Goal: Task Accomplishment & Management: Use online tool/utility

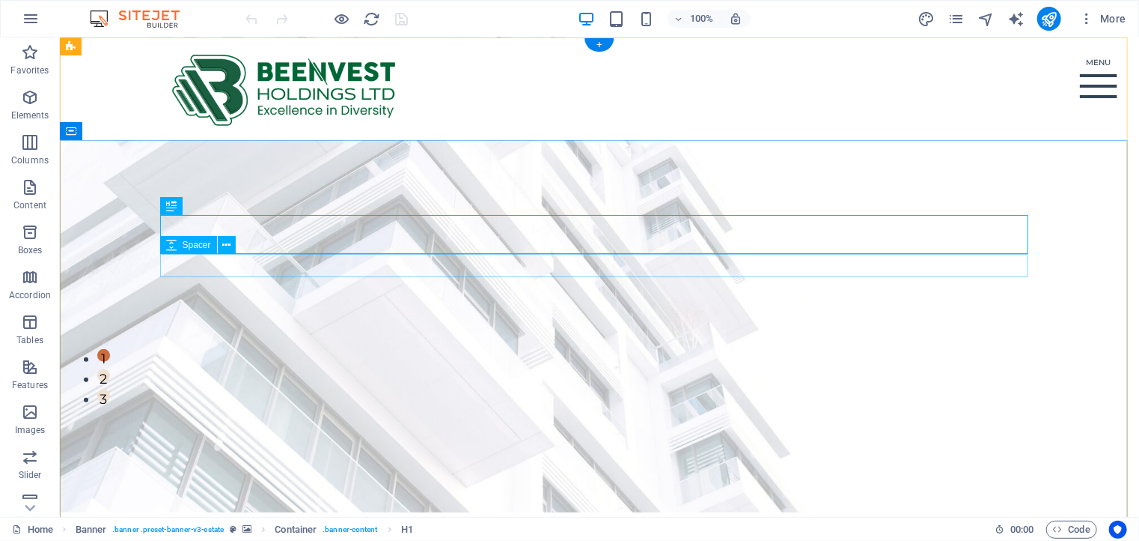
scroll to position [225, 0]
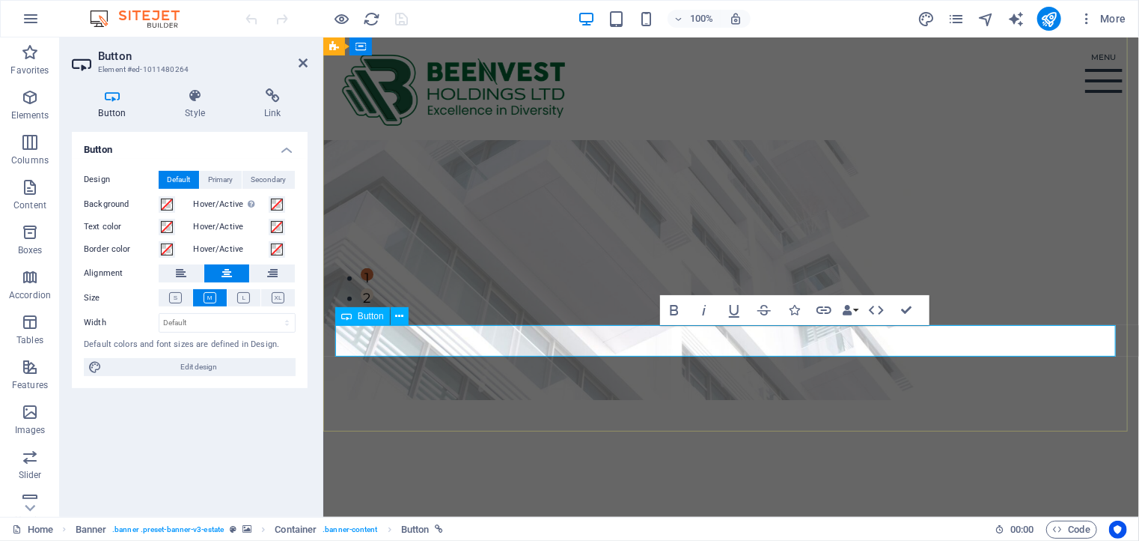
click at [166, 204] on span at bounding box center [167, 204] width 12 height 12
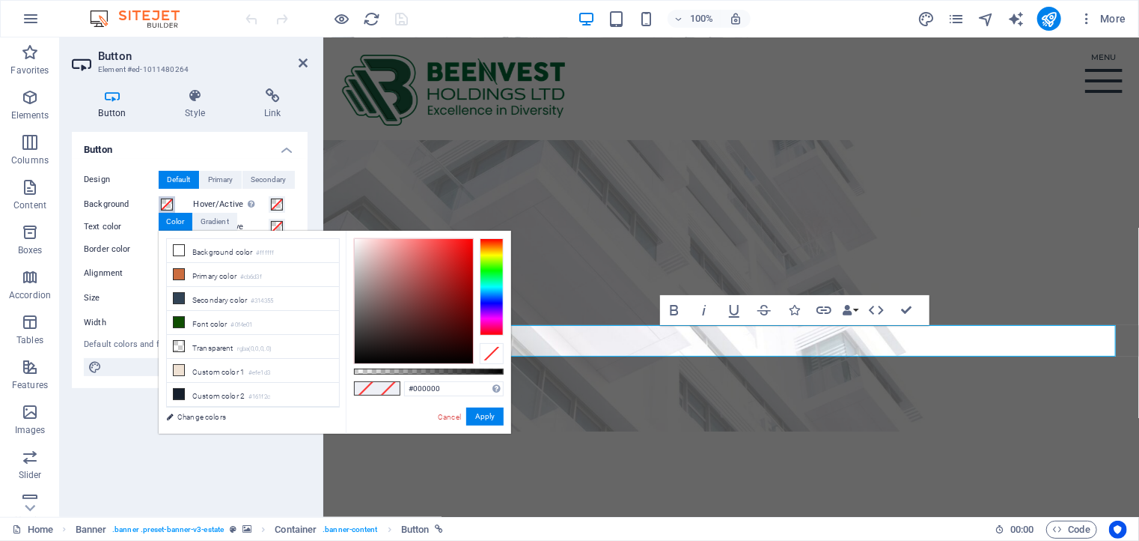
click at [491, 270] on div at bounding box center [492, 286] width 24 height 97
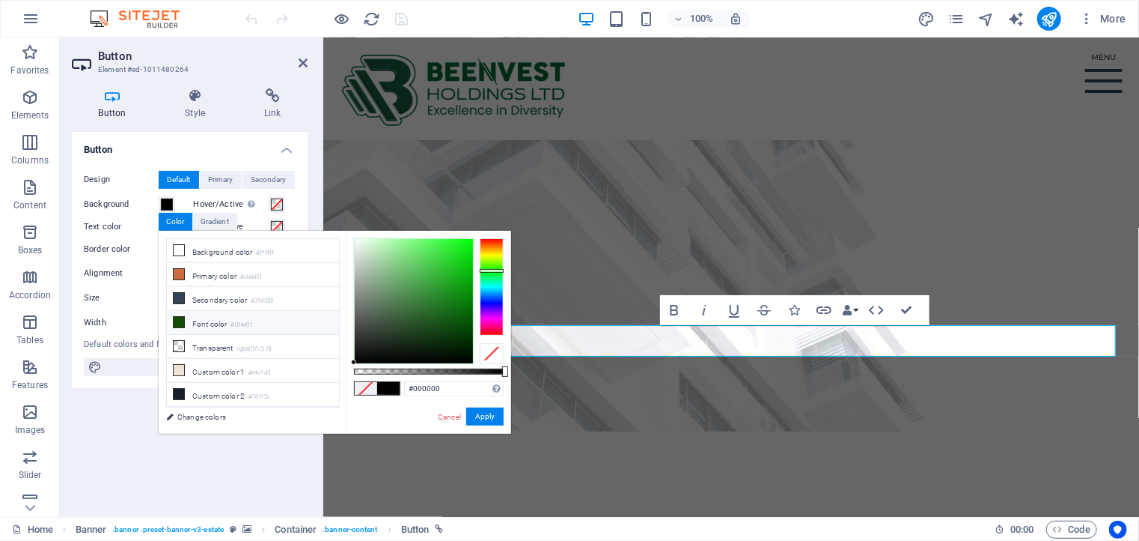
click at [180, 317] on icon at bounding box center [179, 322] width 10 height 10
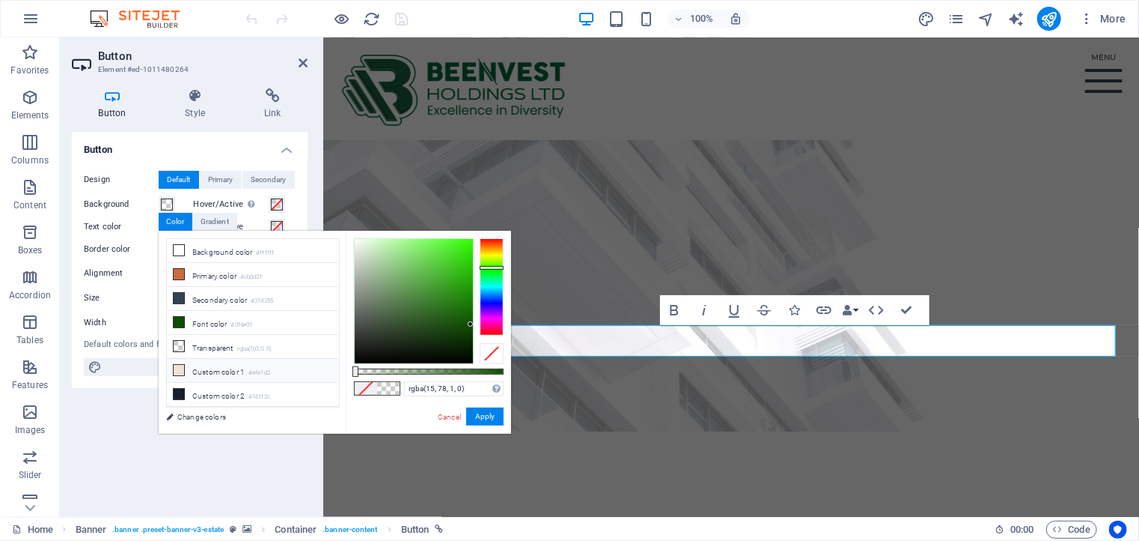
drag, startPoint x: 503, startPoint y: 372, endPoint x: 324, endPoint y: 374, distance: 178.9
click at [324, 374] on div "less Background color #ffffff Primary color #cb6d3f Secondary color #314355 Fon…" at bounding box center [335, 332] width 353 height 203
click at [177, 274] on icon at bounding box center [179, 274] width 10 height 10
click at [490, 267] on div at bounding box center [492, 286] width 24 height 97
click at [466, 321] on div at bounding box center [414, 301] width 118 height 124
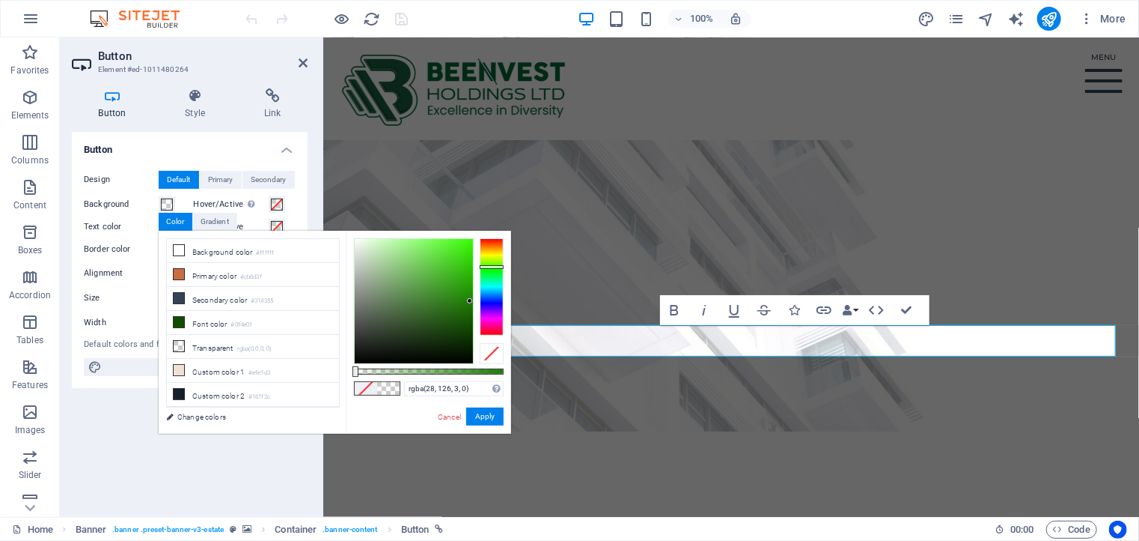
click at [470, 301] on div at bounding box center [414, 301] width 118 height 124
click at [470, 323] on div at bounding box center [414, 301] width 118 height 124
click at [491, 273] on div at bounding box center [492, 286] width 24 height 97
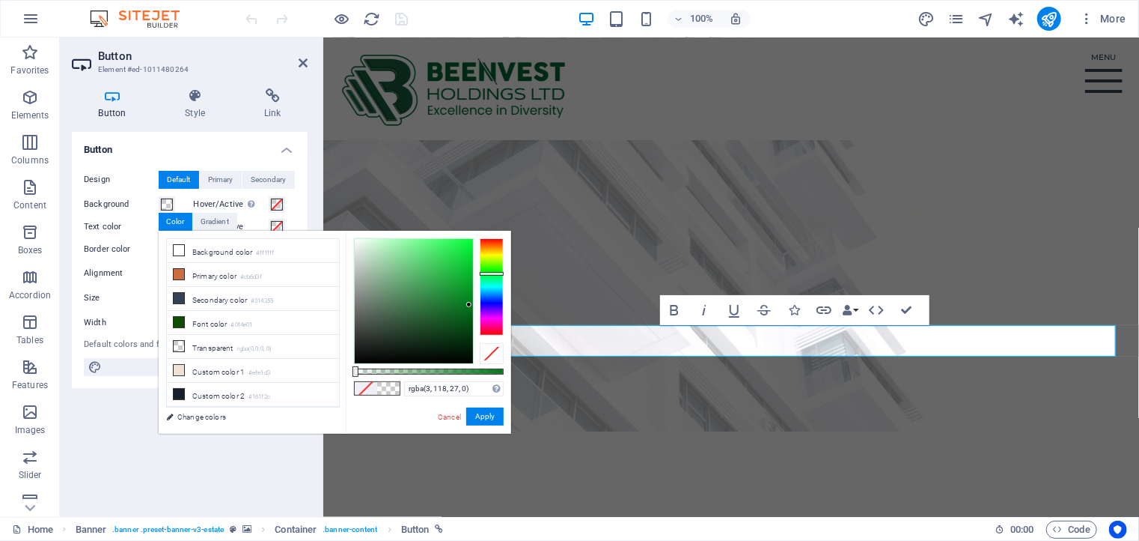
click at [469, 305] on div at bounding box center [414, 301] width 118 height 124
click at [485, 270] on div at bounding box center [492, 286] width 24 height 97
click at [470, 318] on div at bounding box center [414, 301] width 118 height 124
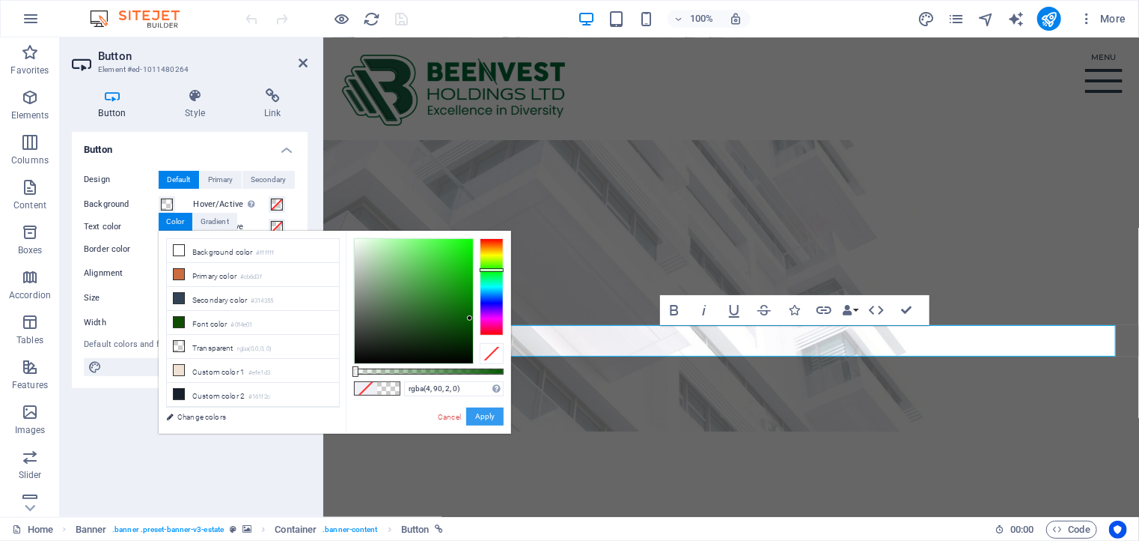
click at [487, 417] on button "Apply" at bounding box center [484, 416] width 37 height 18
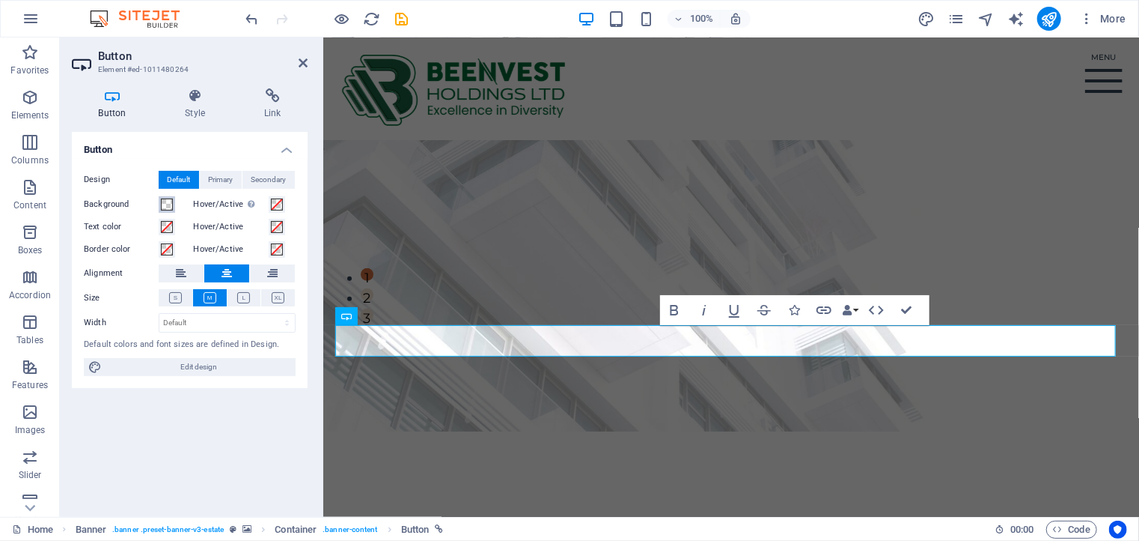
click at [168, 204] on span at bounding box center [167, 204] width 12 height 12
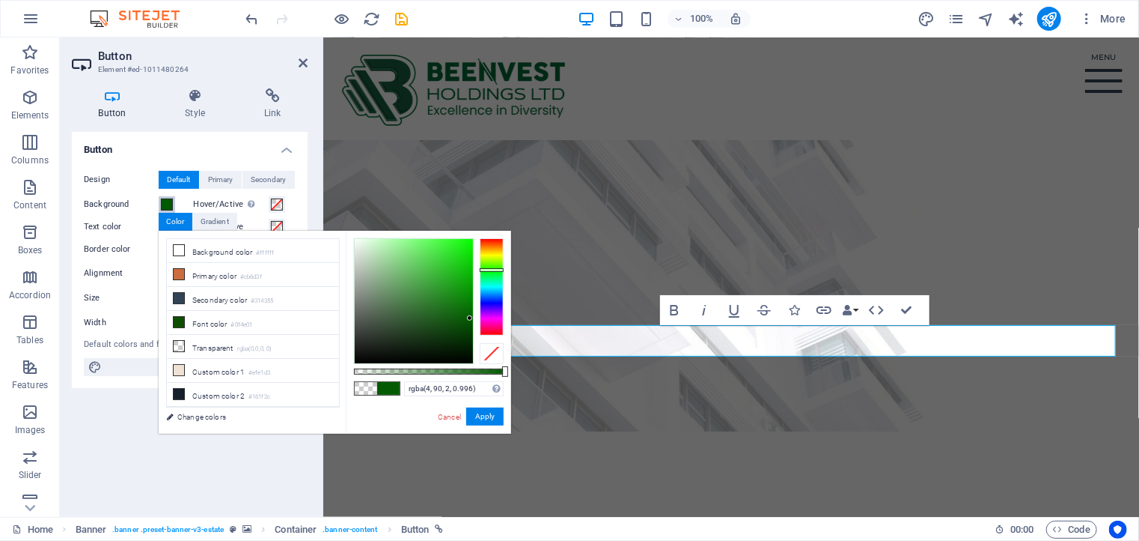
type input "#045a02"
drag, startPoint x: 354, startPoint y: 374, endPoint x: 518, endPoint y: 378, distance: 164.0
click at [518, 378] on body "[DOMAIN_NAME] Home Favorites Elements Columns Content Boxes Accordion Tables Fe…" at bounding box center [569, 270] width 1139 height 541
click at [483, 417] on button "Apply" at bounding box center [484, 416] width 37 height 18
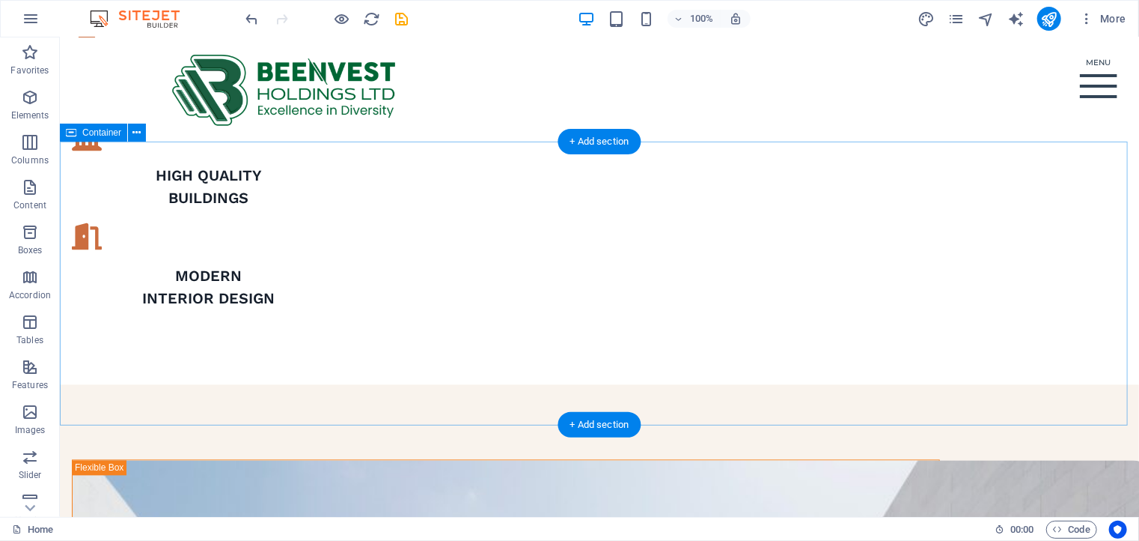
scroll to position [1348, 0]
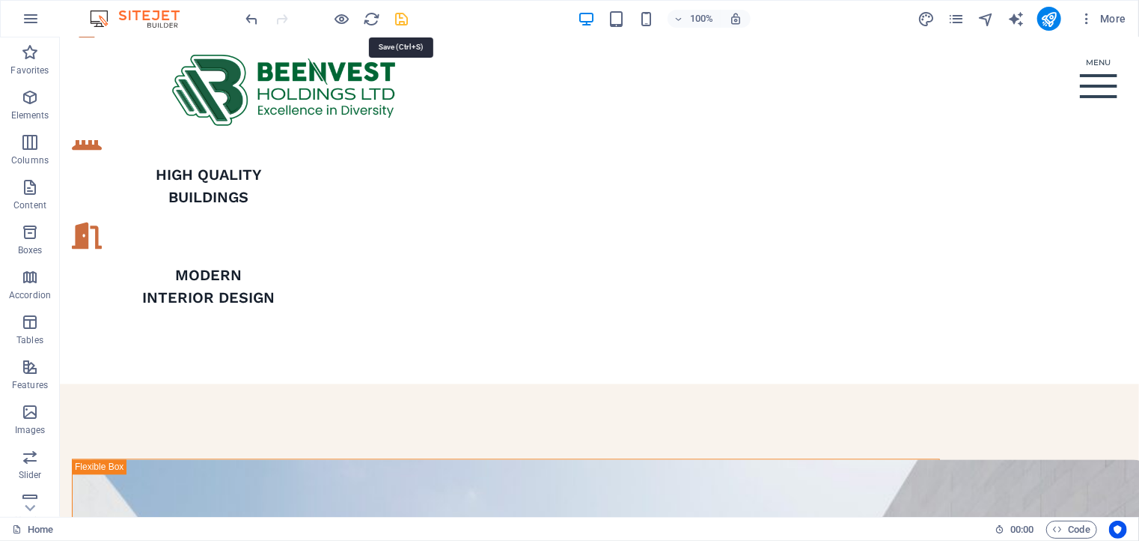
click at [401, 21] on icon "save" at bounding box center [402, 18] width 17 height 17
click at [917, 88] on div "Home Listing News Our Team Contact Menu" at bounding box center [599, 88] width 1080 height 103
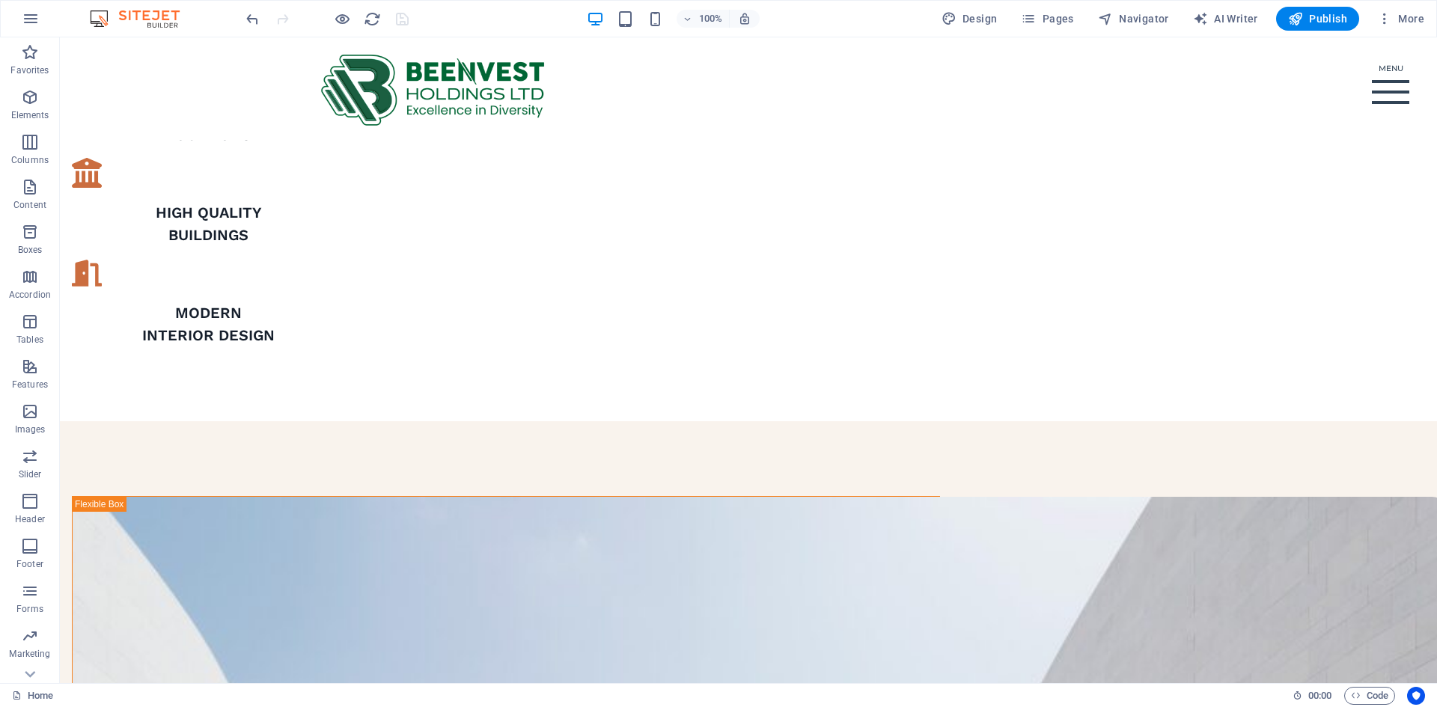
scroll to position [1338, 0]
click at [1139, 91] on div "Menu" at bounding box center [1390, 92] width 37 height 55
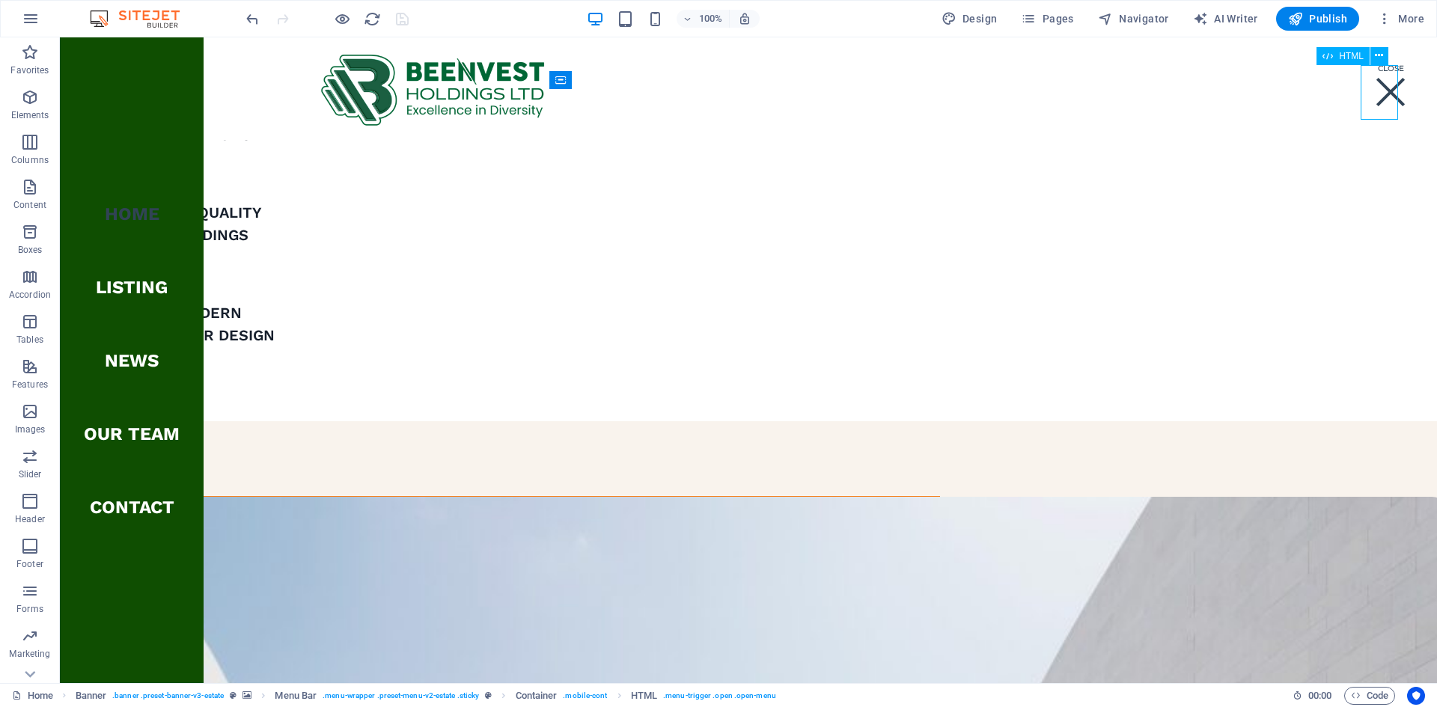
click at [1139, 100] on div "Menu" at bounding box center [1390, 92] width 37 height 55
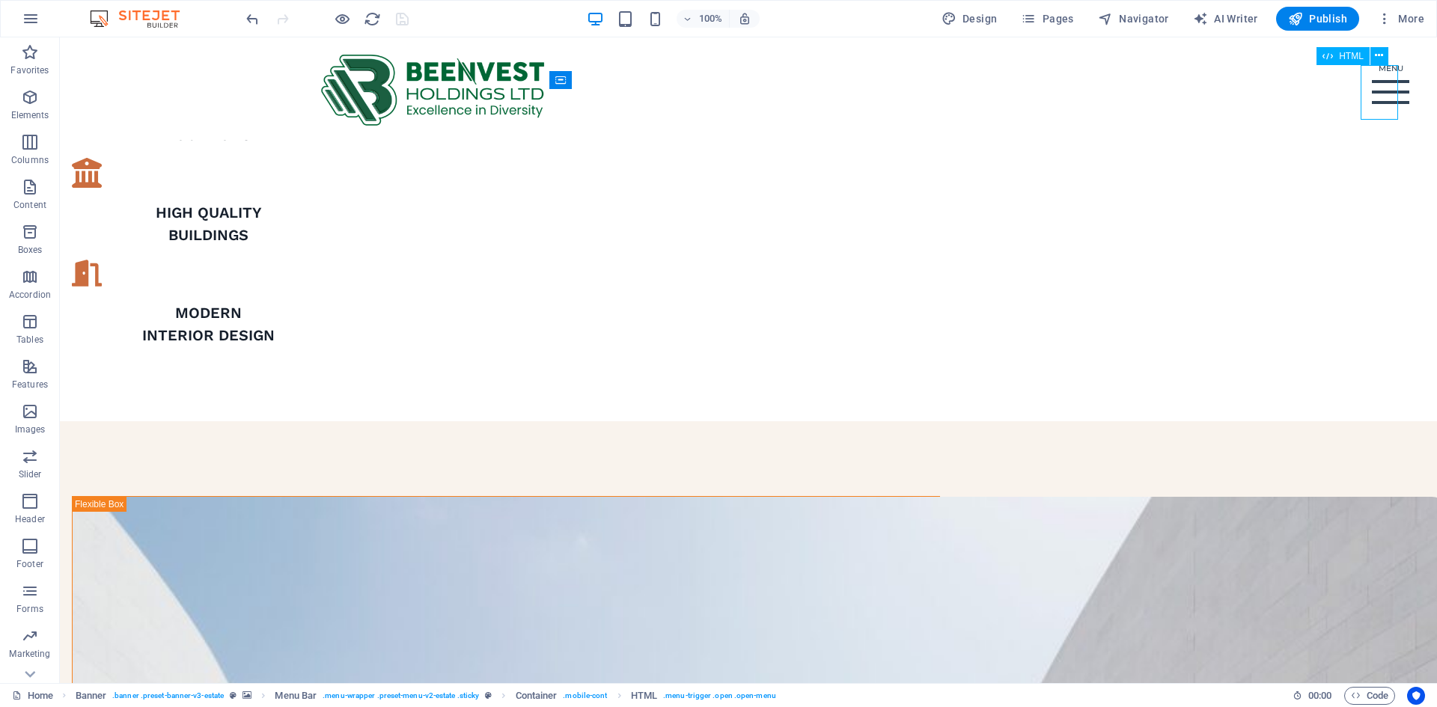
click at [1139, 100] on div "Menu" at bounding box center [1390, 92] width 37 height 55
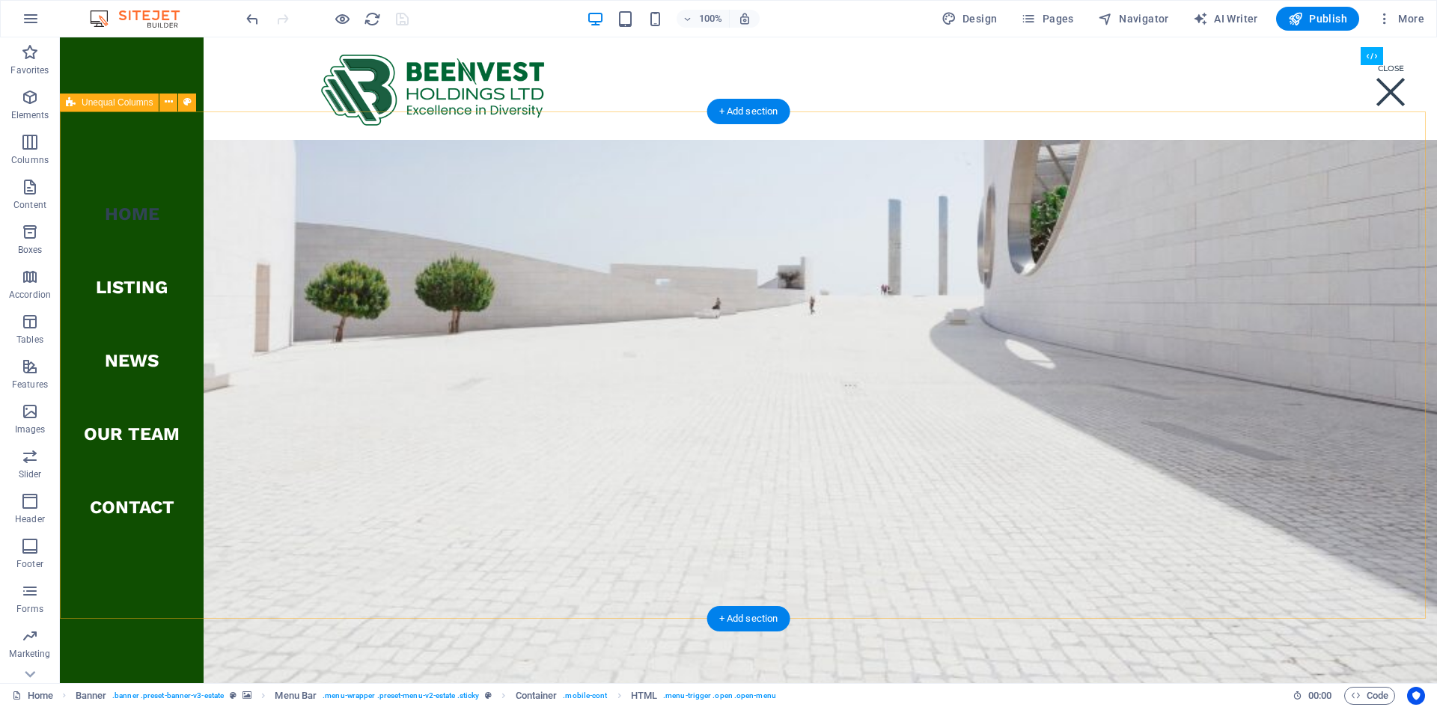
scroll to position [1713, 0]
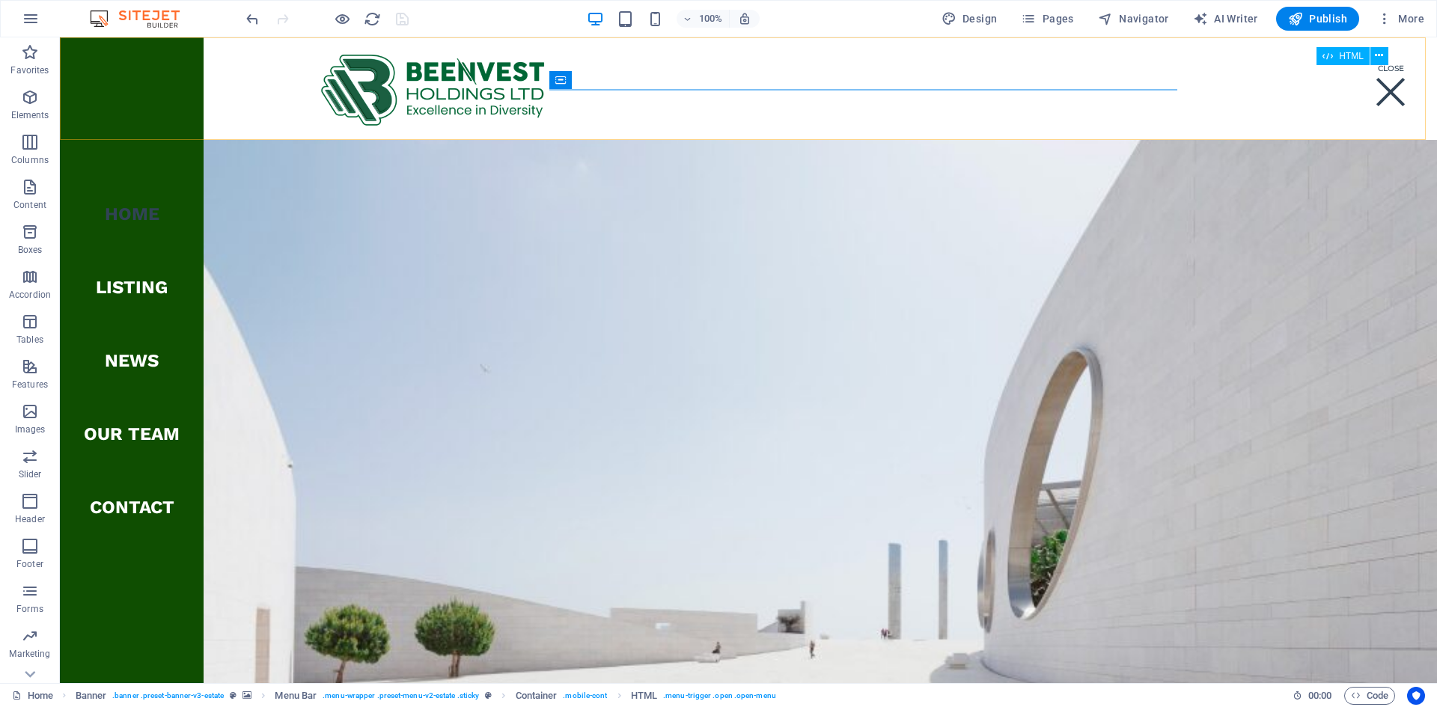
click at [1139, 90] on div "Menu" at bounding box center [1390, 92] width 37 height 55
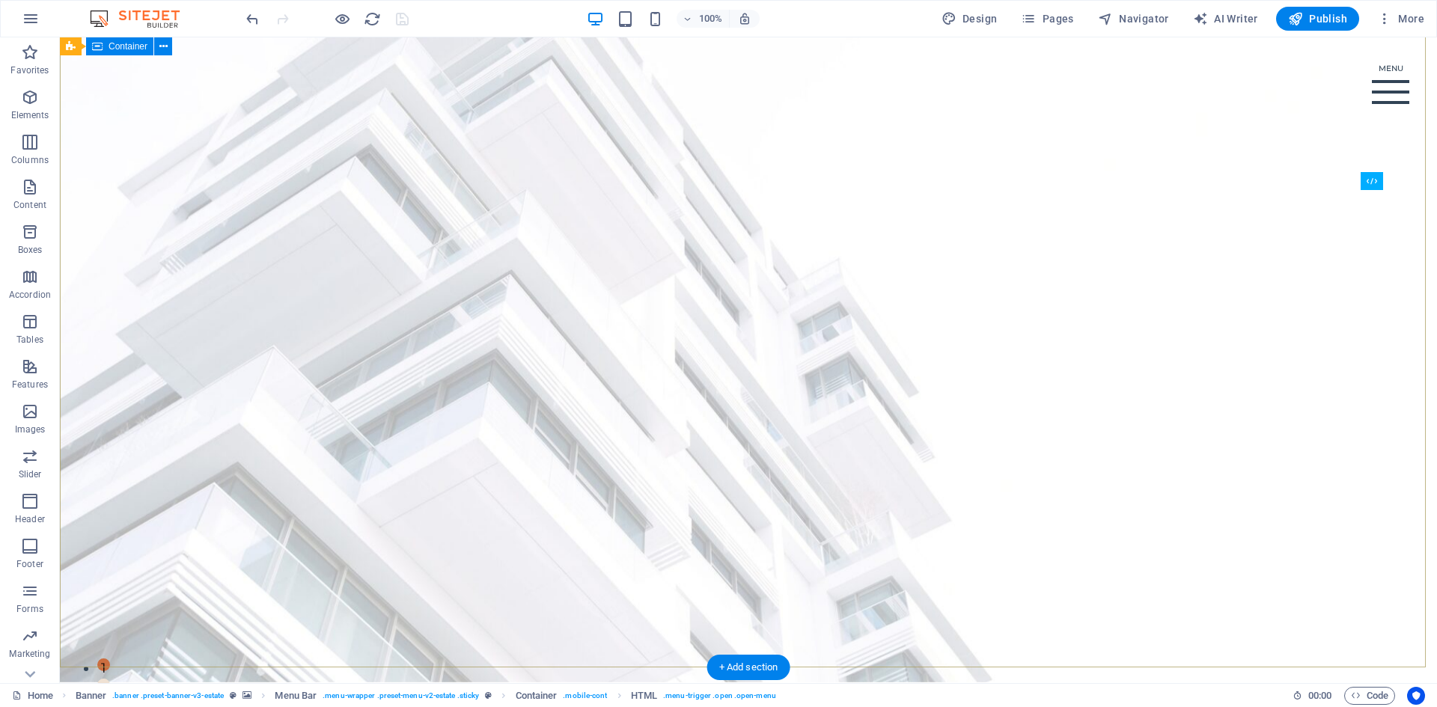
scroll to position [0, 0]
click at [1139, 11] on icon "button" at bounding box center [1385, 18] width 15 height 15
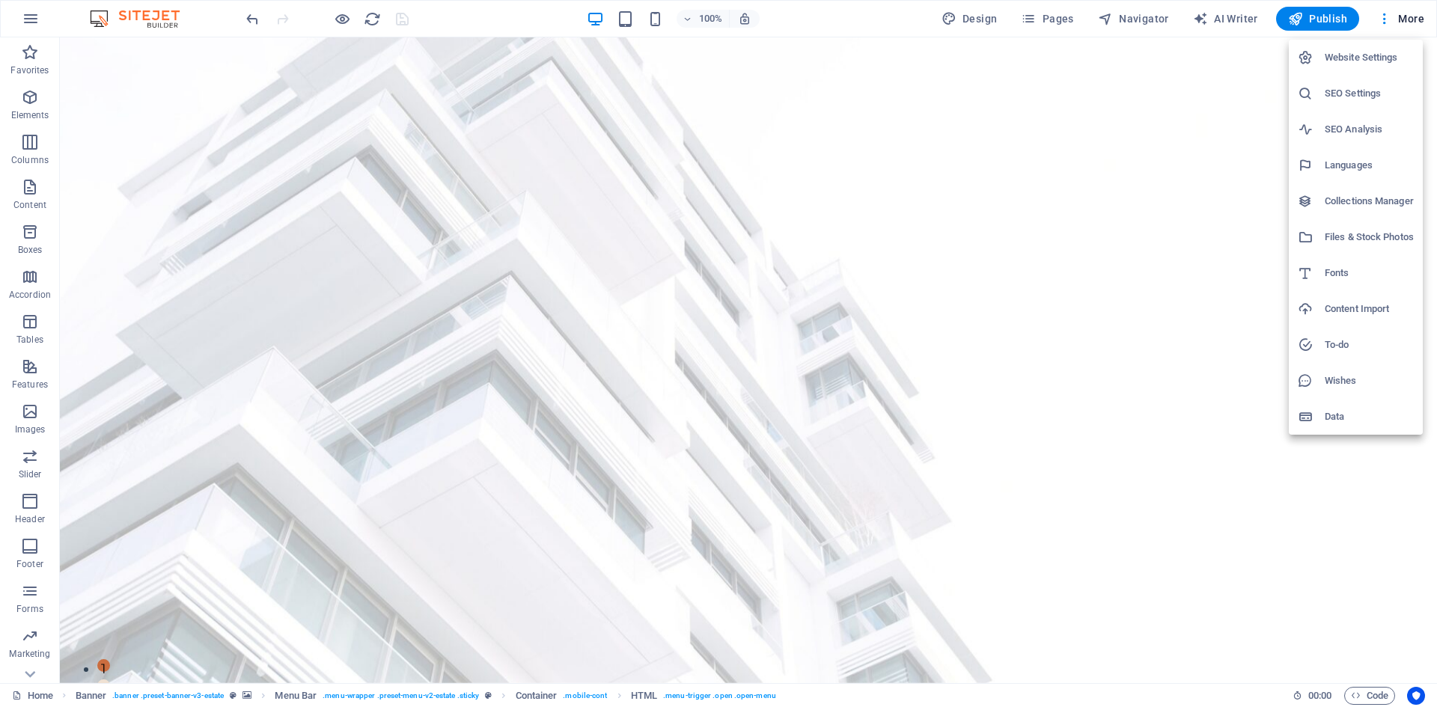
click at [1139, 11] on div at bounding box center [718, 353] width 1437 height 707
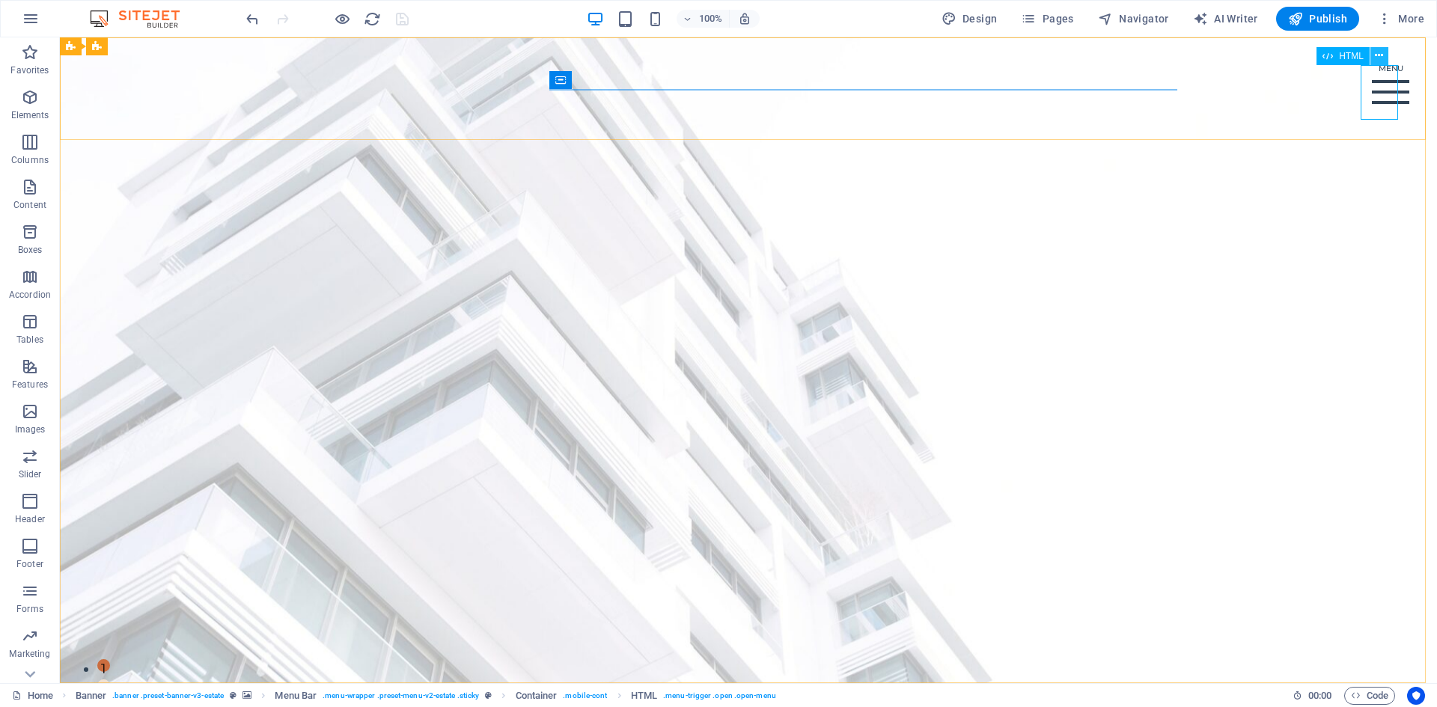
click at [1139, 55] on icon at bounding box center [1379, 56] width 8 height 16
click at [1139, 102] on div "Menu" at bounding box center [1390, 92] width 37 height 55
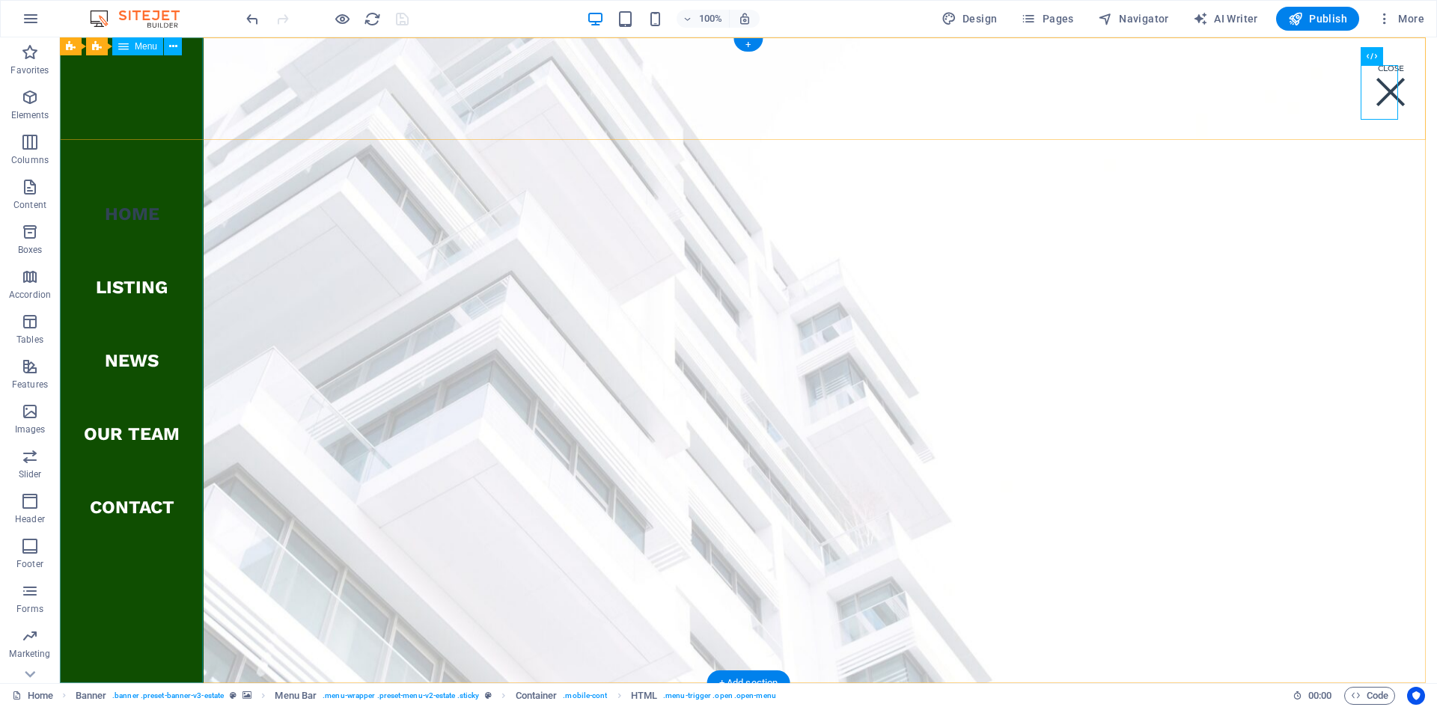
click at [101, 159] on nav "Home Listing News Our Team Contact" at bounding box center [132, 360] width 144 height 646
click at [156, 165] on nav "Home Listing News Our Team Contact" at bounding box center [132, 360] width 144 height 646
select select
select select "1"
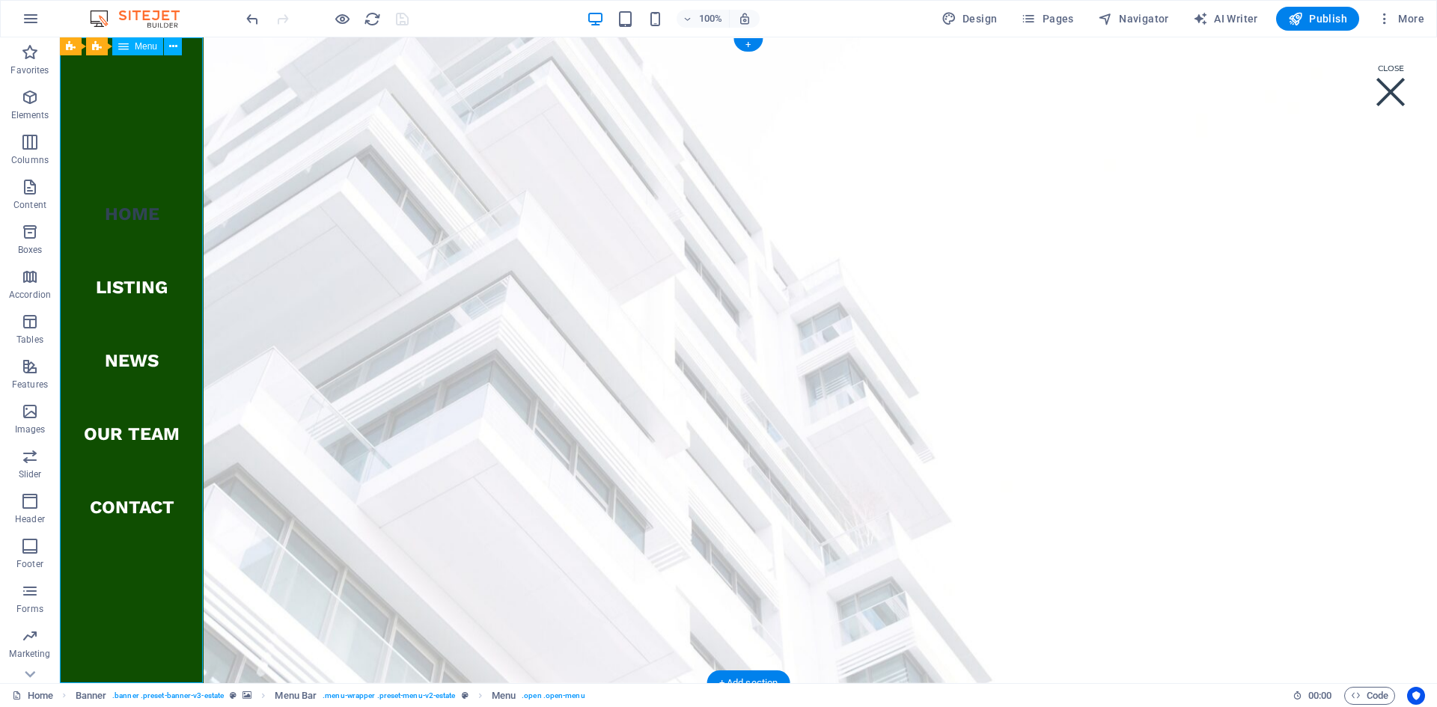
select select
select select "2"
select select
select select "3"
select select
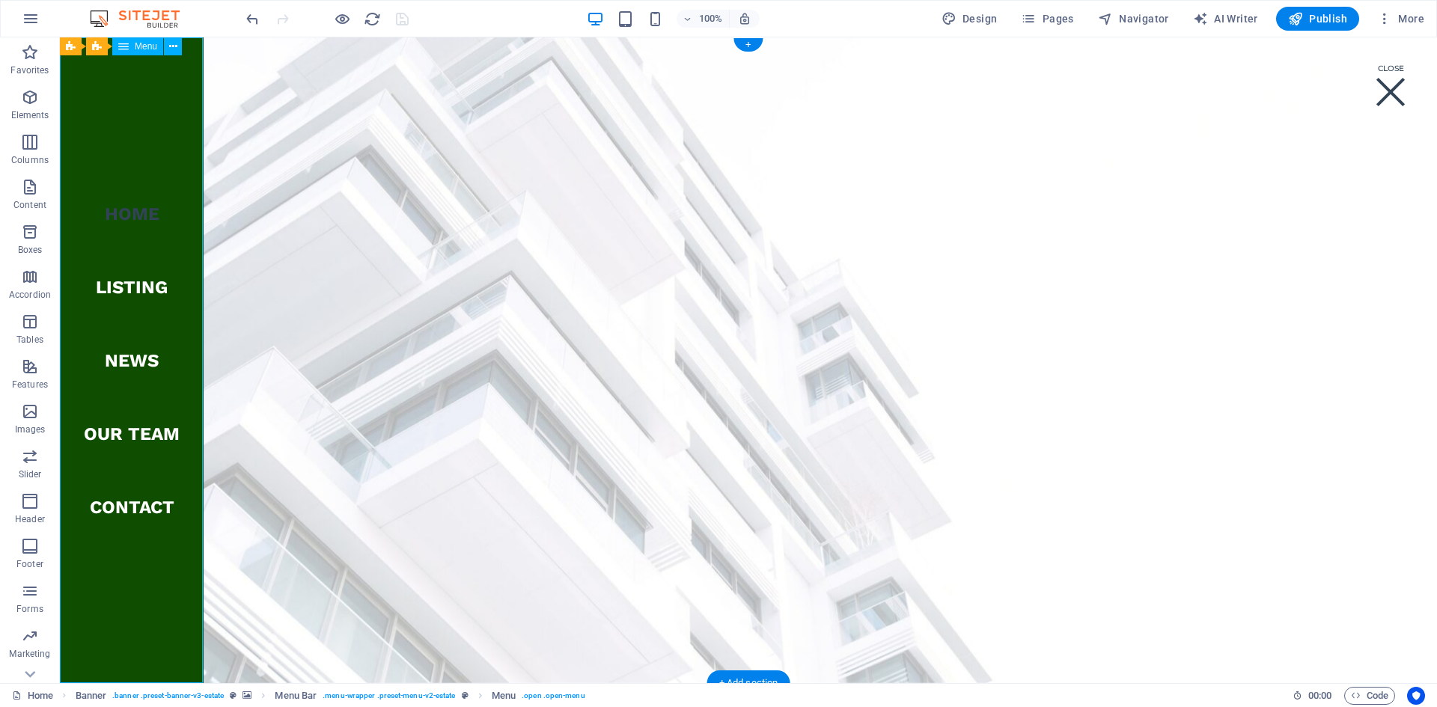
select select "4"
select select
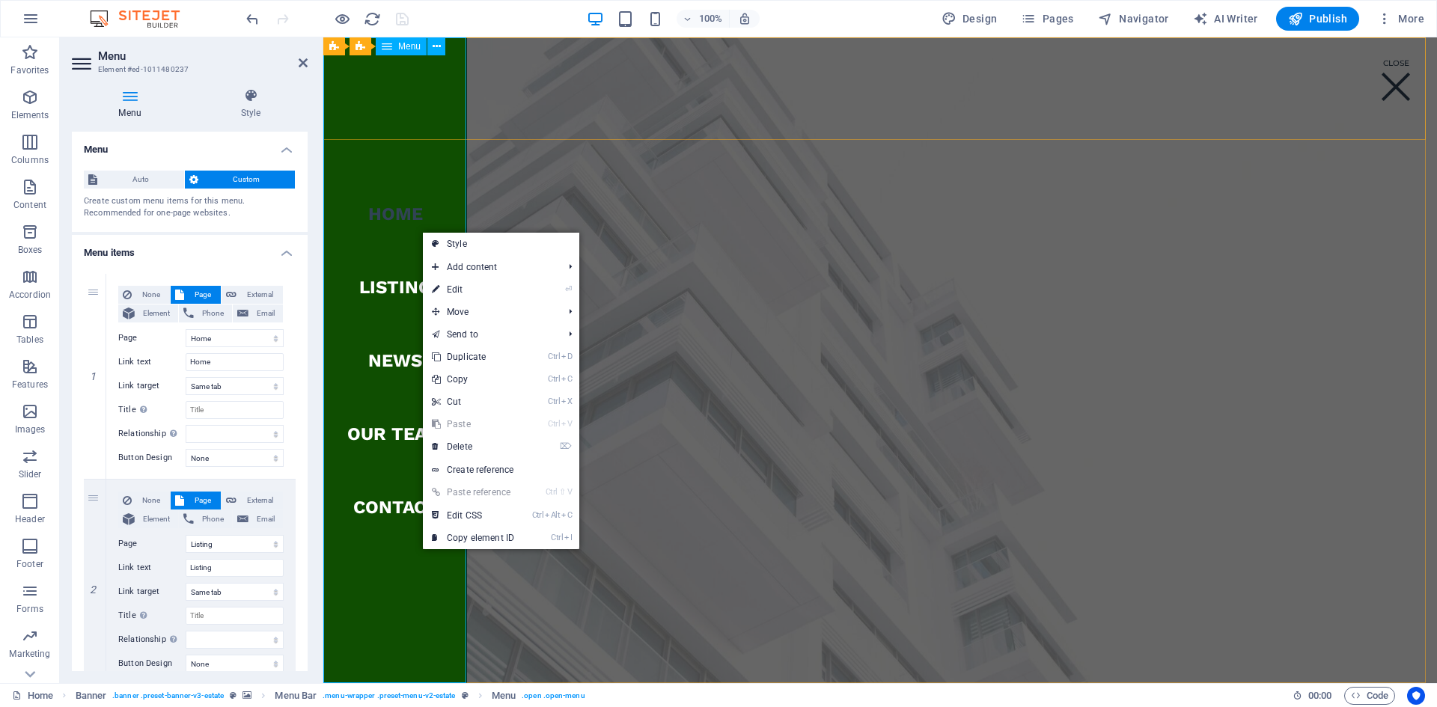
click at [367, 238] on nav "Home Listing News Our Team Contact" at bounding box center [395, 360] width 144 height 646
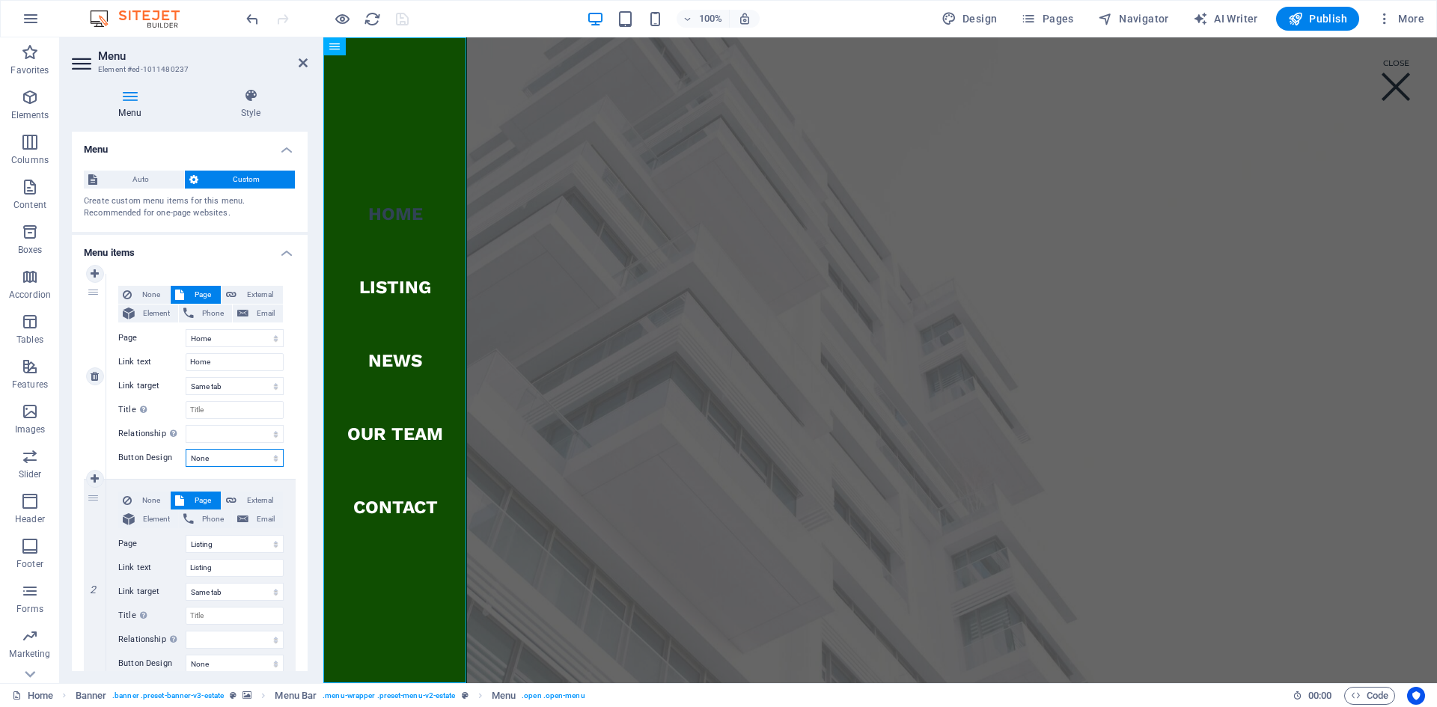
click at [268, 460] on select "None Default Primary Secondary" at bounding box center [235, 458] width 98 height 18
select select "secondary"
click at [186, 449] on select "None Default Primary Secondary" at bounding box center [235, 458] width 98 height 18
select select
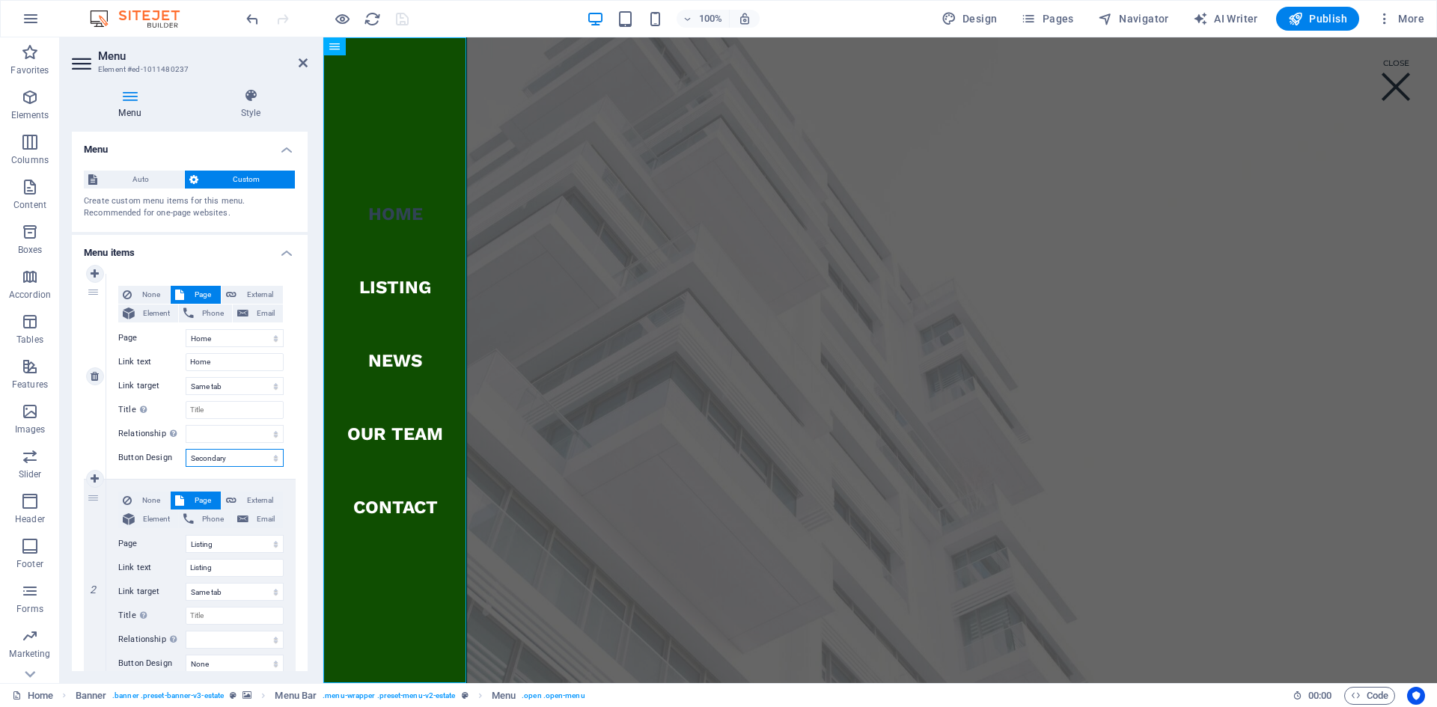
select select
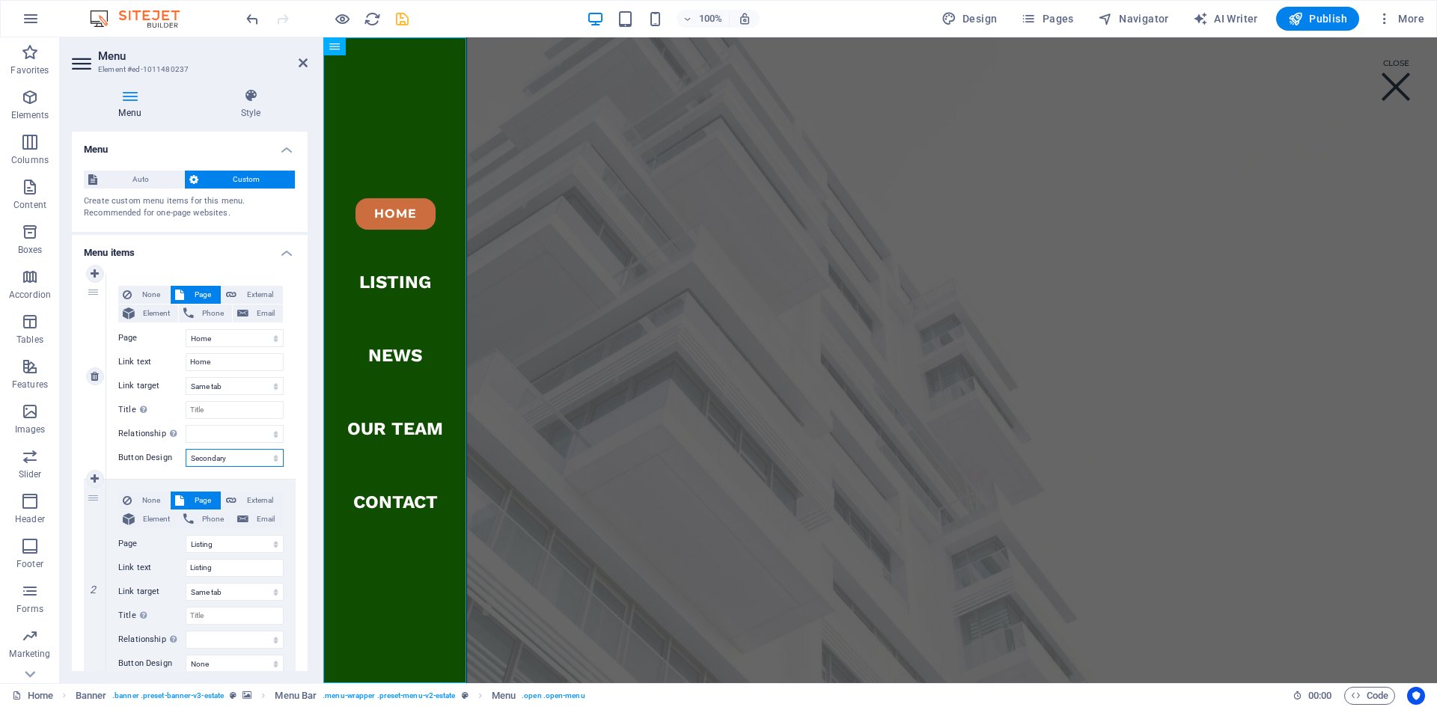
click at [270, 459] on select "None Default Primary Secondary" at bounding box center [235, 458] width 98 height 18
select select "primary"
click at [186, 449] on select "None Default Primary Secondary" at bounding box center [235, 458] width 98 height 18
select select
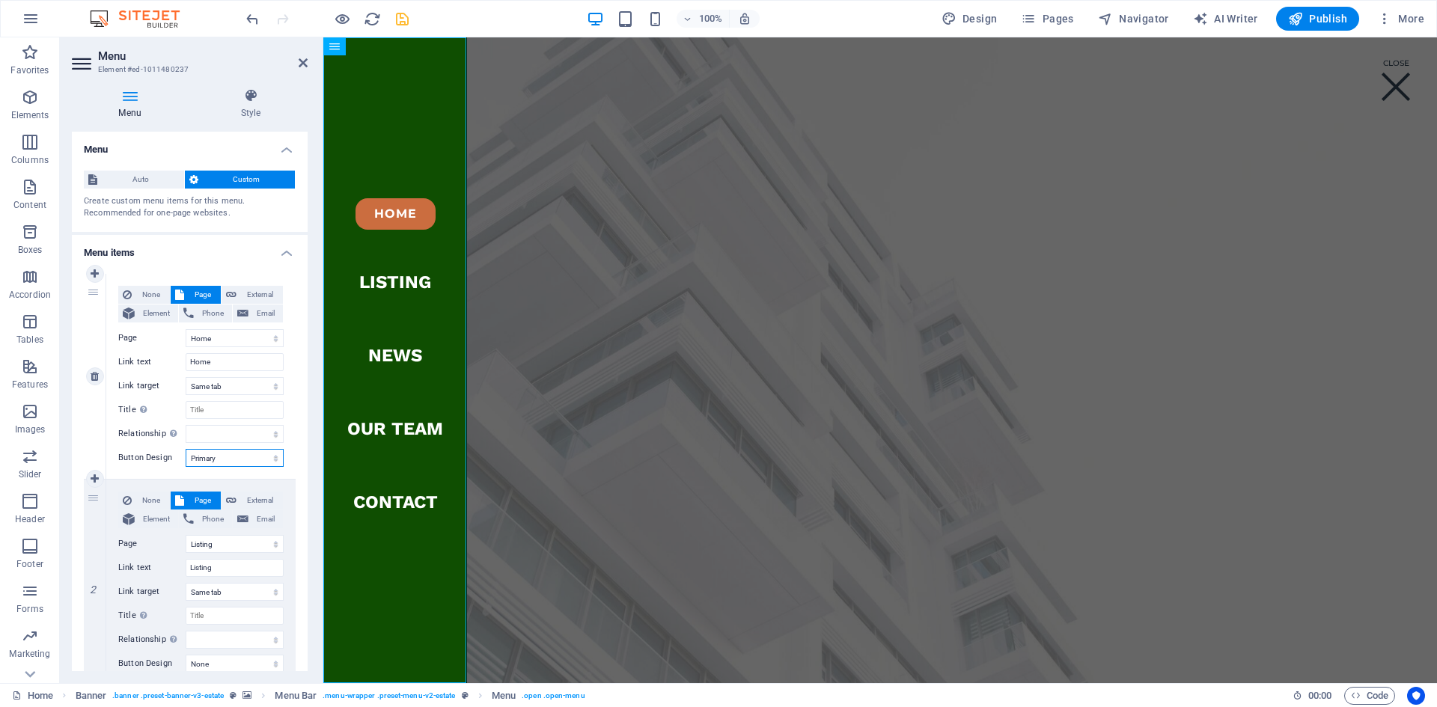
select select
click at [272, 460] on select "None Default Primary Secondary" at bounding box center [235, 458] width 98 height 18
select select "default"
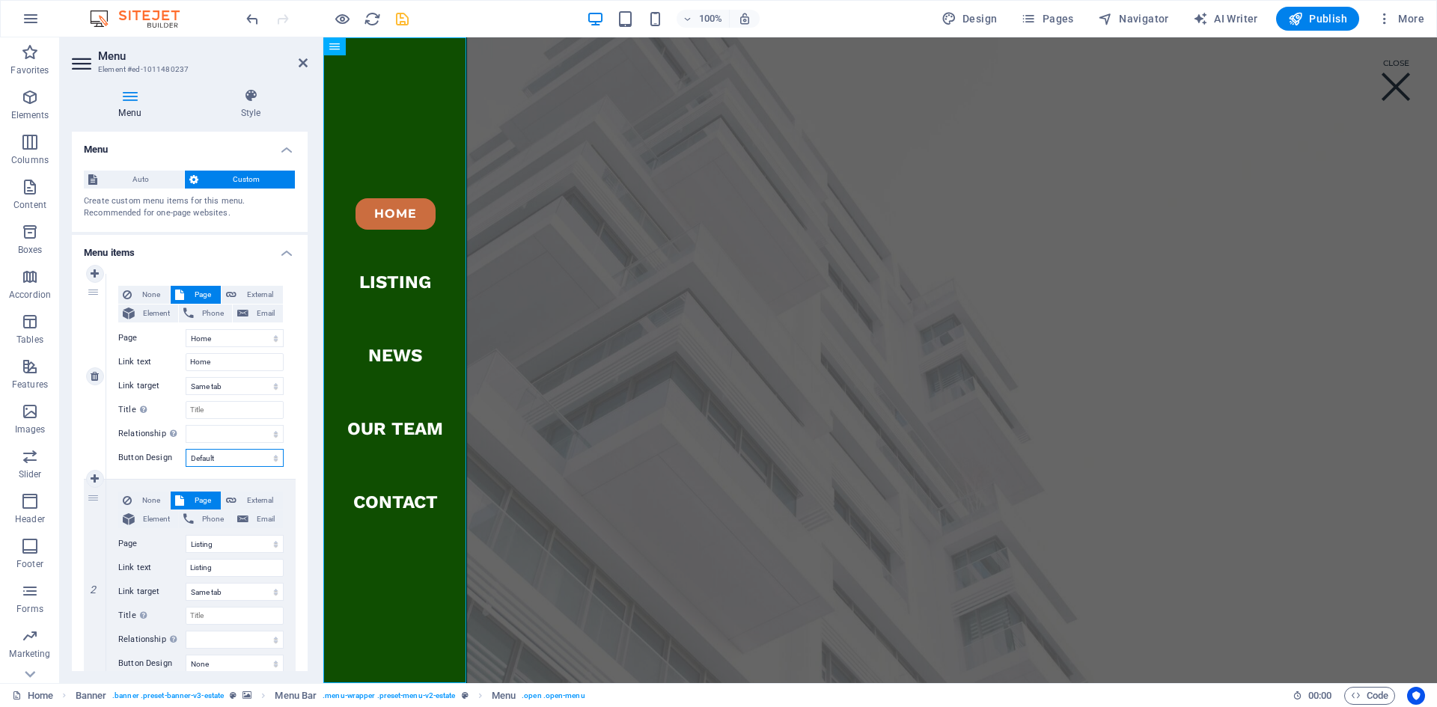
click at [186, 449] on select "None Default Primary Secondary" at bounding box center [235, 458] width 98 height 18
select select
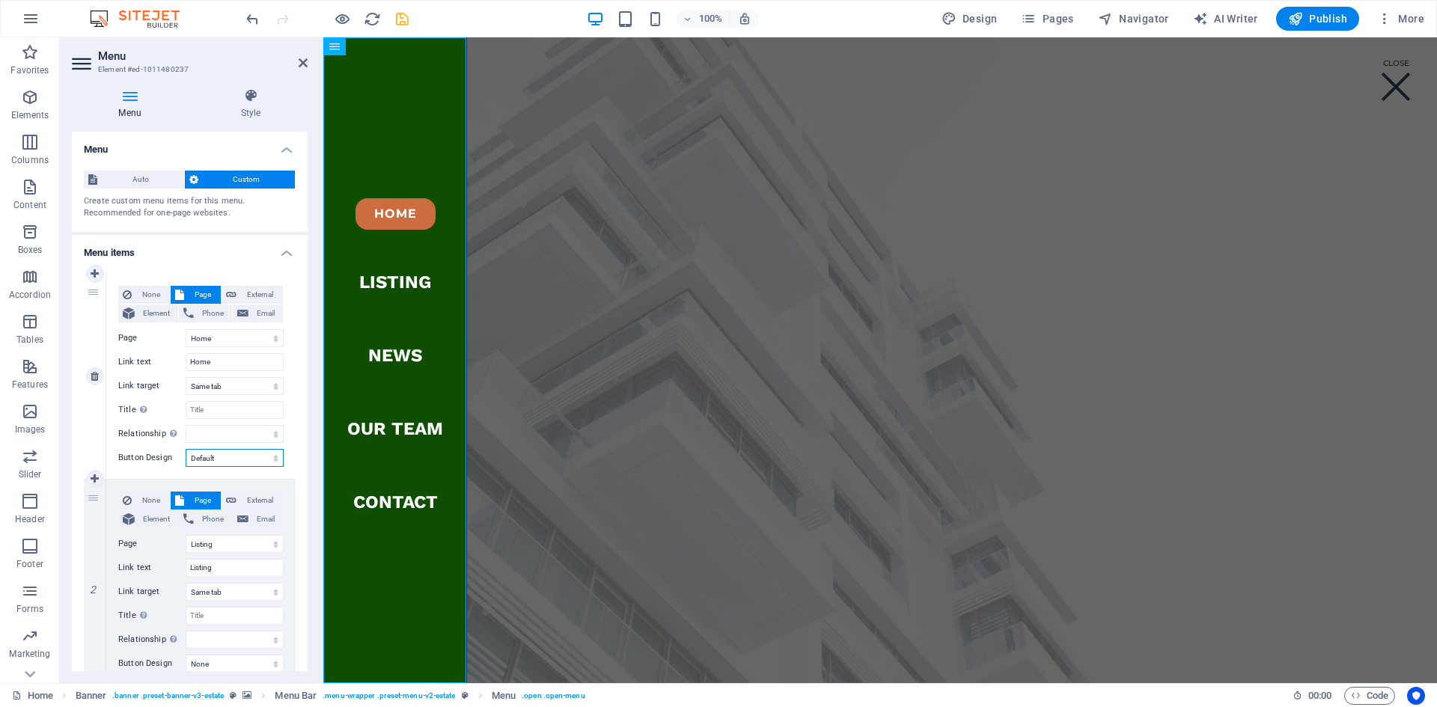
select select
click at [271, 461] on select "None Default Primary Secondary" at bounding box center [235, 458] width 98 height 18
select select "primary"
click at [186, 449] on select "None Default Primary Secondary" at bounding box center [235, 458] width 98 height 18
select select
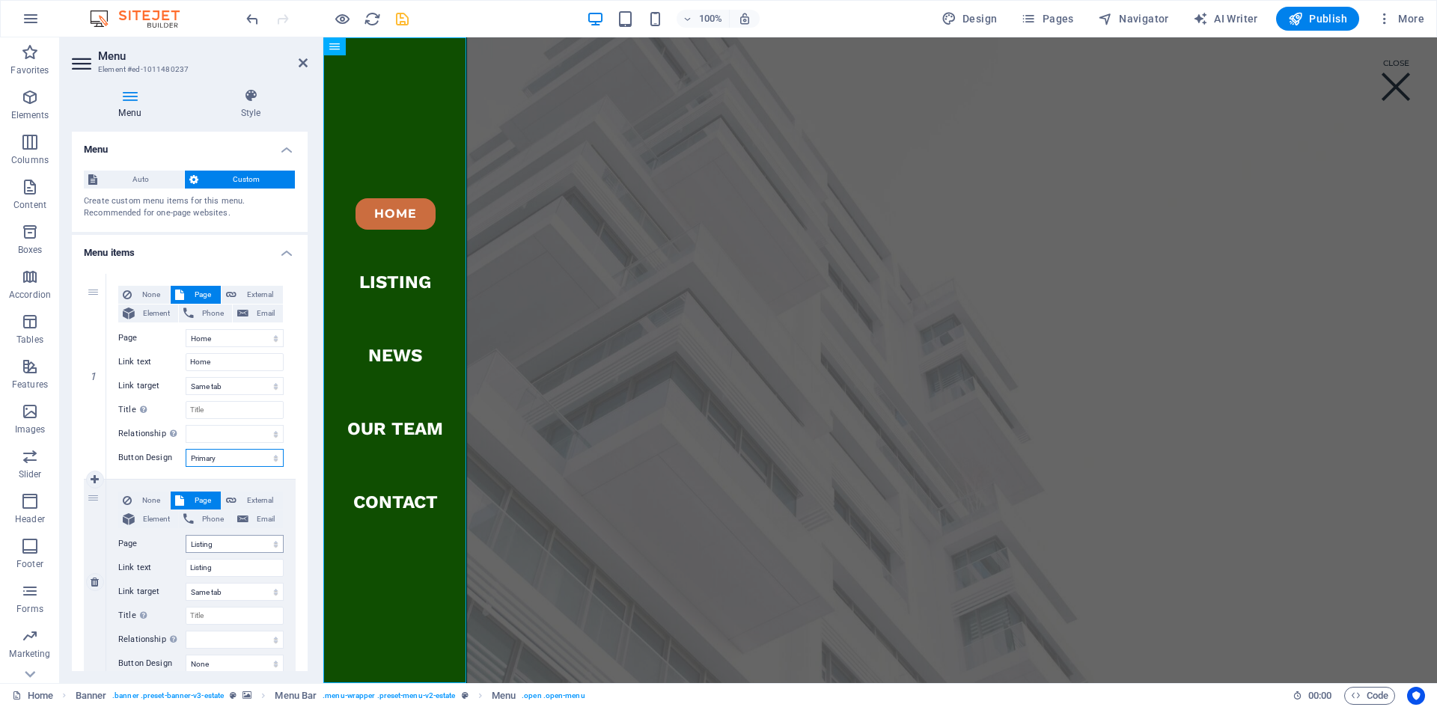
select select
click at [273, 456] on select "None Default Primary Secondary" at bounding box center [235, 458] width 98 height 18
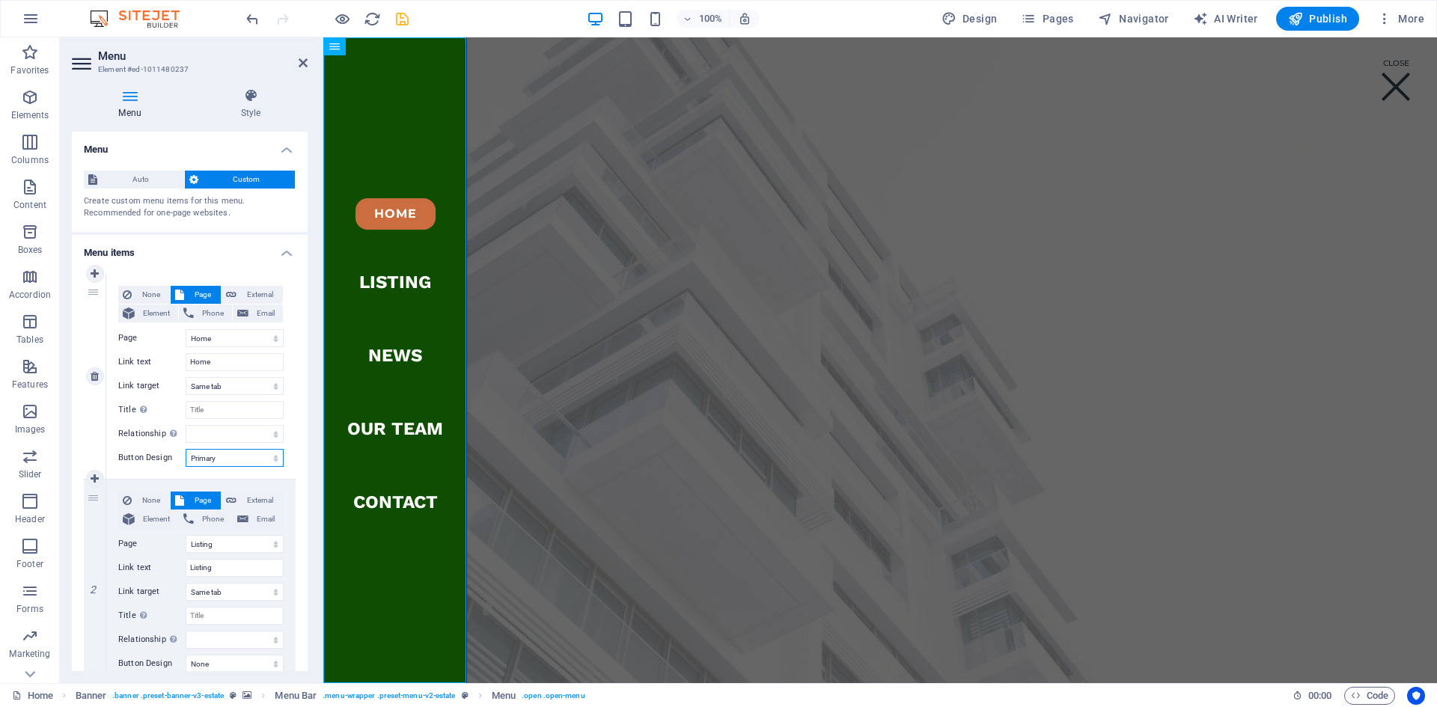
select select
click at [186, 449] on select "None Default Primary Secondary" at bounding box center [235, 458] width 98 height 18
select select
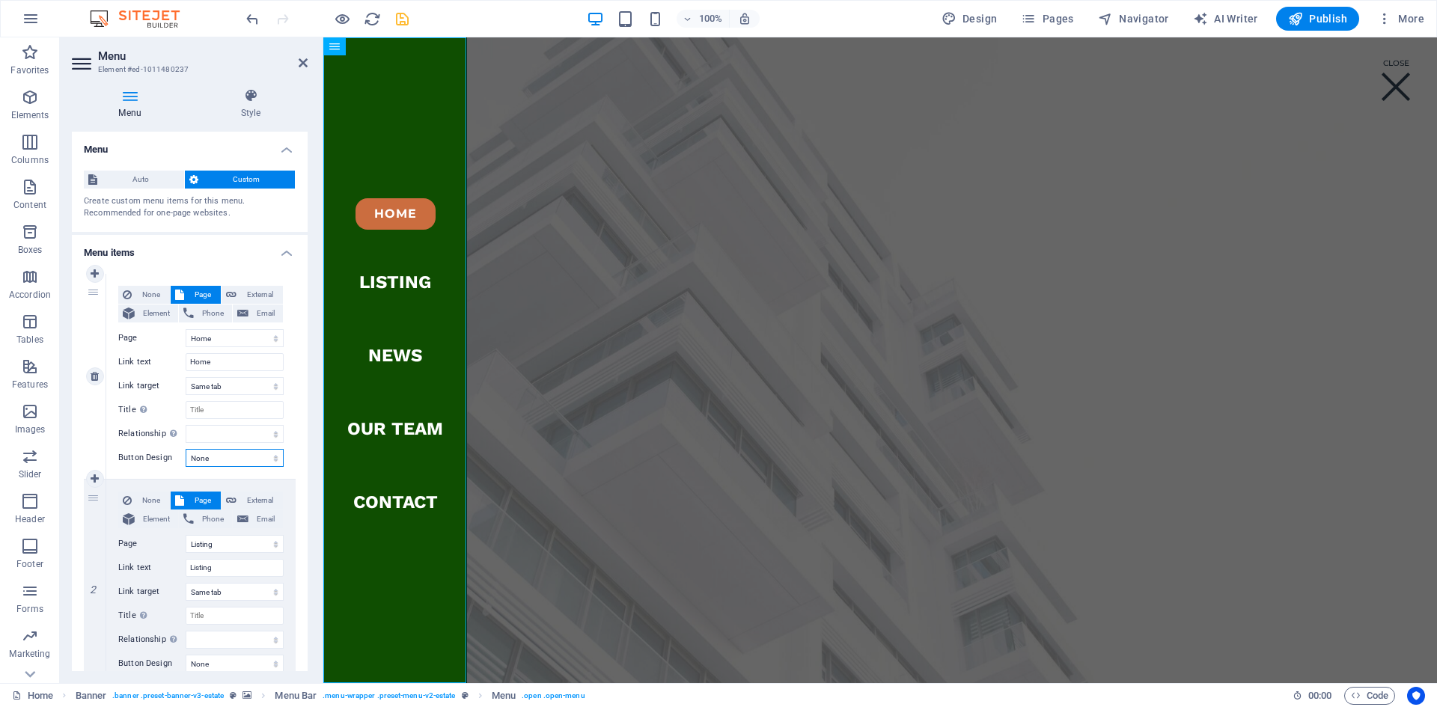
select select
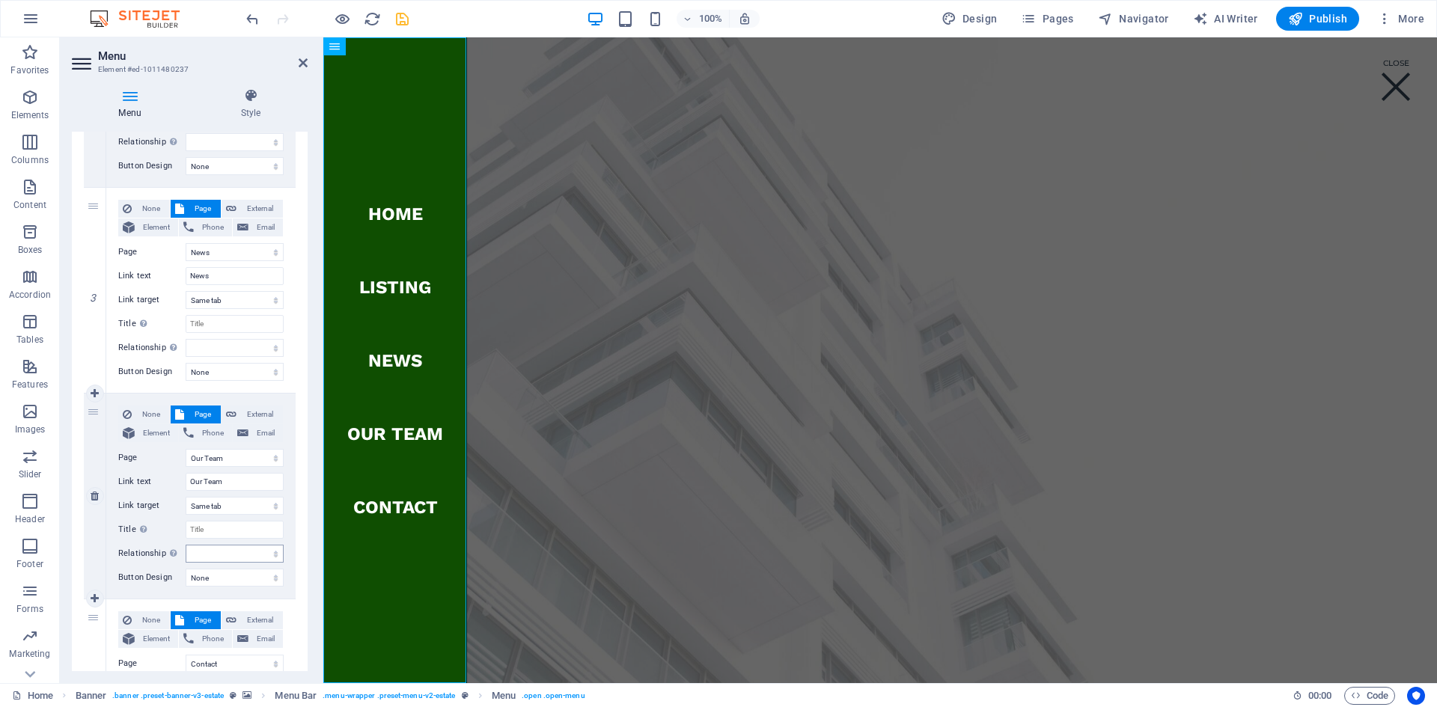
scroll to position [448, 0]
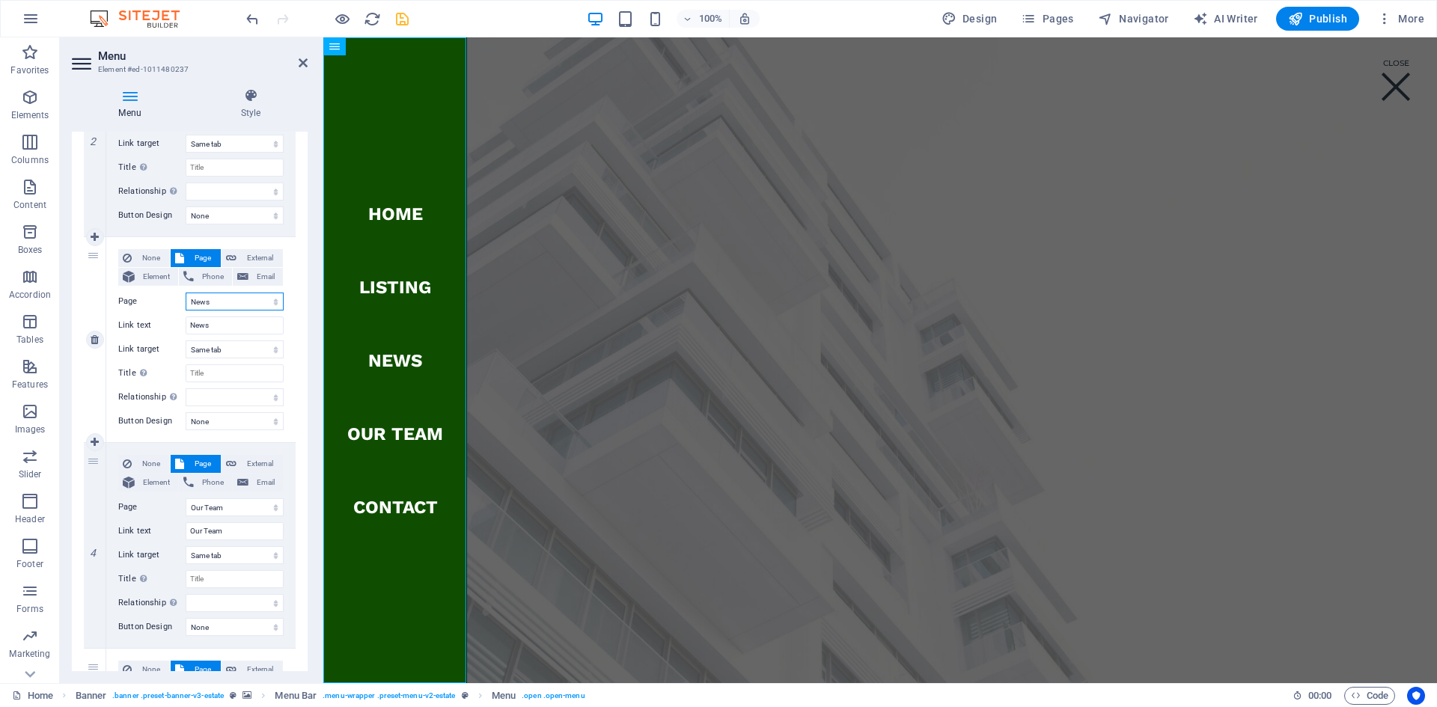
click at [236, 299] on select "Home Listing News Our Team Contact Legal Notice Privacy" at bounding box center [235, 302] width 98 height 18
click at [234, 299] on select "Home Listing News Our Team Contact Legal Notice Privacy" at bounding box center [235, 302] width 98 height 18
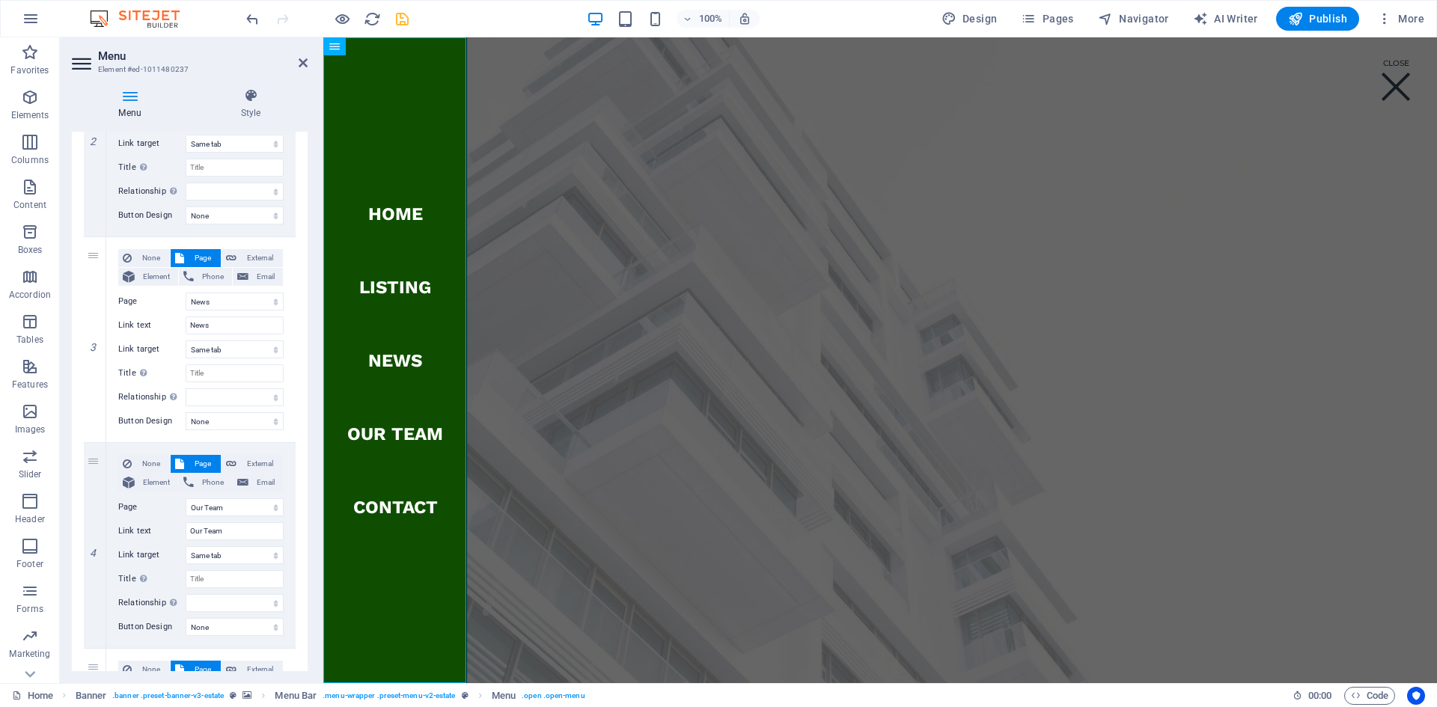
click at [296, 325] on div "1 None Page External Element Phone Email Page Home Listing News Our Team Contac…" at bounding box center [190, 340] width 236 height 1053
click at [237, 329] on input "News" at bounding box center [235, 326] width 98 height 18
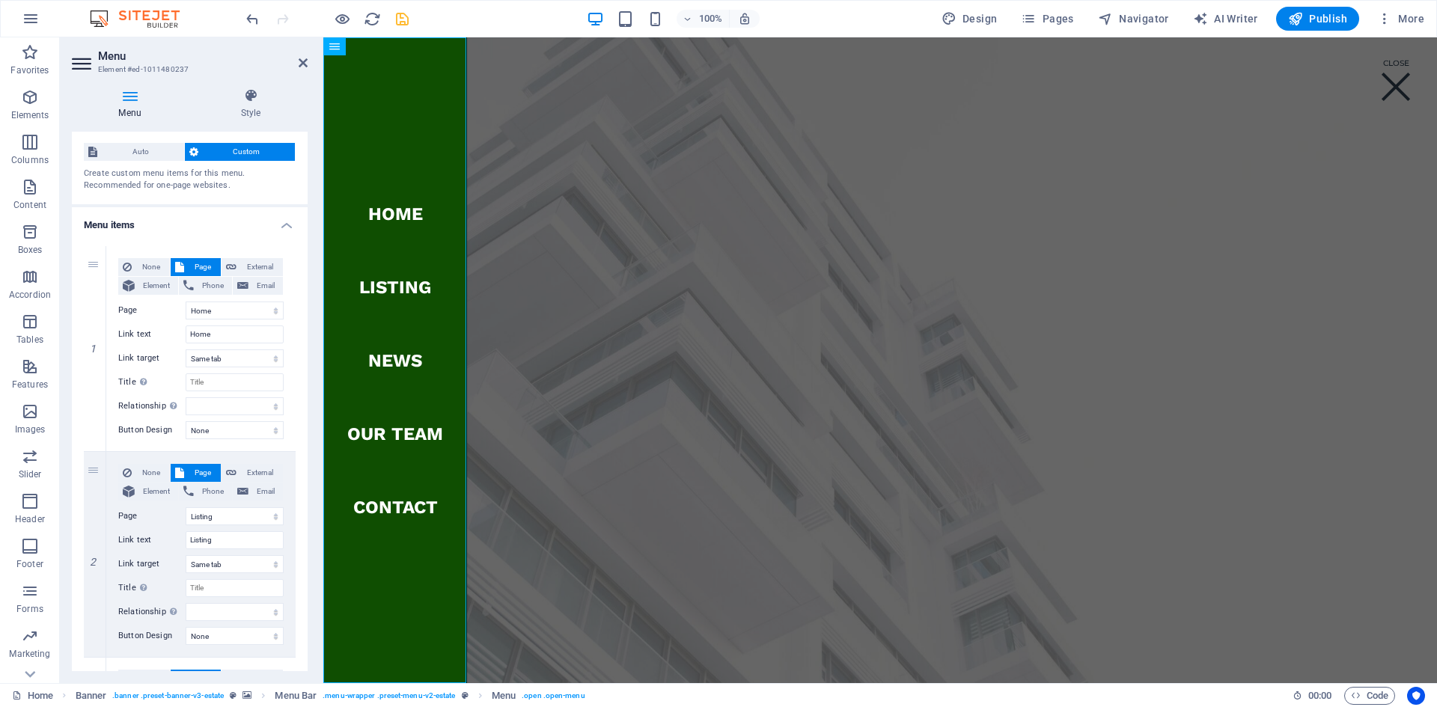
scroll to position [0, 0]
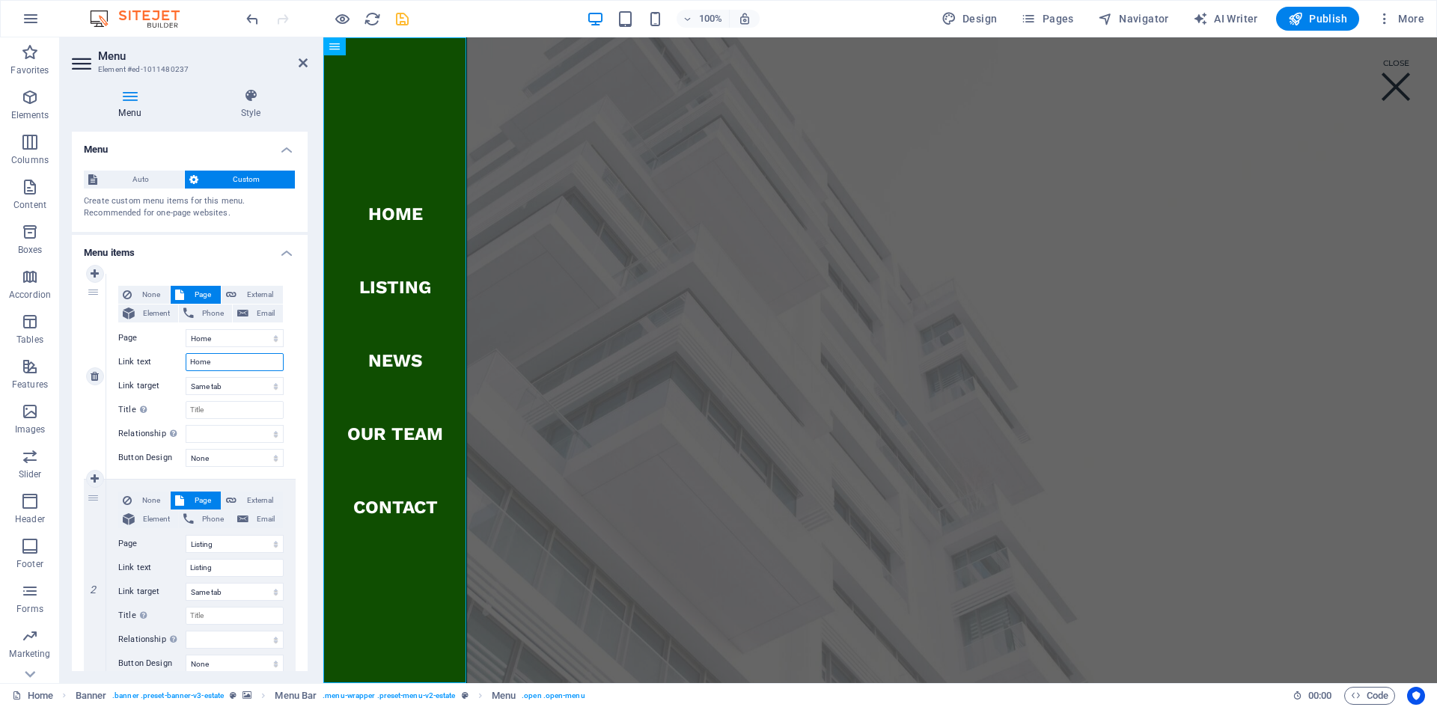
click at [240, 365] on input "Home" at bounding box center [235, 362] width 98 height 18
type input "H"
select select
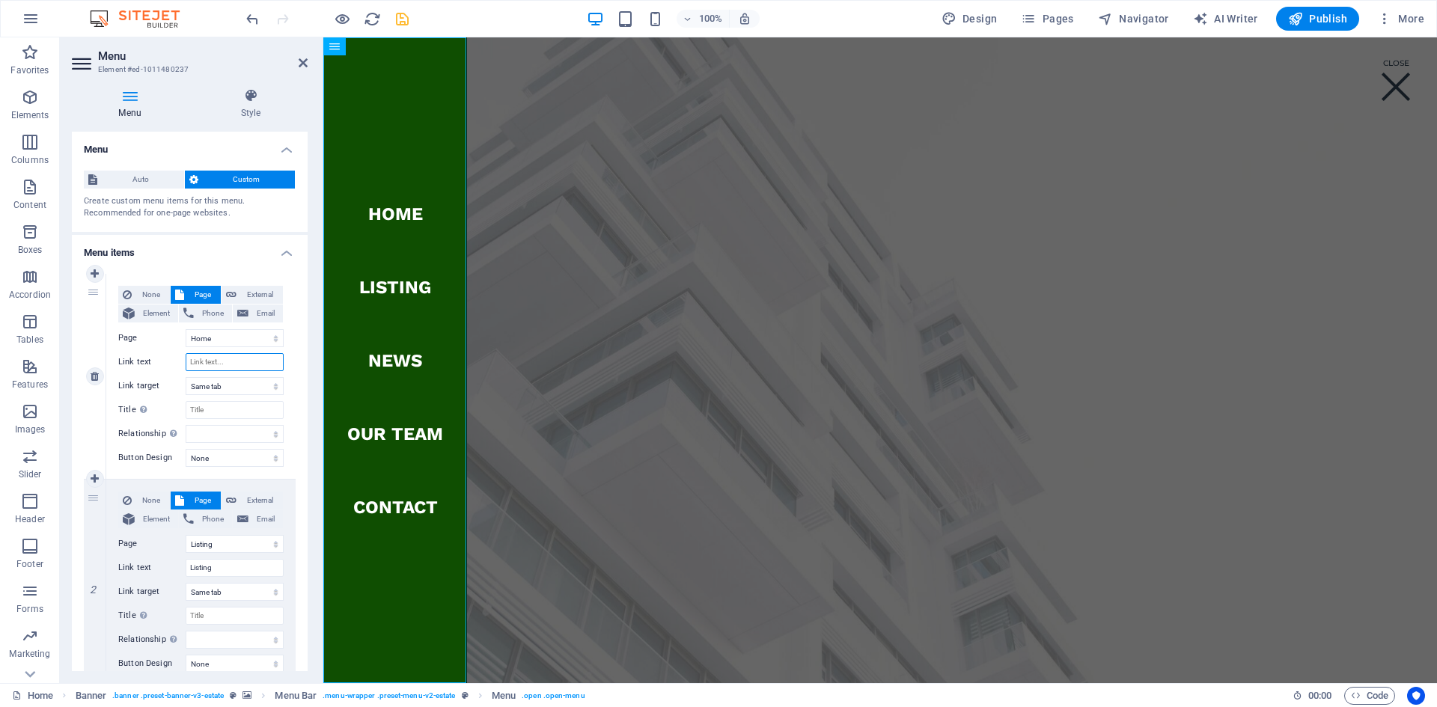
select select
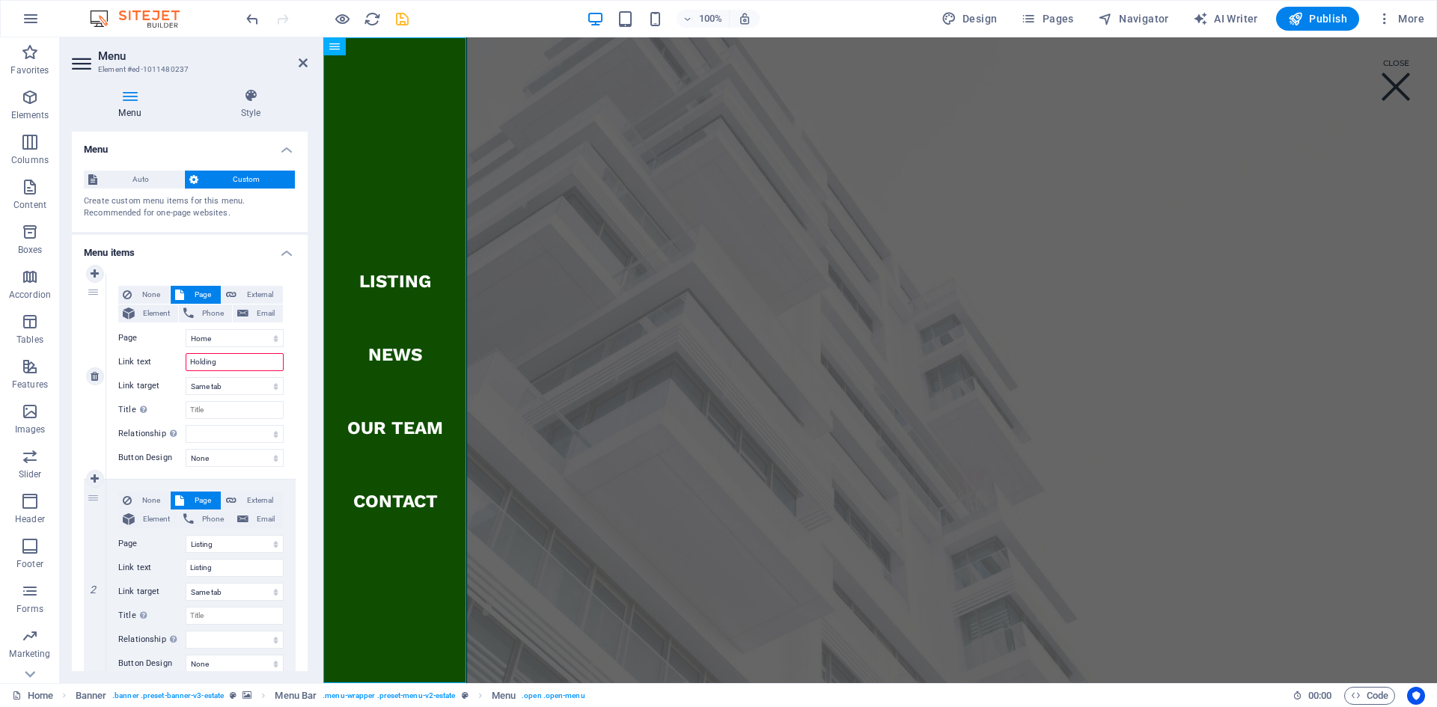
type input "Holdings"
select select
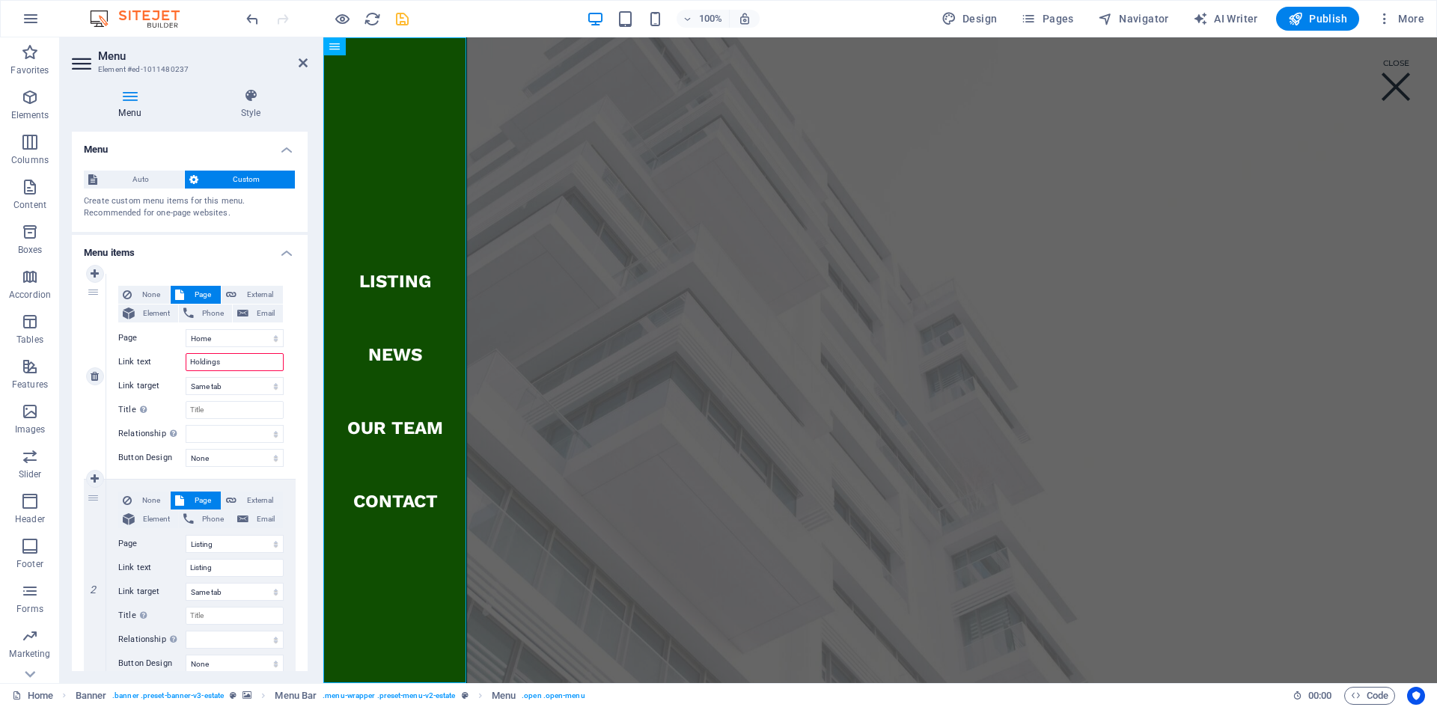
select select
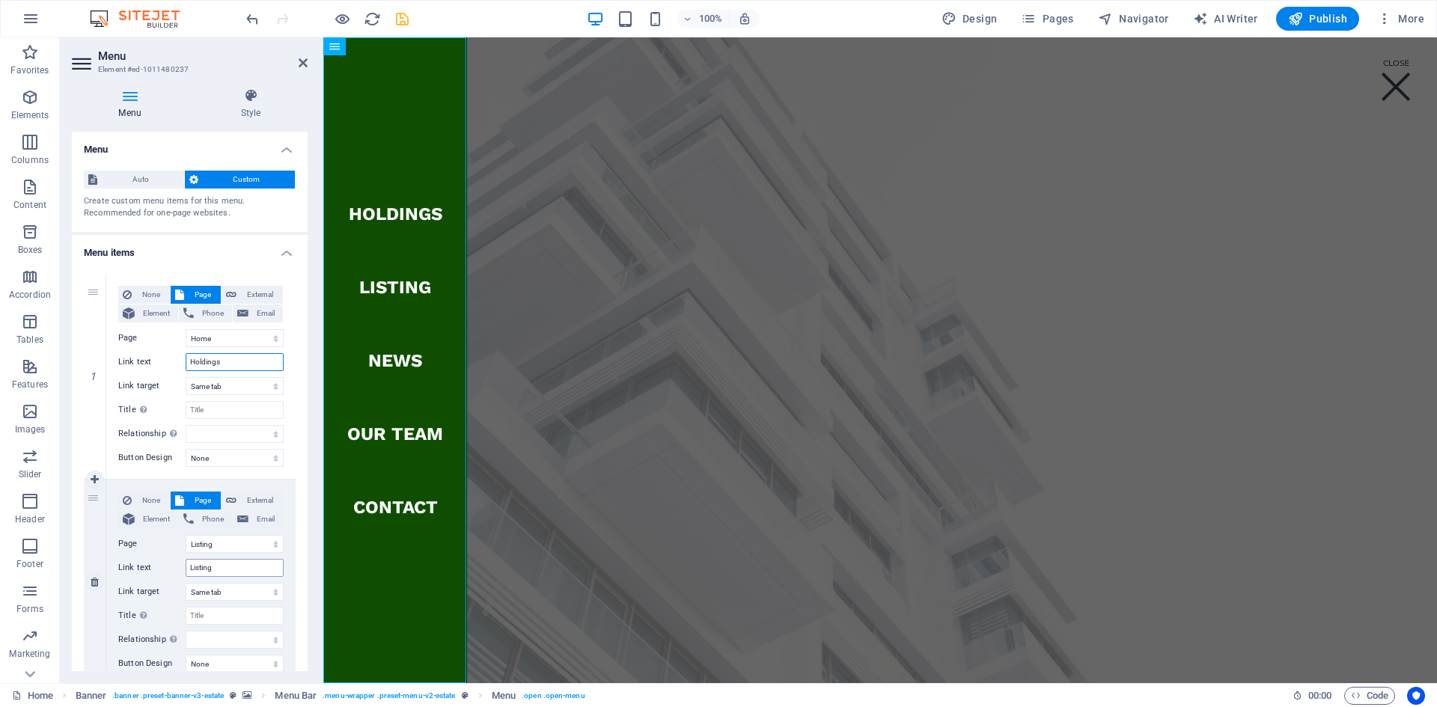
type input "Holdings"
click at [219, 540] on input "Listing" at bounding box center [235, 568] width 98 height 18
type input "L"
select select
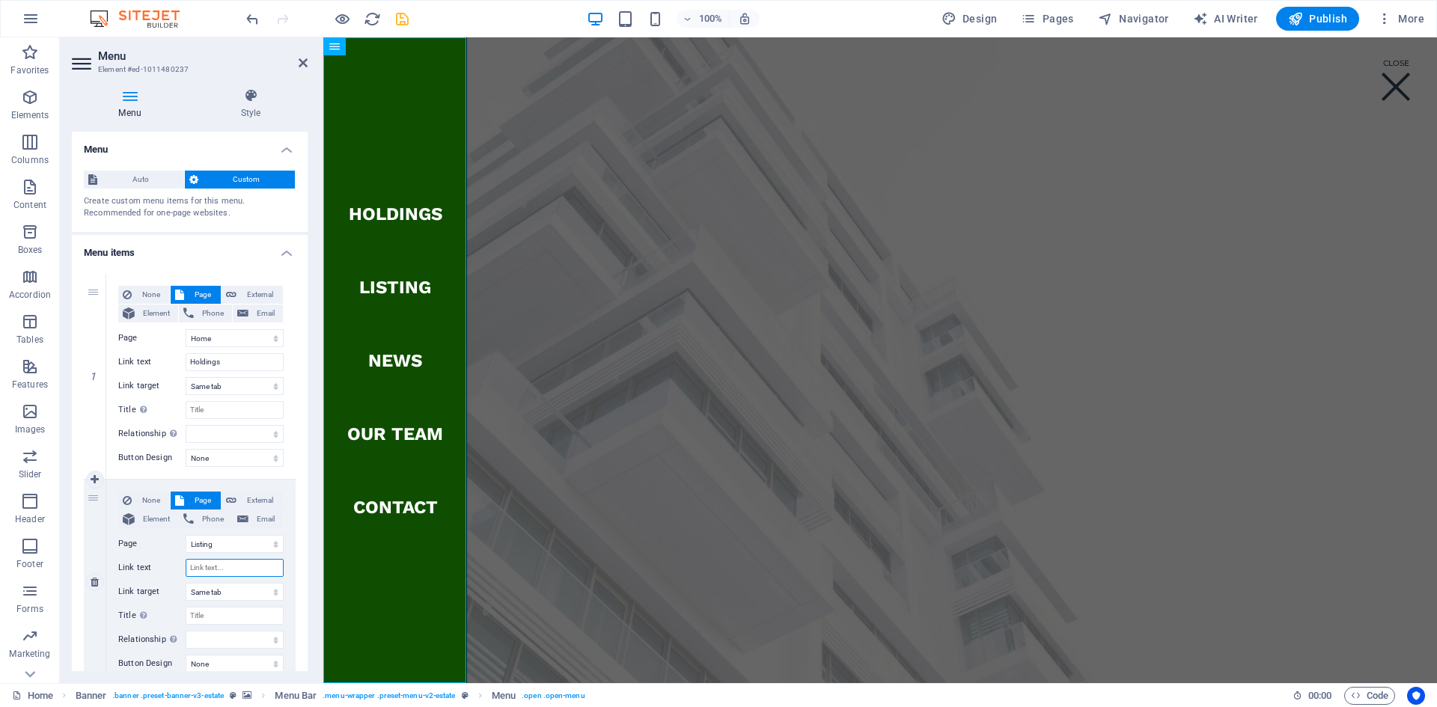
select select
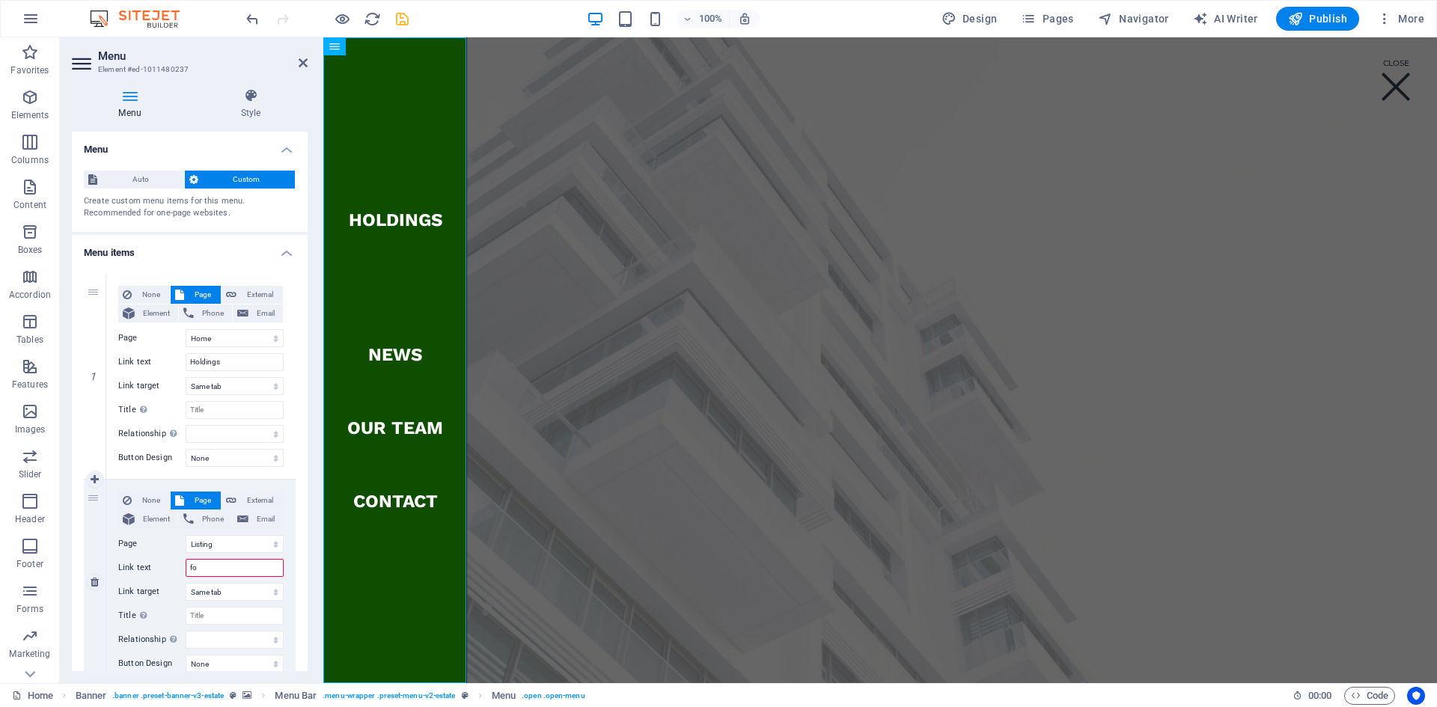
type input "foo"
select select
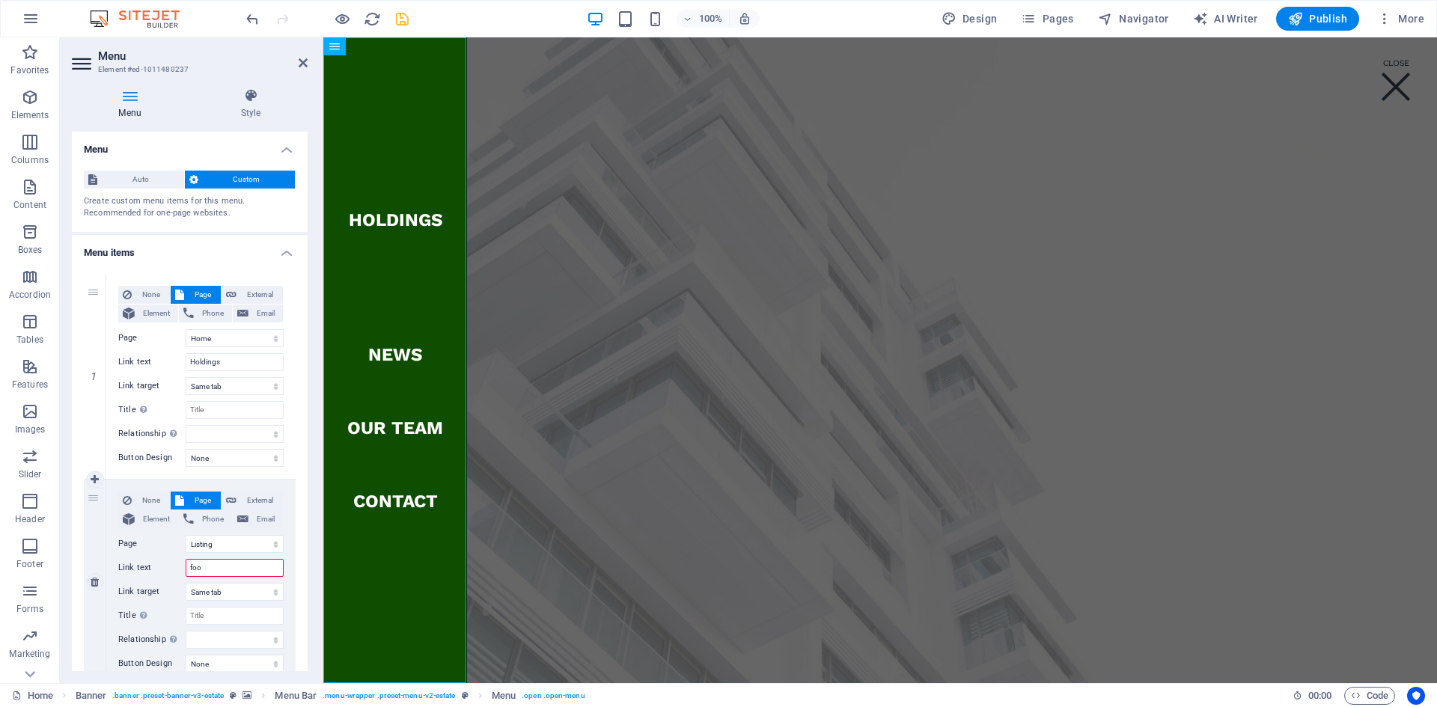
select select
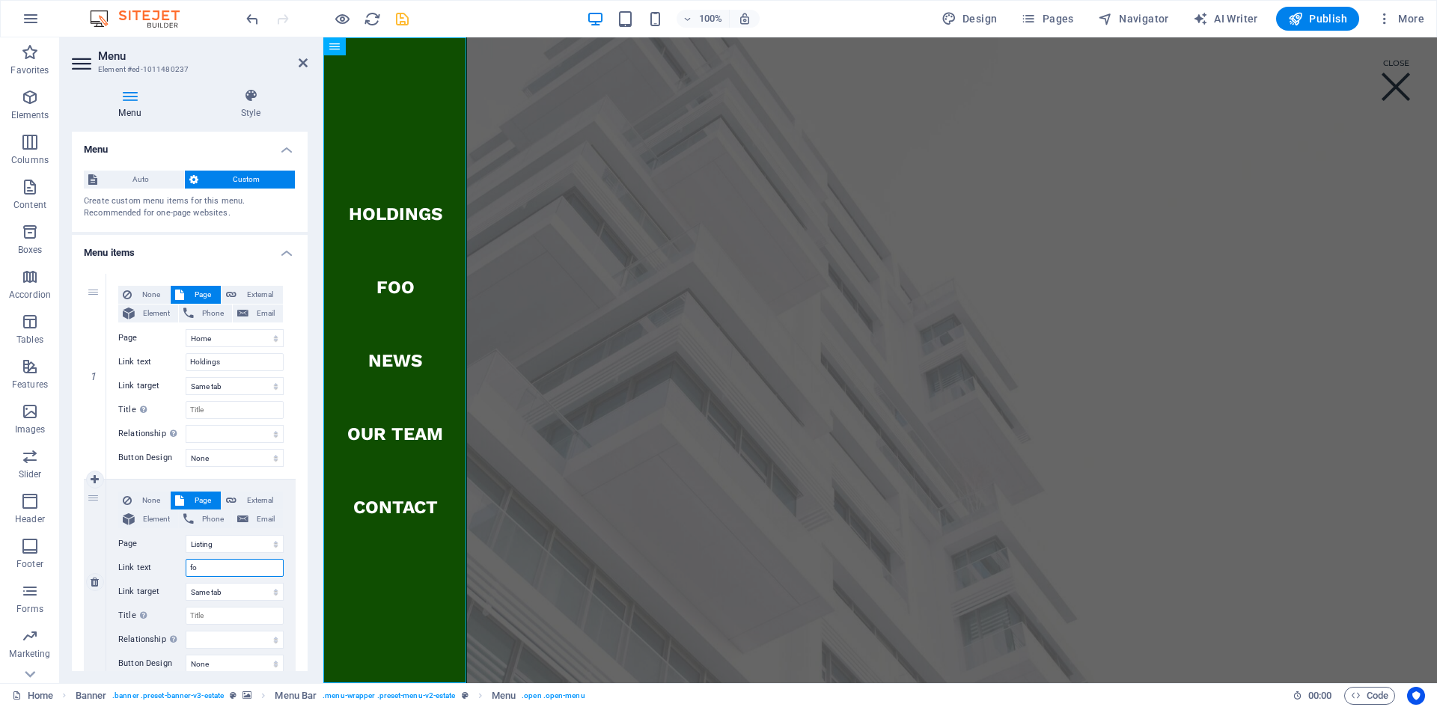
type input "f"
select select
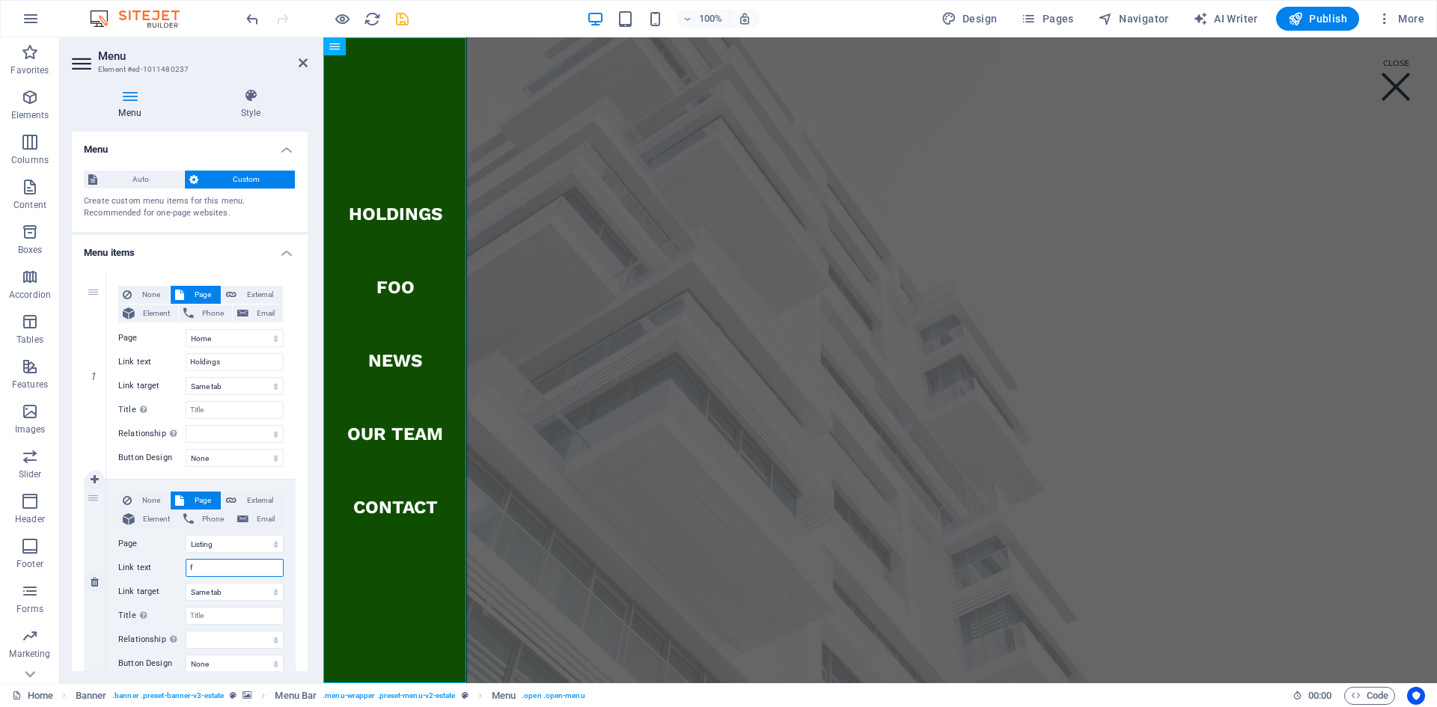
select select
type input "F"
select select
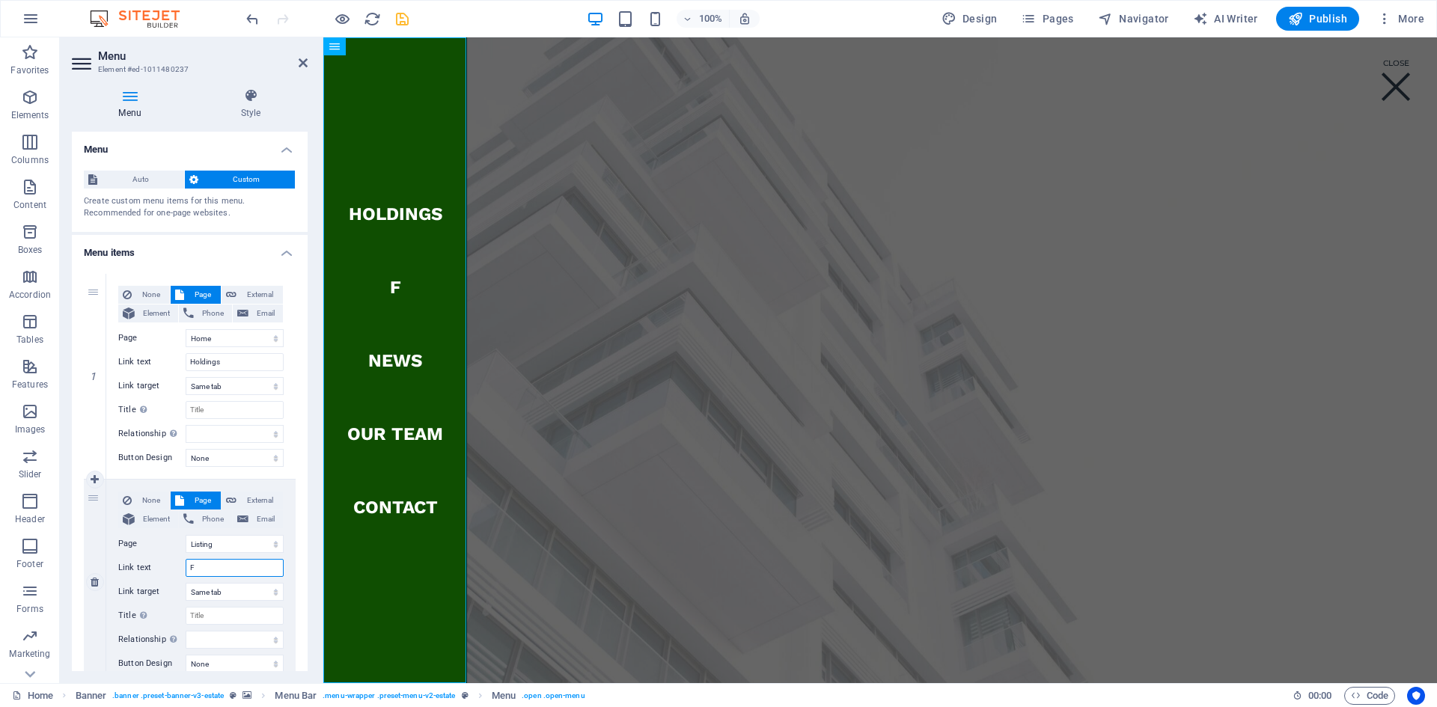
select select
type input "FOODS"
select select
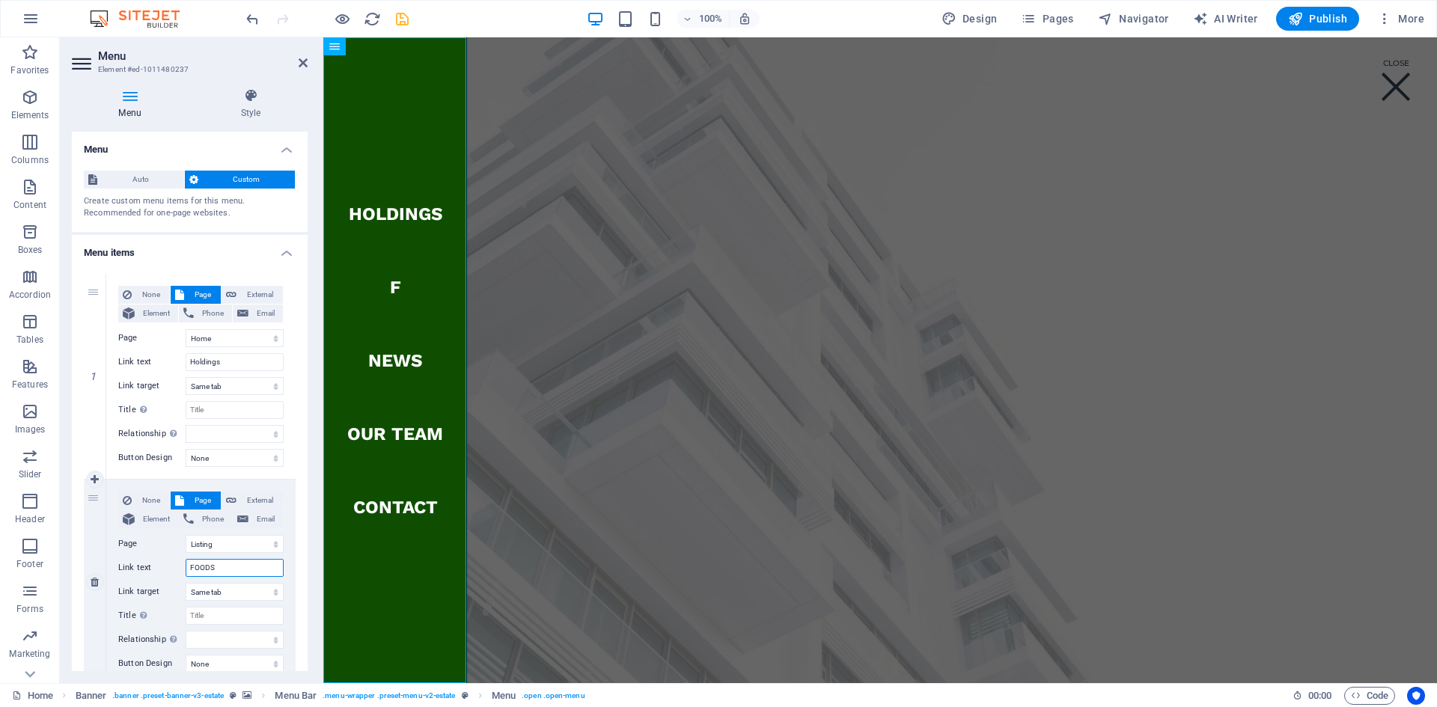
select select
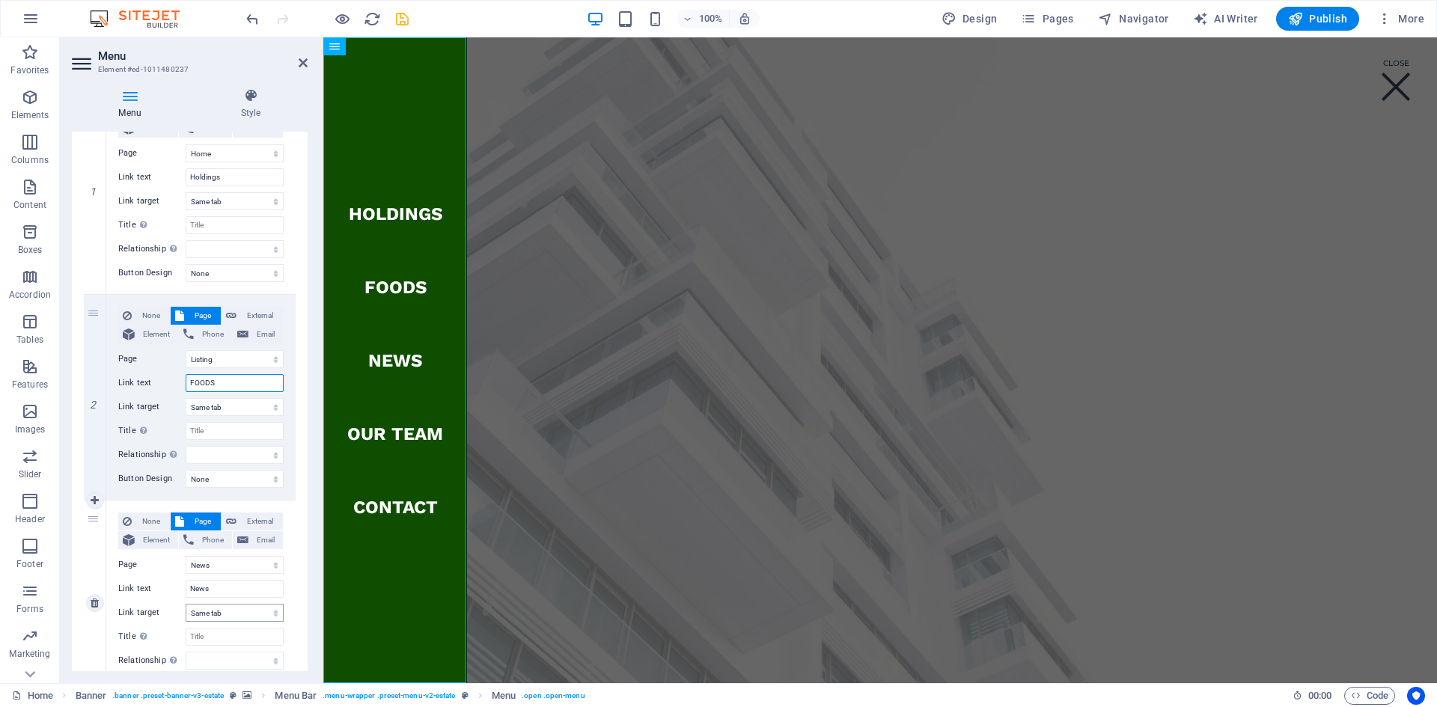
scroll to position [225, 0]
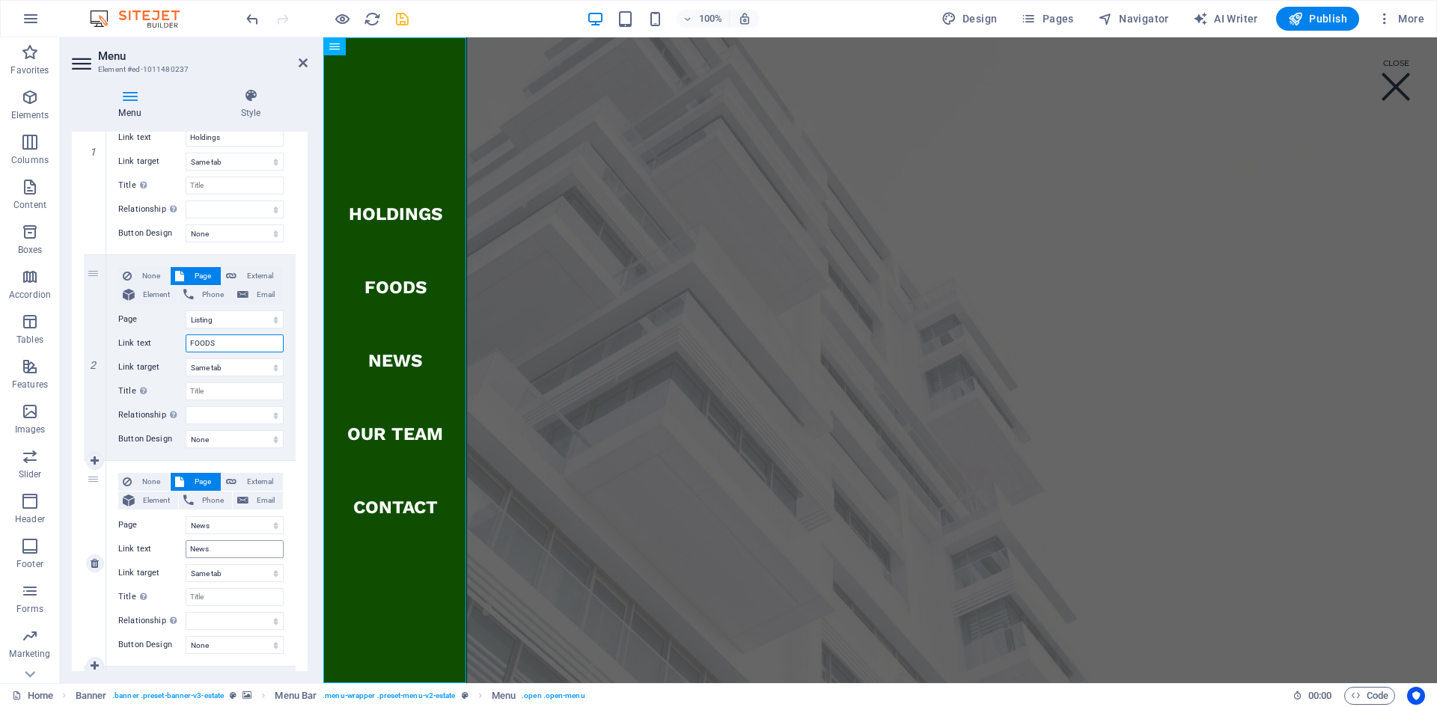
type input "FOODS"
click at [245, 540] on input "News" at bounding box center [235, 550] width 98 height 18
type input "N"
select select
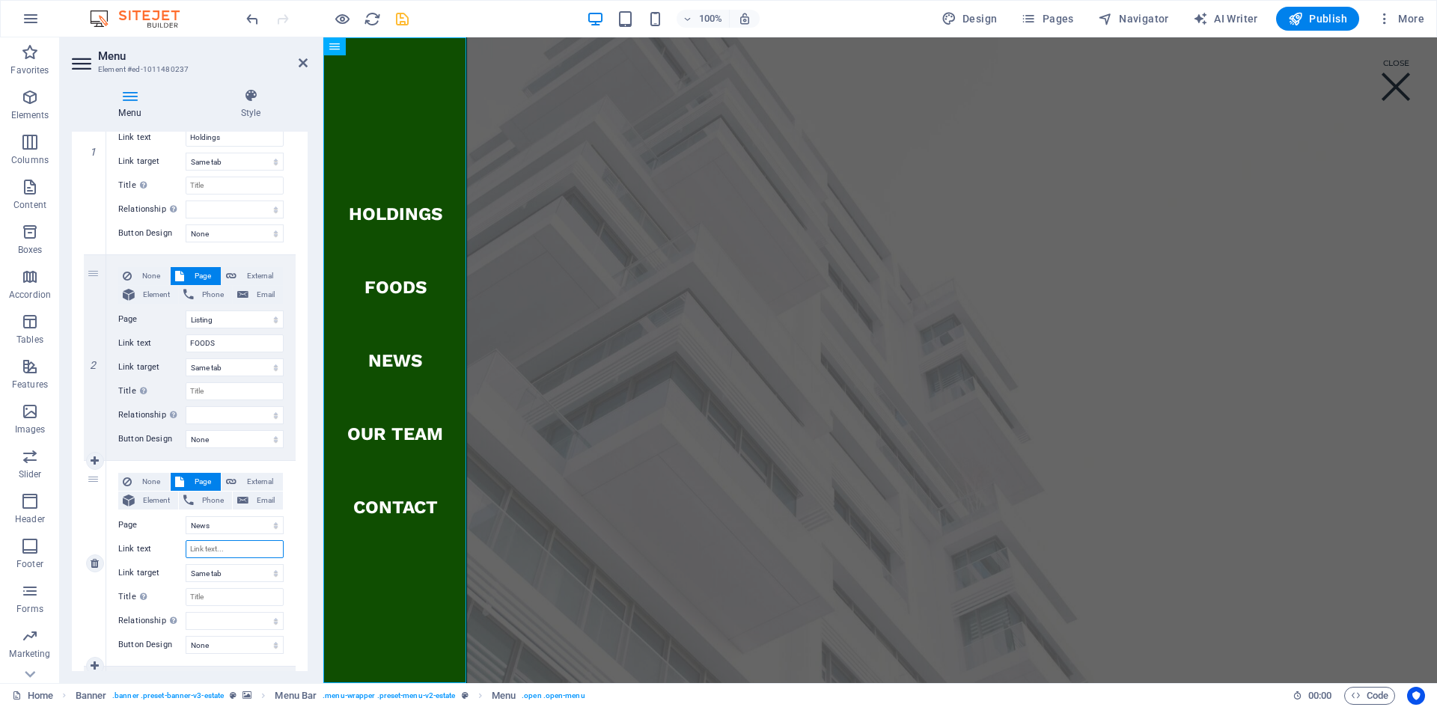
select select
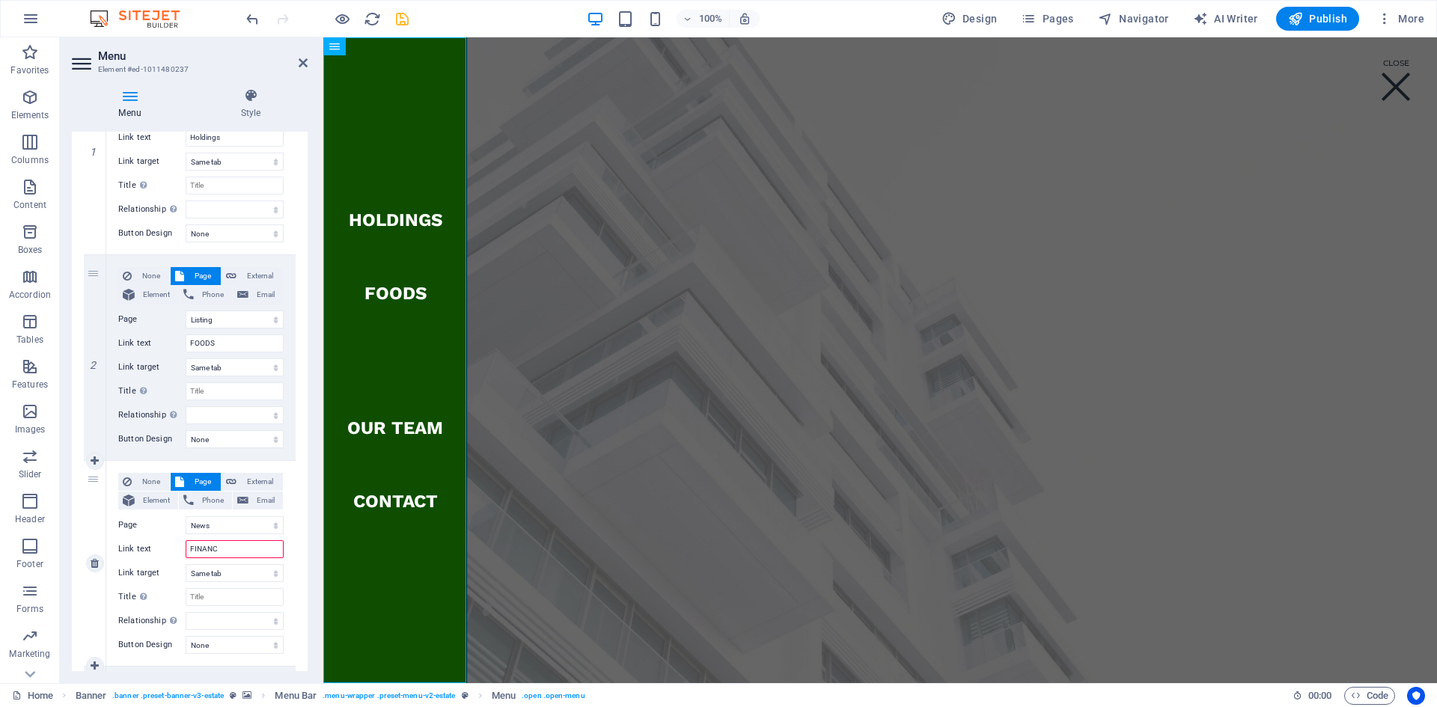
type input "FINANCE"
select select
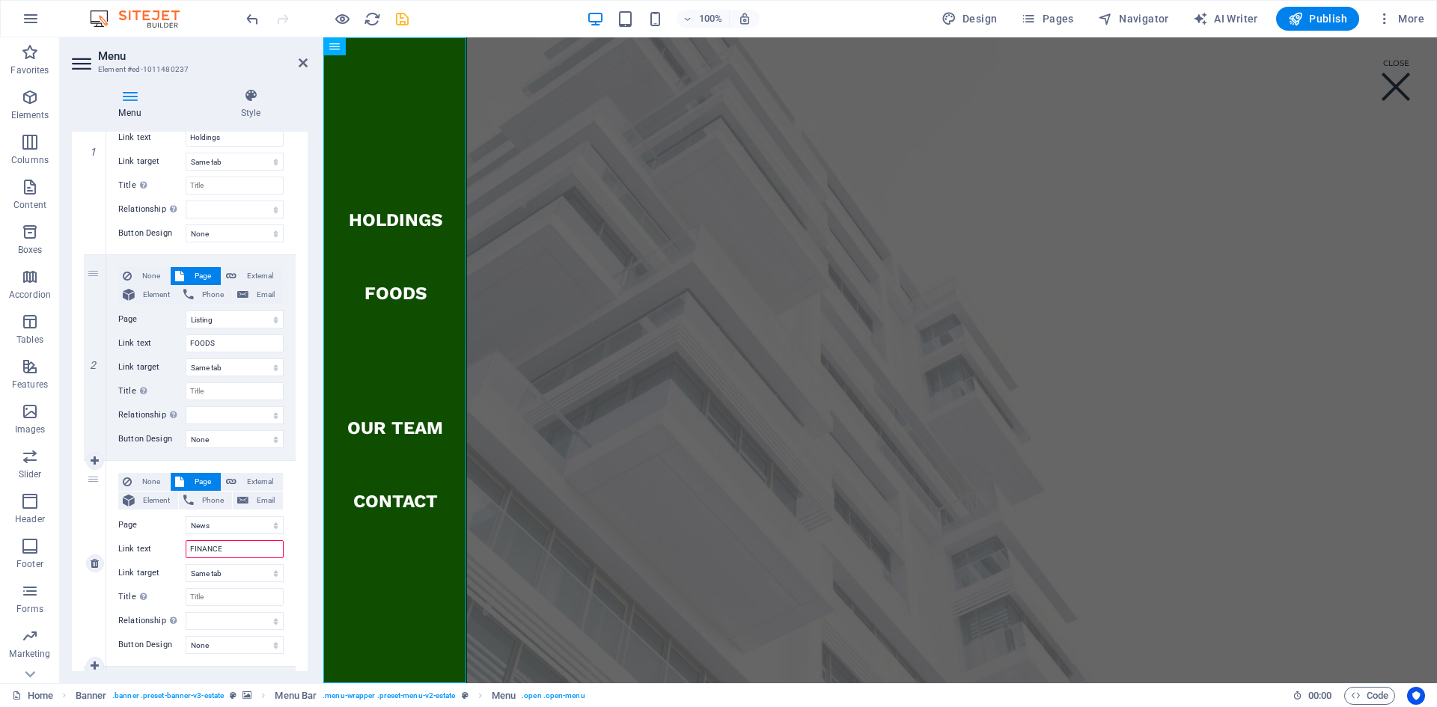
select select
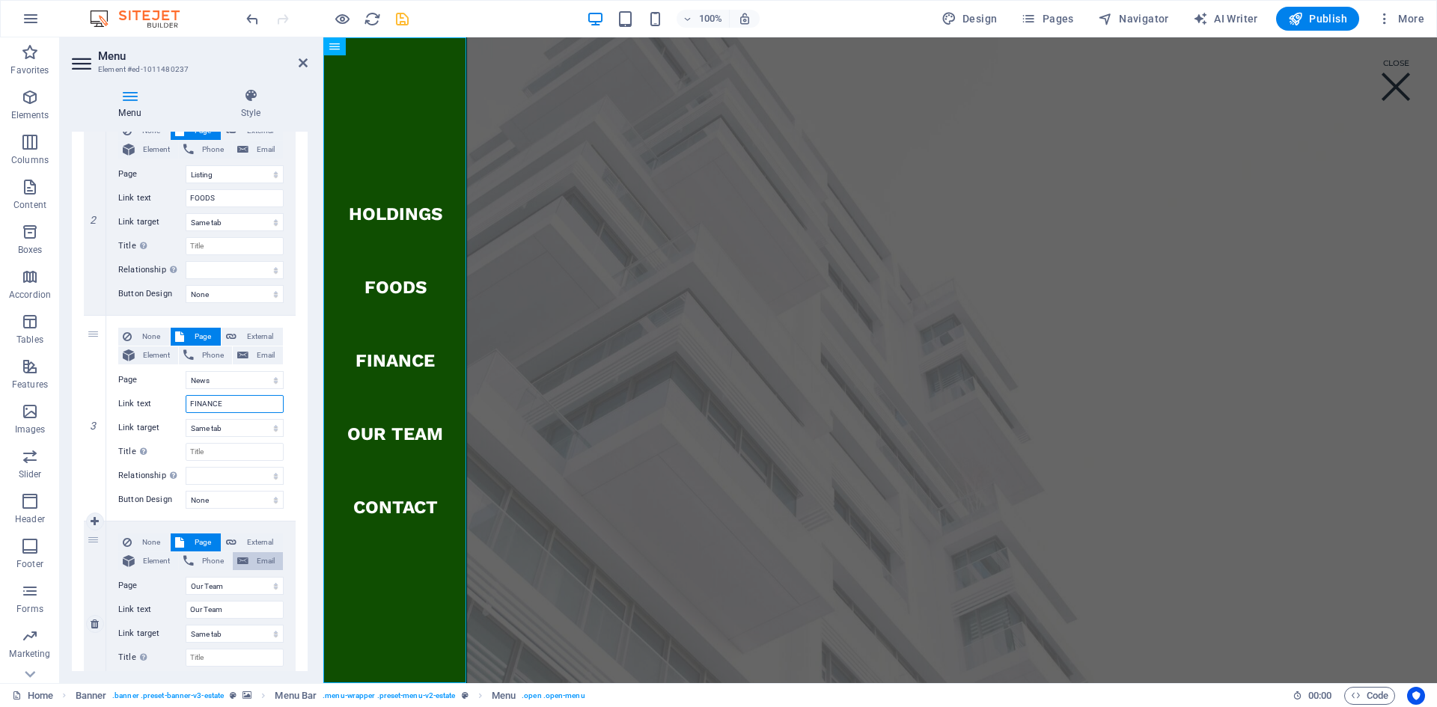
scroll to position [374, 0]
type input "FINANCE"
click at [250, 540] on input "Our Team" at bounding box center [235, 606] width 98 height 18
type input "O"
select select
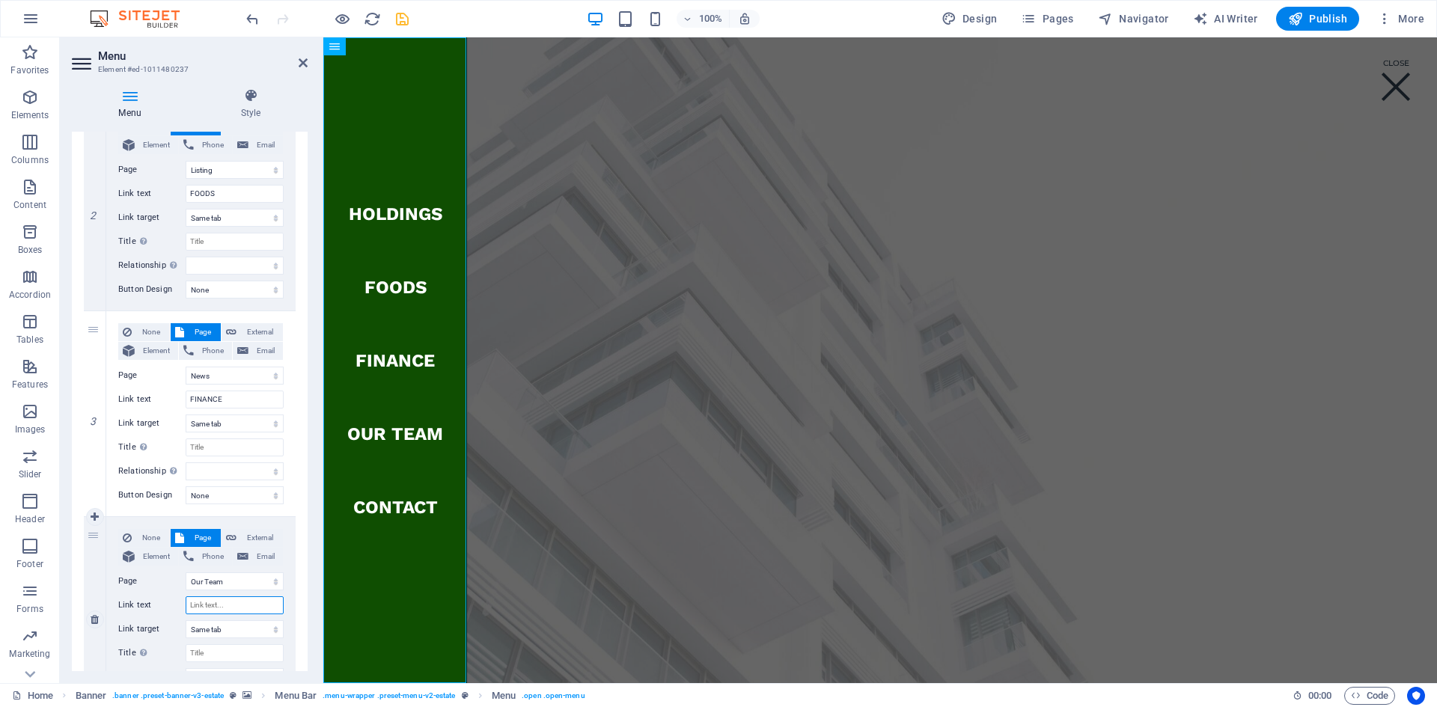
select select
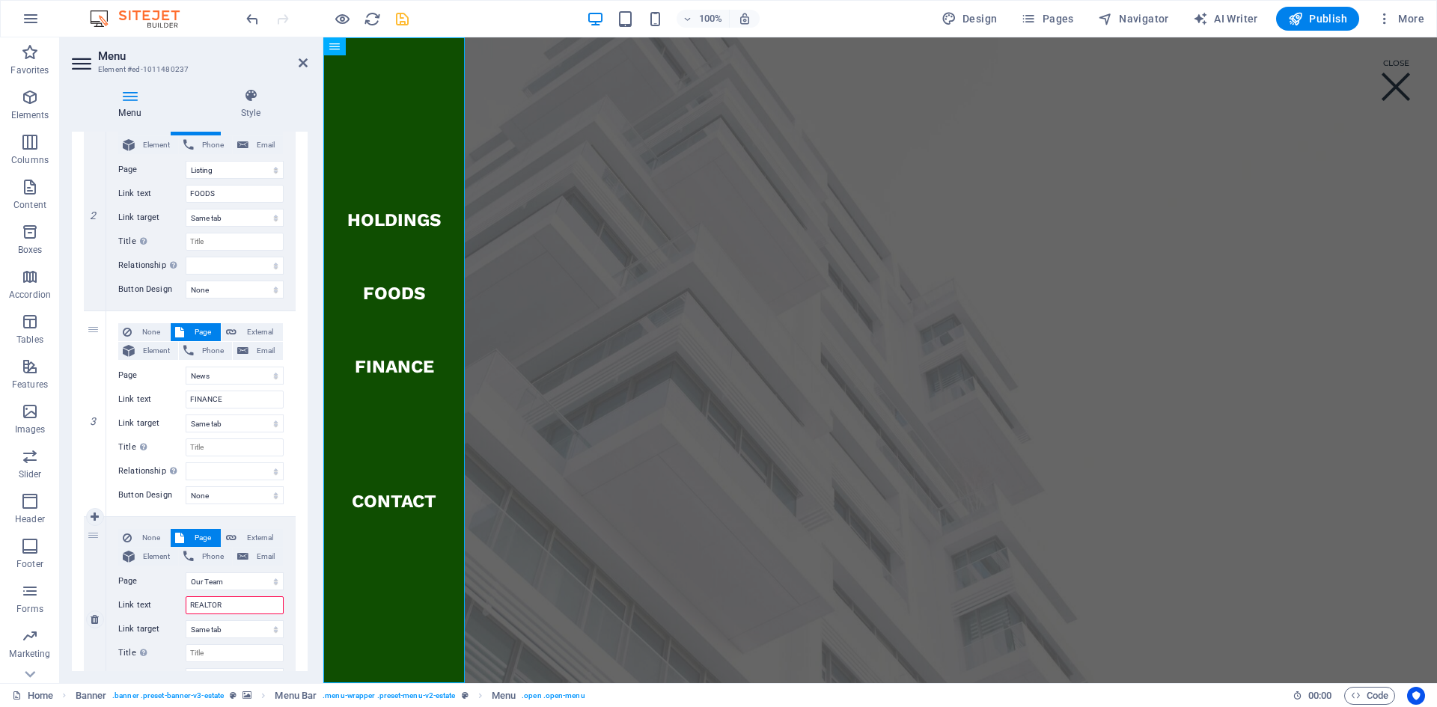
type input "REALTORS"
select select
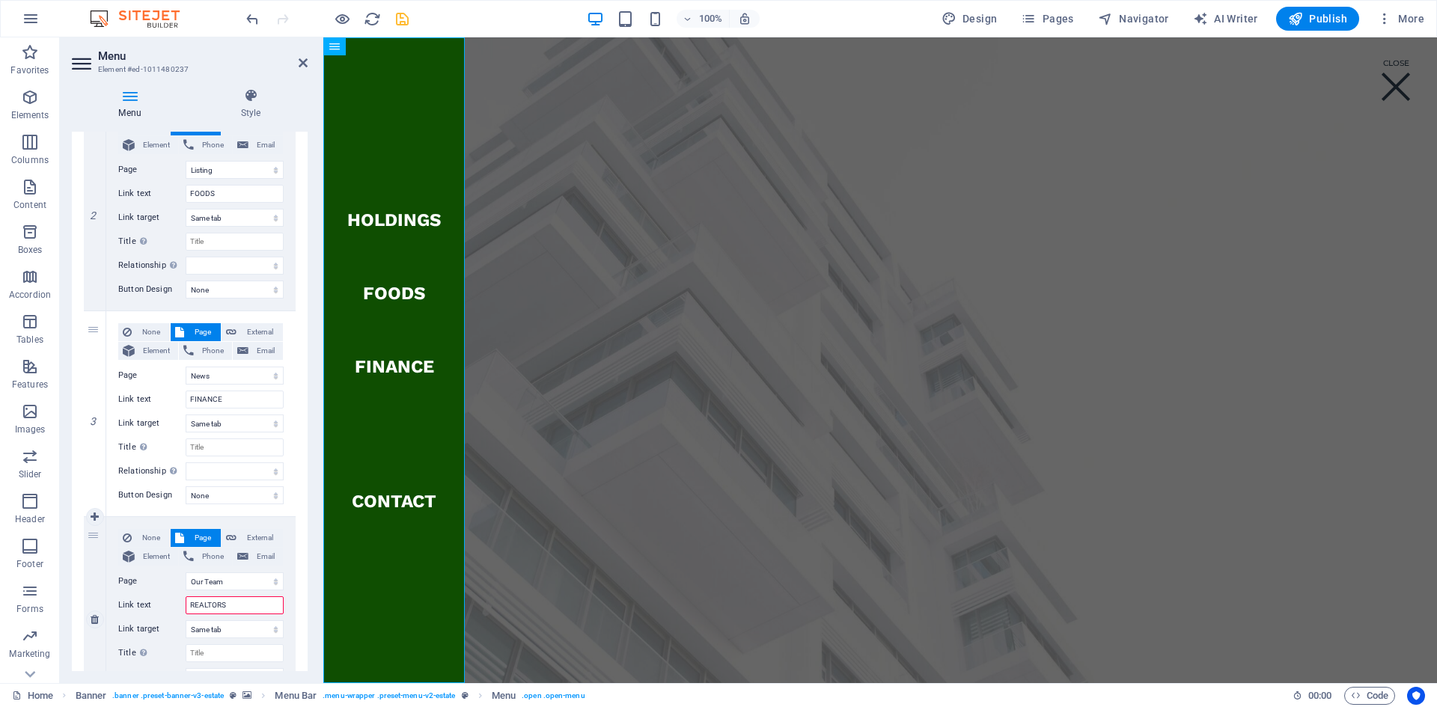
select select
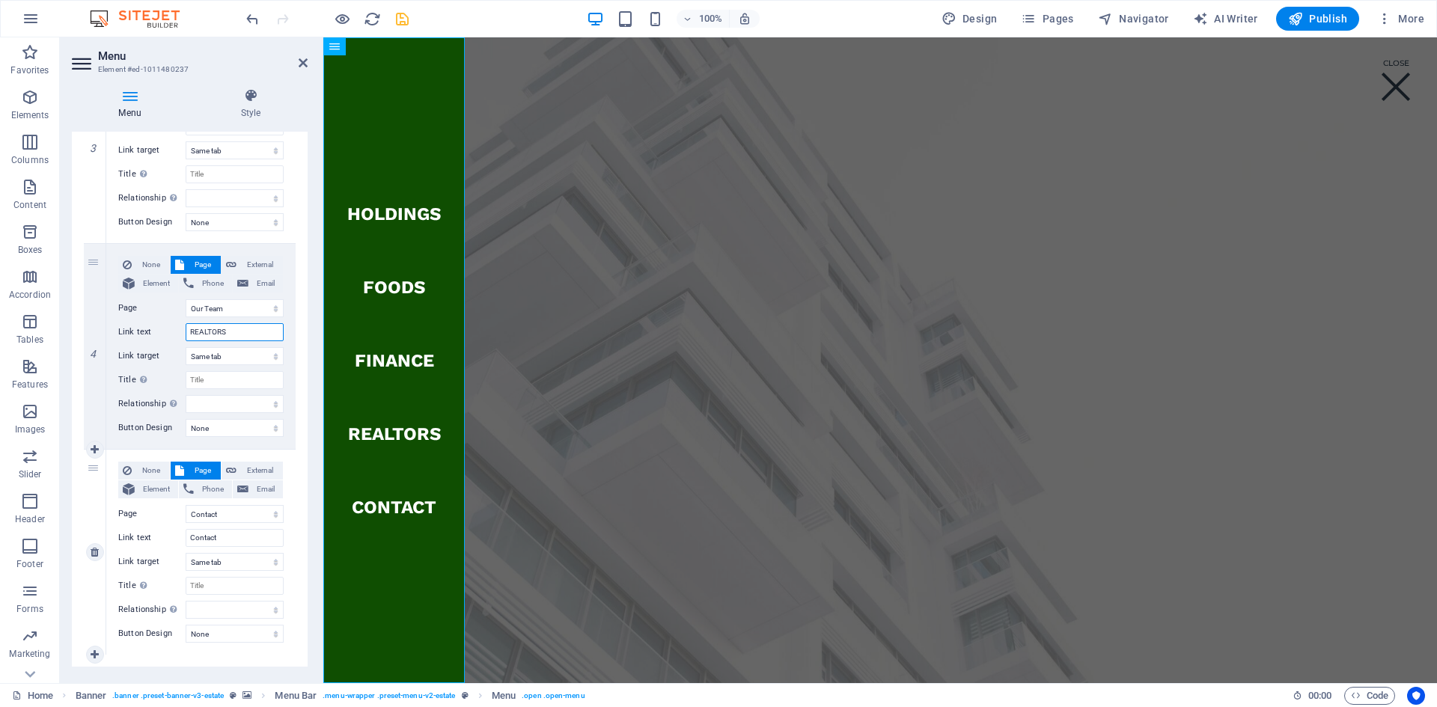
scroll to position [673, 0]
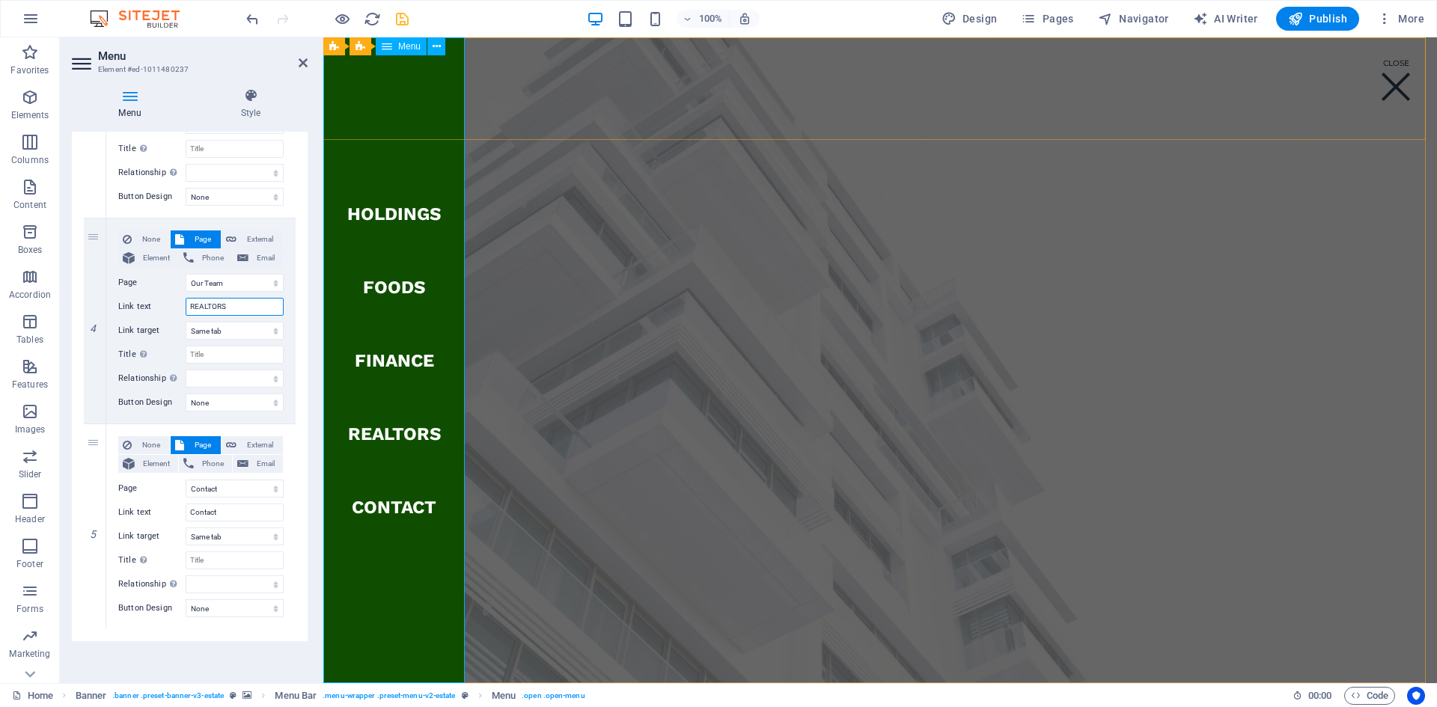
type input "REALTORS"
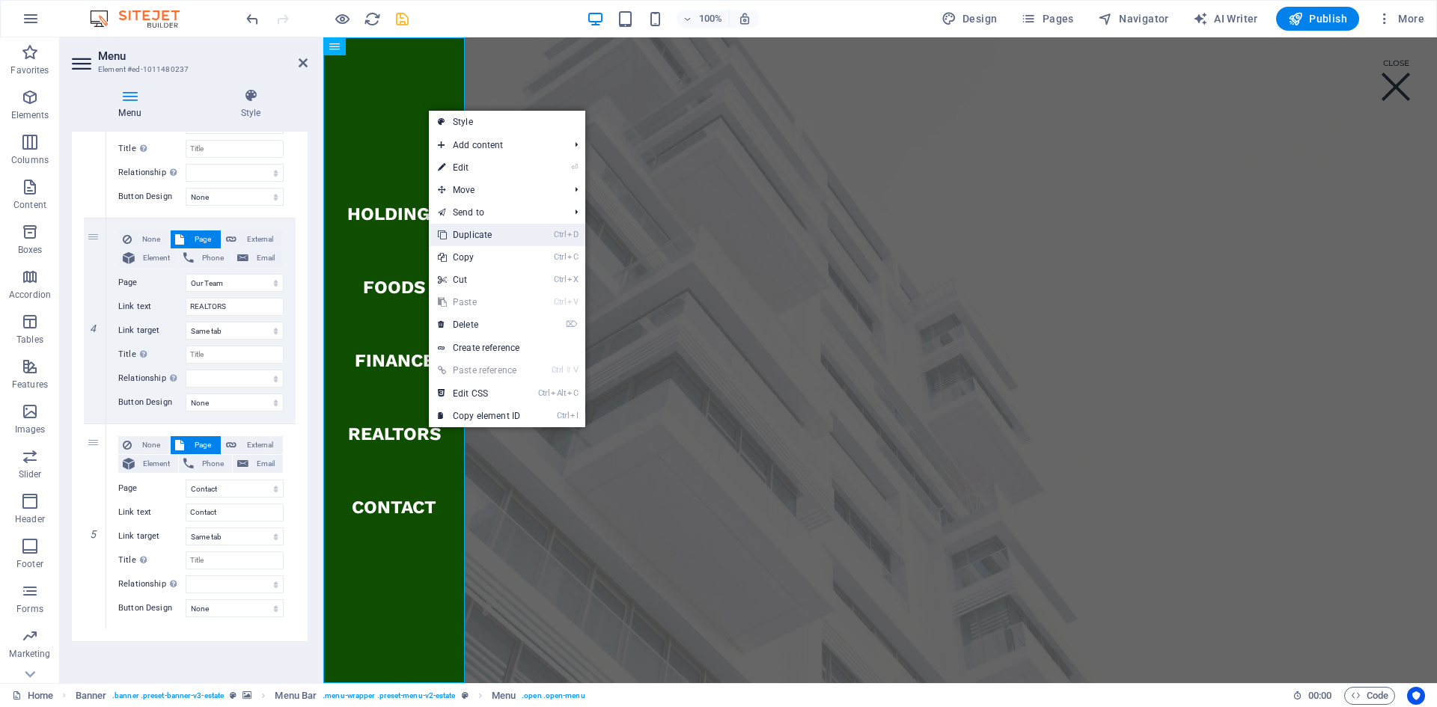
click at [496, 234] on link "Ctrl D Duplicate" at bounding box center [479, 235] width 100 height 22
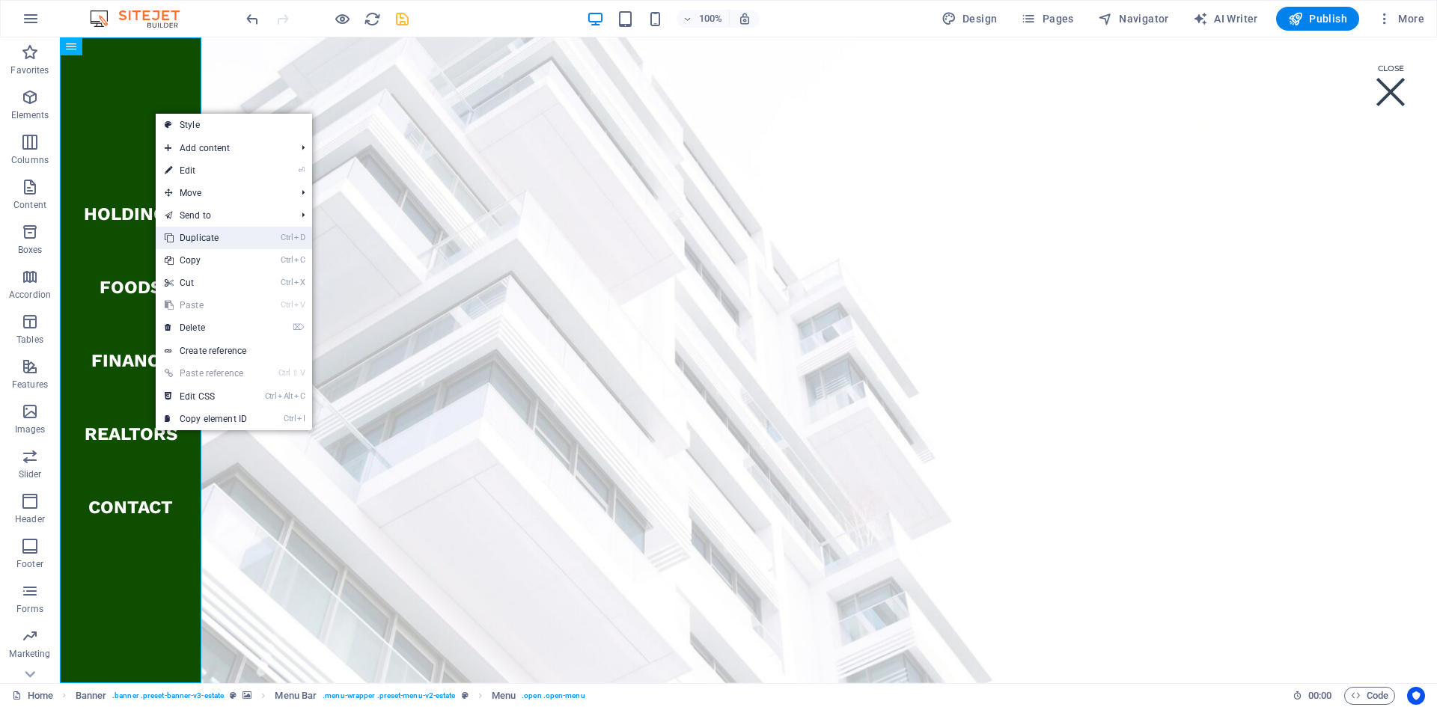
click at [226, 240] on link "Ctrl D Duplicate" at bounding box center [206, 238] width 100 height 22
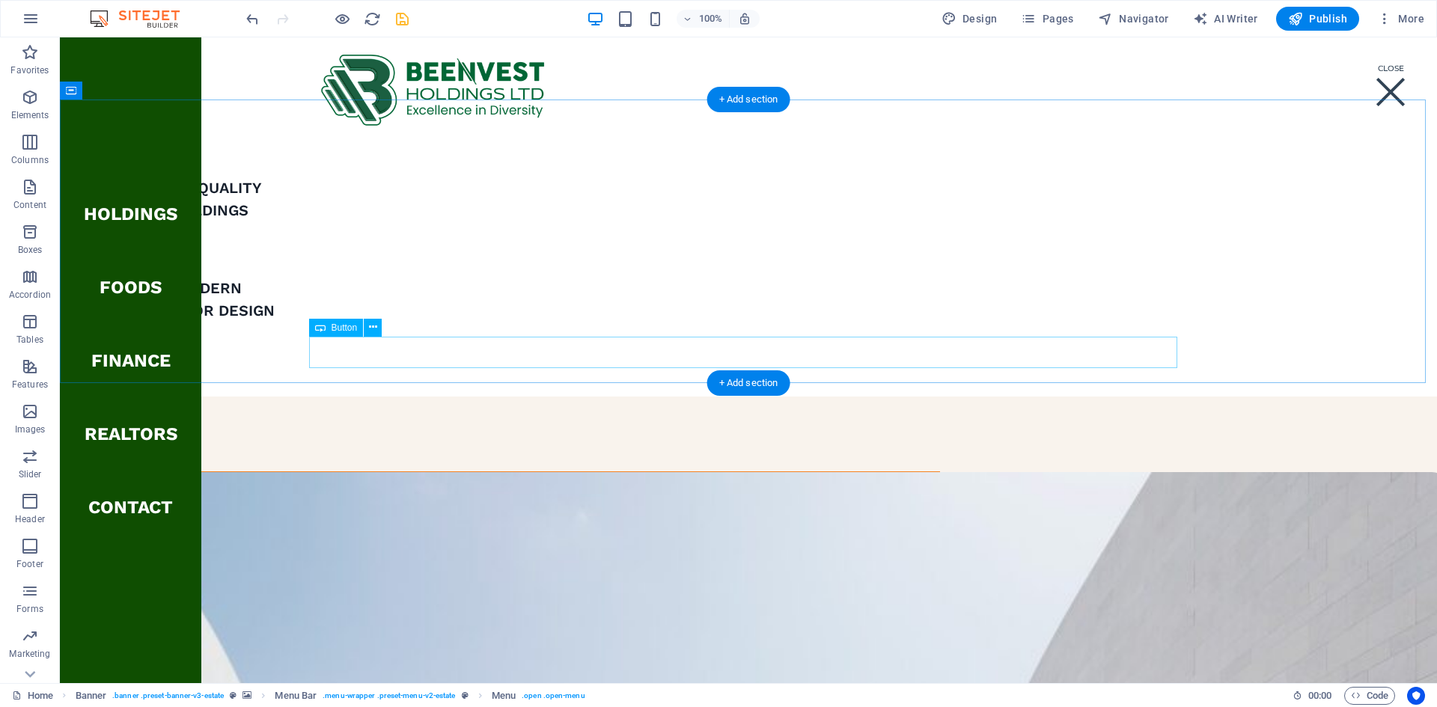
scroll to position [1422, 0]
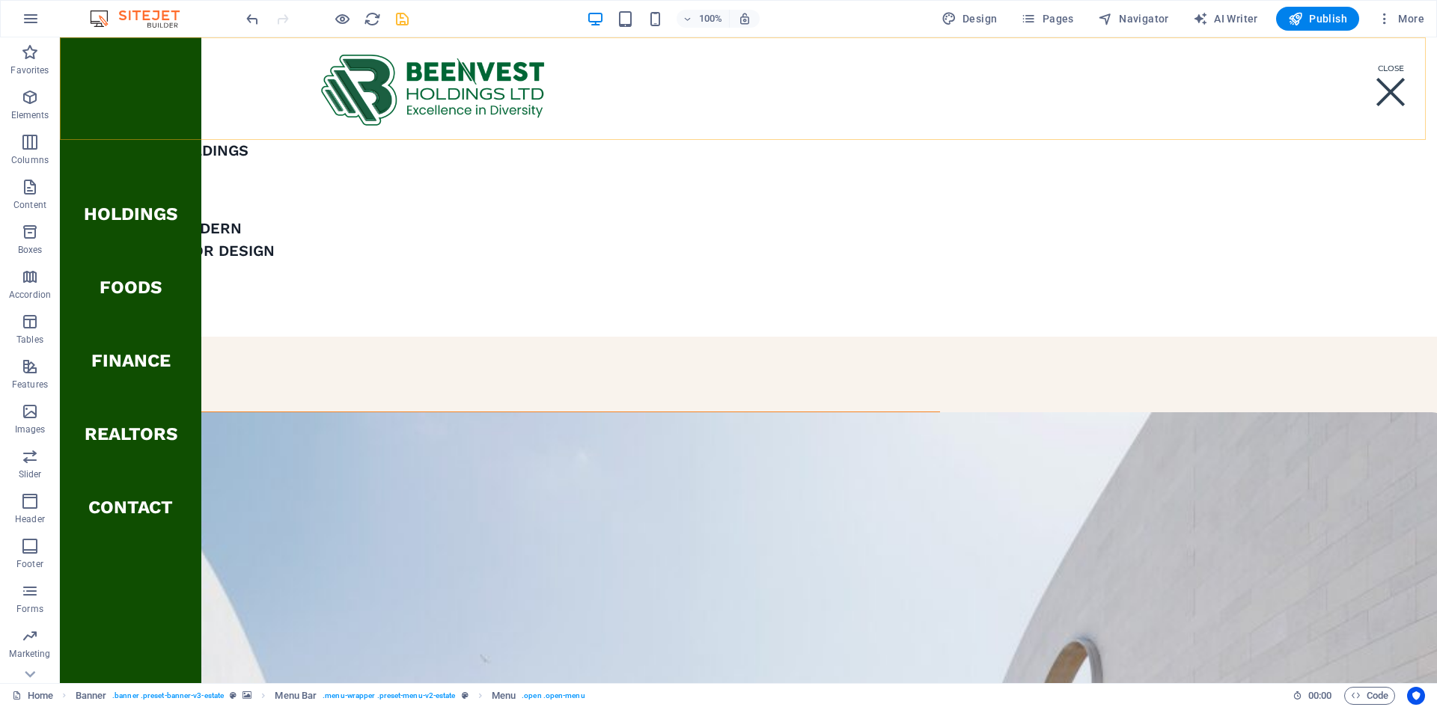
click at [131, 414] on nav "Holdings FOODS FINANCE REALTORS Contact" at bounding box center [130, 360] width 141 height 646
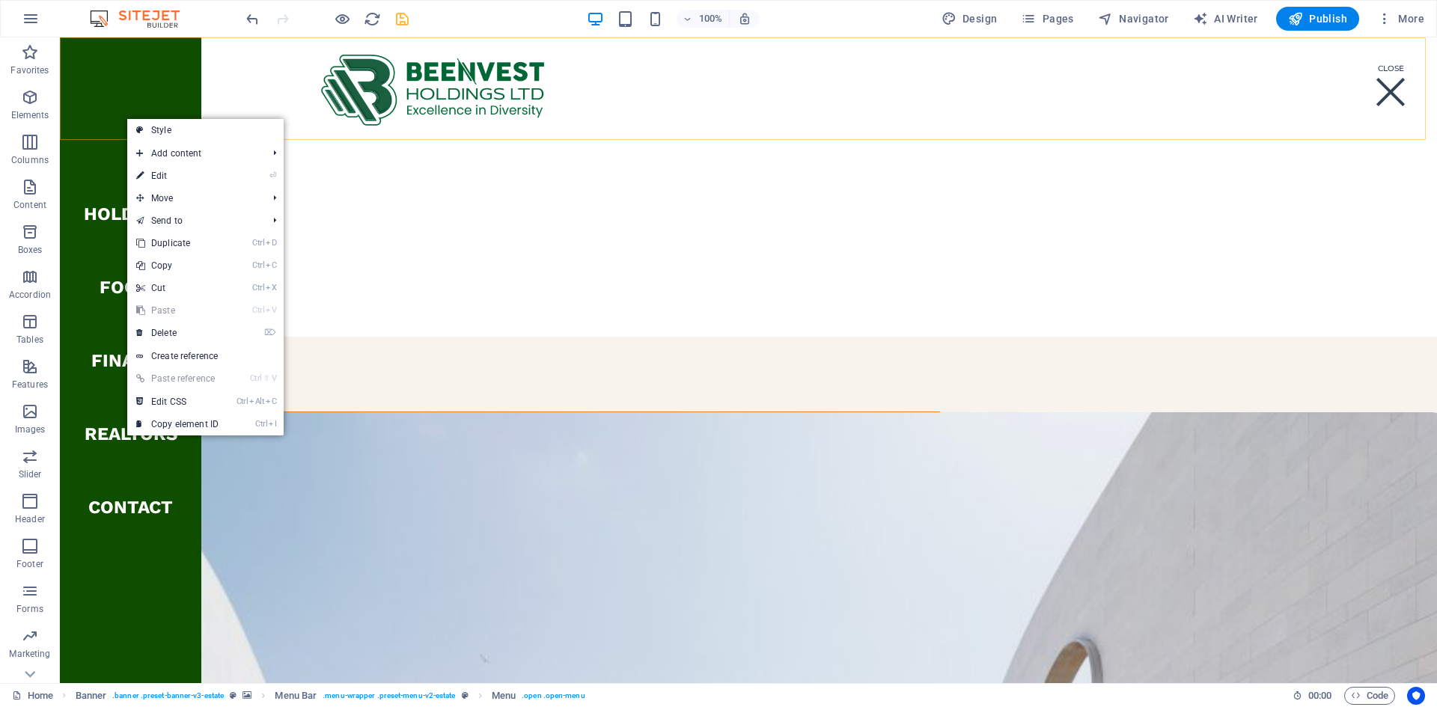
click at [74, 160] on nav "Holdings FOODS FINANCE REALTORS Contact" at bounding box center [130, 360] width 141 height 646
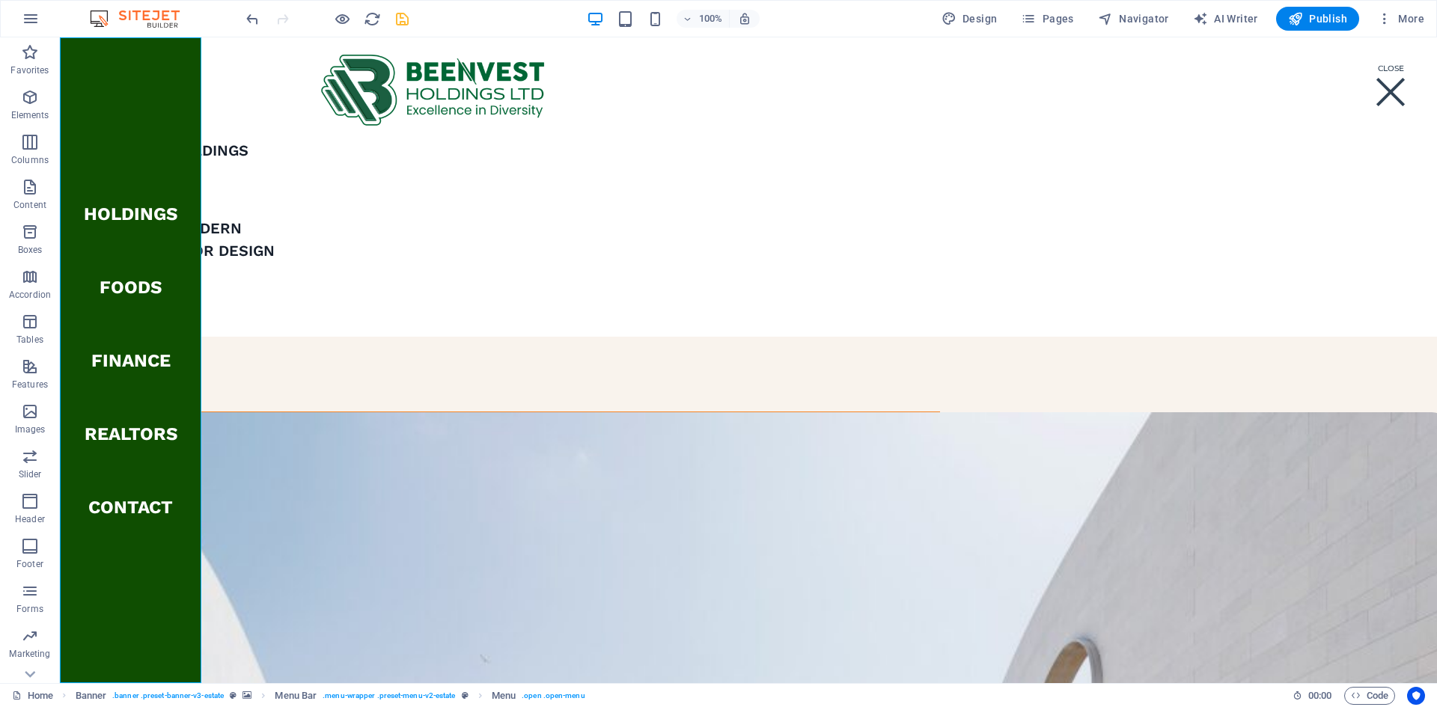
click at [119, 215] on nav "Holdings FOODS FINANCE REALTORS Contact" at bounding box center [130, 360] width 141 height 646
select select
select select "1"
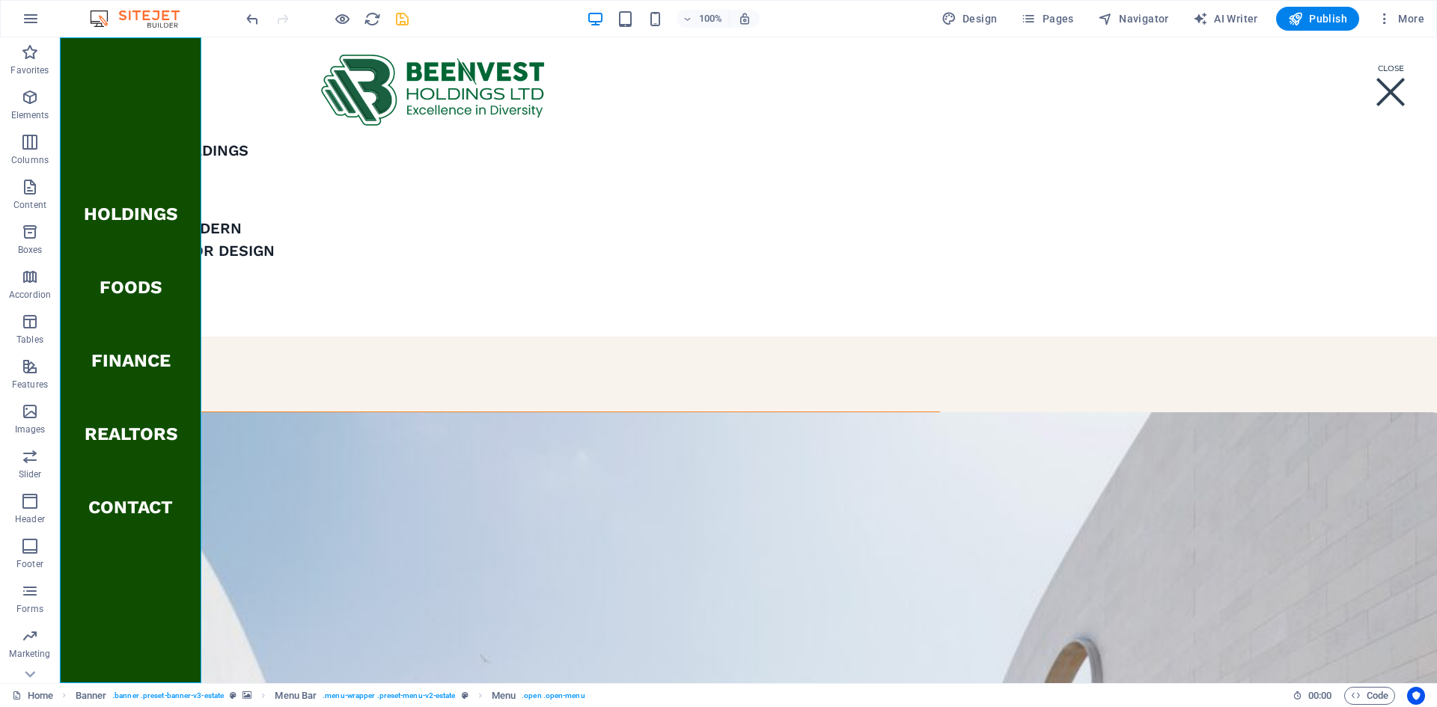
select select
select select "2"
select select
select select "3"
select select
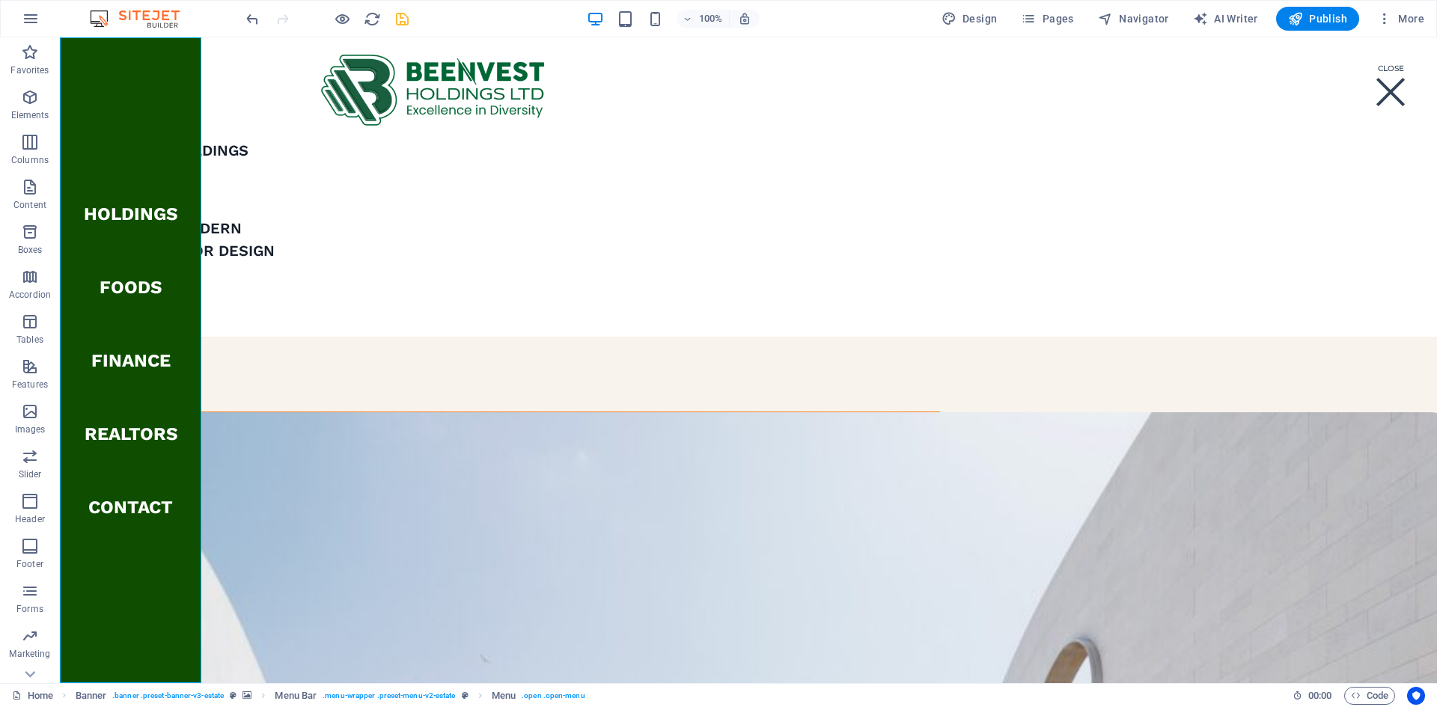
select select "4"
select select
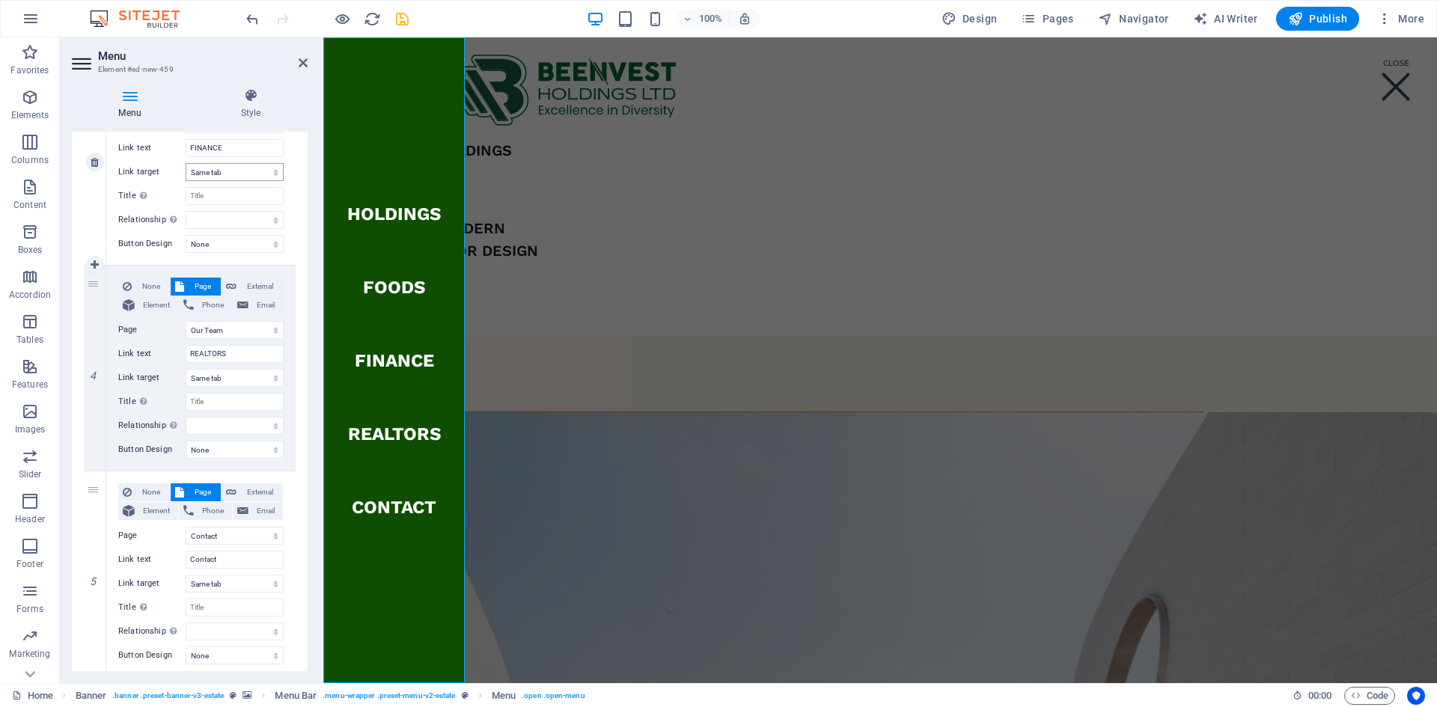
scroll to position [673, 0]
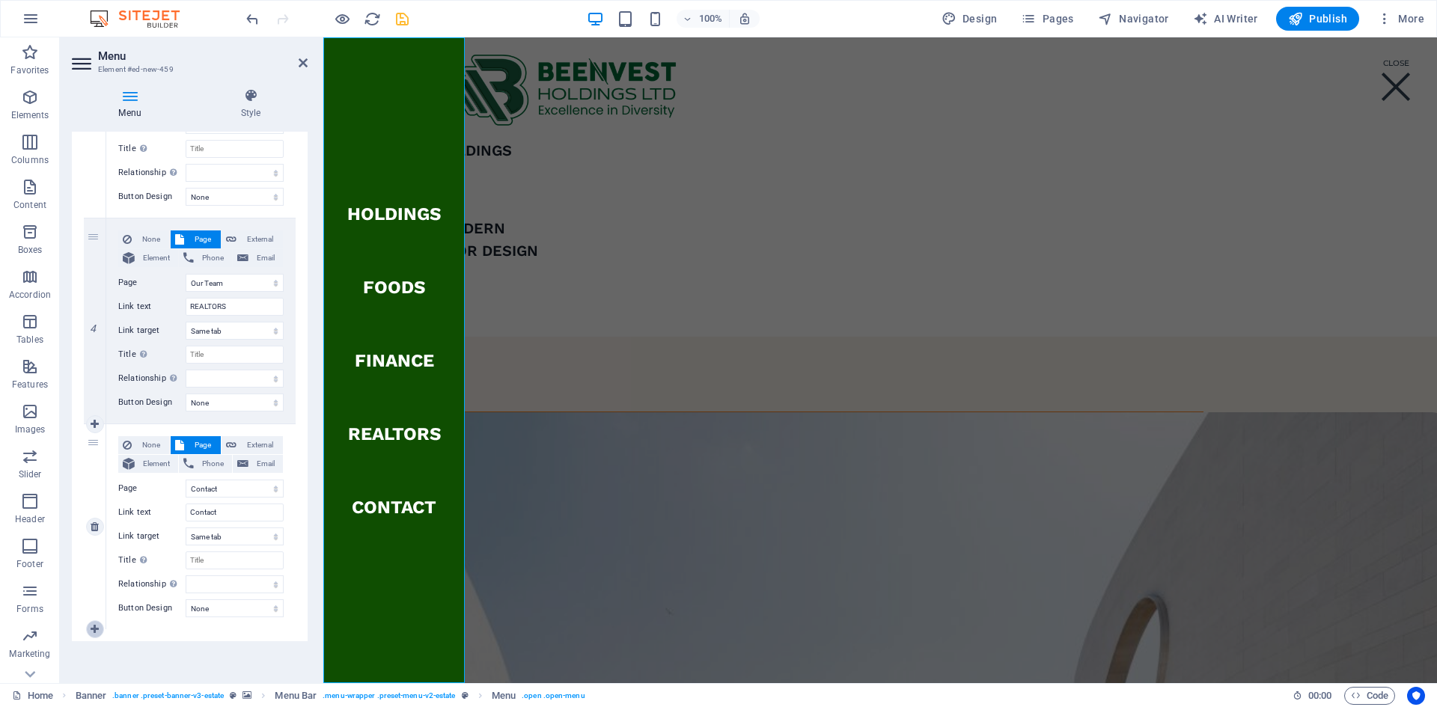
click at [94, 540] on icon at bounding box center [95, 629] width 8 height 10
select select
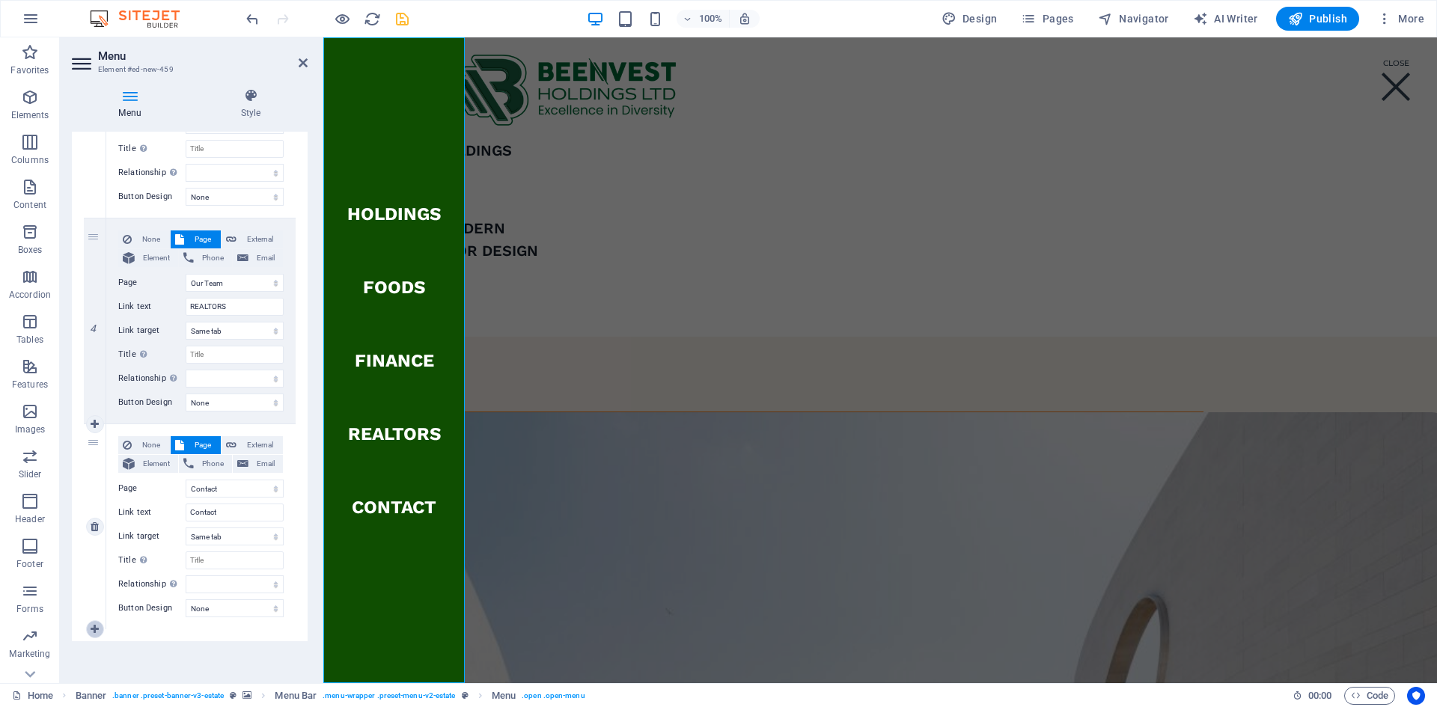
select select
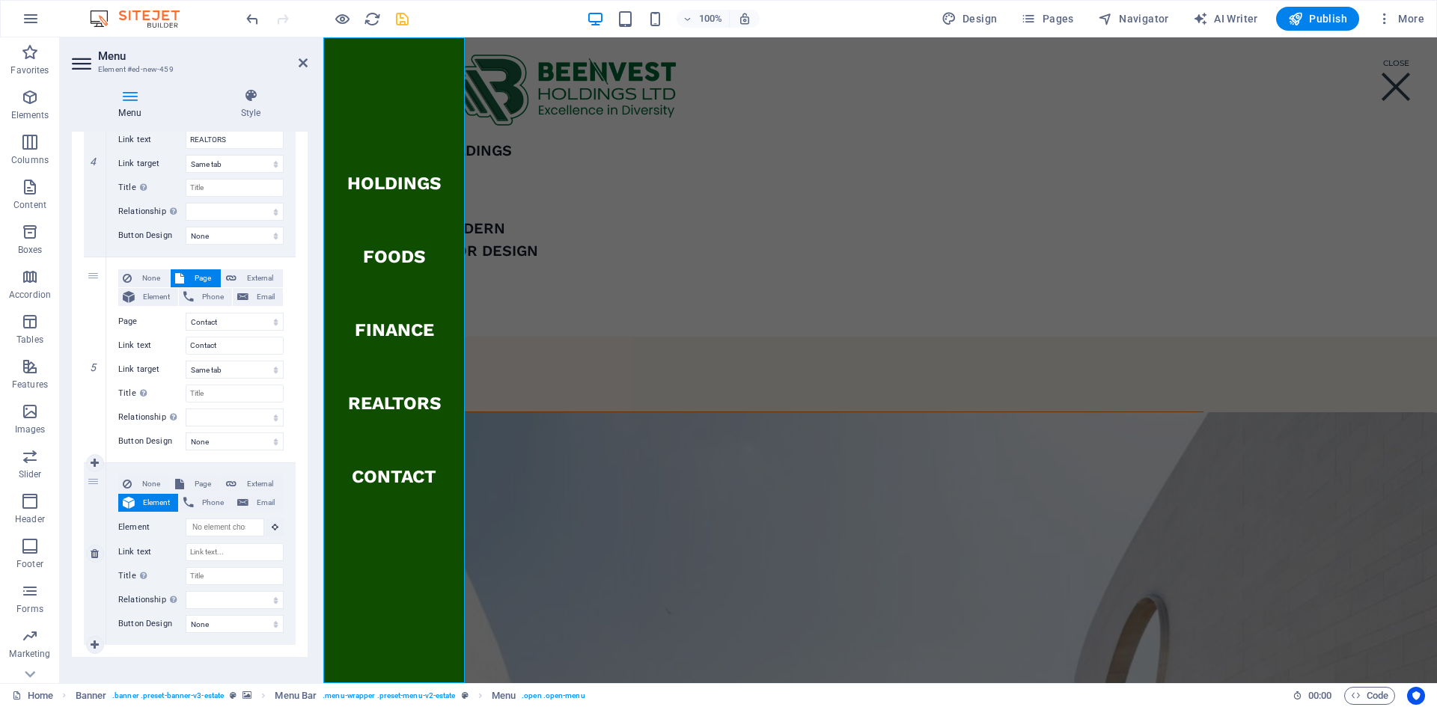
scroll to position [856, 0]
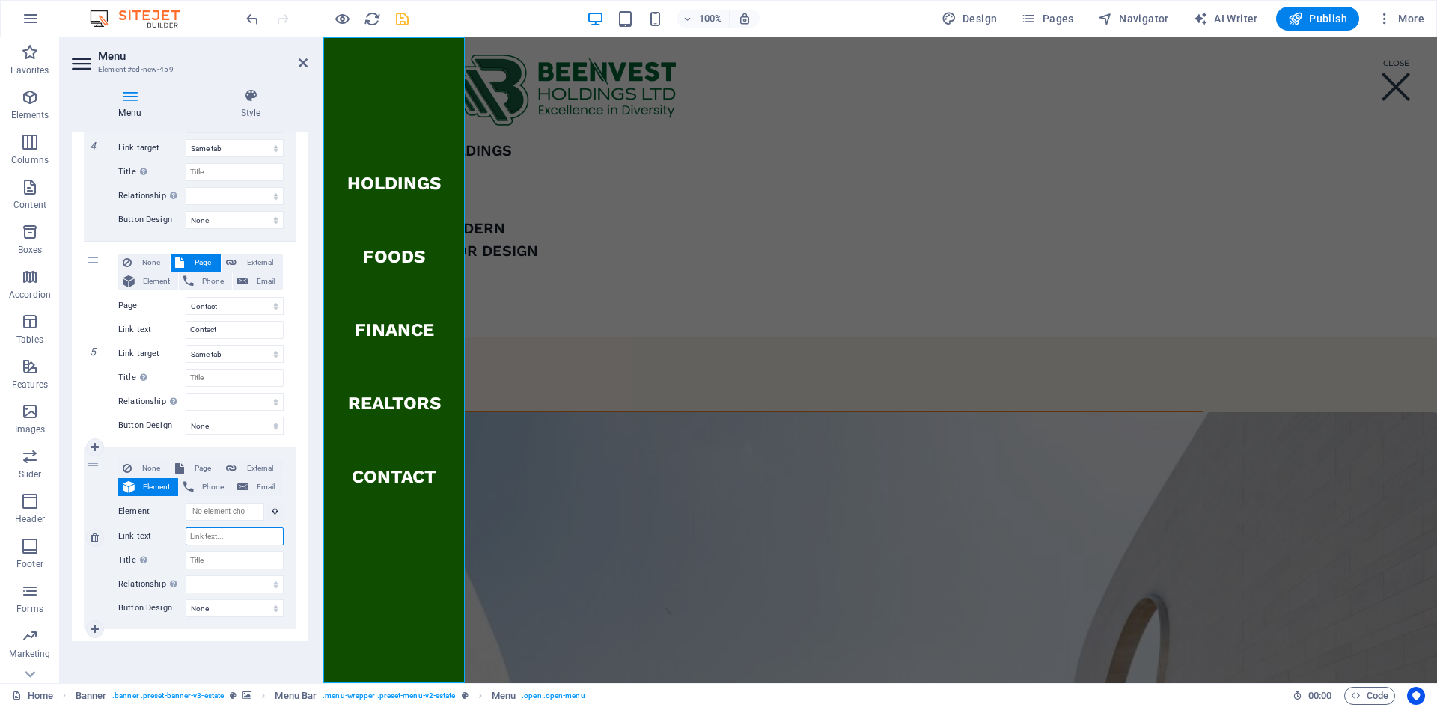
click at [228, 538] on input "Link text" at bounding box center [235, 537] width 98 height 18
type input "P"
select select
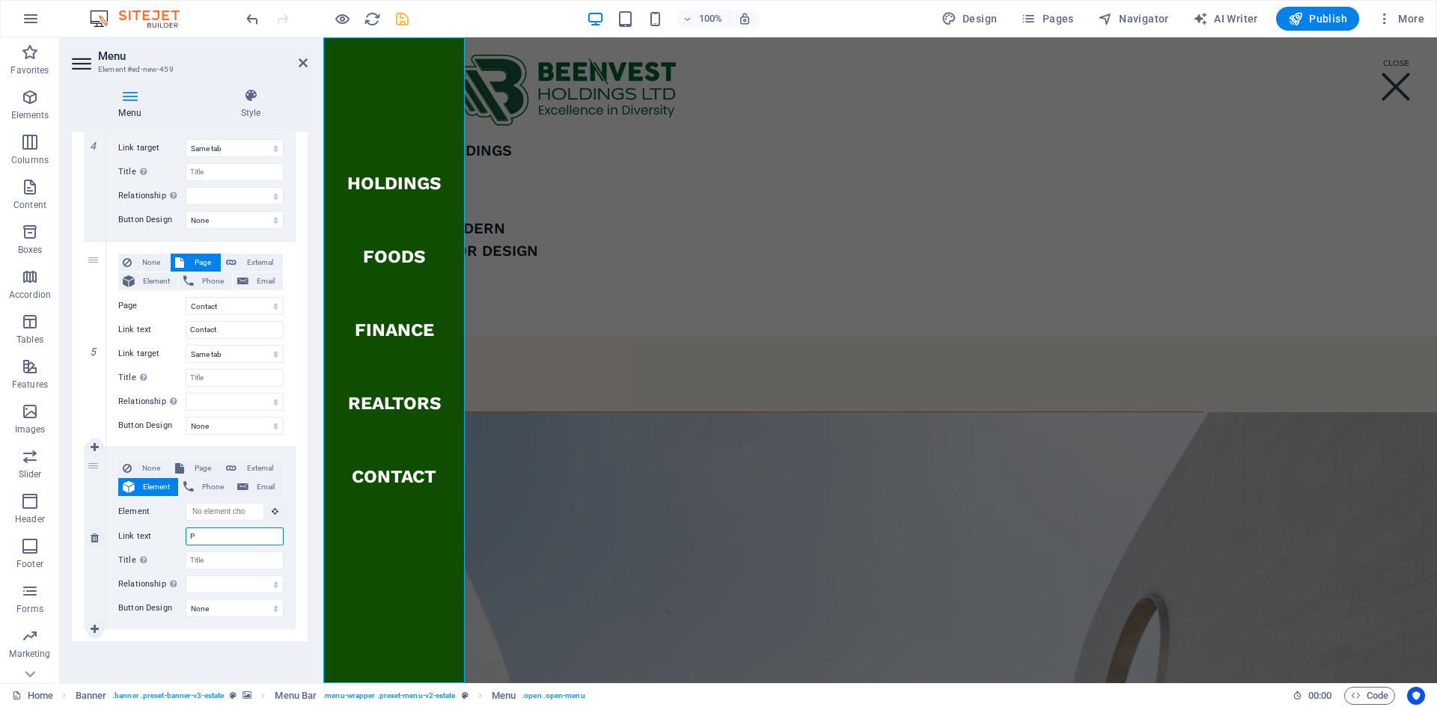
select select
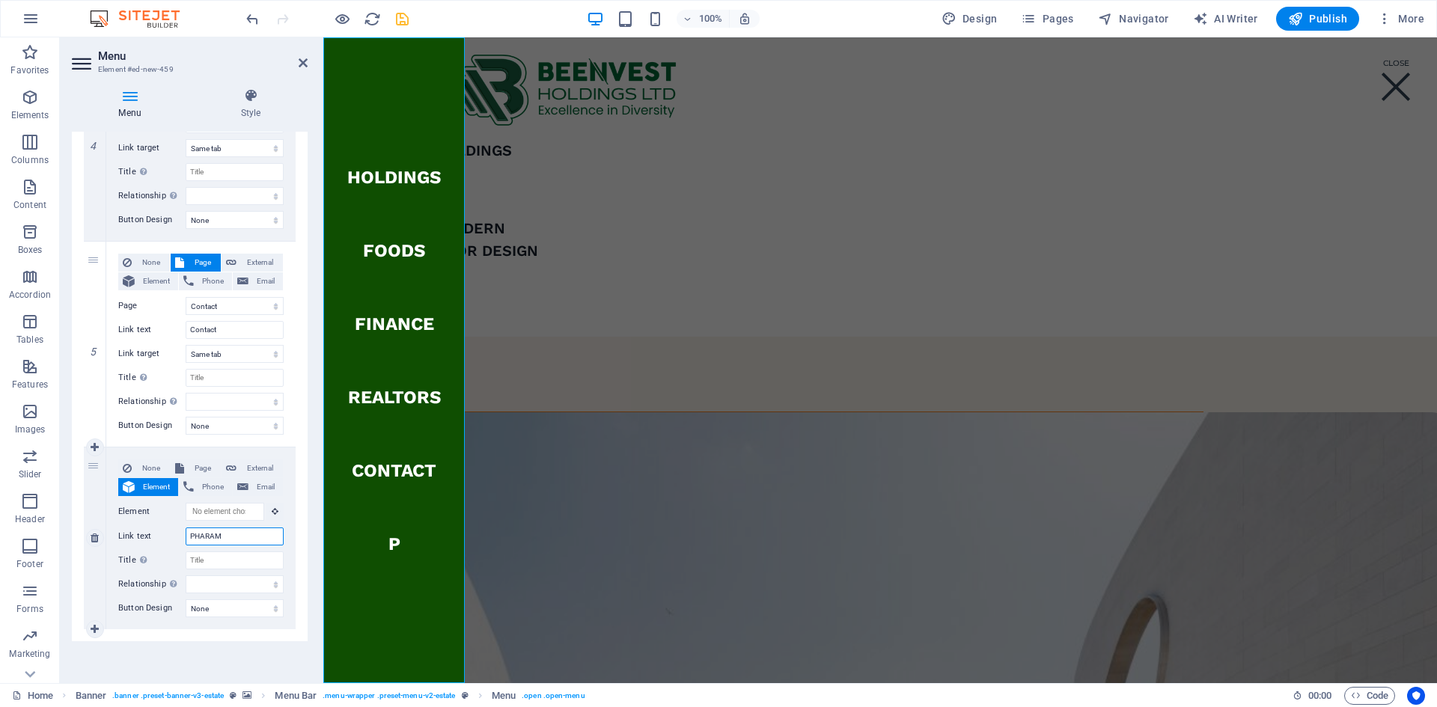
type input "PHARAMC"
select select
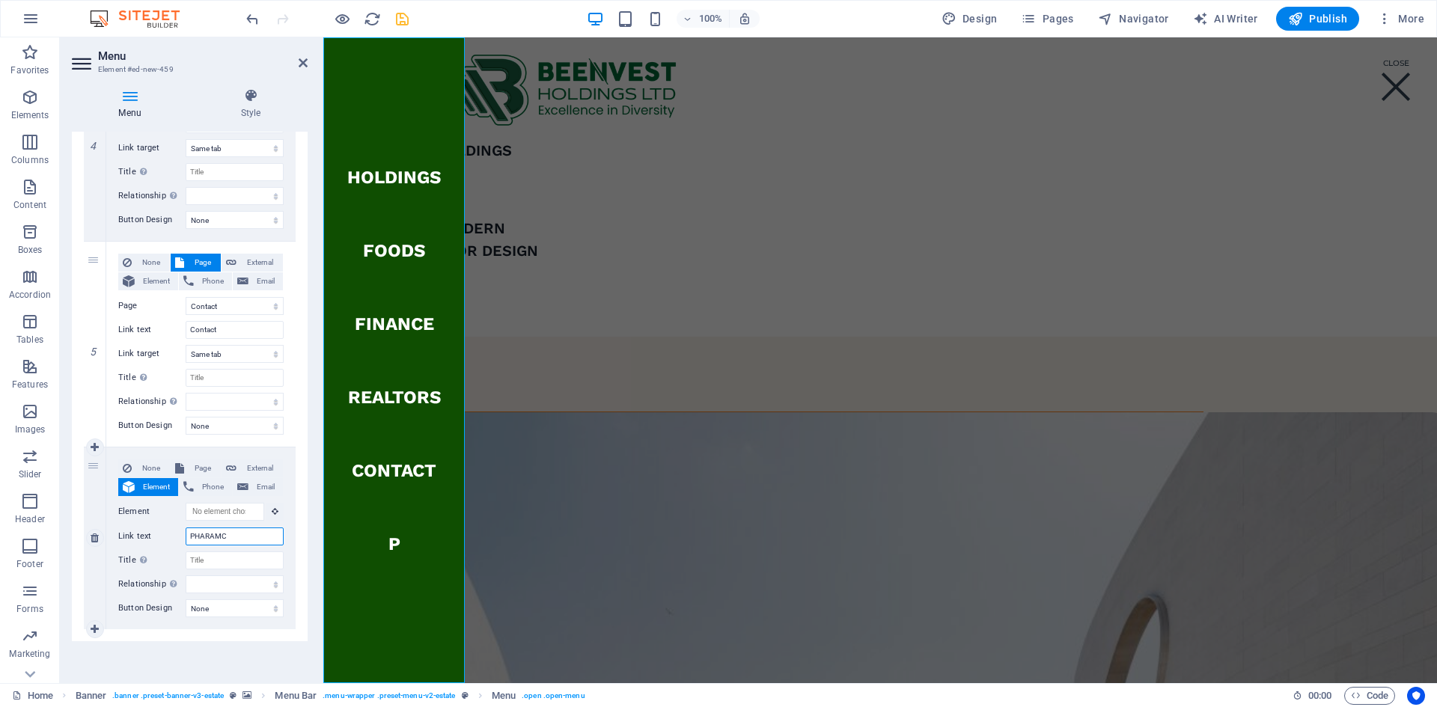
select select
type input "PHAR"
select select
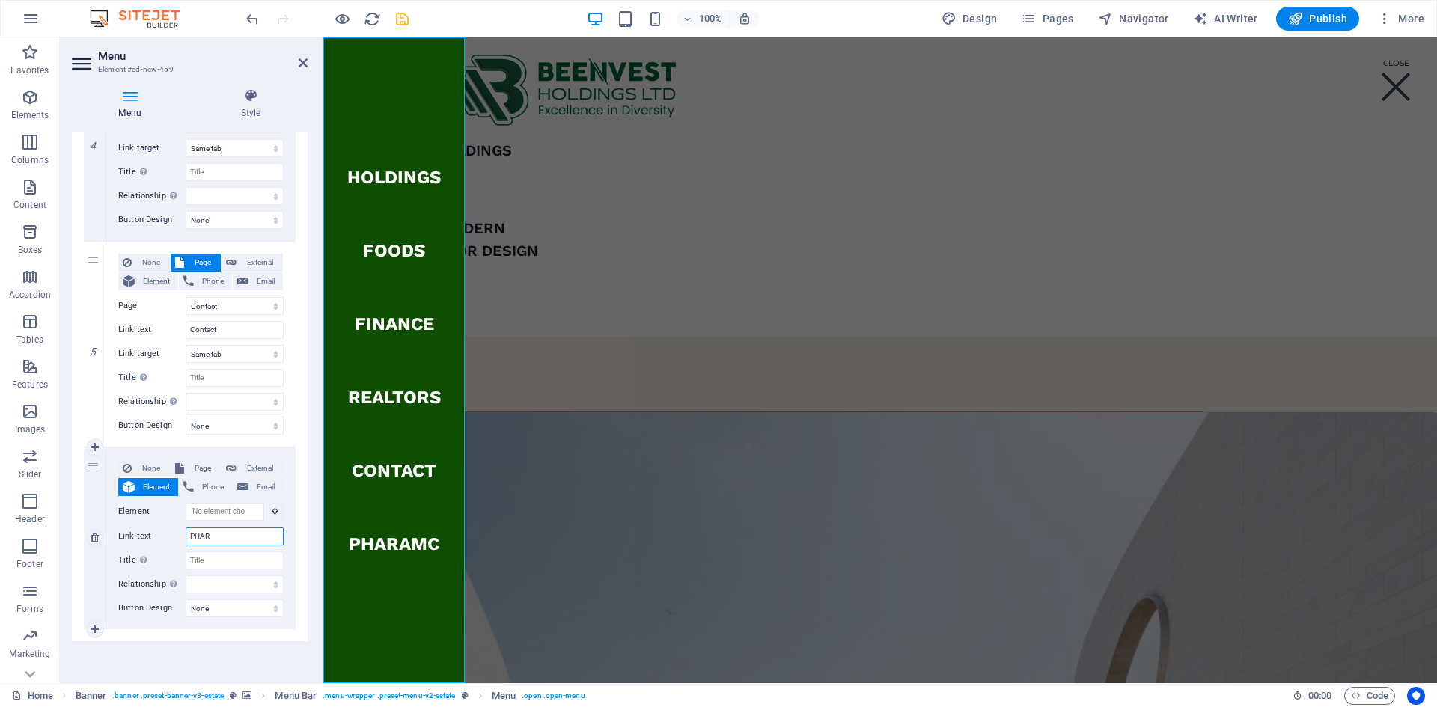
select select
type input "PHARMACET"
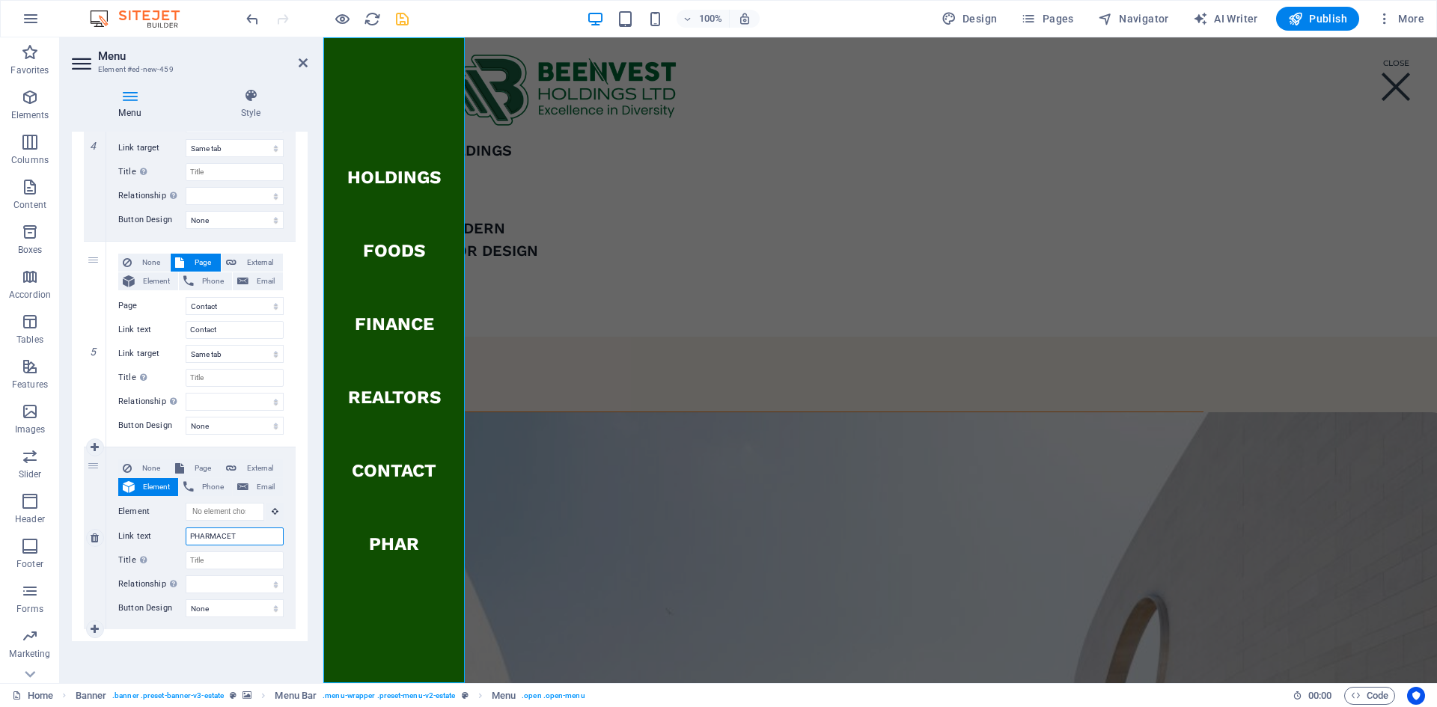
select select
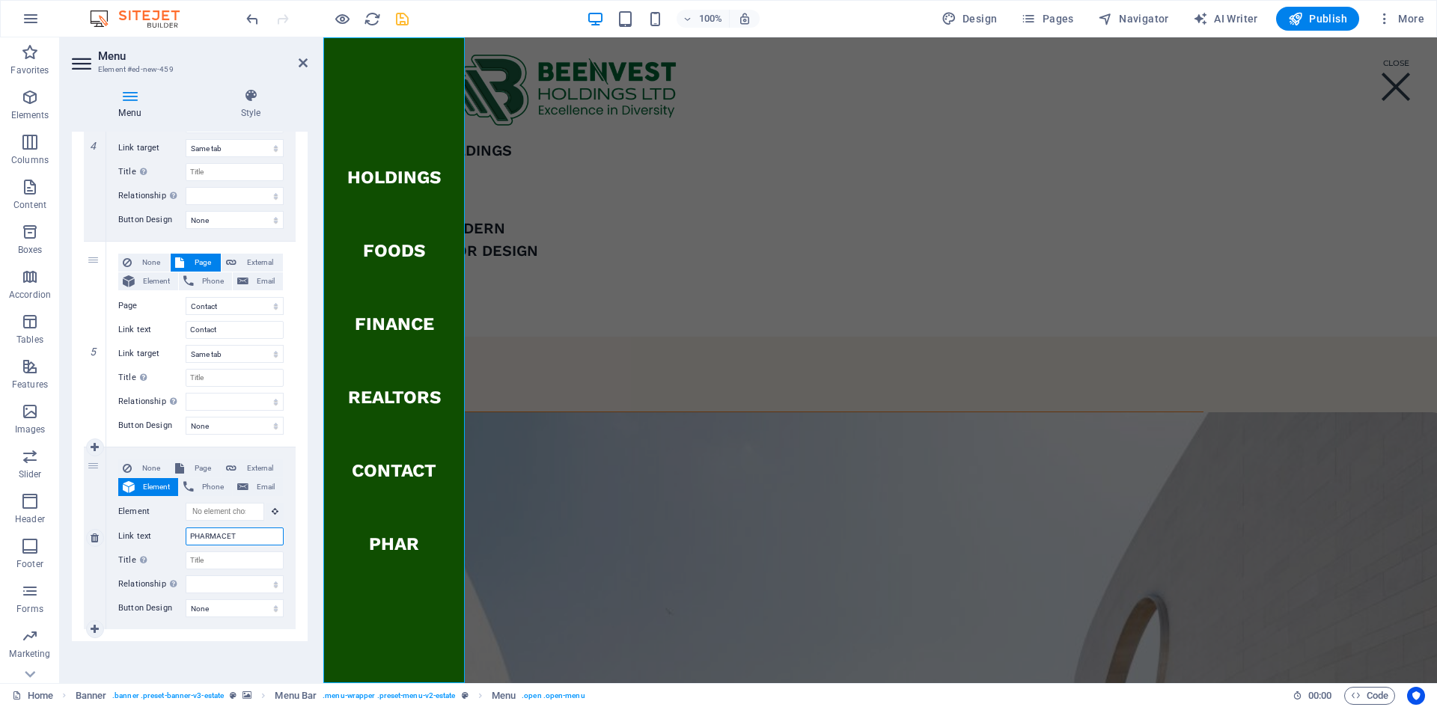
select select
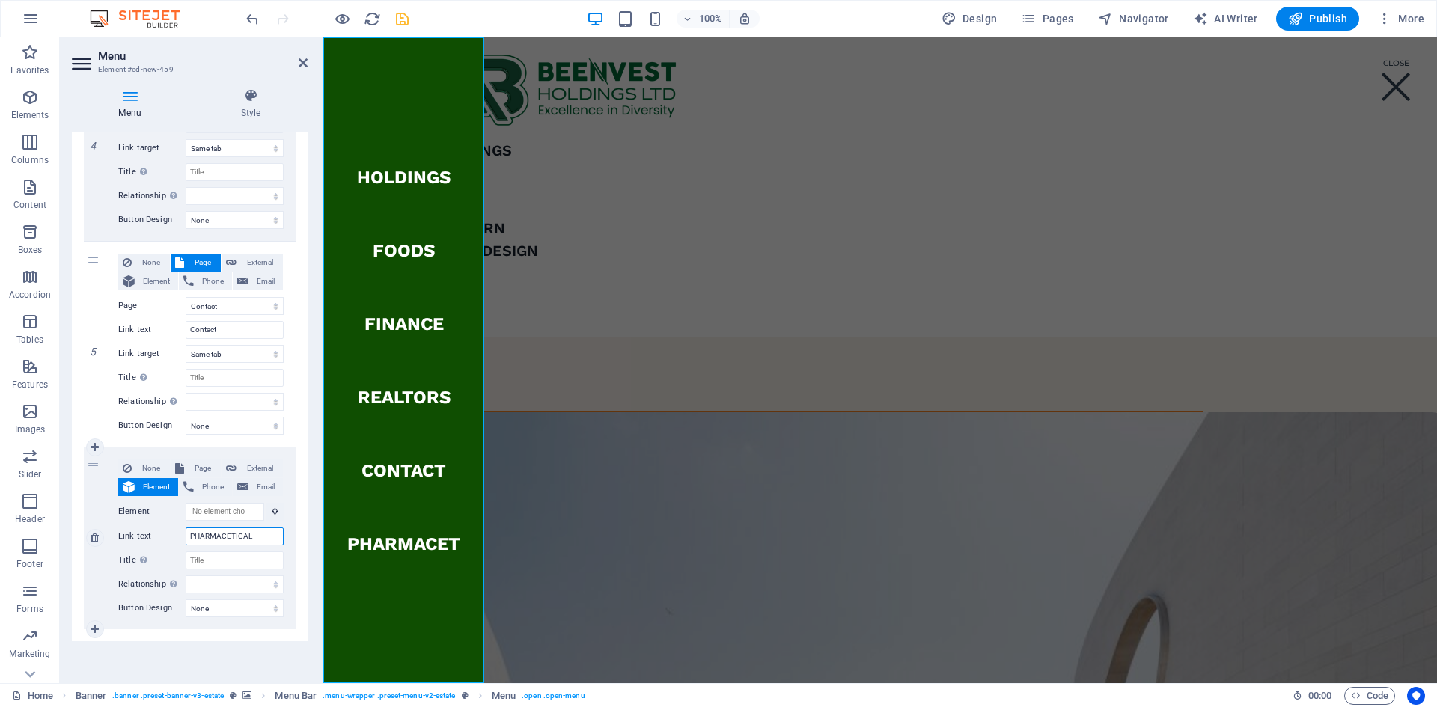
type input "PHARMACETICALS"
select select
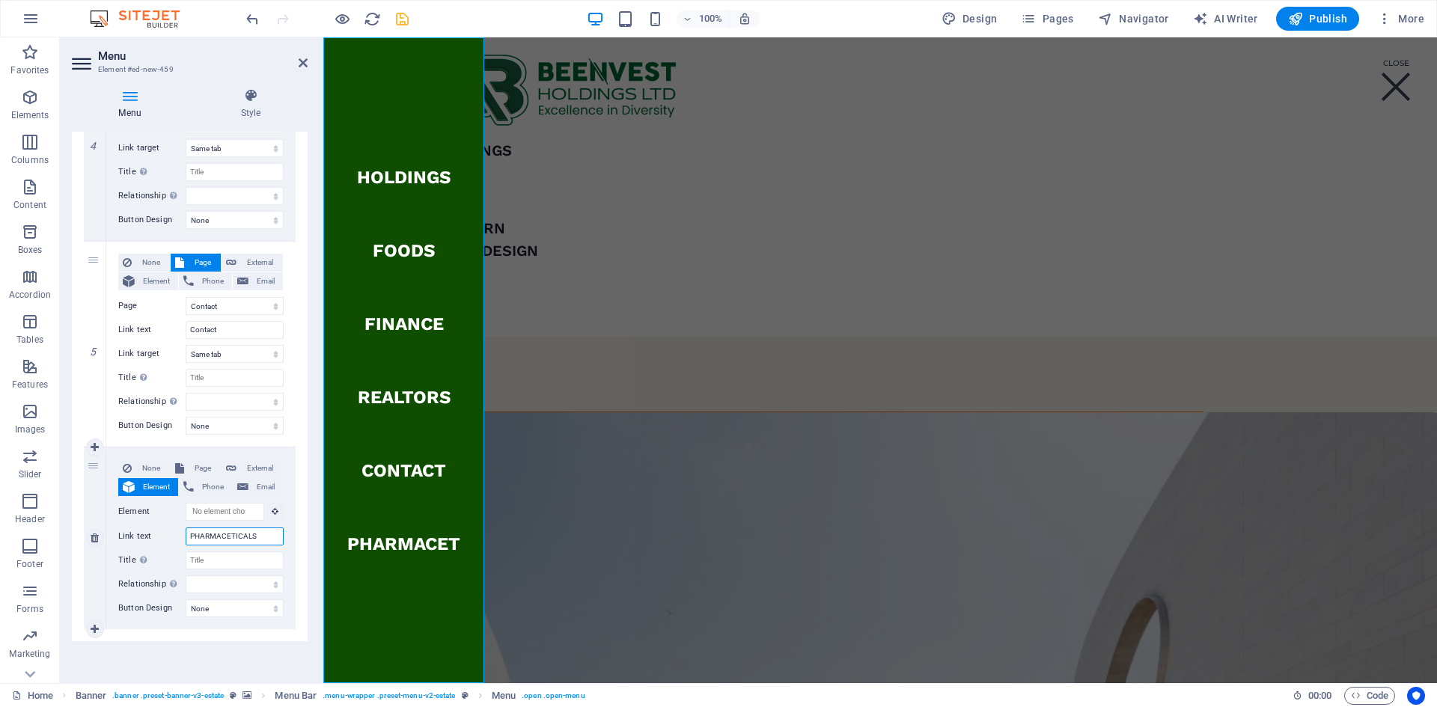
select select
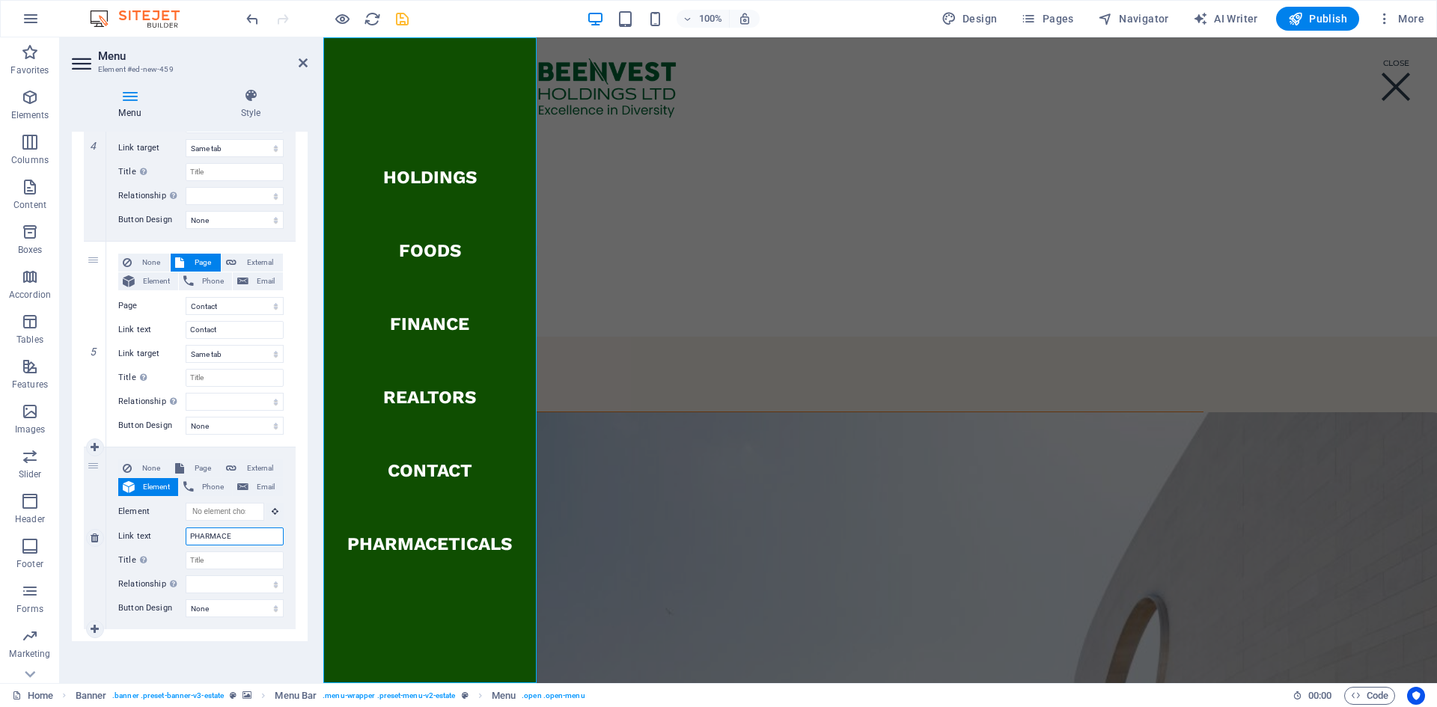
type input "PHARMAC"
select select
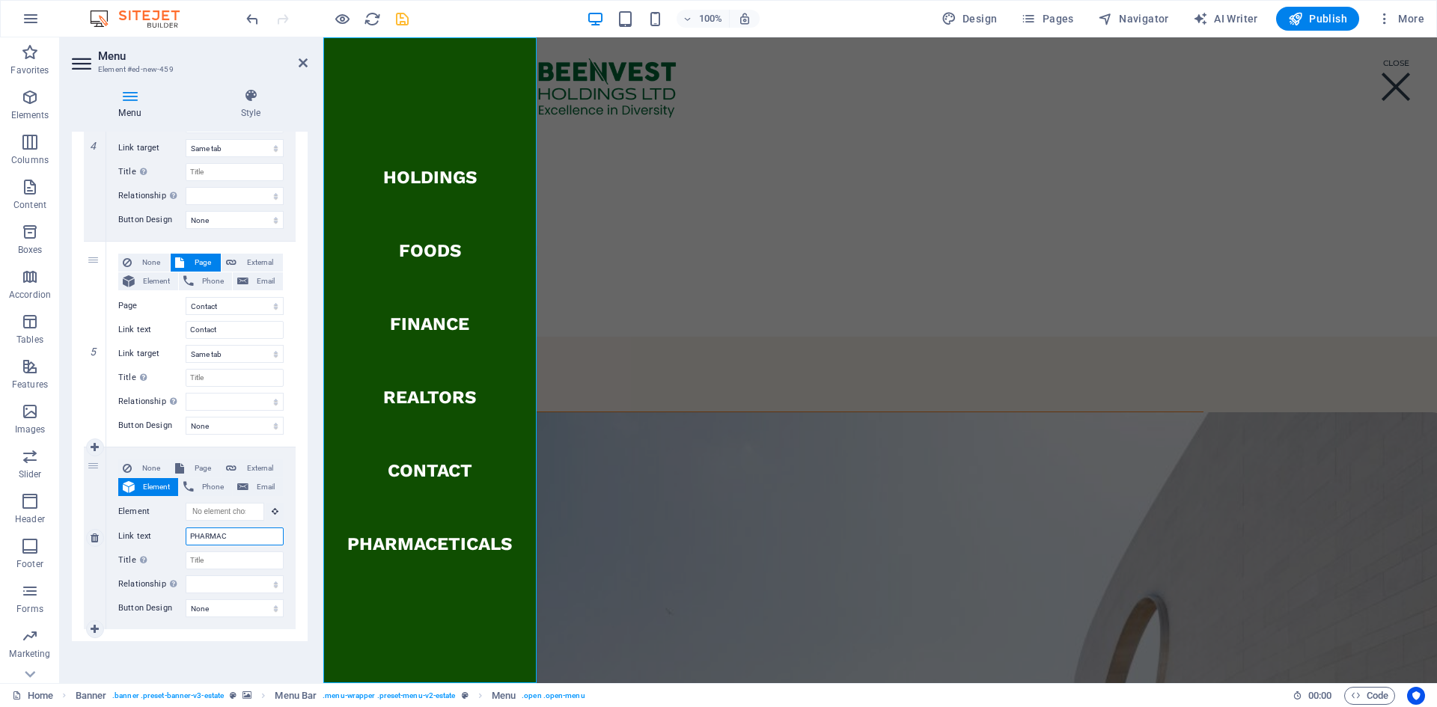
select select
type input "PHARMA"
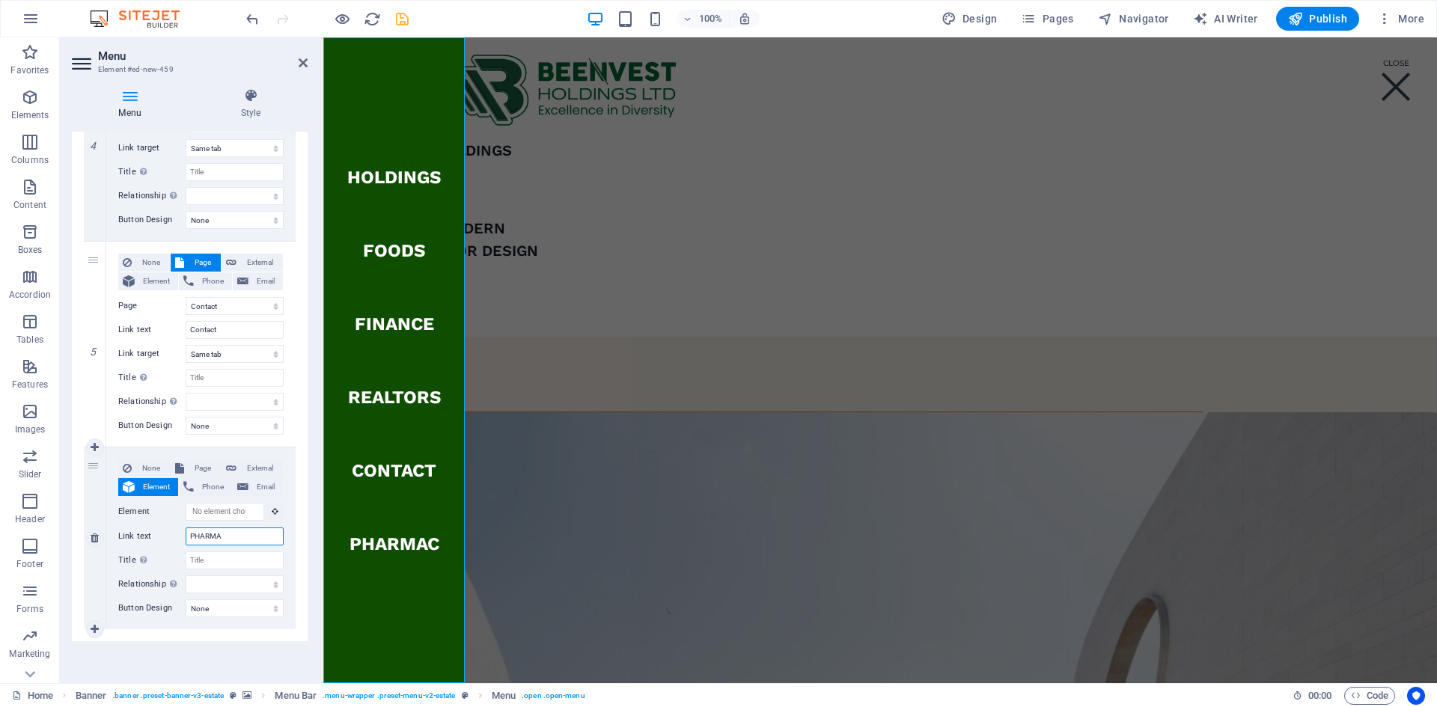
select select
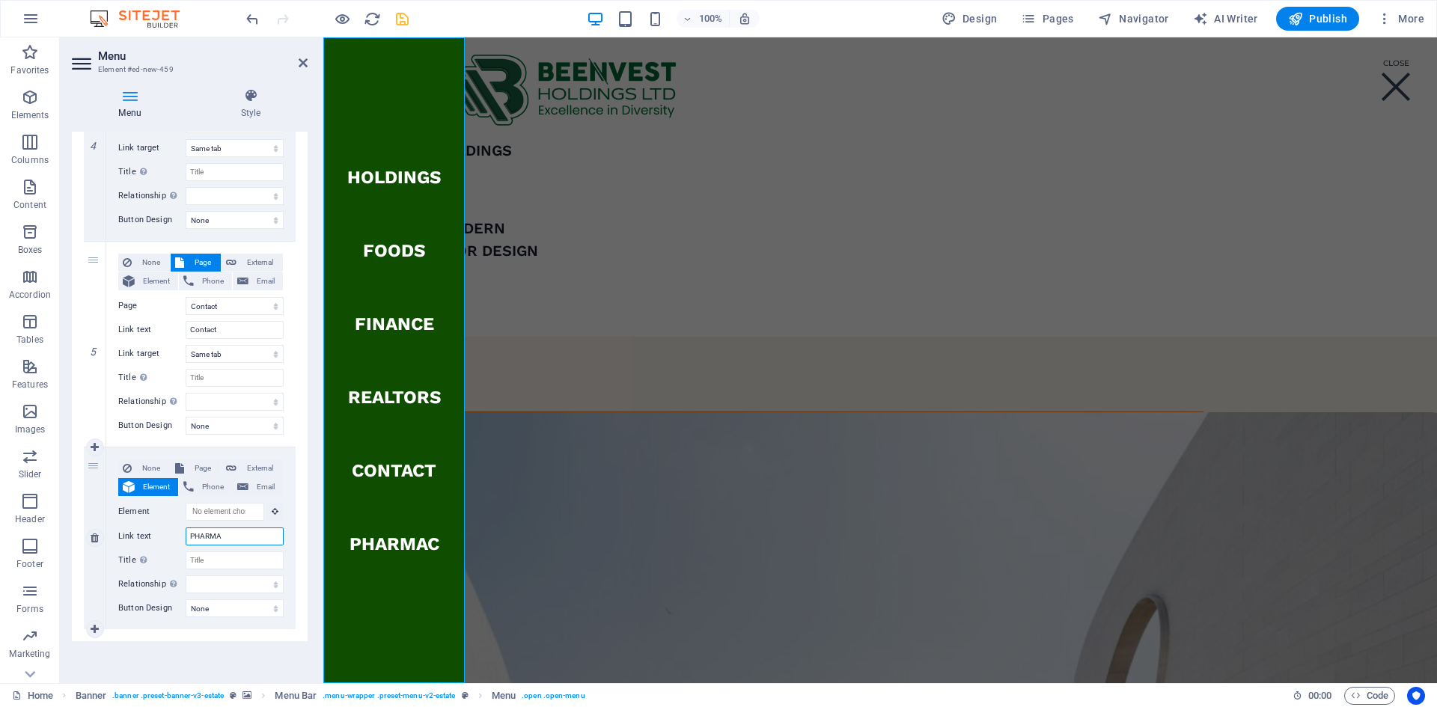
select select
type input "PHARMA"
drag, startPoint x: 115, startPoint y: 451, endPoint x: 115, endPoint y: 245, distance: 206.6
click at [115, 245] on div "1 None Page External Element Phone Email Page Home Listing News Our Team Contac…" at bounding box center [190, 23] width 212 height 1211
drag, startPoint x: 113, startPoint y: 452, endPoint x: 110, endPoint y: 463, distance: 11.6
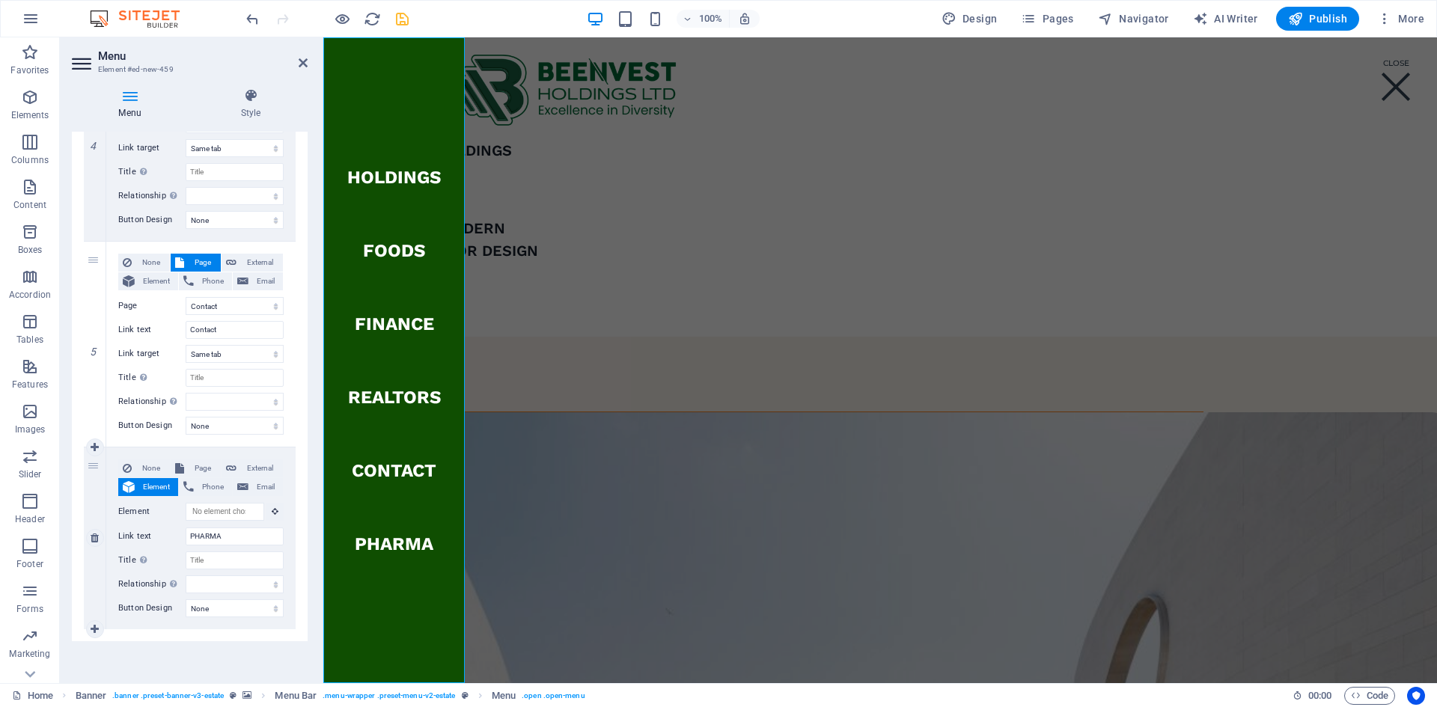
click at [110, 463] on div "None Page External Element Phone Email Page Home Listing News Our Team Contact …" at bounding box center [200, 539] width 189 height 182
click at [389, 468] on nav "Holdings FOODS FINANCE REALTORS Contact PHARMA" at bounding box center [393, 360] width 141 height 646
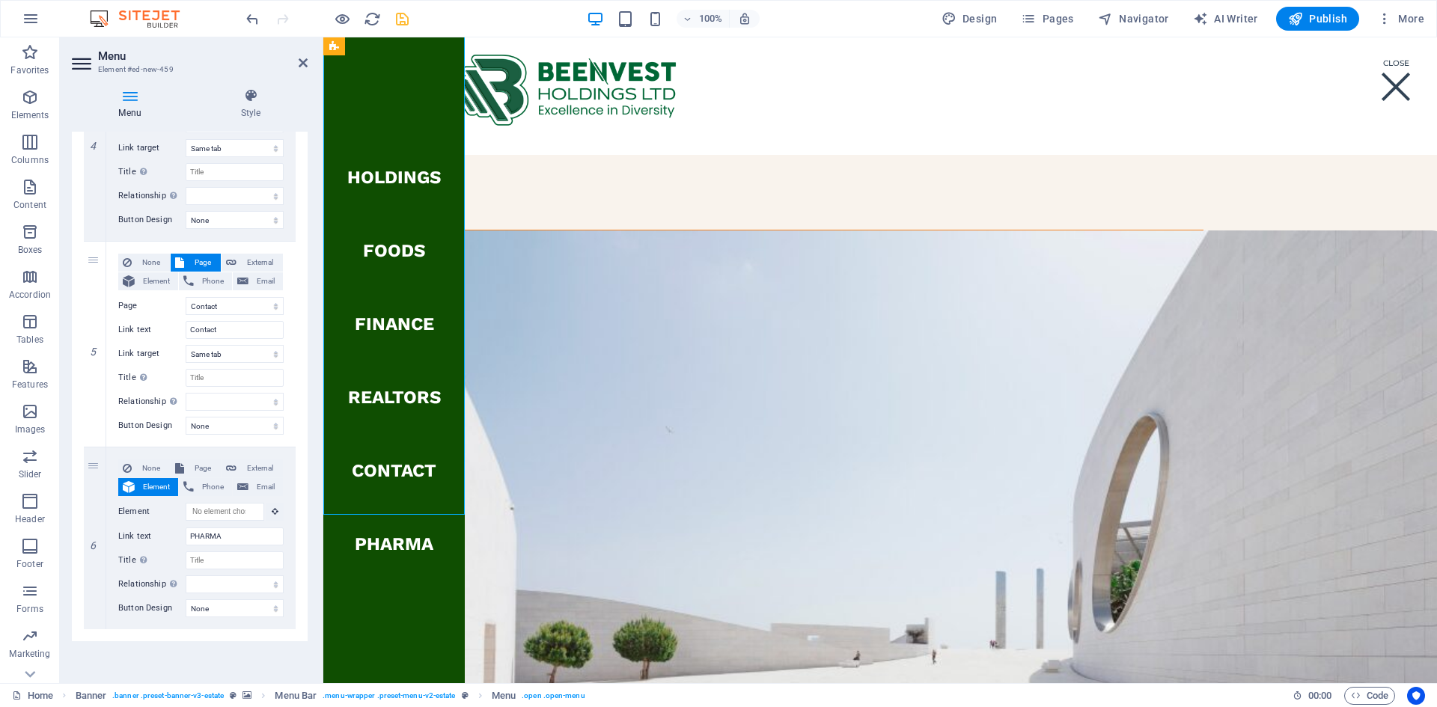
drag, startPoint x: 389, startPoint y: 468, endPoint x: 398, endPoint y: 596, distance: 128.3
click at [398, 540] on nav "Holdings FOODS FINANCE REALTORS Contact PHARMA" at bounding box center [393, 360] width 141 height 646
click at [237, 536] on input "PHARMA" at bounding box center [235, 537] width 98 height 18
click at [98, 540] on icon at bounding box center [95, 538] width 8 height 10
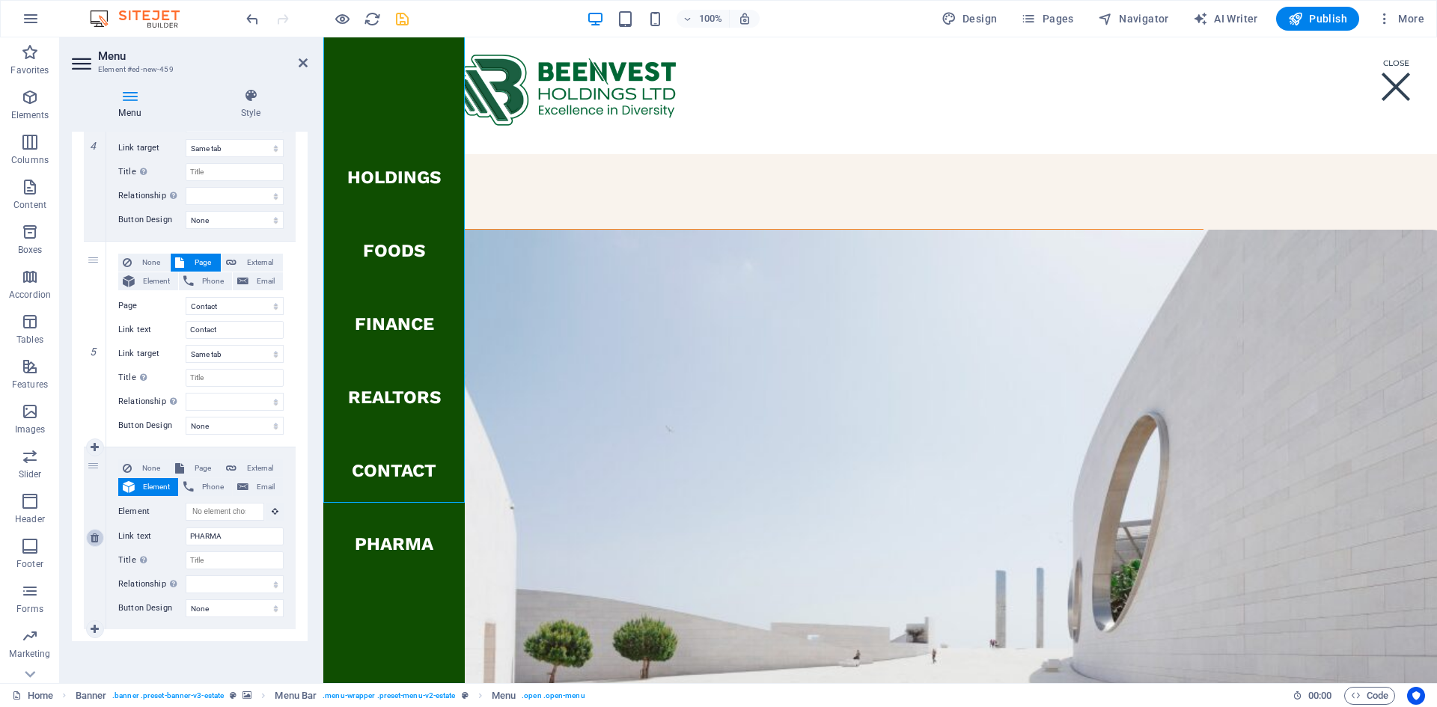
select select
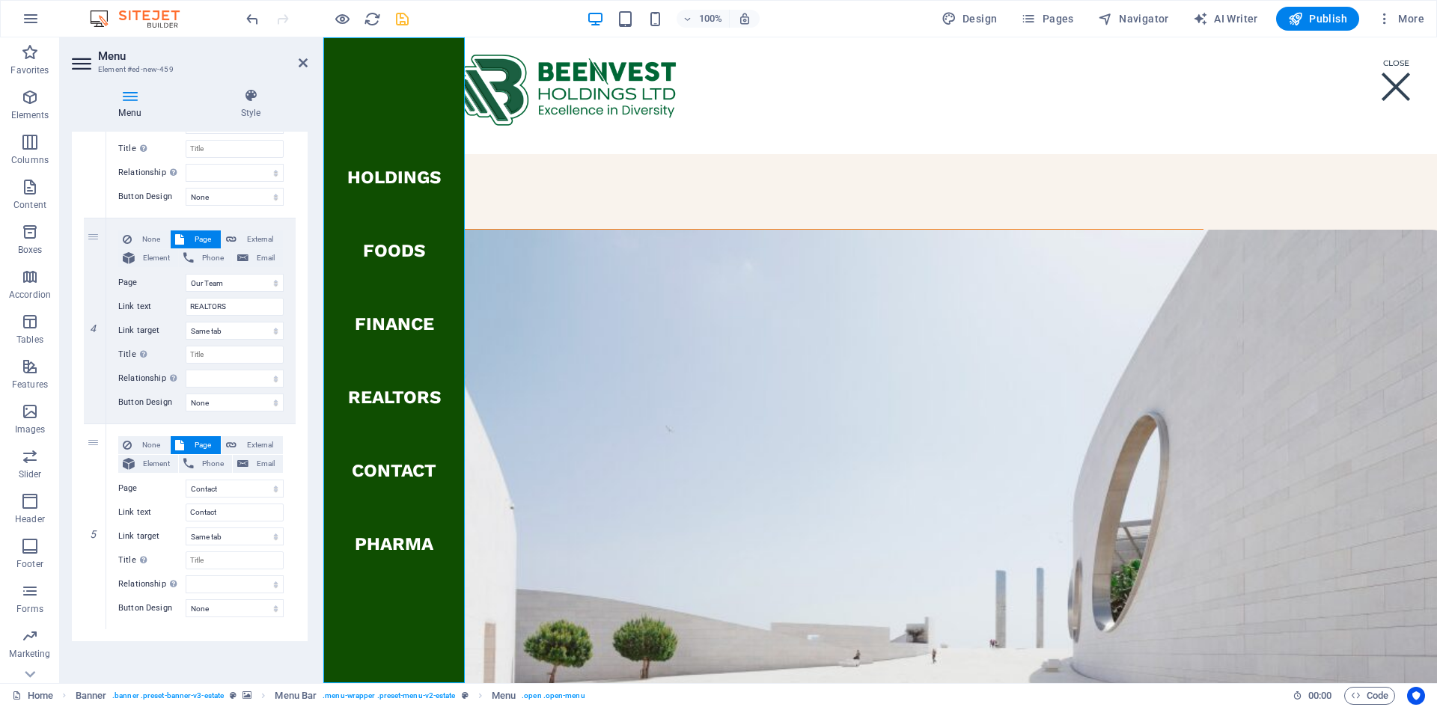
scroll to position [673, 0]
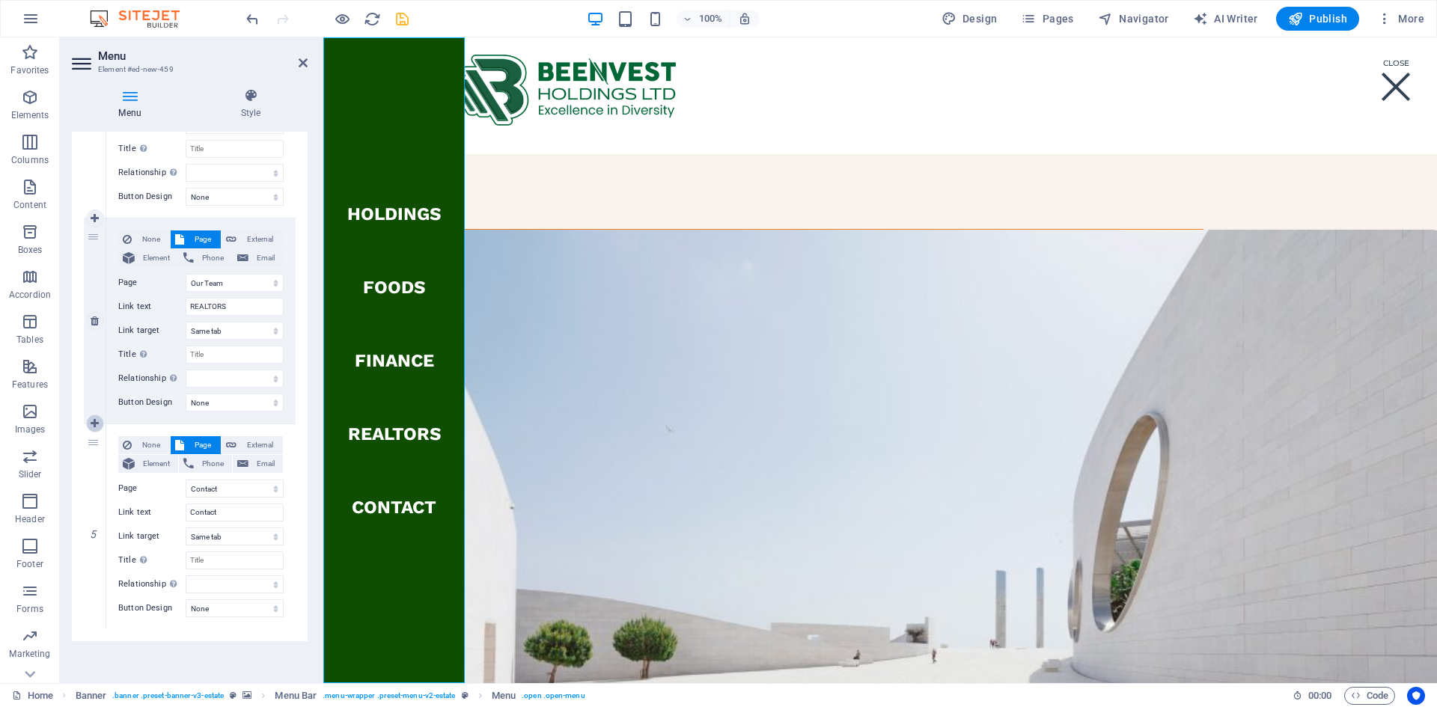
click at [94, 422] on icon at bounding box center [95, 424] width 8 height 10
select select
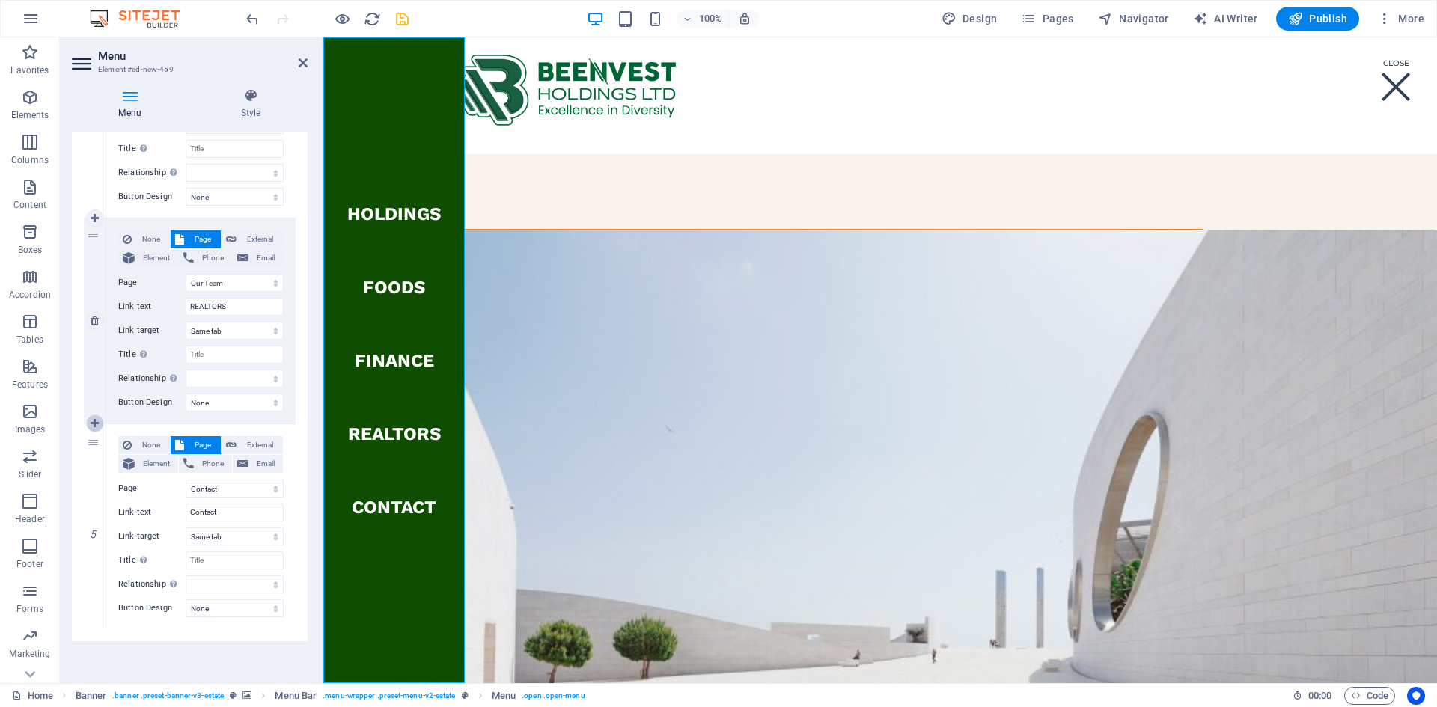
select select
select select "4"
select select
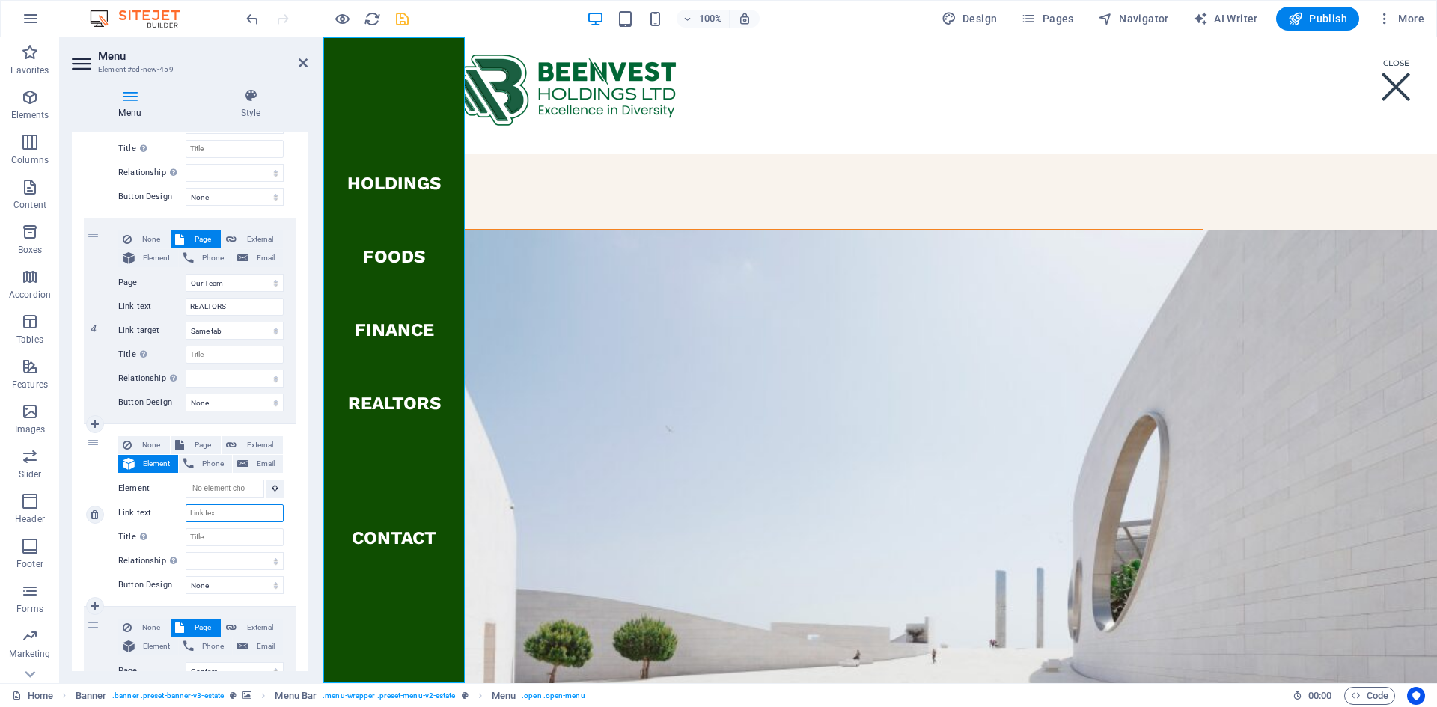
click at [228, 516] on input "Link text" at bounding box center [235, 514] width 98 height 18
type input "PHARMA"
select select
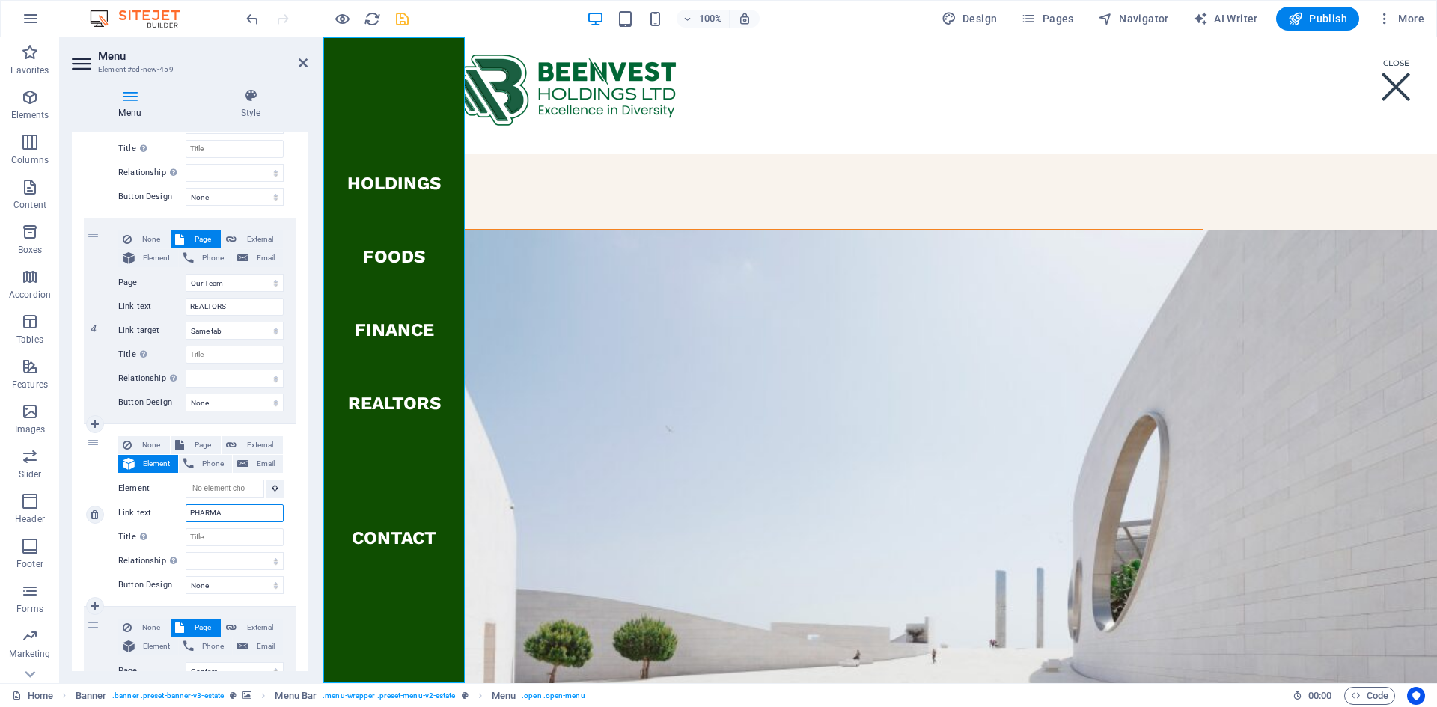
select select
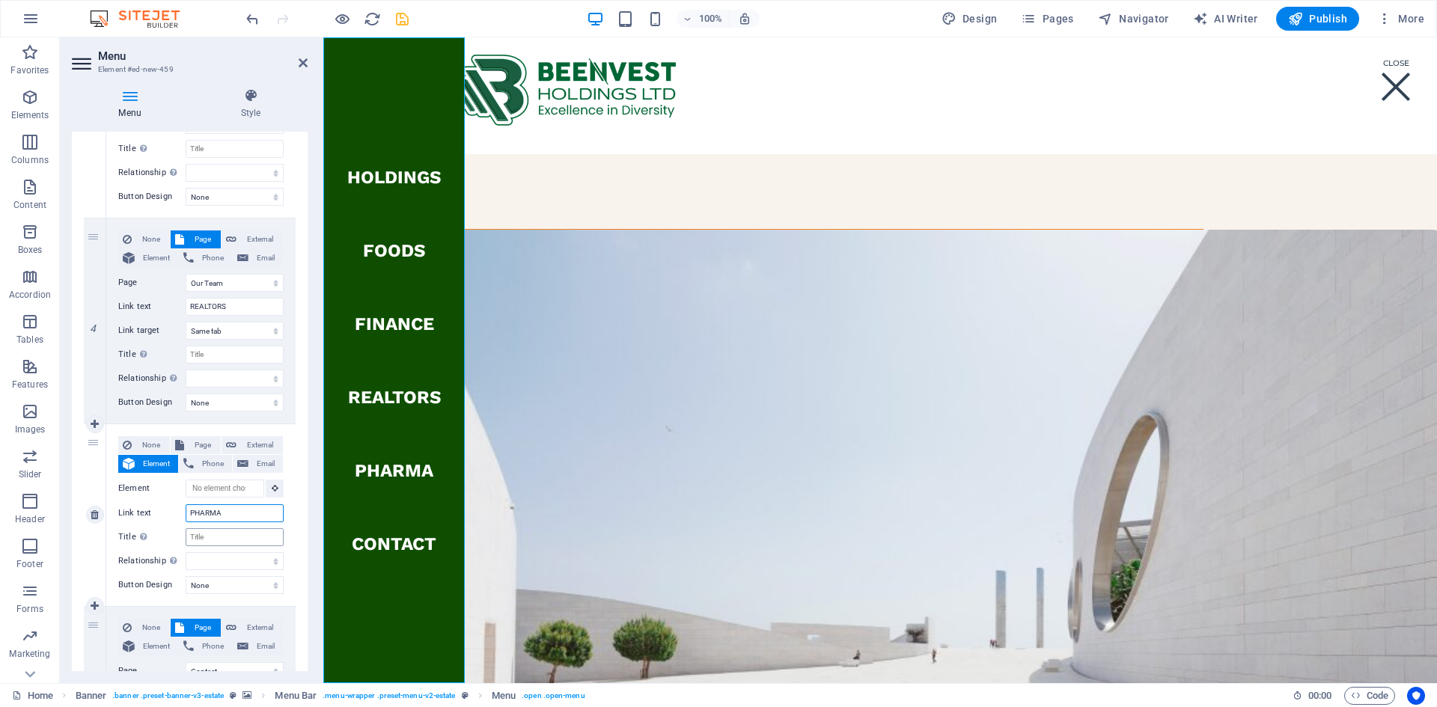
type input "PHARMA"
click at [228, 534] on input "Title Additional link description, should not be the same as the link text. The…" at bounding box center [235, 538] width 98 height 18
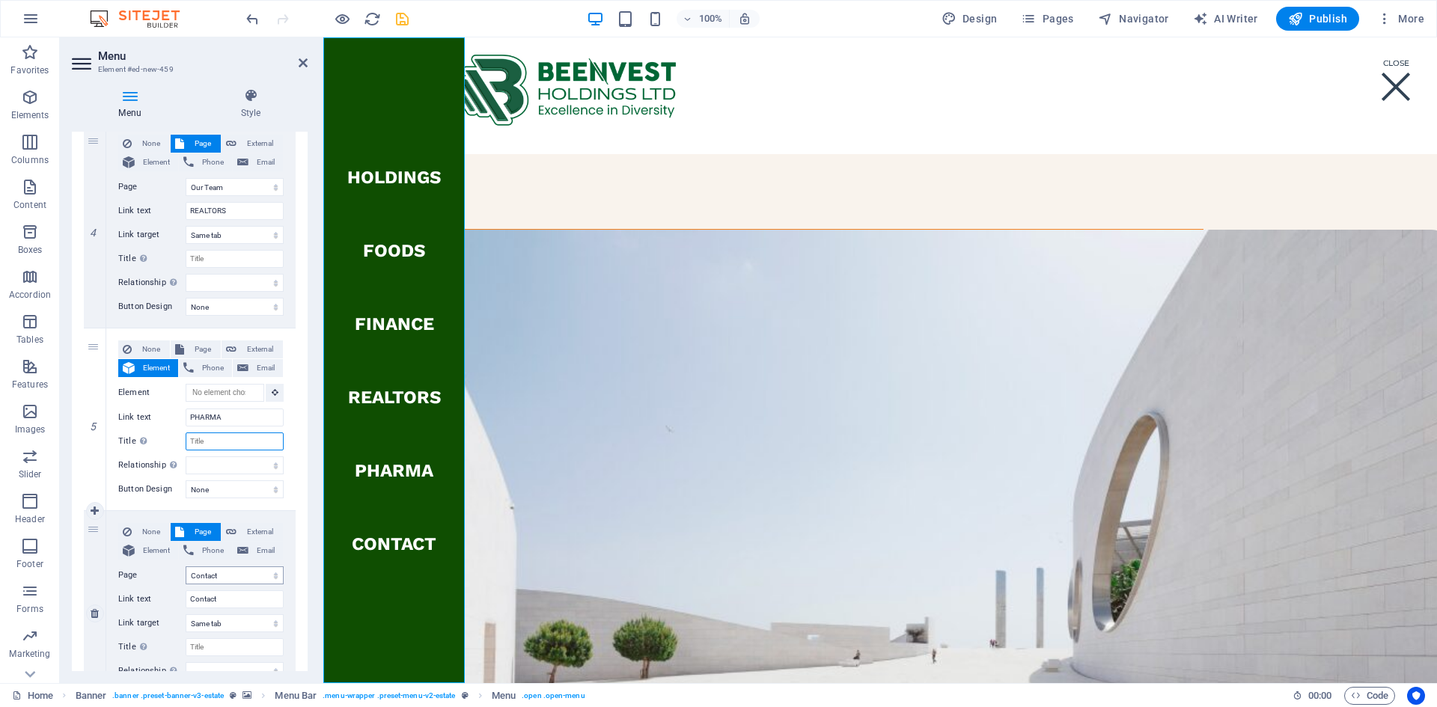
scroll to position [748, 0]
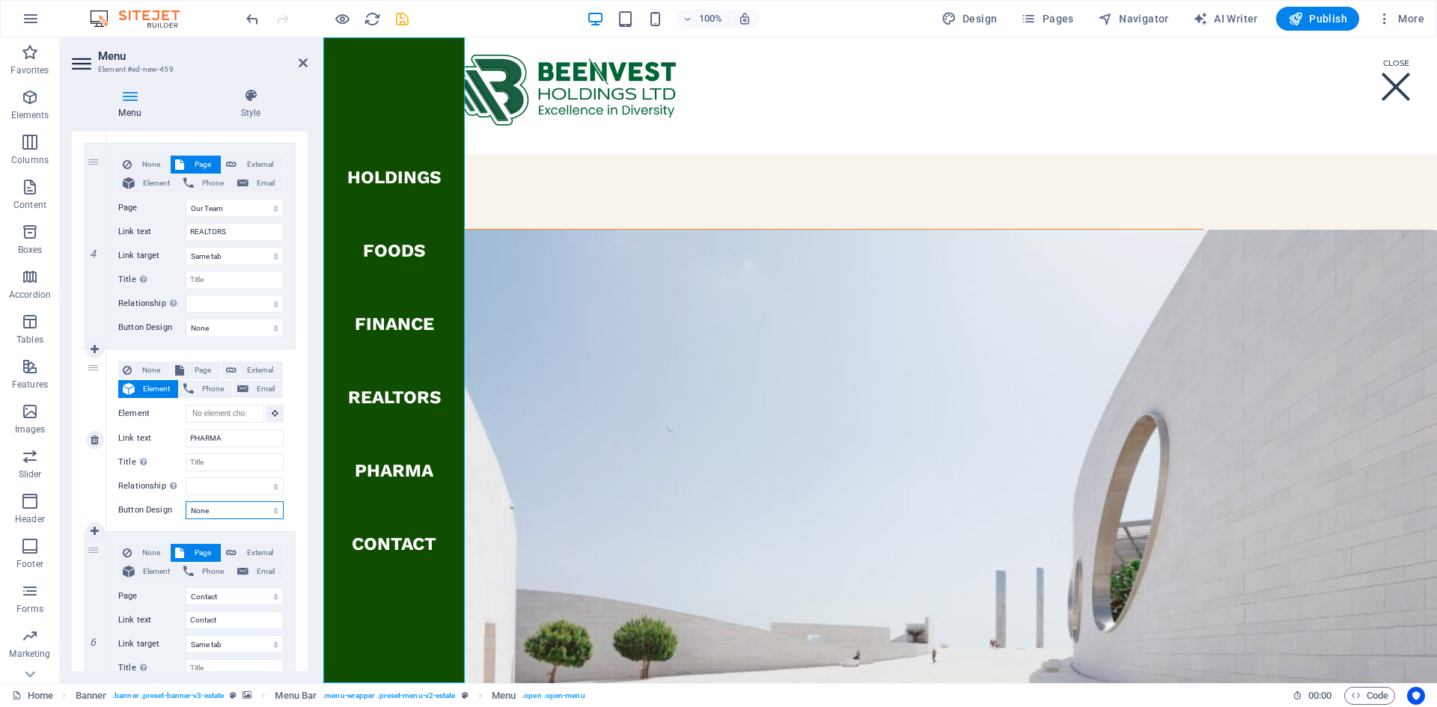
click at [271, 516] on select "None Default Primary Secondary" at bounding box center [235, 511] width 98 height 18
click at [271, 514] on select "None Default Primary Secondary" at bounding box center [235, 511] width 98 height 18
select select "primary"
click at [186, 502] on select "None Default Primary Secondary" at bounding box center [235, 511] width 98 height 18
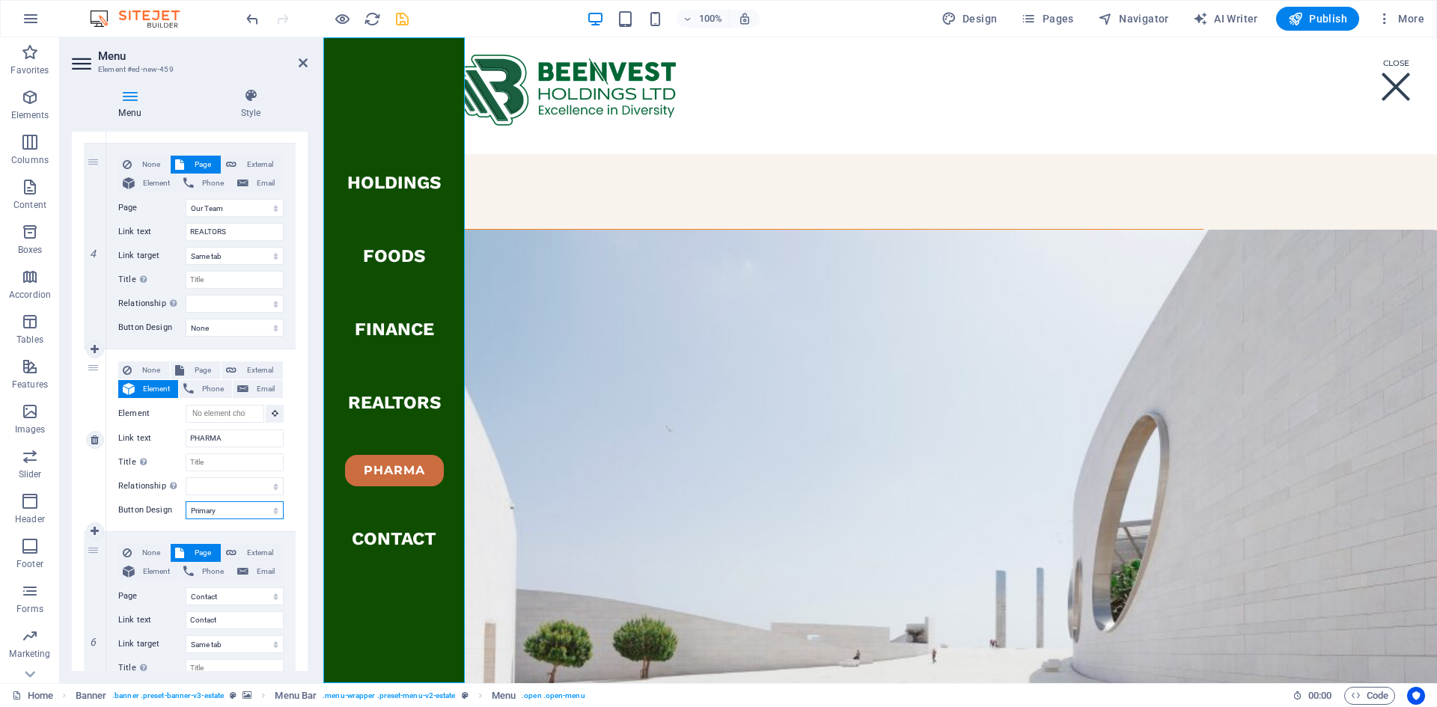
click at [273, 505] on select "None Default Primary Secondary" at bounding box center [235, 511] width 98 height 18
click at [186, 502] on select "None Default Primary Secondary" at bounding box center [235, 511] width 98 height 18
click at [274, 508] on select "None Default Primary Secondary" at bounding box center [235, 511] width 98 height 18
click at [186, 502] on select "None Default Primary Secondary" at bounding box center [235, 511] width 98 height 18
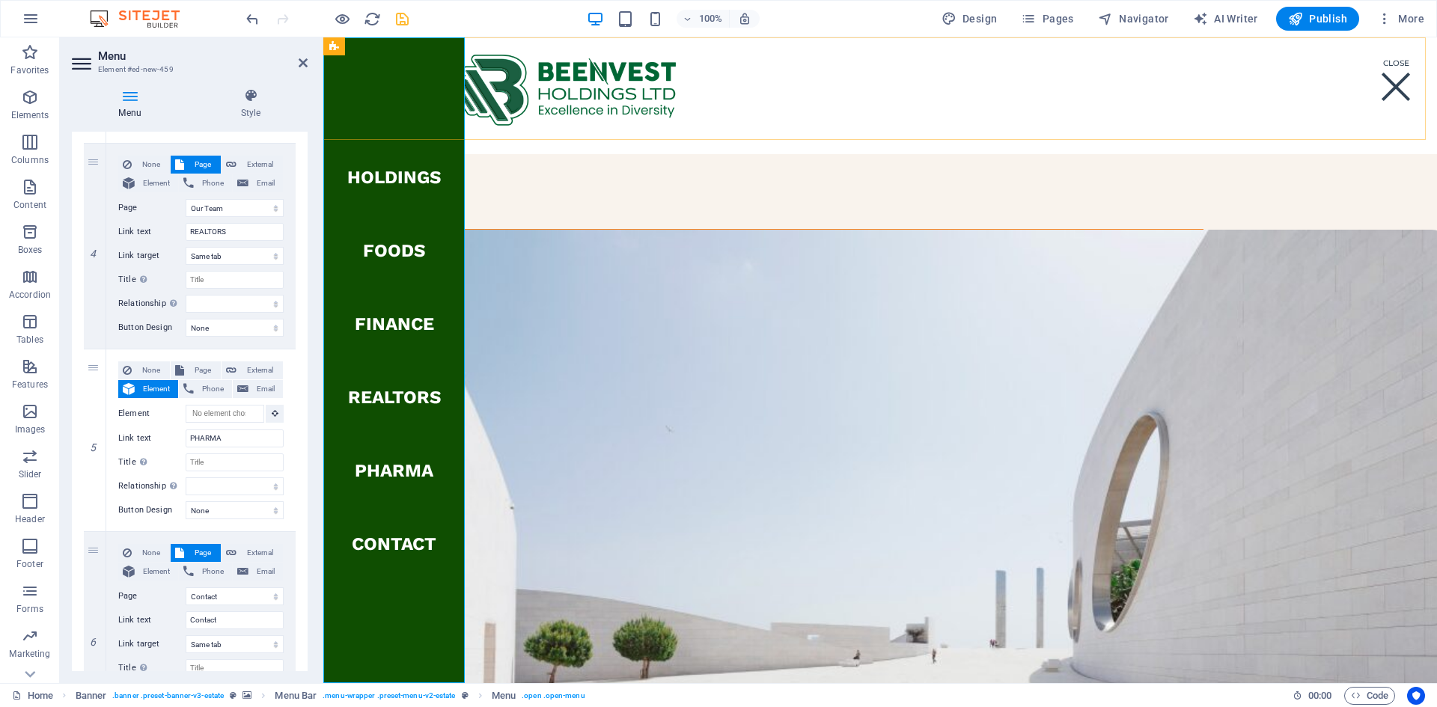
click at [396, 540] on nav "Holdings FOODS FINANCE REALTORS PHARMA Contact" at bounding box center [393, 360] width 141 height 646
click at [269, 488] on select "alternate author bookmark external help license next nofollow noreferrer noopen…" at bounding box center [235, 487] width 98 height 18
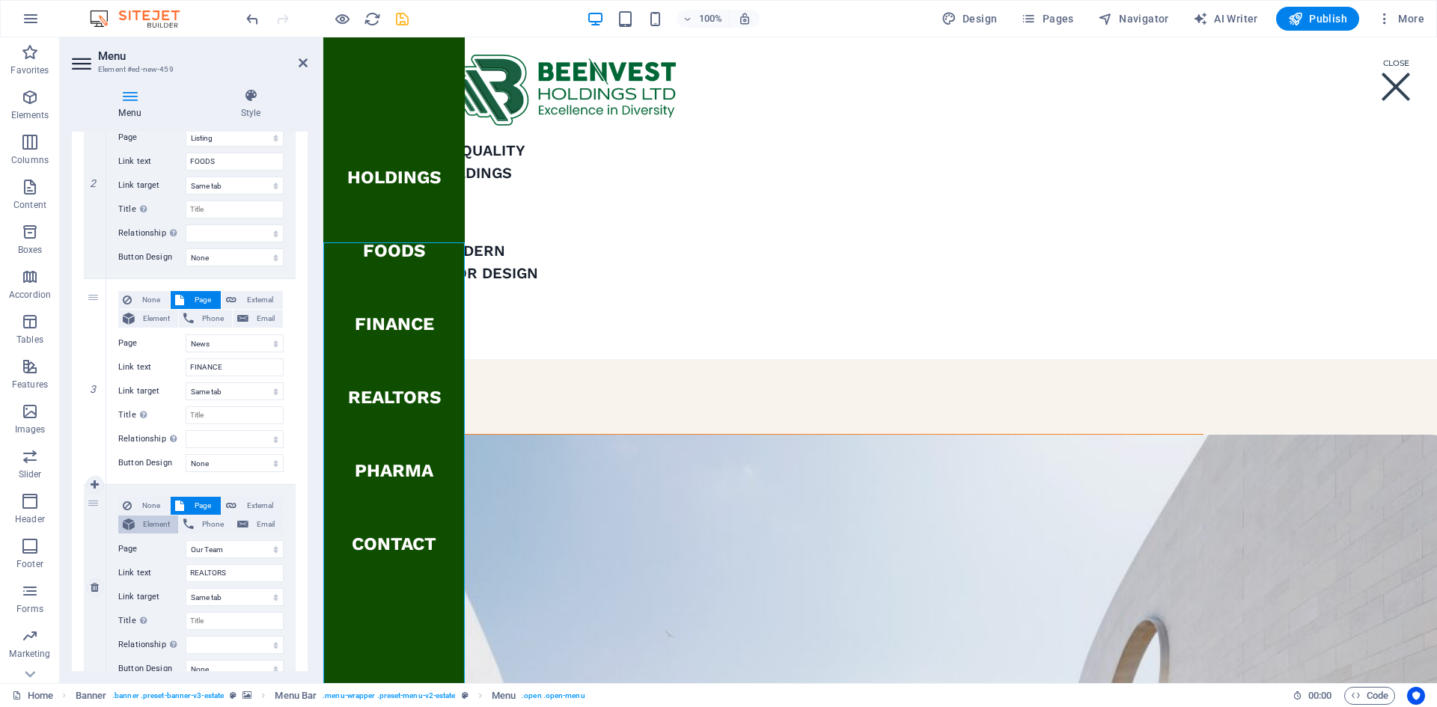
scroll to position [0, 0]
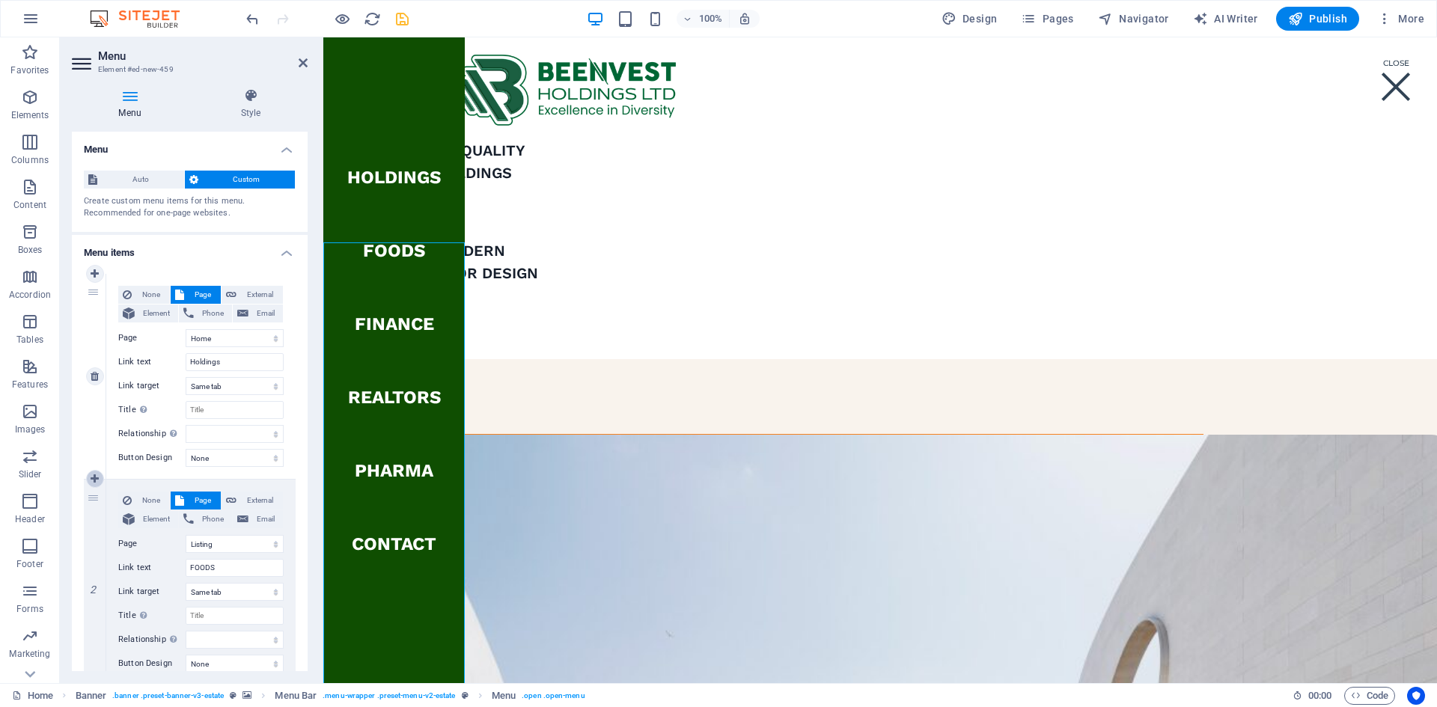
click at [96, 477] on icon at bounding box center [95, 479] width 8 height 10
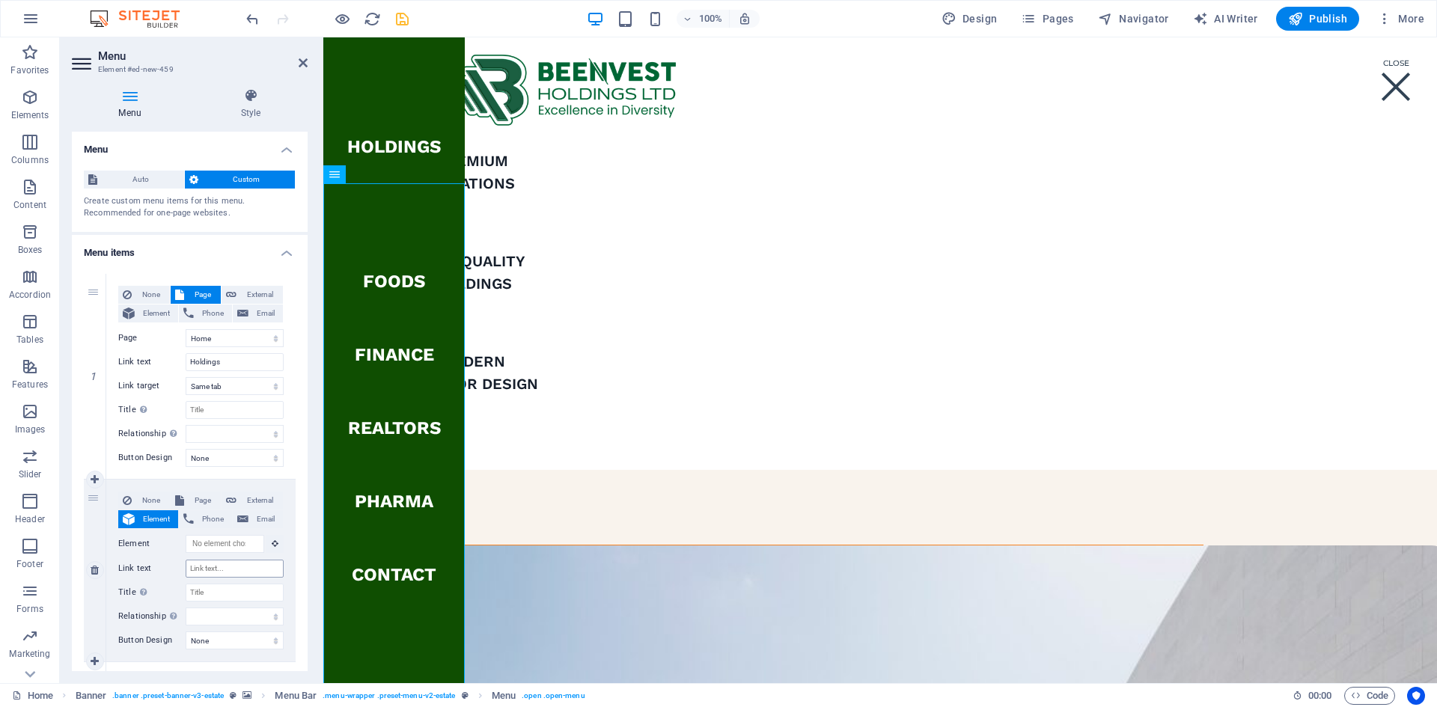
scroll to position [1297, 0]
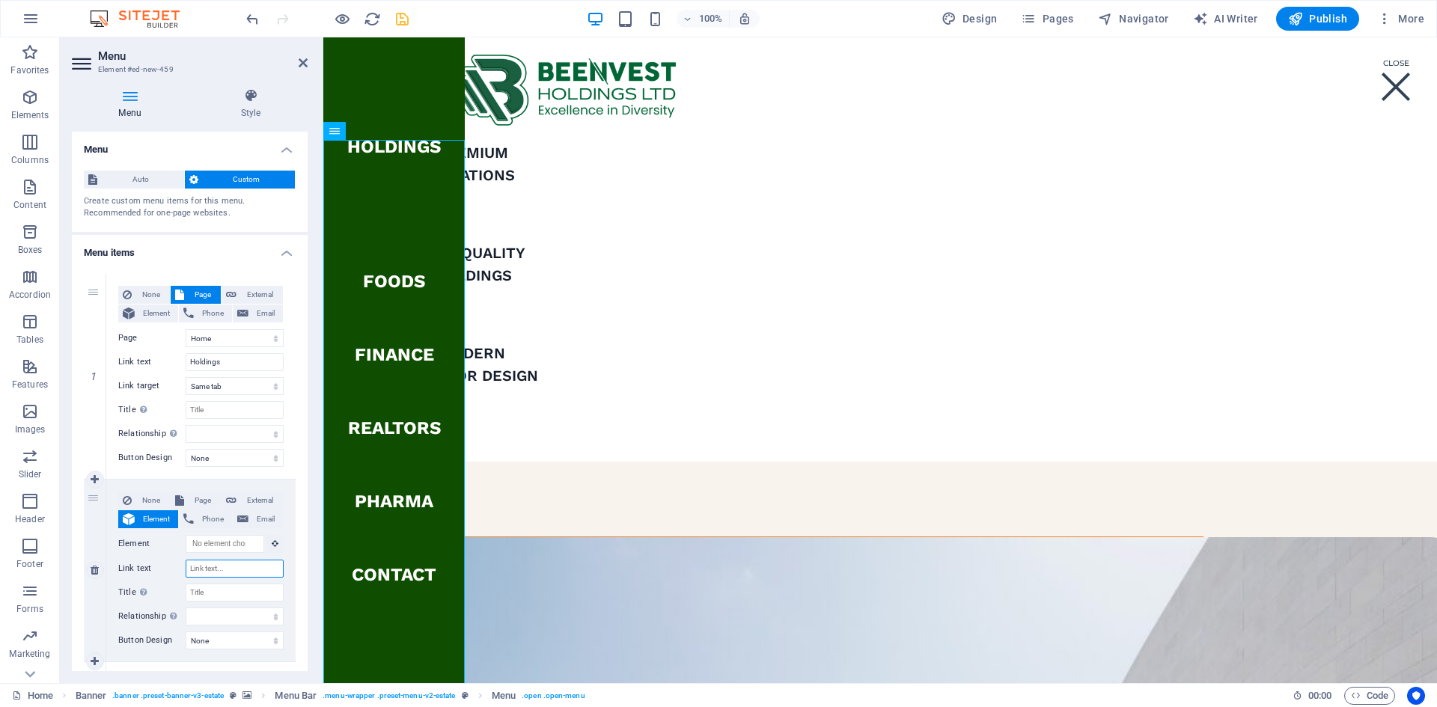
click at [219, 540] on input "Link text" at bounding box center [235, 569] width 98 height 18
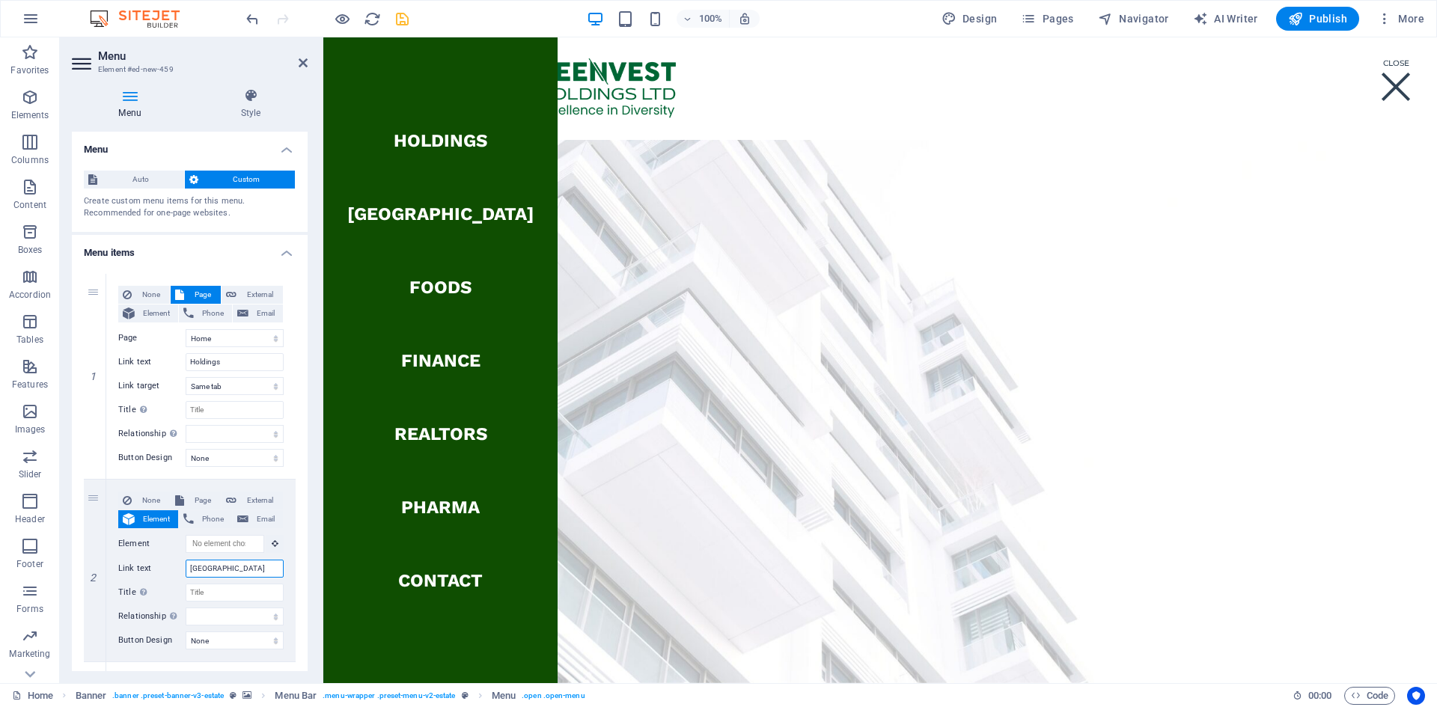
scroll to position [1195, 0]
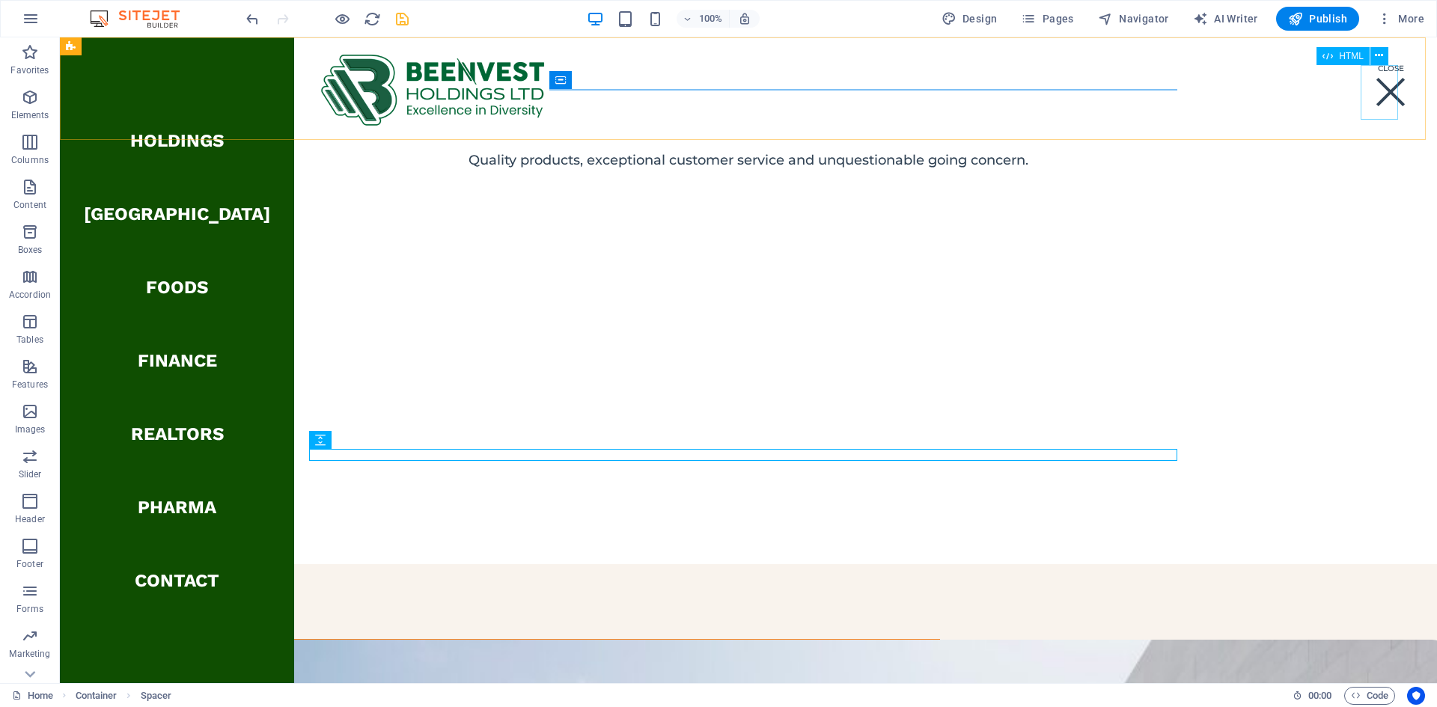
click at [1139, 89] on div "Menu" at bounding box center [1390, 92] width 37 height 55
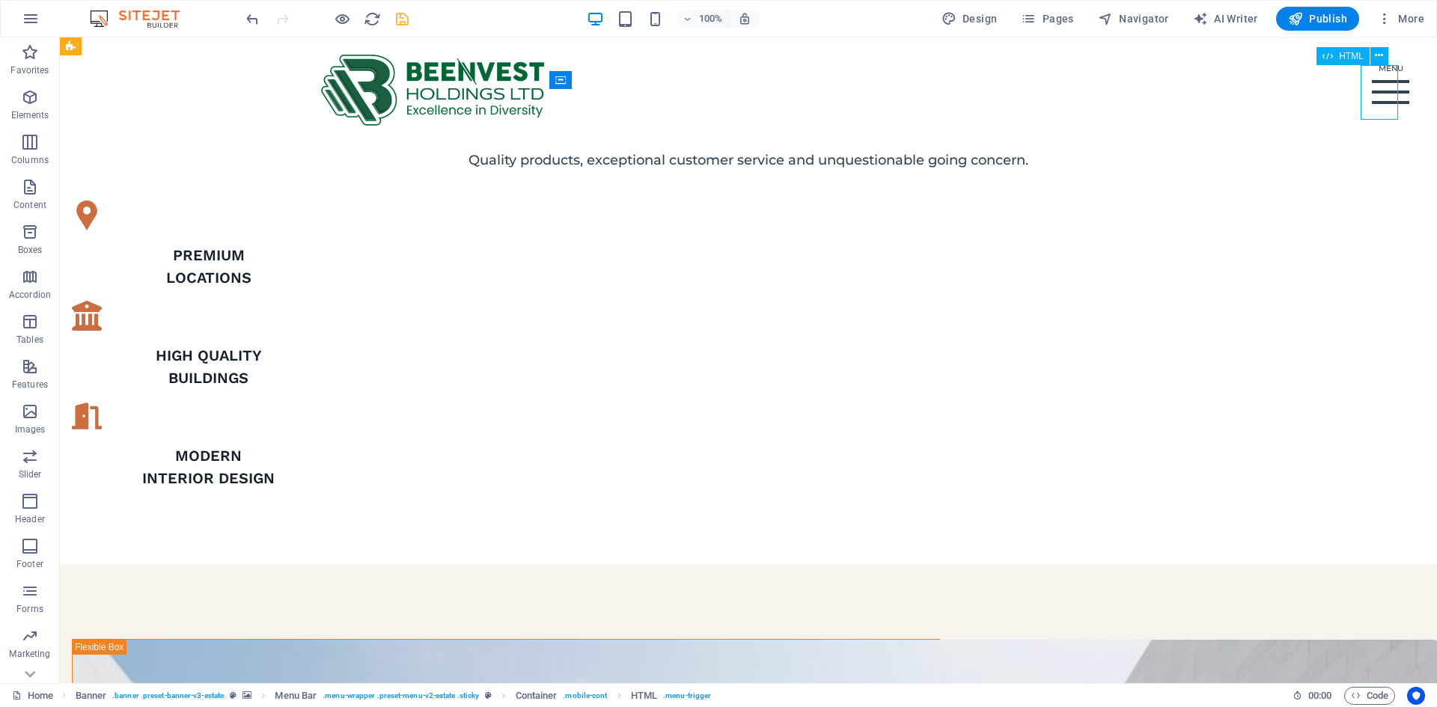
click at [1139, 89] on div "Menu" at bounding box center [1390, 92] width 37 height 55
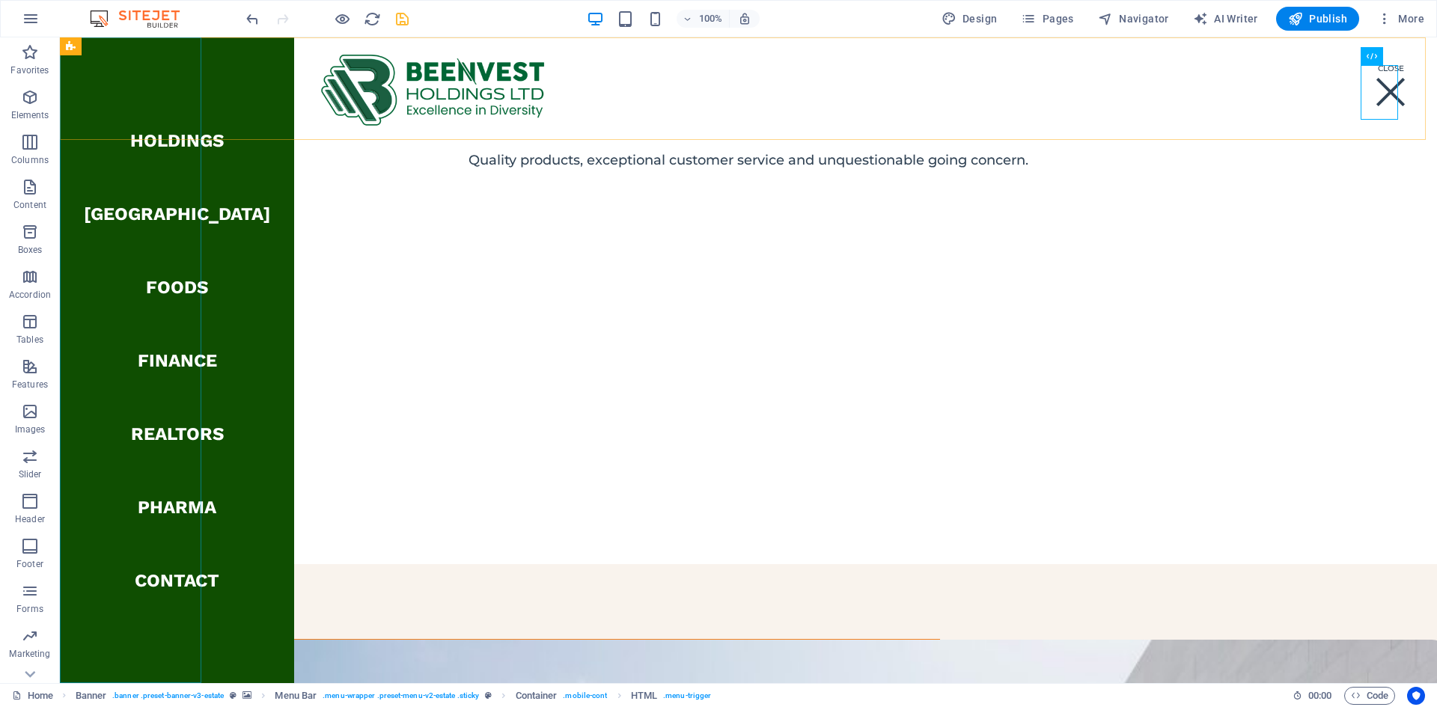
click at [140, 284] on nav "Holdings AFRICA FOODS FINANCE REALTORS PHARMA Contact" at bounding box center [177, 360] width 234 height 646
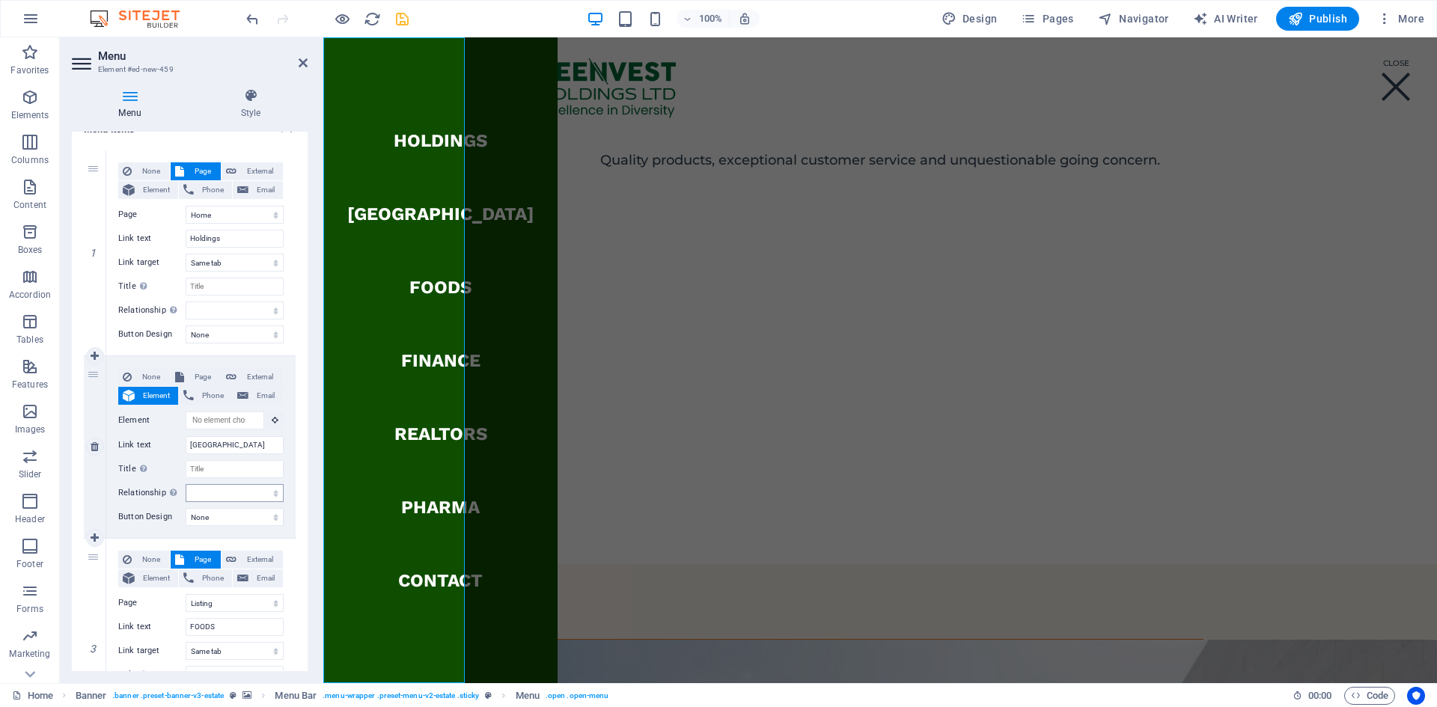
scroll to position [150, 0]
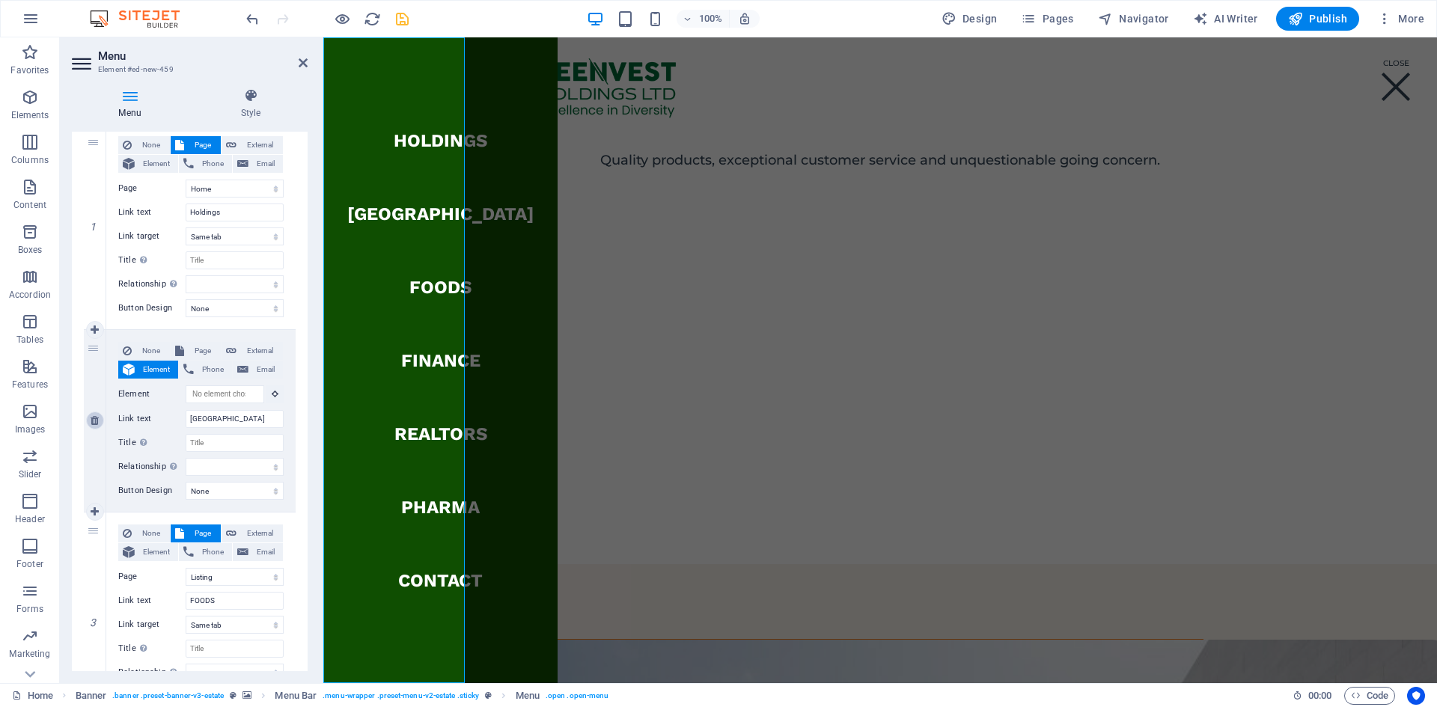
click at [92, 419] on icon at bounding box center [95, 421] width 8 height 10
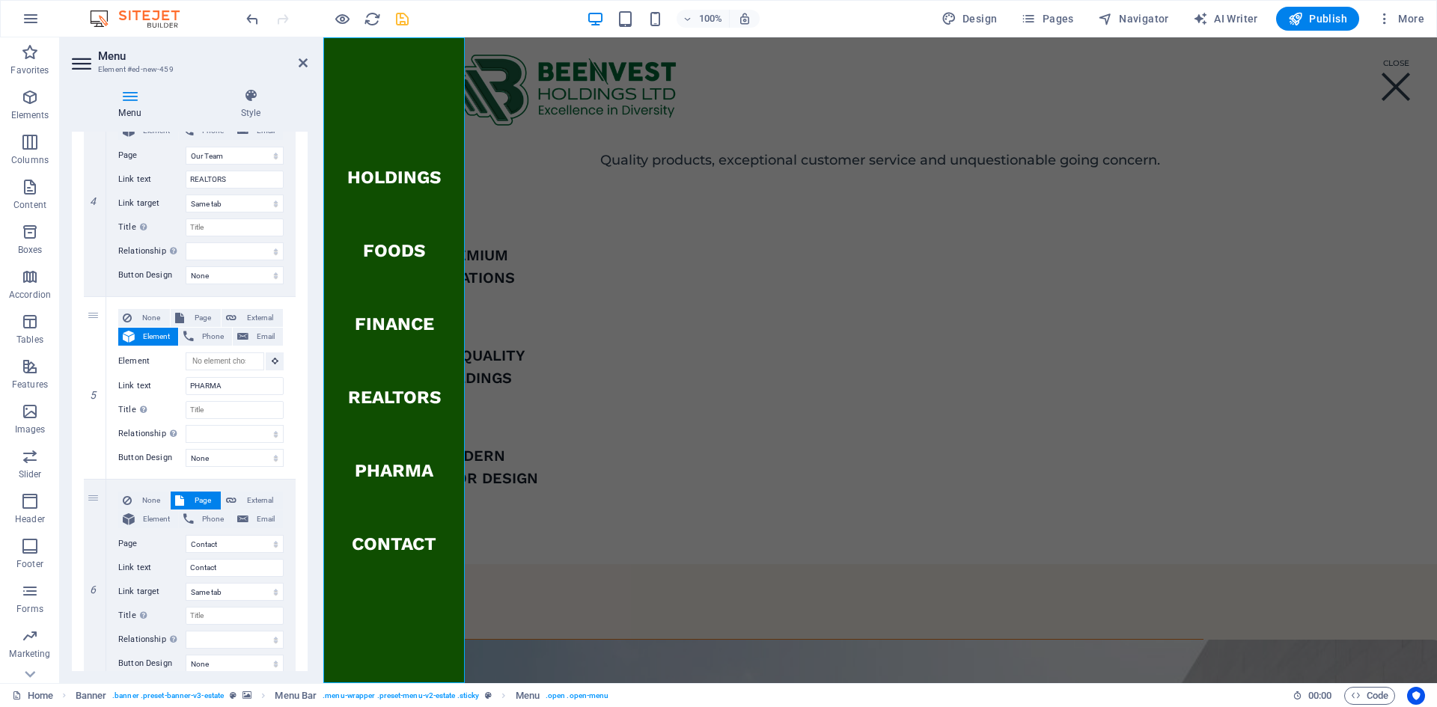
scroll to position [824, 0]
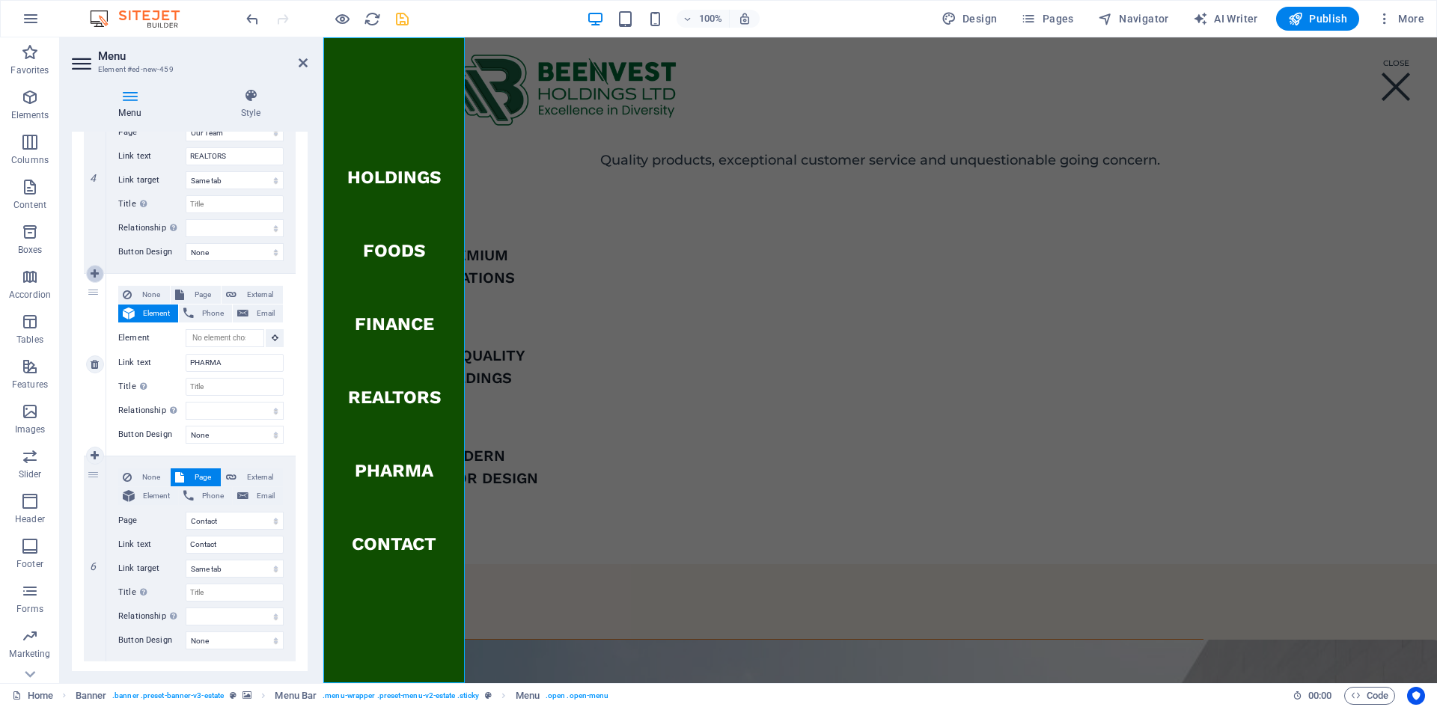
click at [94, 275] on icon at bounding box center [95, 274] width 8 height 10
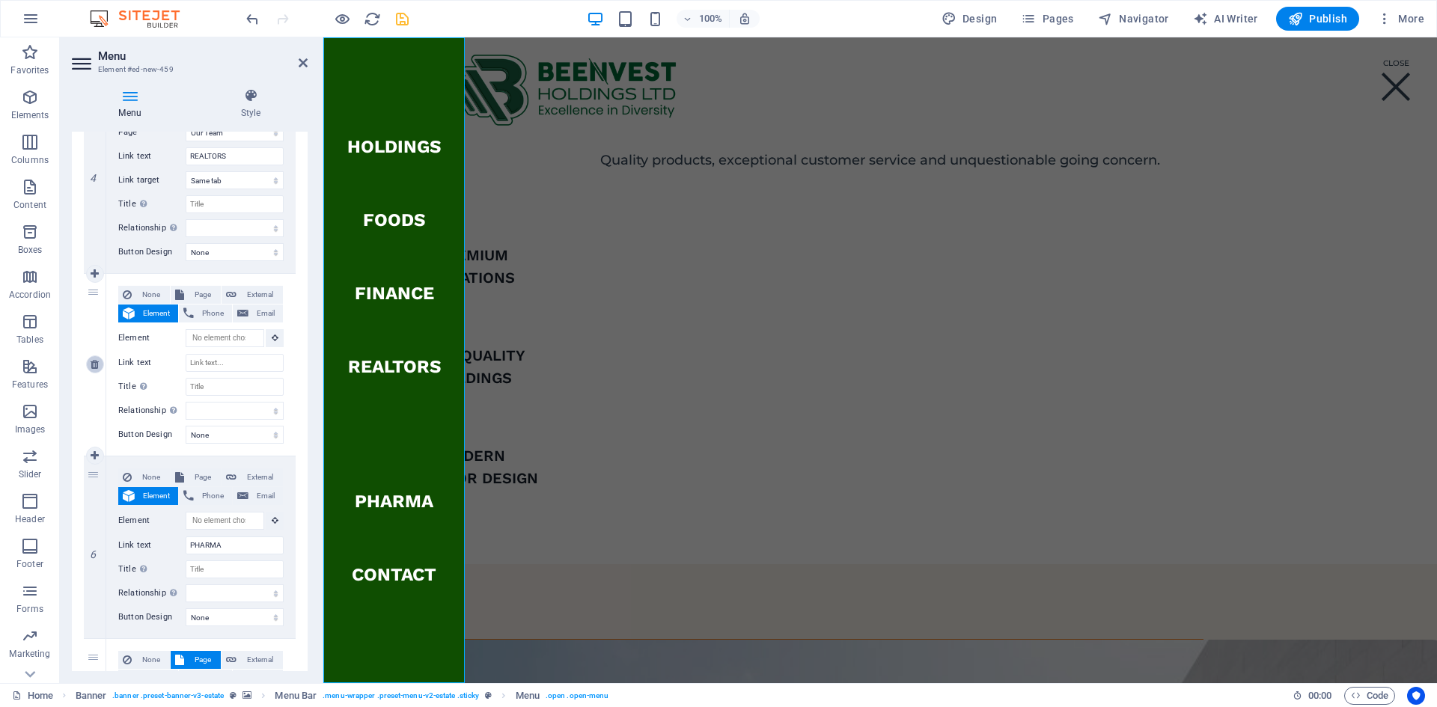
click at [97, 367] on icon at bounding box center [95, 364] width 8 height 10
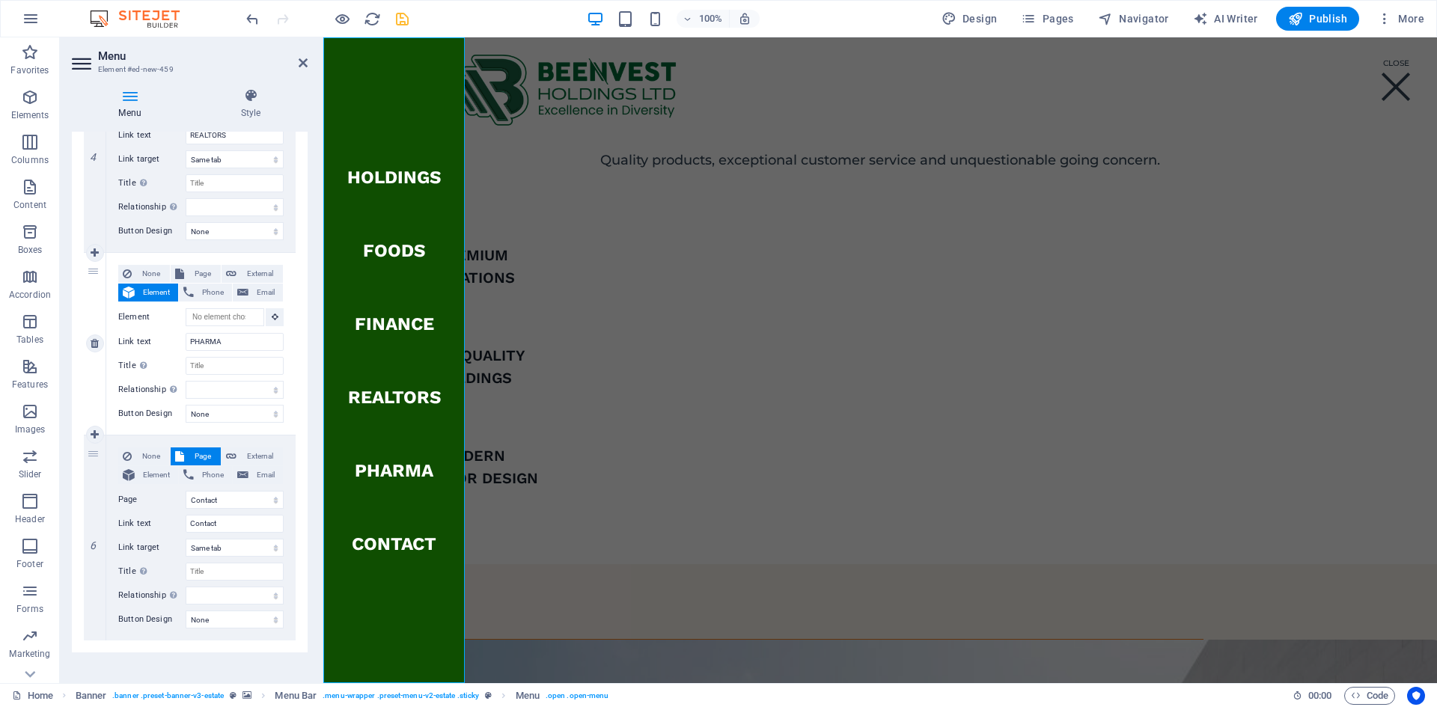
scroll to position [856, 0]
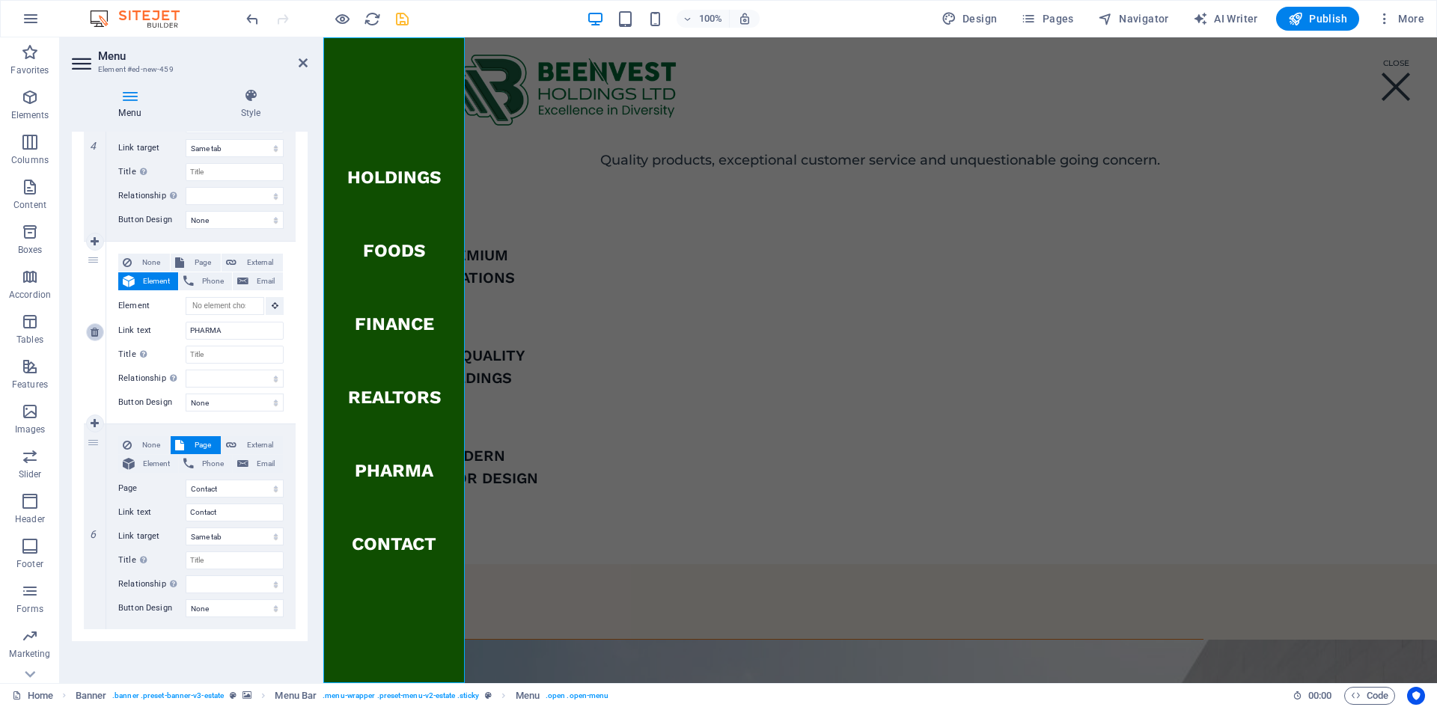
click at [94, 332] on icon at bounding box center [95, 332] width 8 height 10
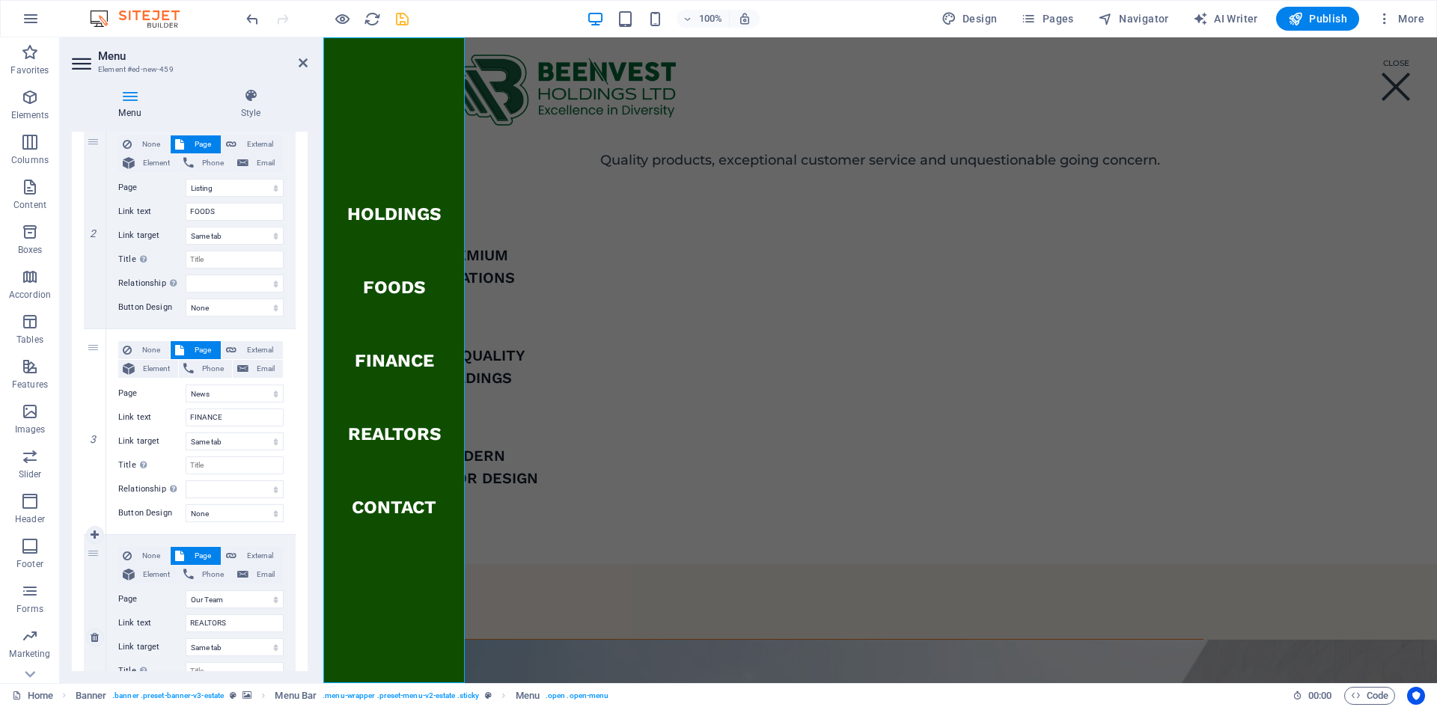
scroll to position [299, 0]
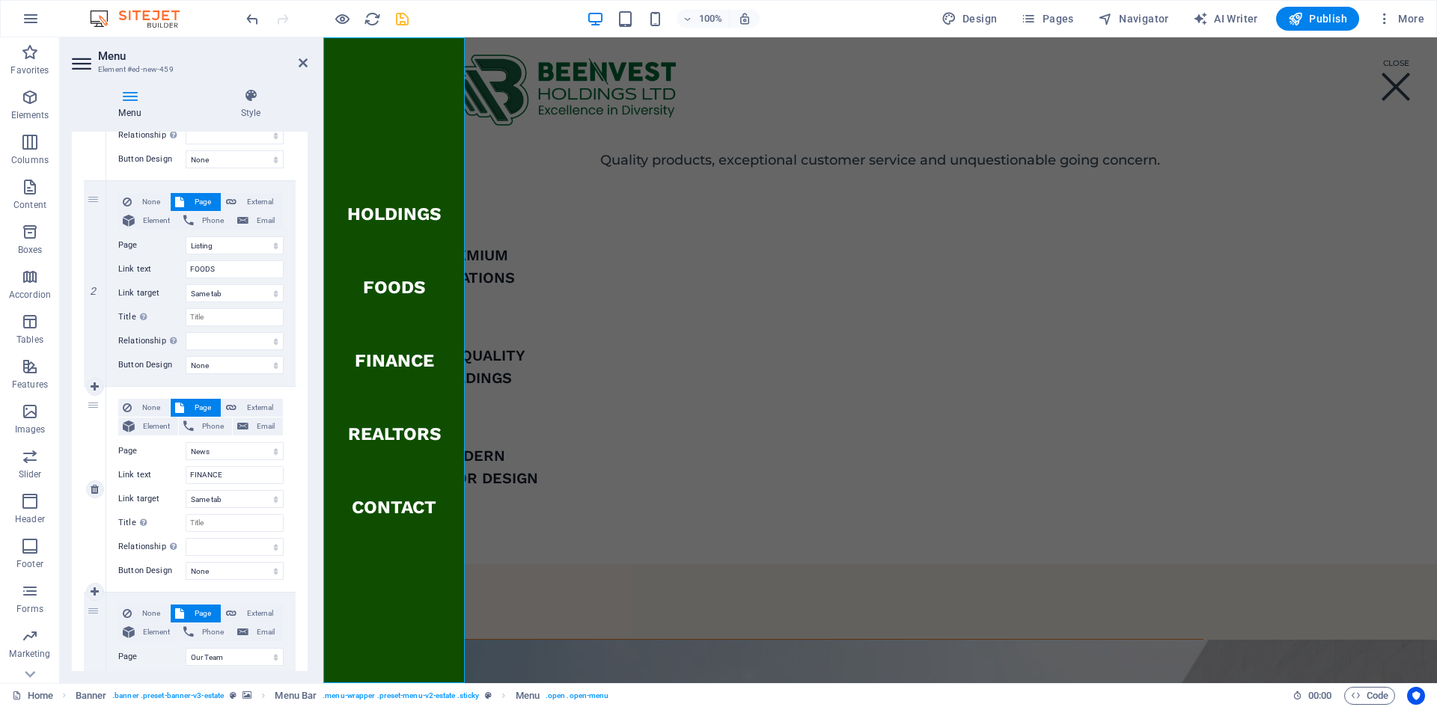
click at [191, 407] on span "Page" at bounding box center [203, 408] width 28 height 18
click at [193, 407] on span "Page" at bounding box center [203, 408] width 28 height 18
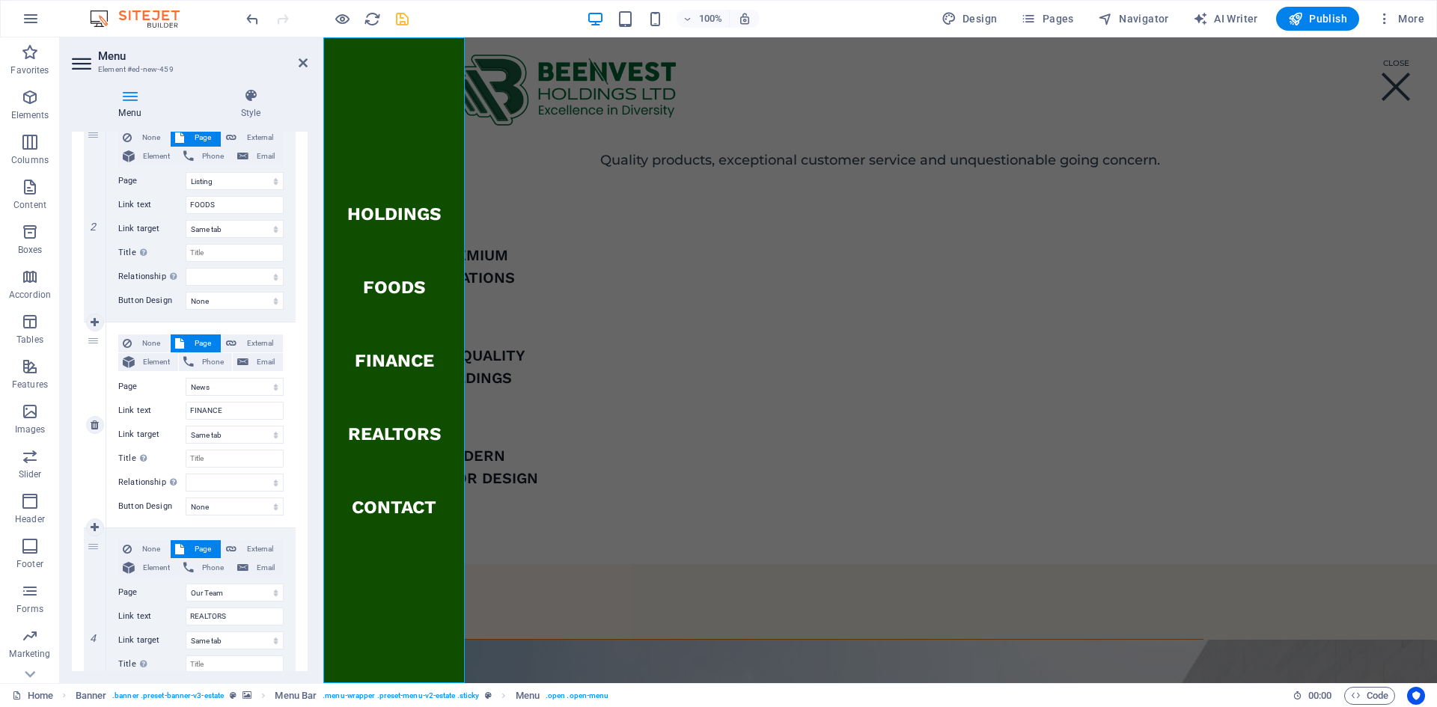
scroll to position [448, 0]
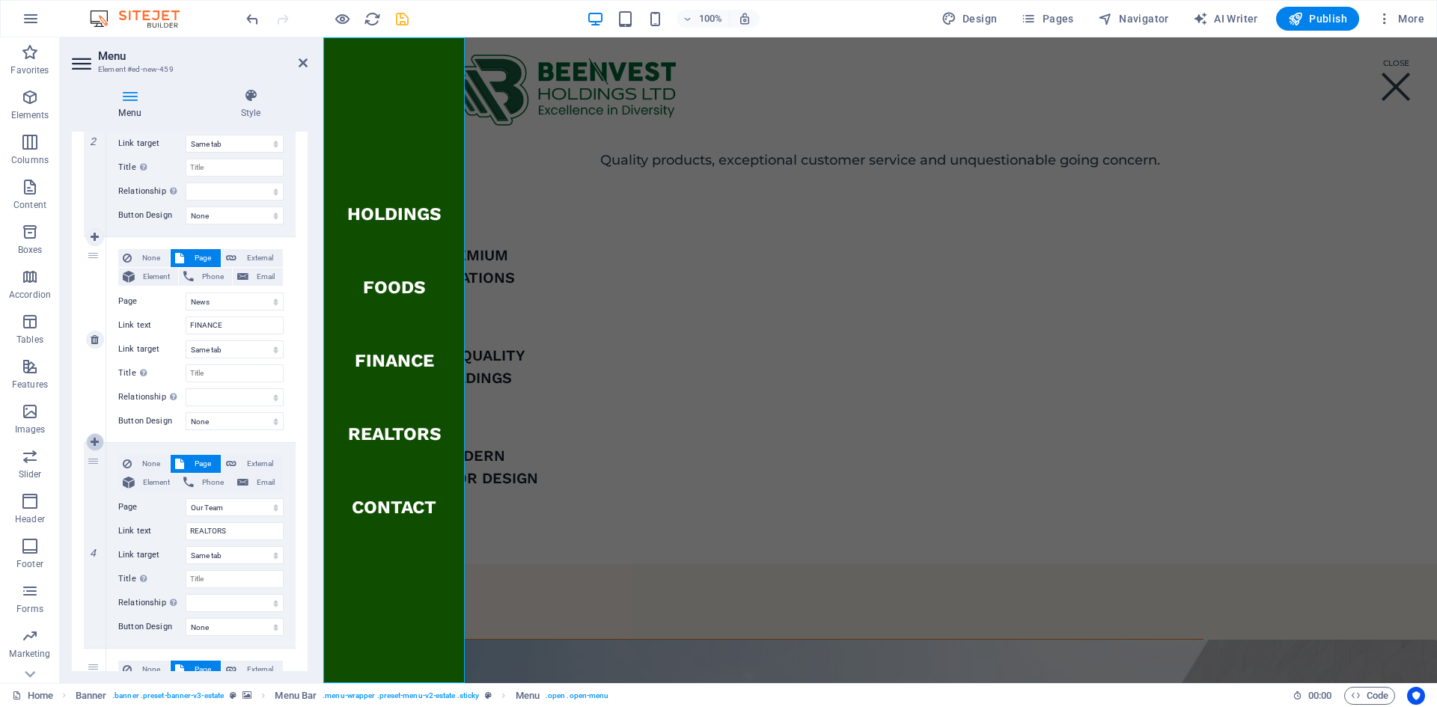
click at [95, 440] on icon at bounding box center [95, 442] width 8 height 10
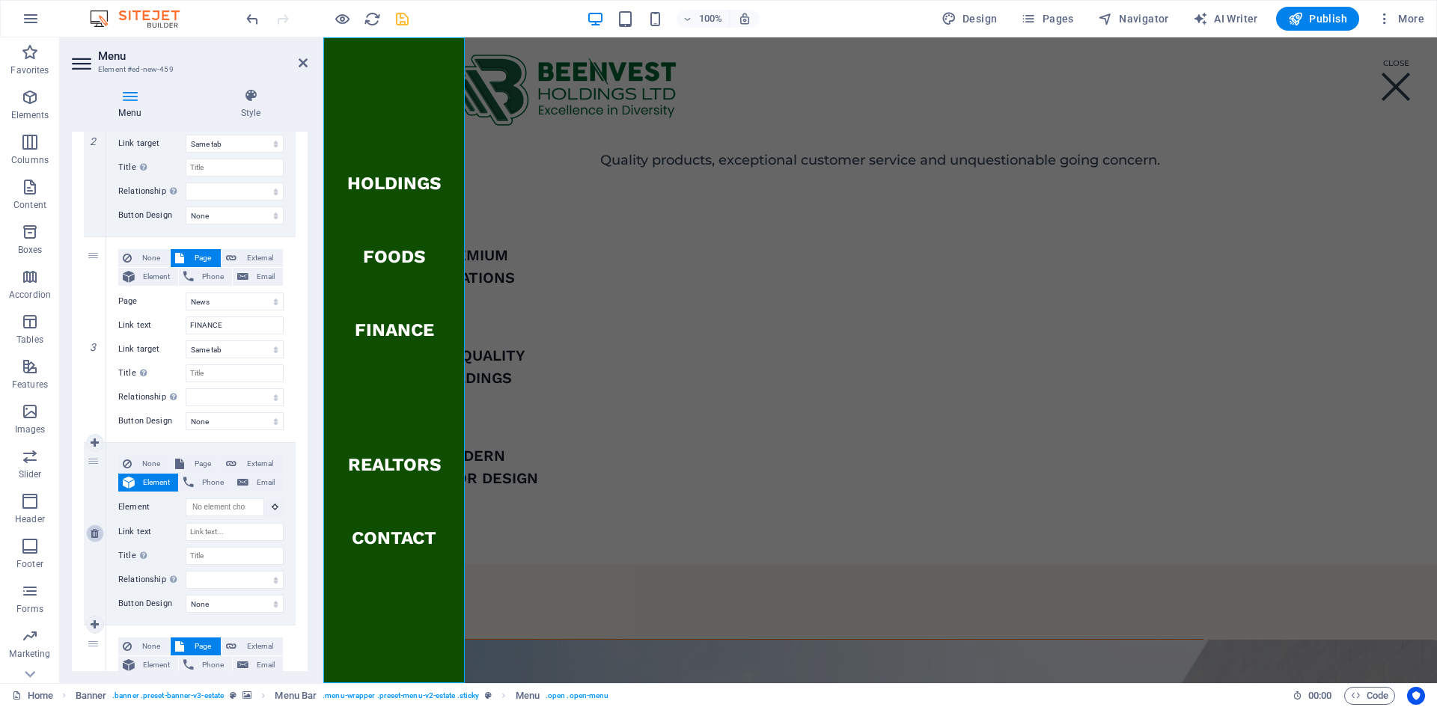
click at [94, 535] on icon at bounding box center [95, 534] width 8 height 10
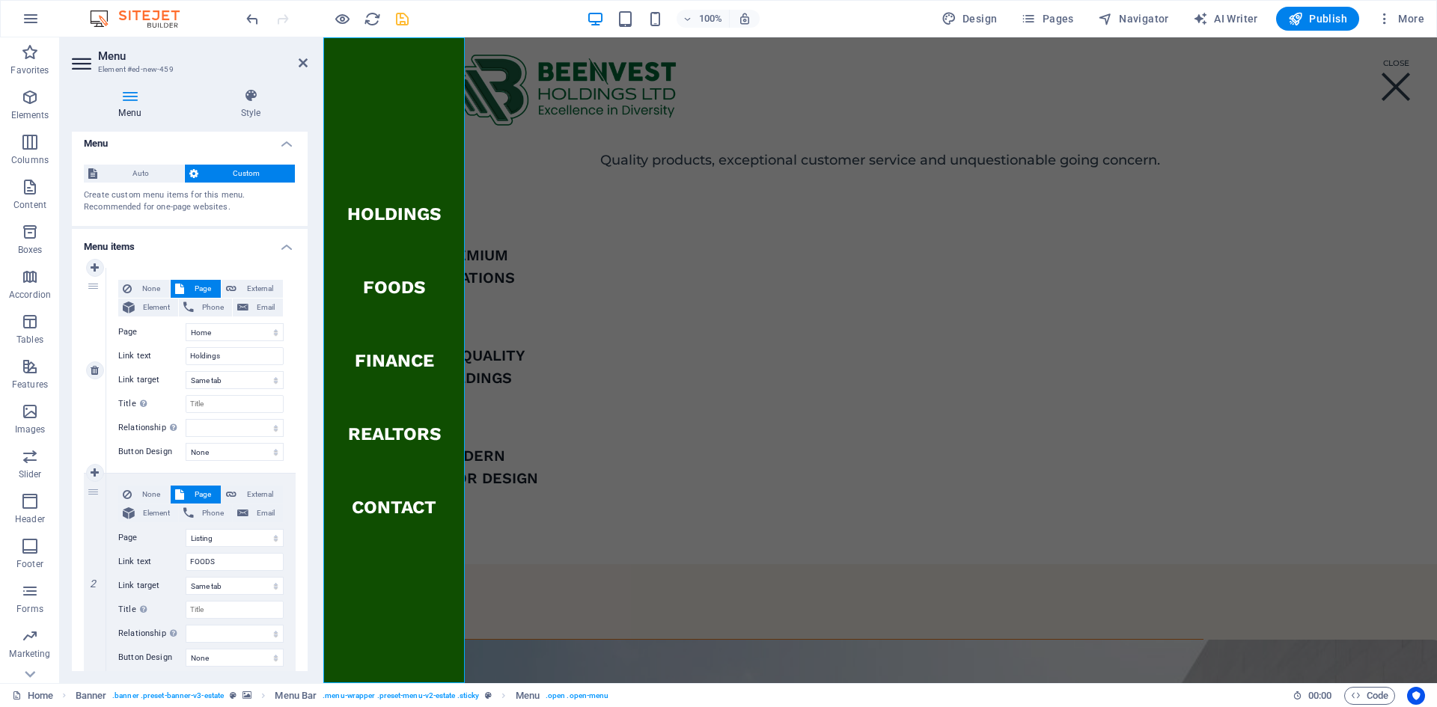
scroll to position [0, 0]
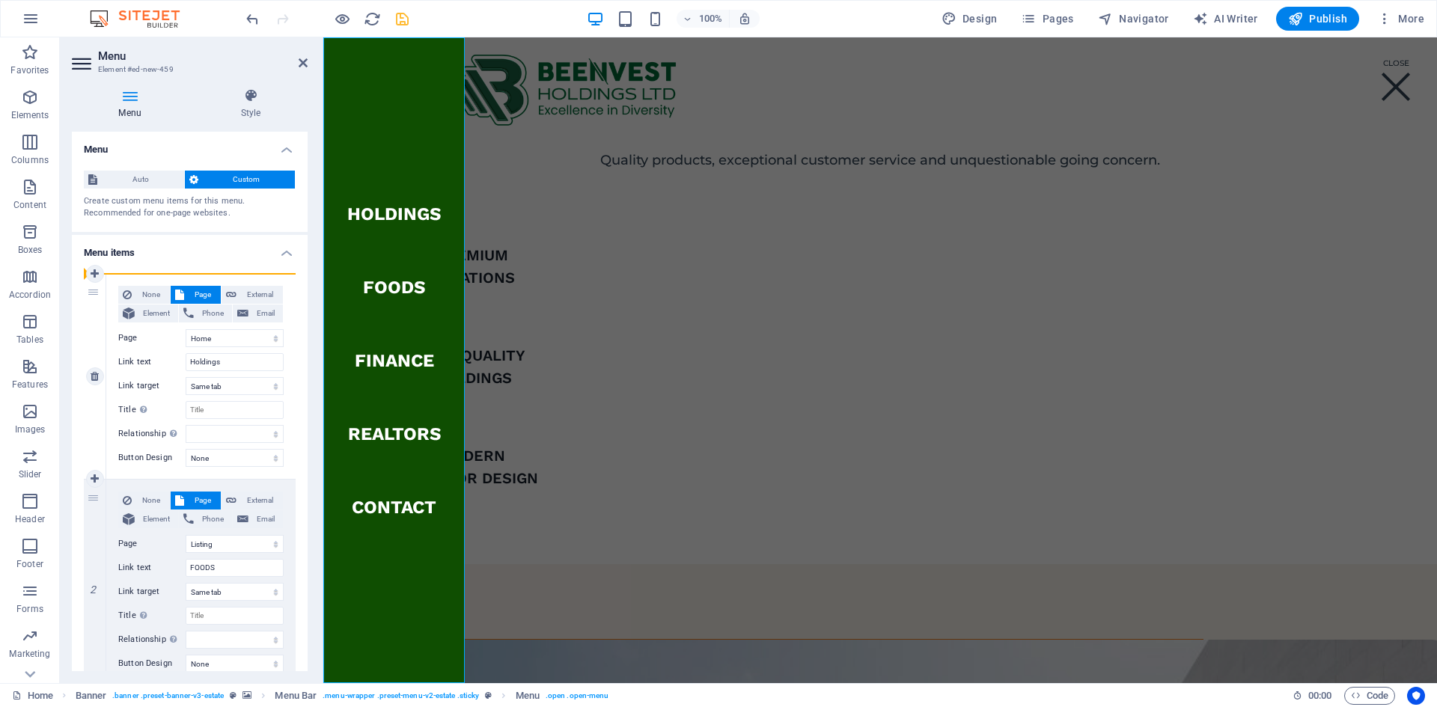
drag, startPoint x: 196, startPoint y: 287, endPoint x: 94, endPoint y: 292, distance: 101.9
click at [94, 292] on div "1" at bounding box center [95, 376] width 22 height 205
click at [93, 293] on div "1" at bounding box center [95, 376] width 22 height 205
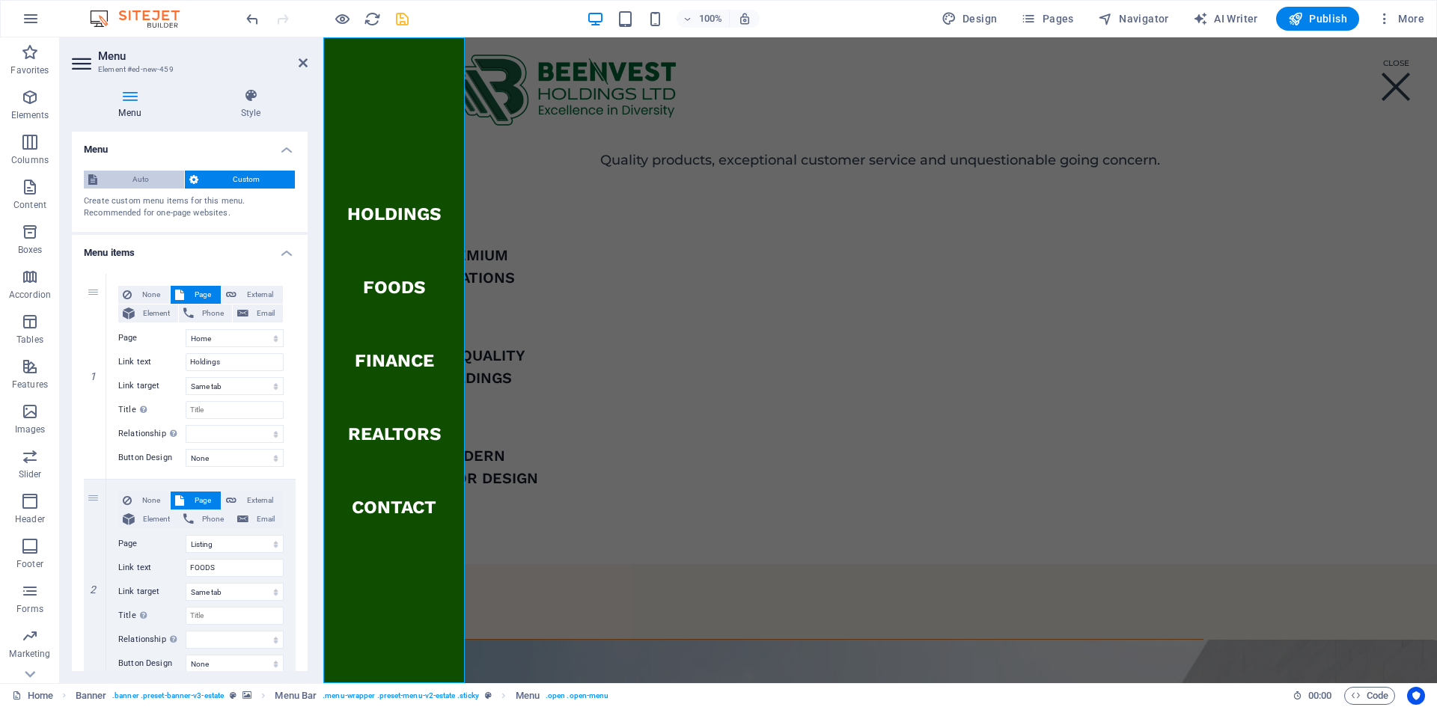
click at [91, 180] on icon at bounding box center [92, 180] width 9 height 18
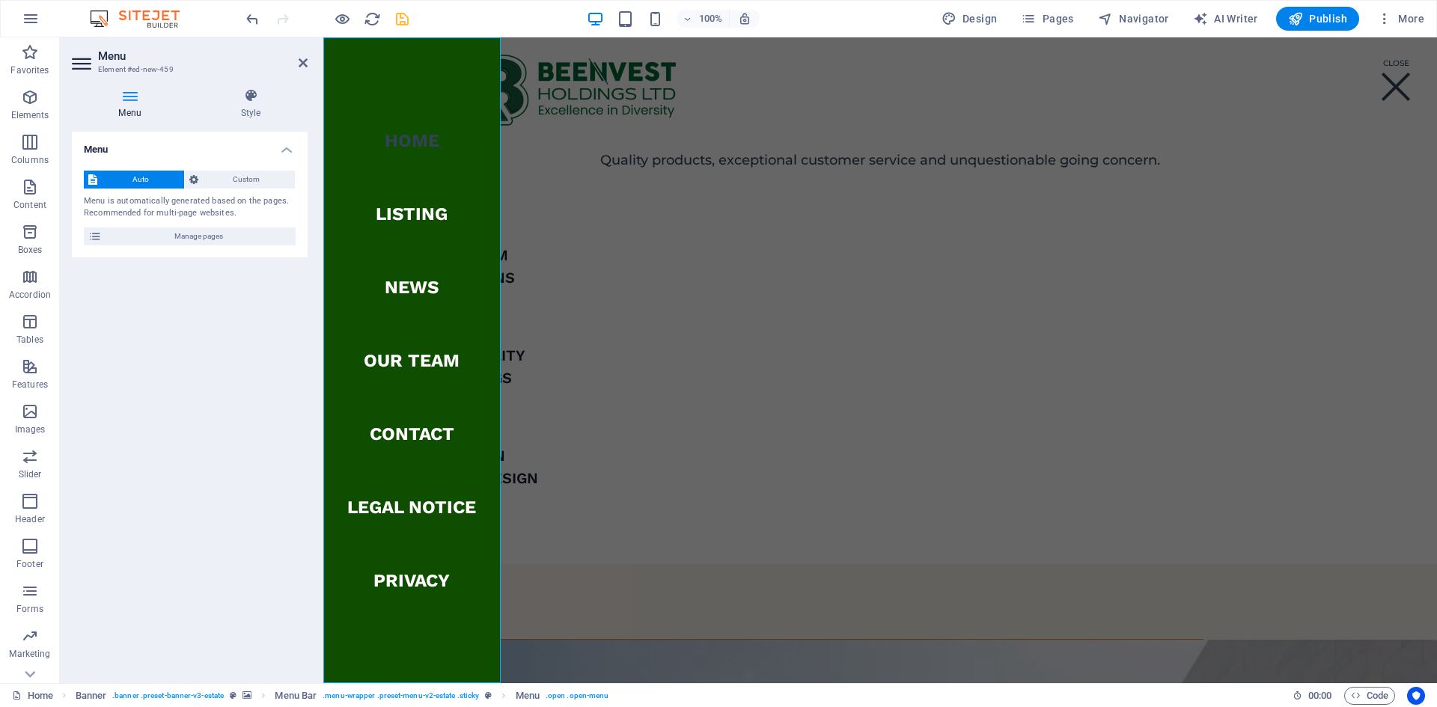
click at [91, 180] on icon at bounding box center [92, 180] width 9 height 18
click at [264, 177] on span "Custom" at bounding box center [247, 180] width 88 height 18
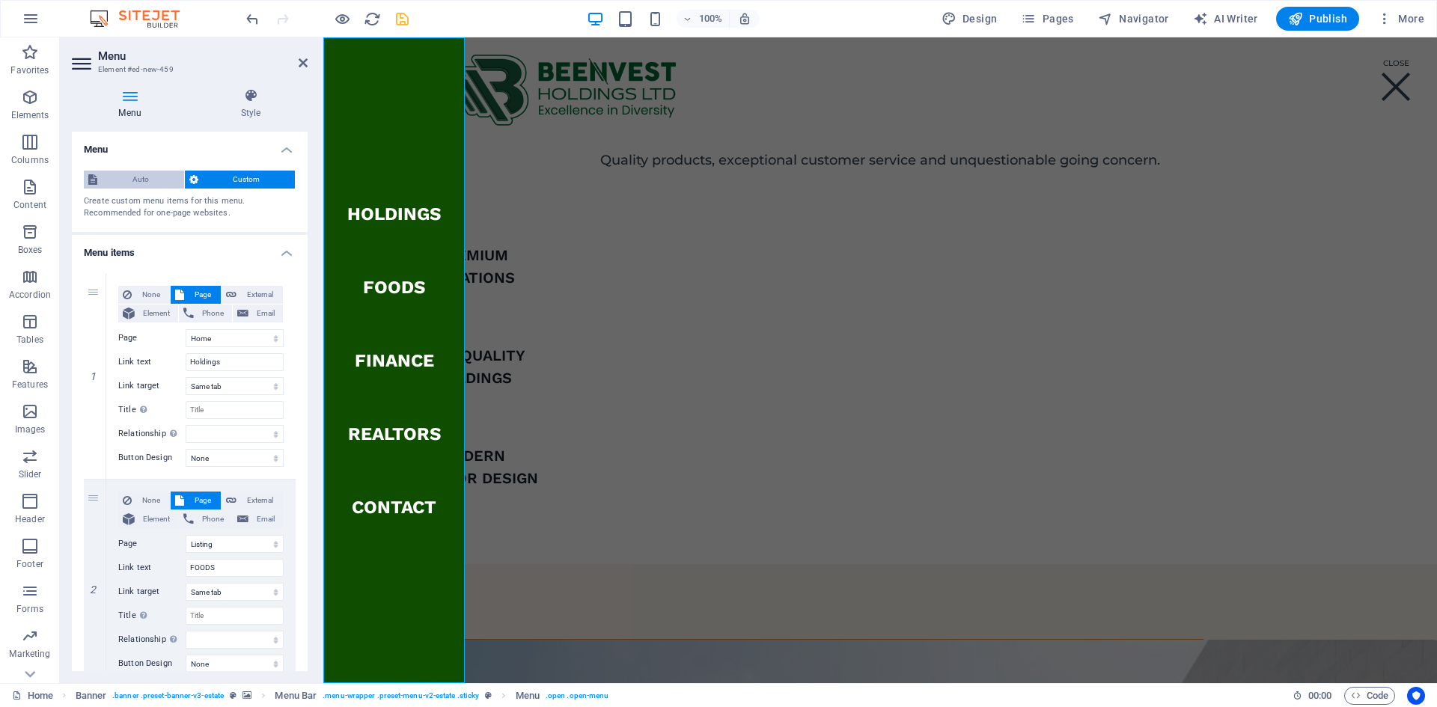
click at [97, 182] on button "Auto" at bounding box center [134, 180] width 100 height 18
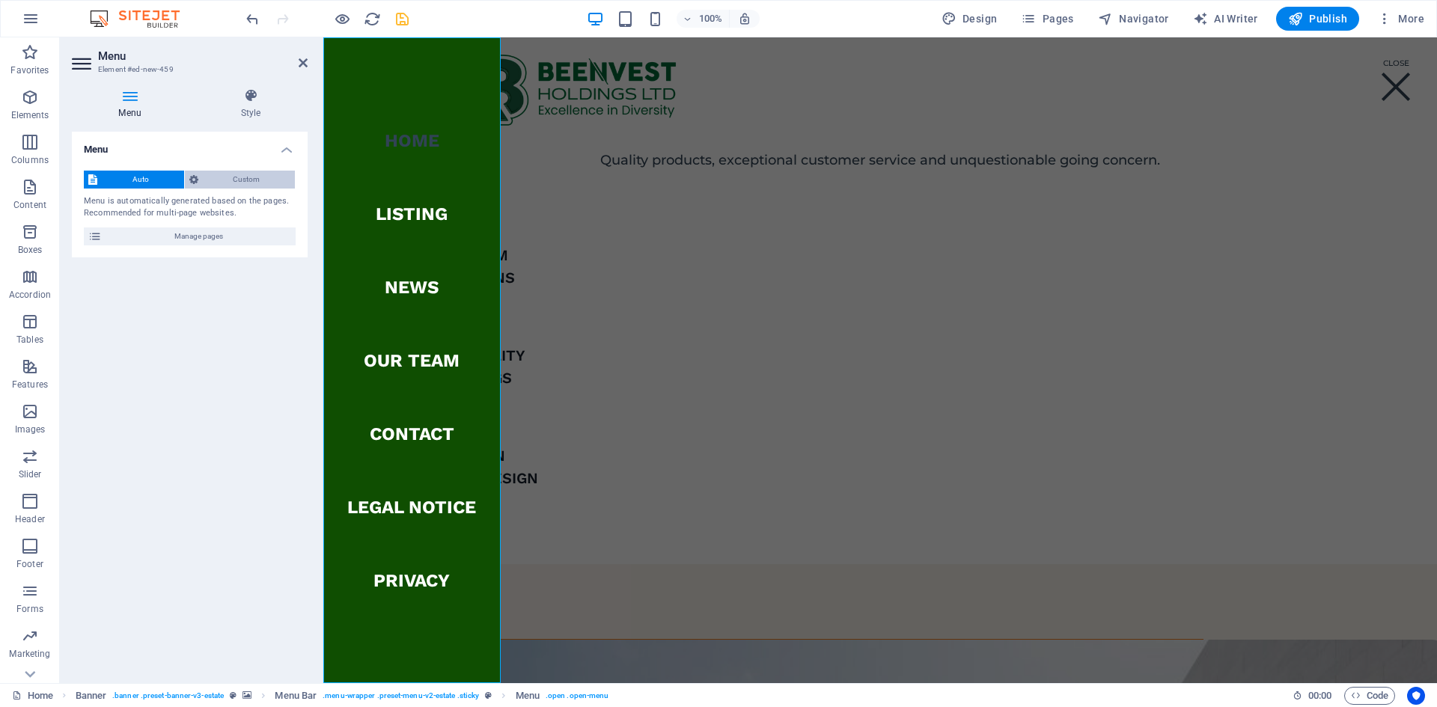
click at [253, 182] on span "Custom" at bounding box center [247, 180] width 88 height 18
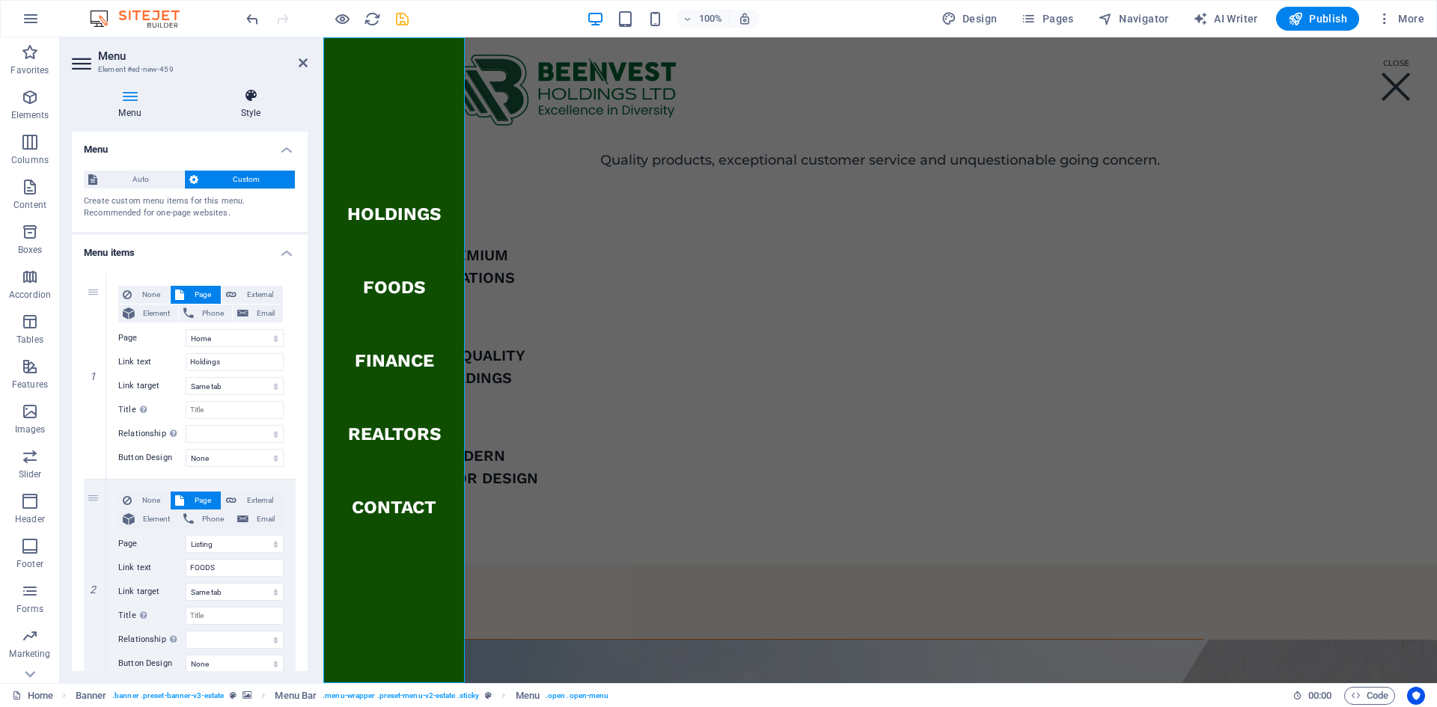
click at [255, 96] on icon at bounding box center [251, 95] width 114 height 15
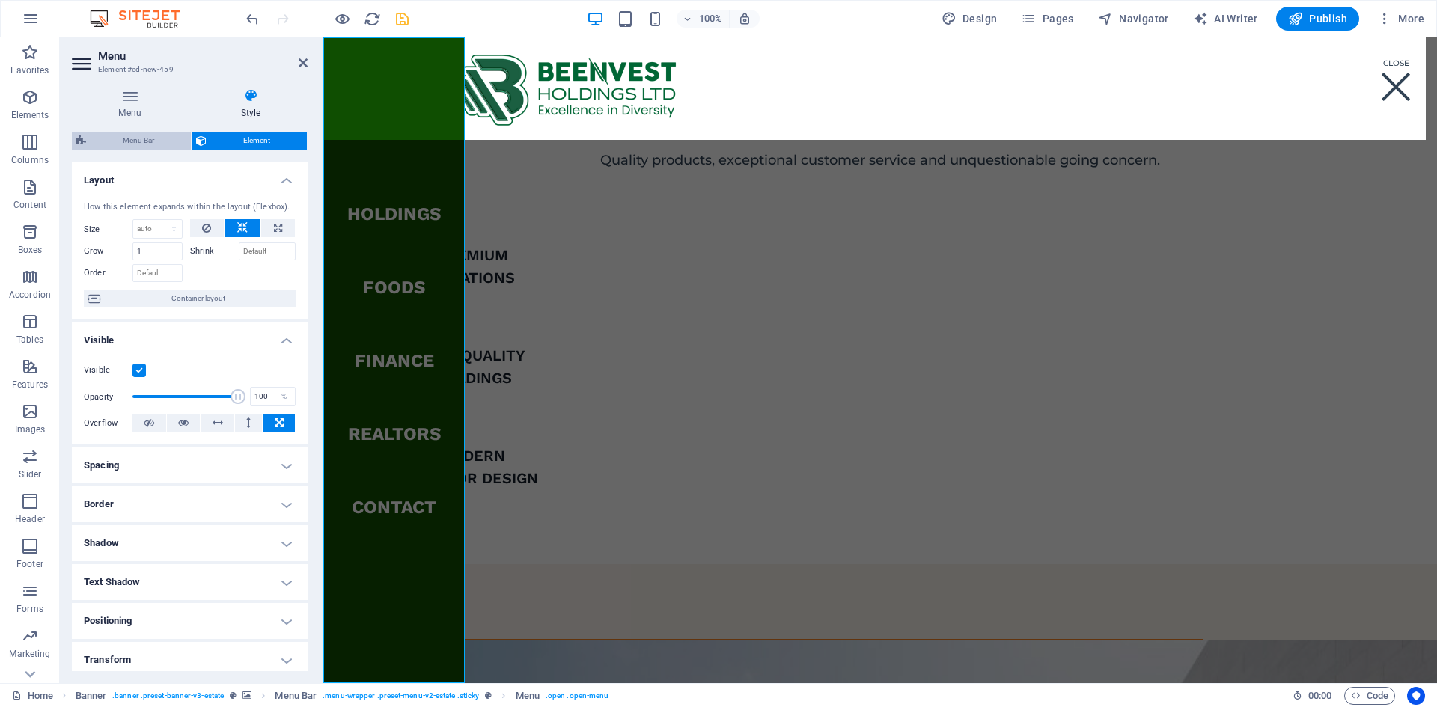
click at [129, 144] on span "Menu Bar" at bounding box center [139, 141] width 96 height 18
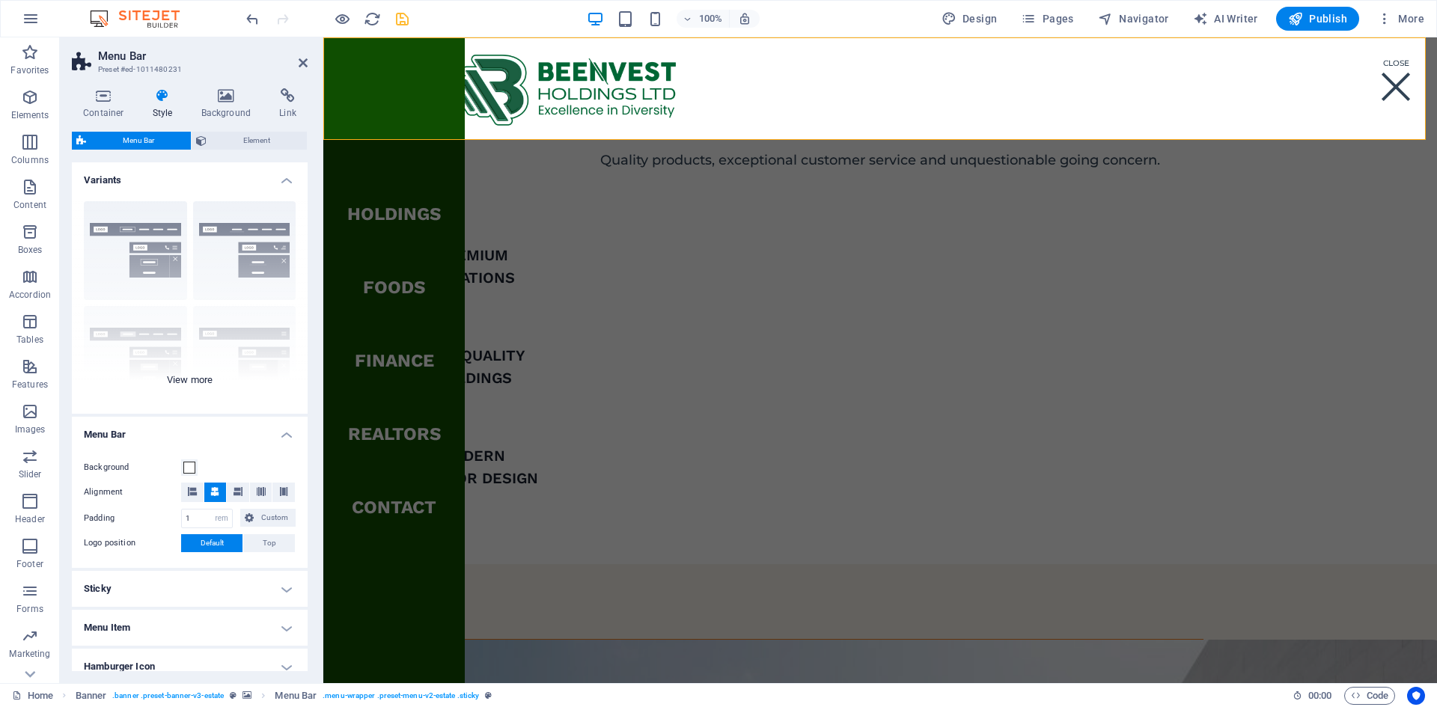
click at [200, 380] on div "Border Centered Default Fixed Loki Trigger Wide XXL" at bounding box center [190, 301] width 236 height 225
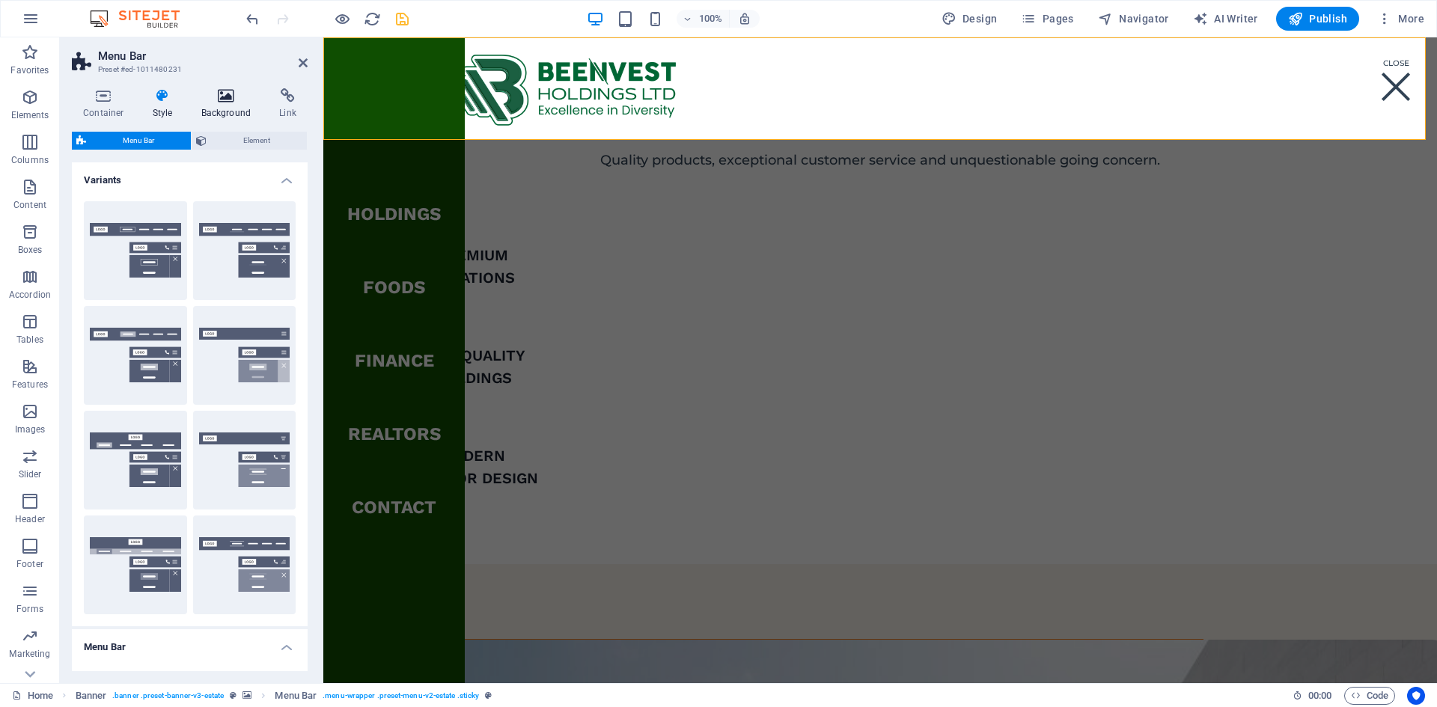
click at [241, 97] on icon at bounding box center [226, 95] width 73 height 15
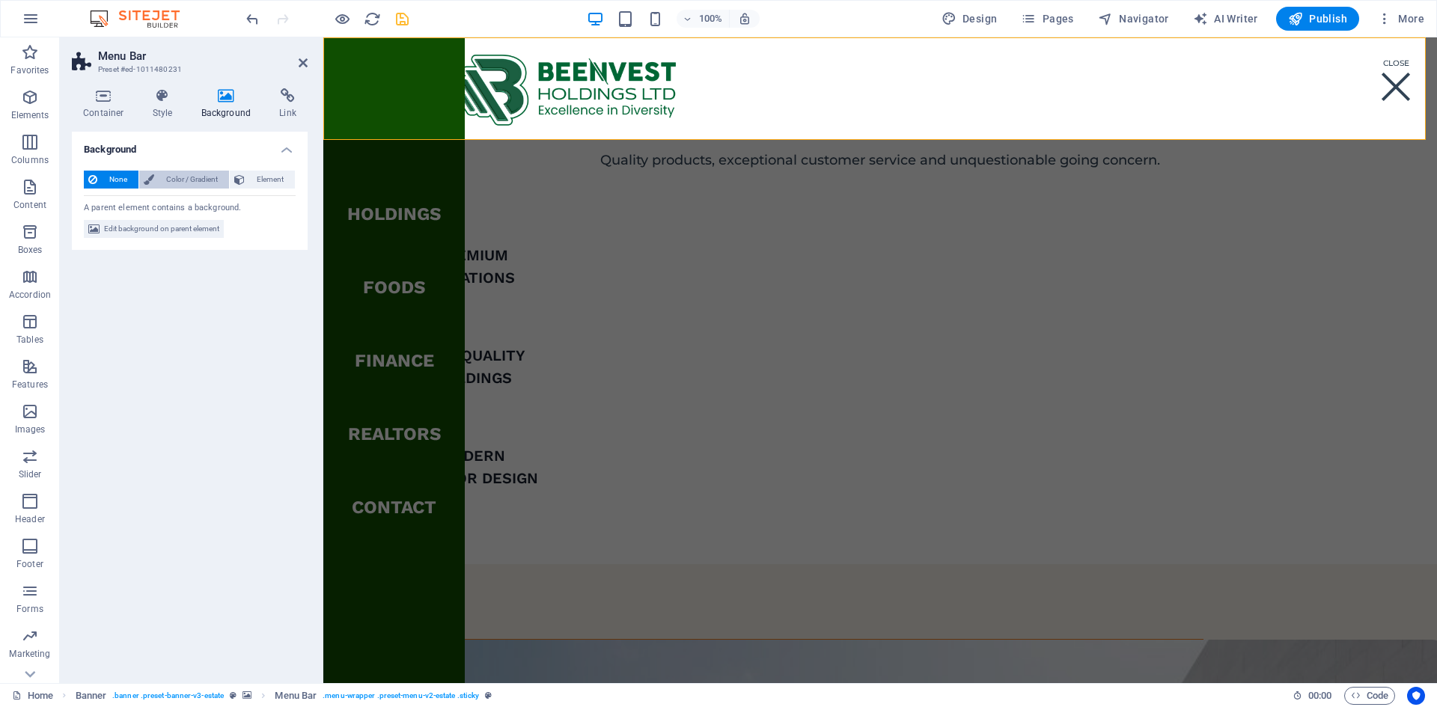
click at [200, 180] on span "Color / Gradient" at bounding box center [192, 180] width 66 height 18
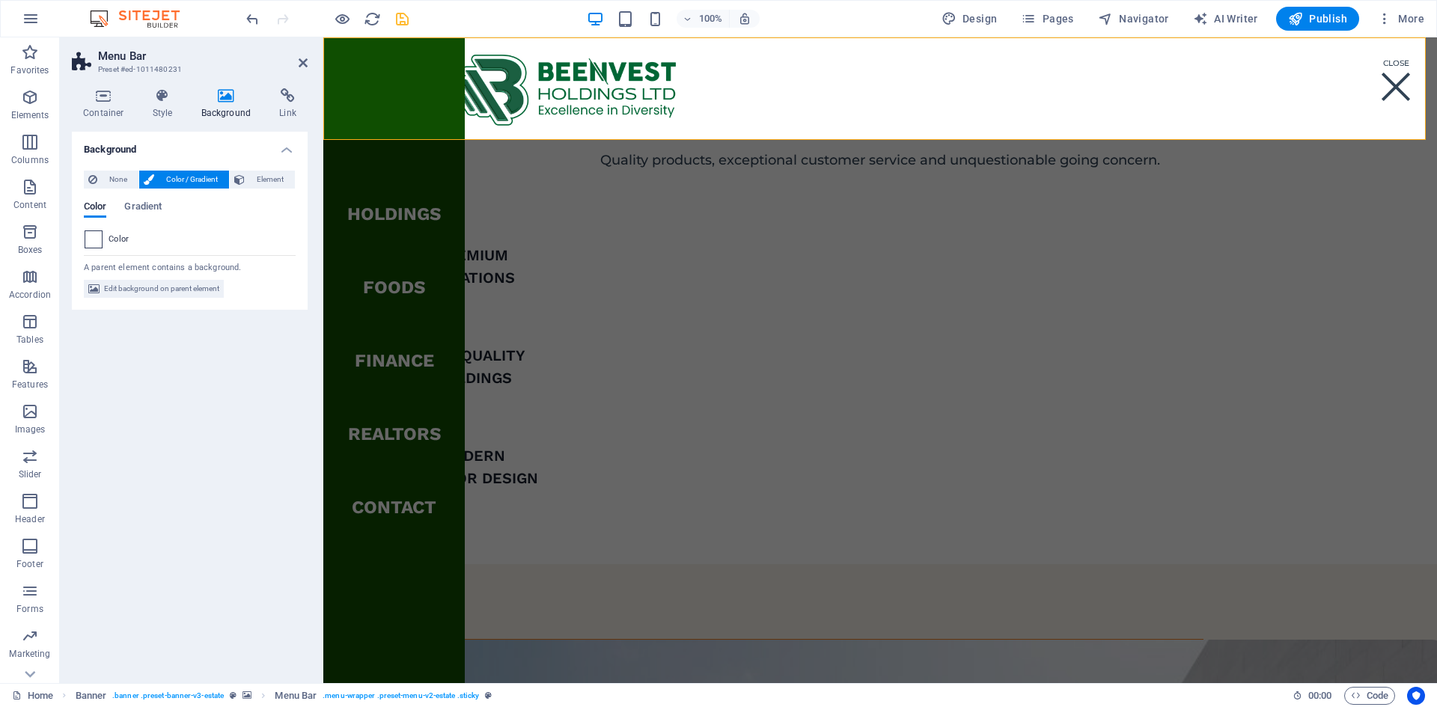
click at [97, 241] on span at bounding box center [93, 239] width 16 height 16
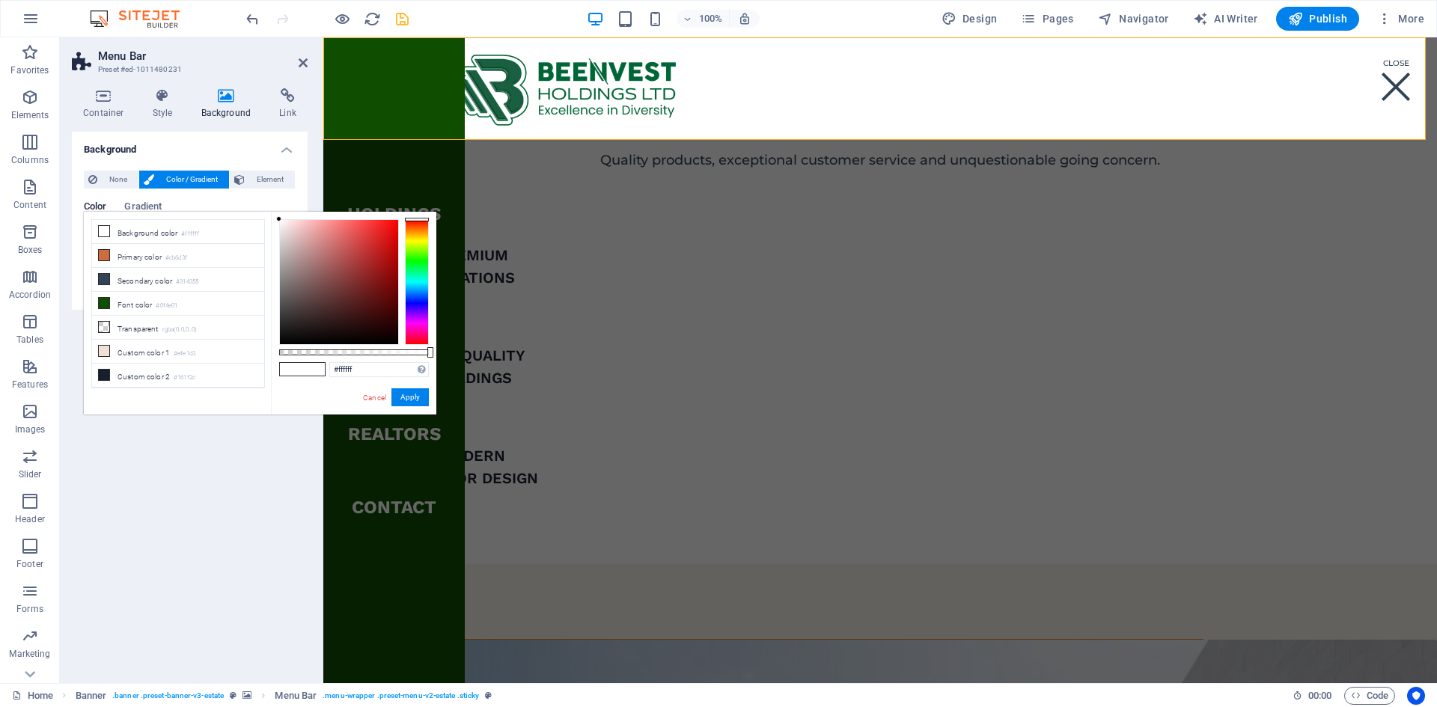
click at [419, 270] on div at bounding box center [417, 282] width 24 height 126
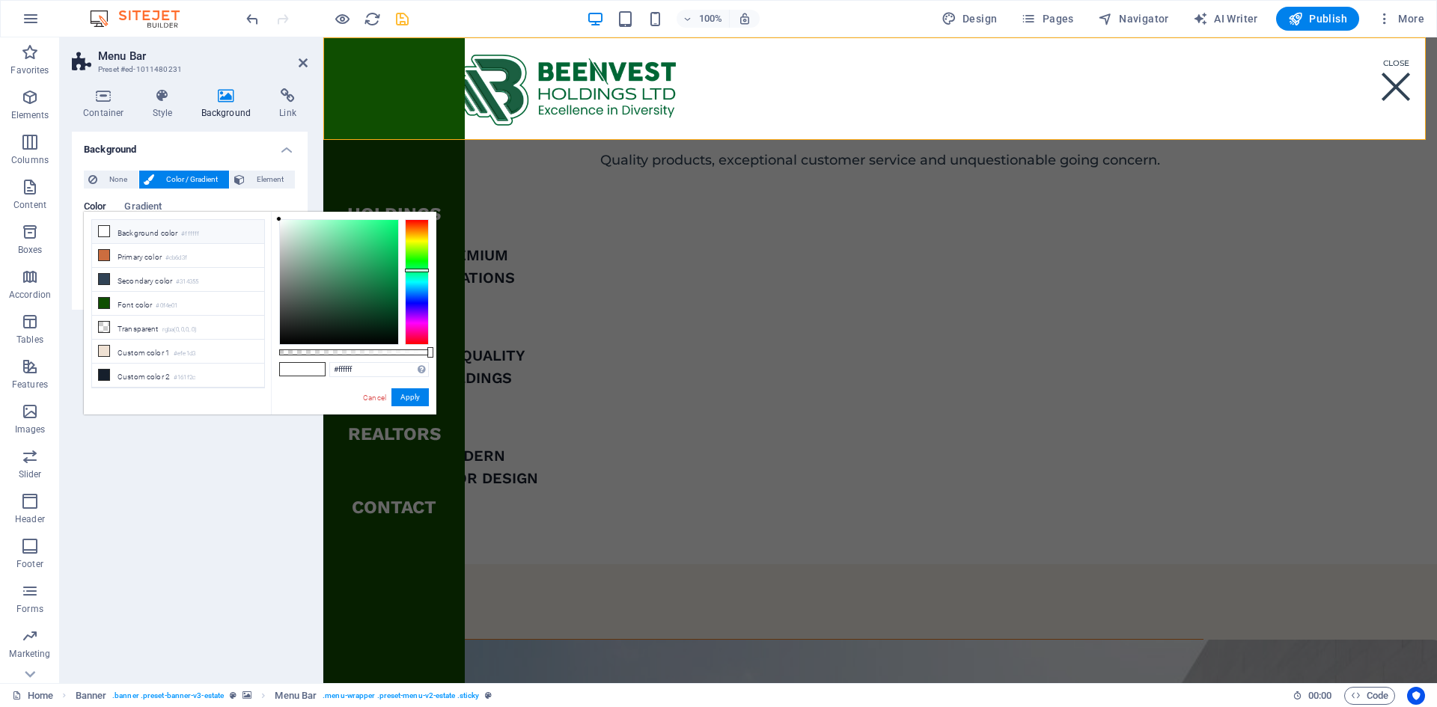
click at [419, 264] on div at bounding box center [417, 282] width 24 height 126
click at [392, 290] on div at bounding box center [339, 282] width 118 height 124
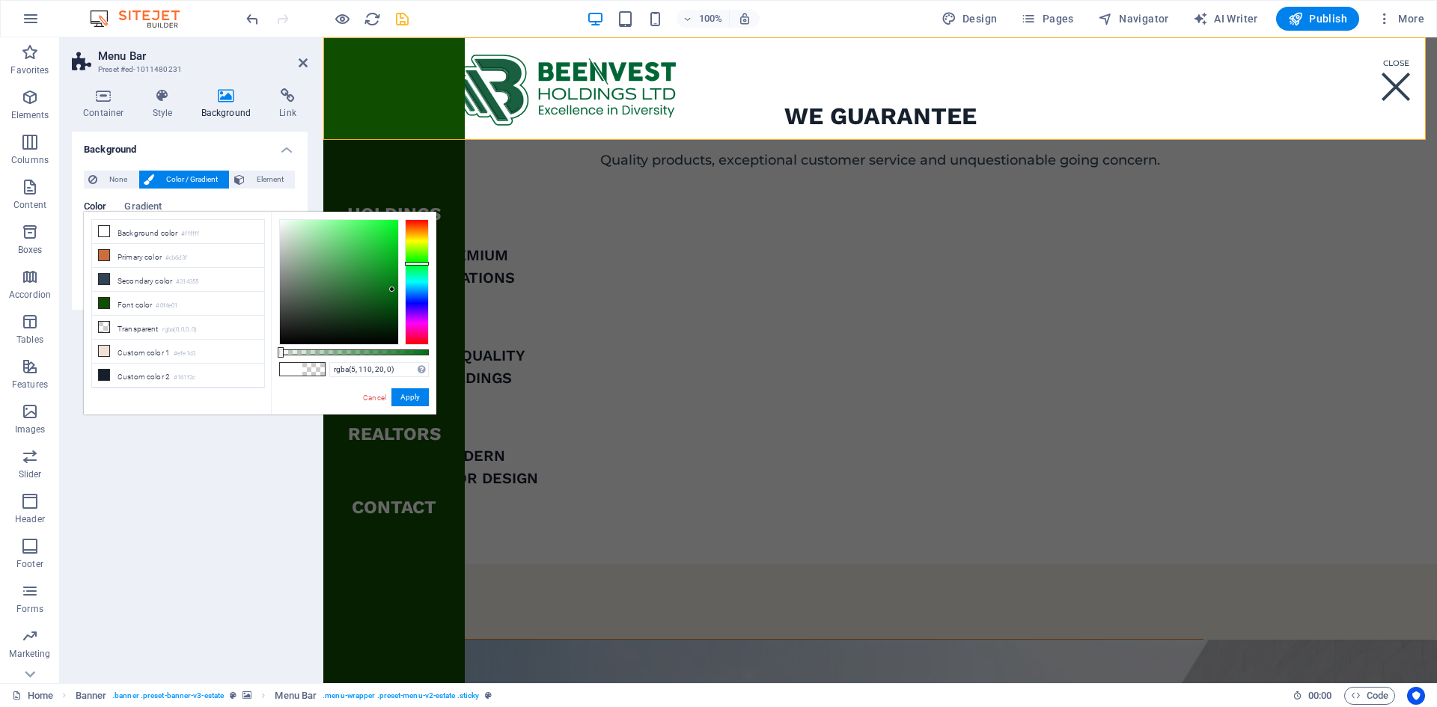
drag, startPoint x: 431, startPoint y: 350, endPoint x: 265, endPoint y: 347, distance: 166.2
click at [265, 347] on div "less Background color #ffffff Primary color #cb6d3f Secondary color #314355 Fon…" at bounding box center [260, 313] width 353 height 203
click at [379, 395] on link "Cancel" at bounding box center [375, 397] width 26 height 11
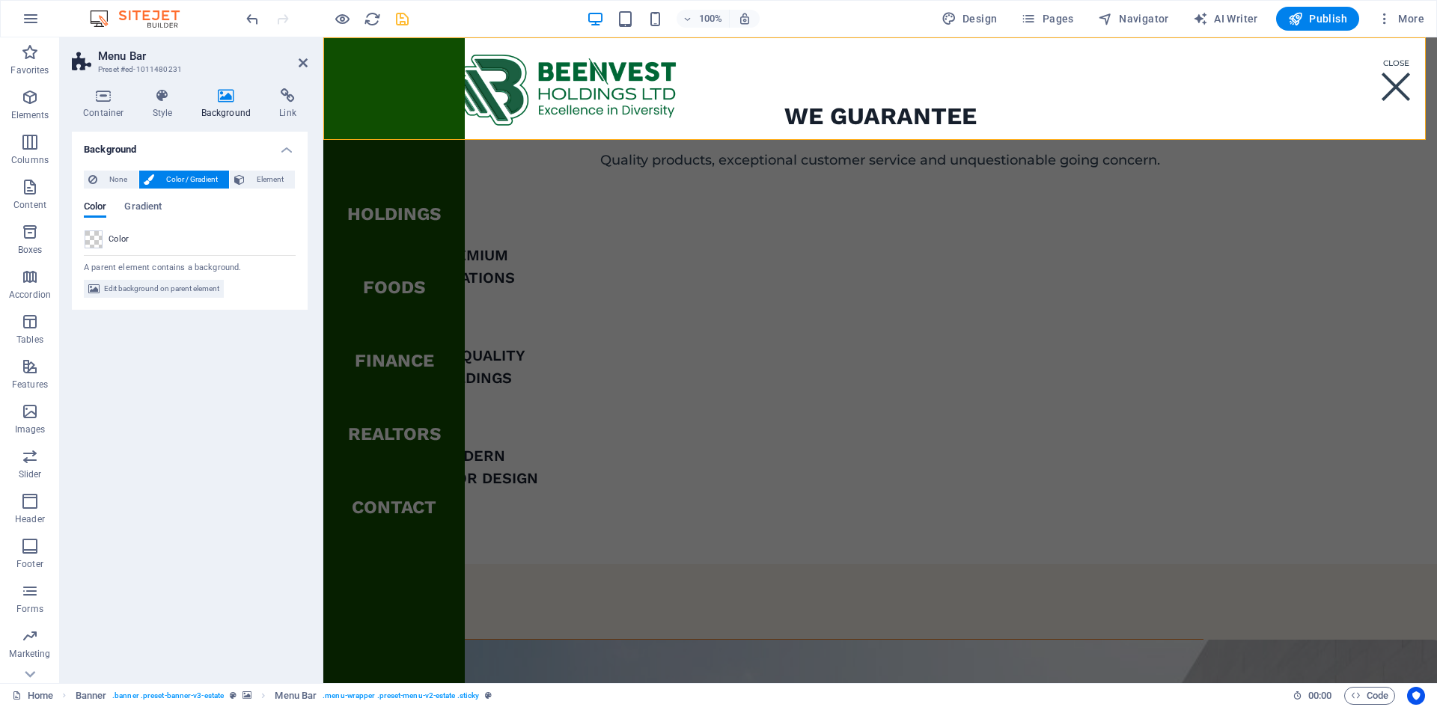
click at [147, 452] on div "Background None Color / Gradient Element Stretch background to full-width Color…" at bounding box center [190, 402] width 236 height 540
click at [259, 176] on span "Element" at bounding box center [269, 180] width 41 height 18
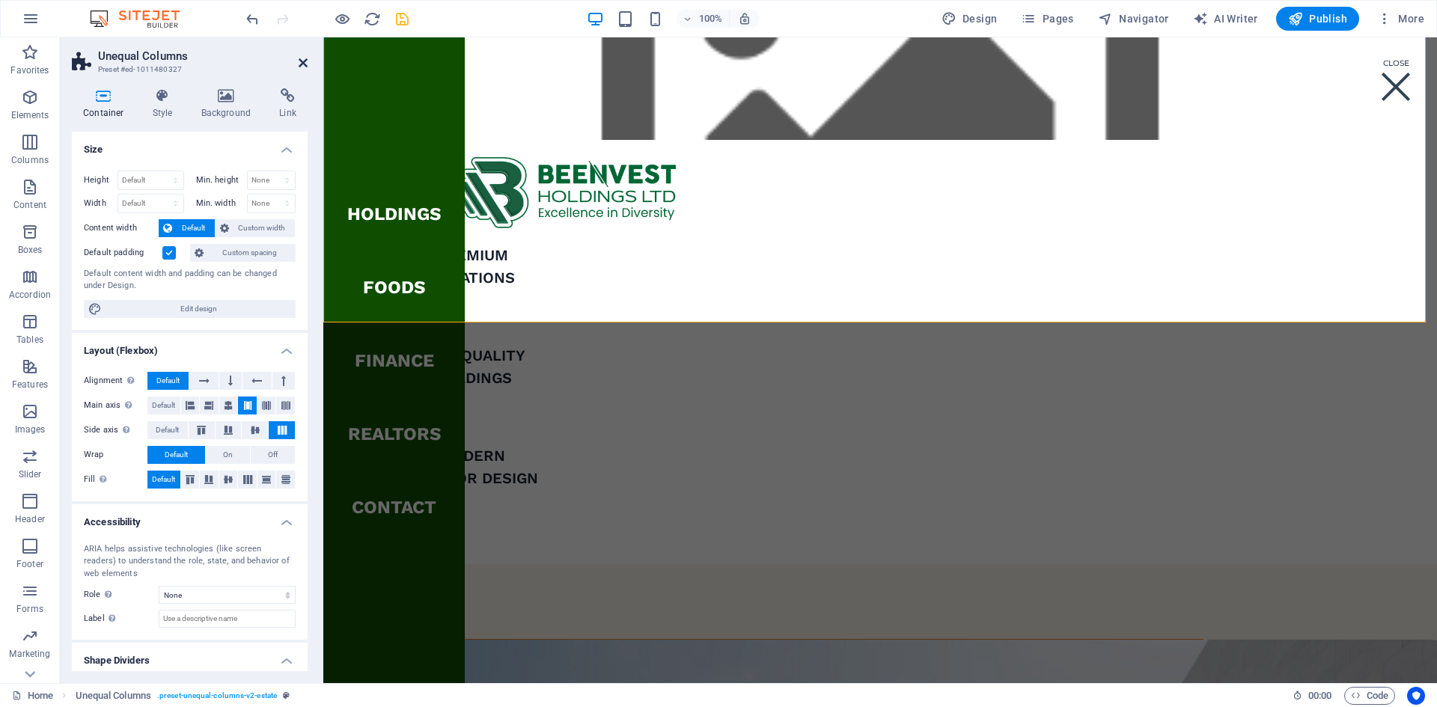
click at [305, 64] on icon at bounding box center [303, 63] width 9 height 12
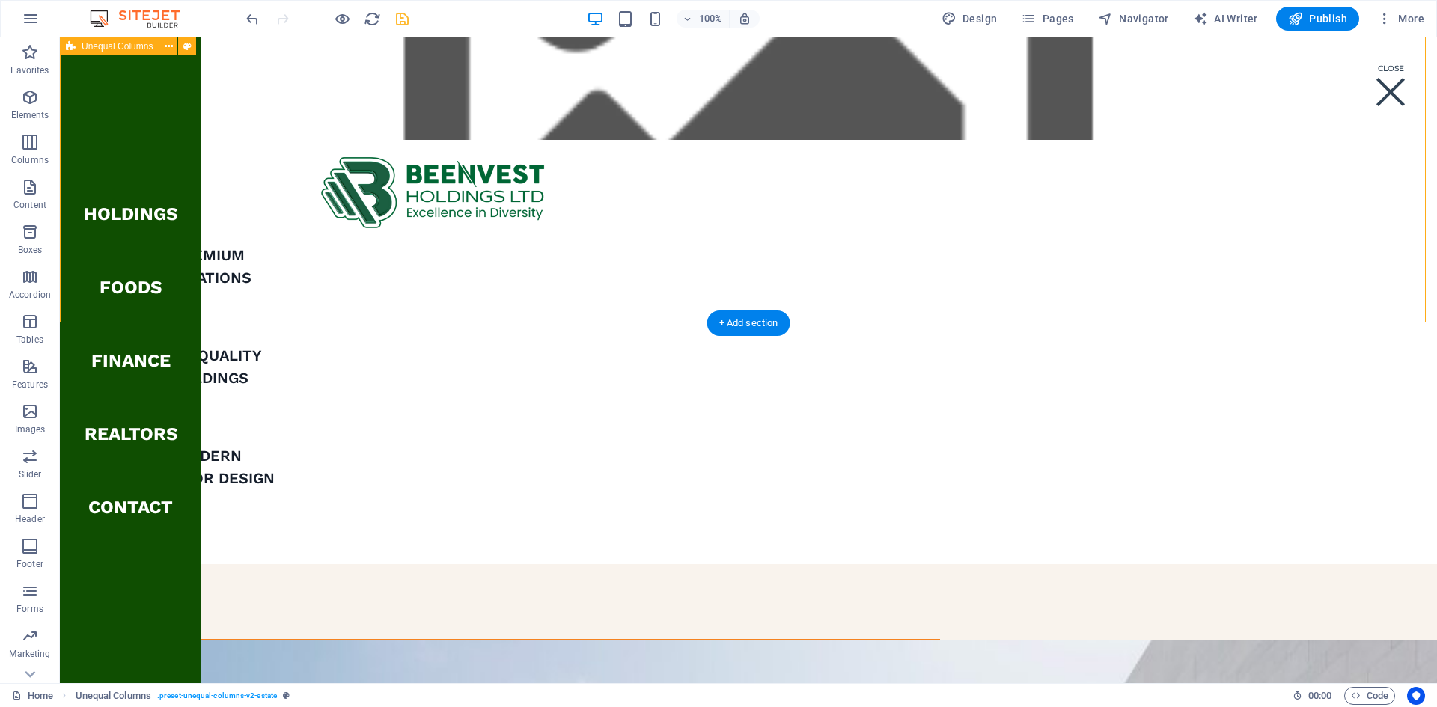
click at [897, 107] on figure at bounding box center [749, 88] width 1378 height 103
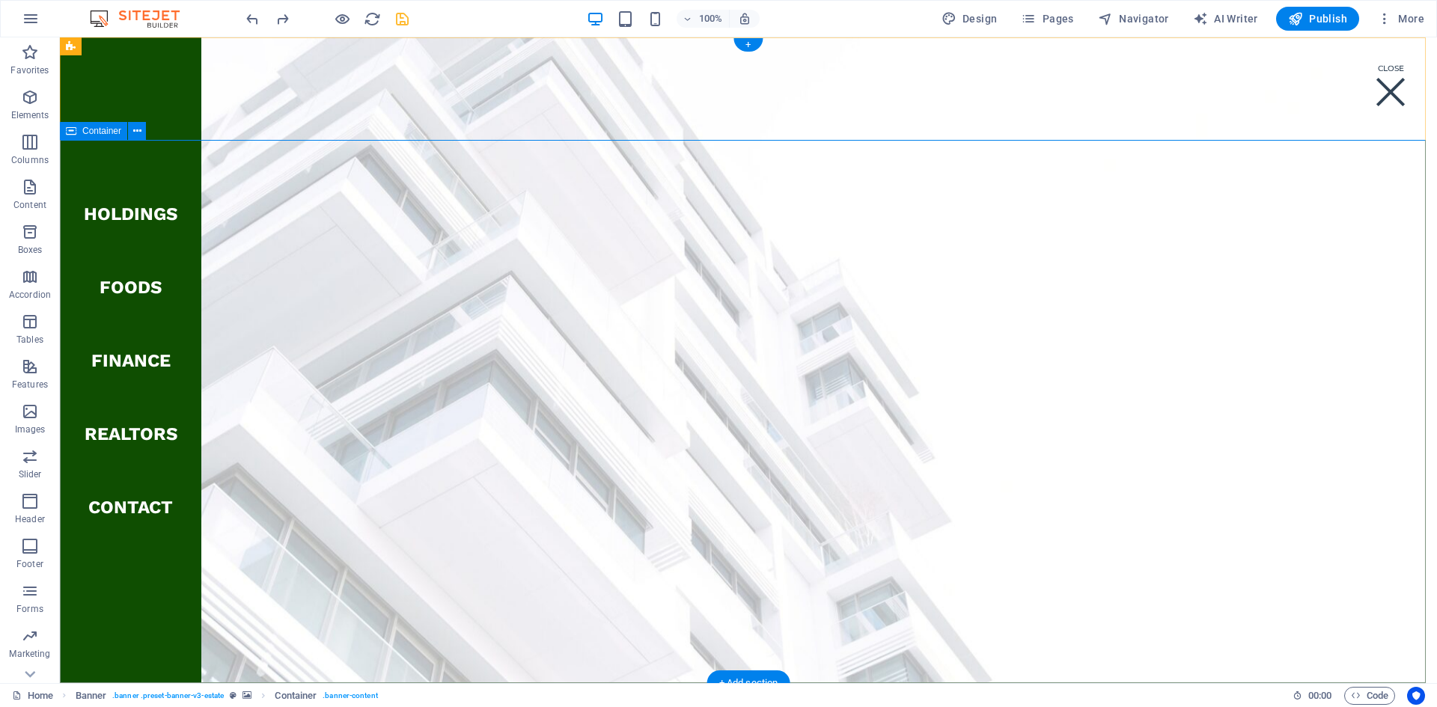
click at [1139, 96] on div "Menu" at bounding box center [1390, 92] width 37 height 55
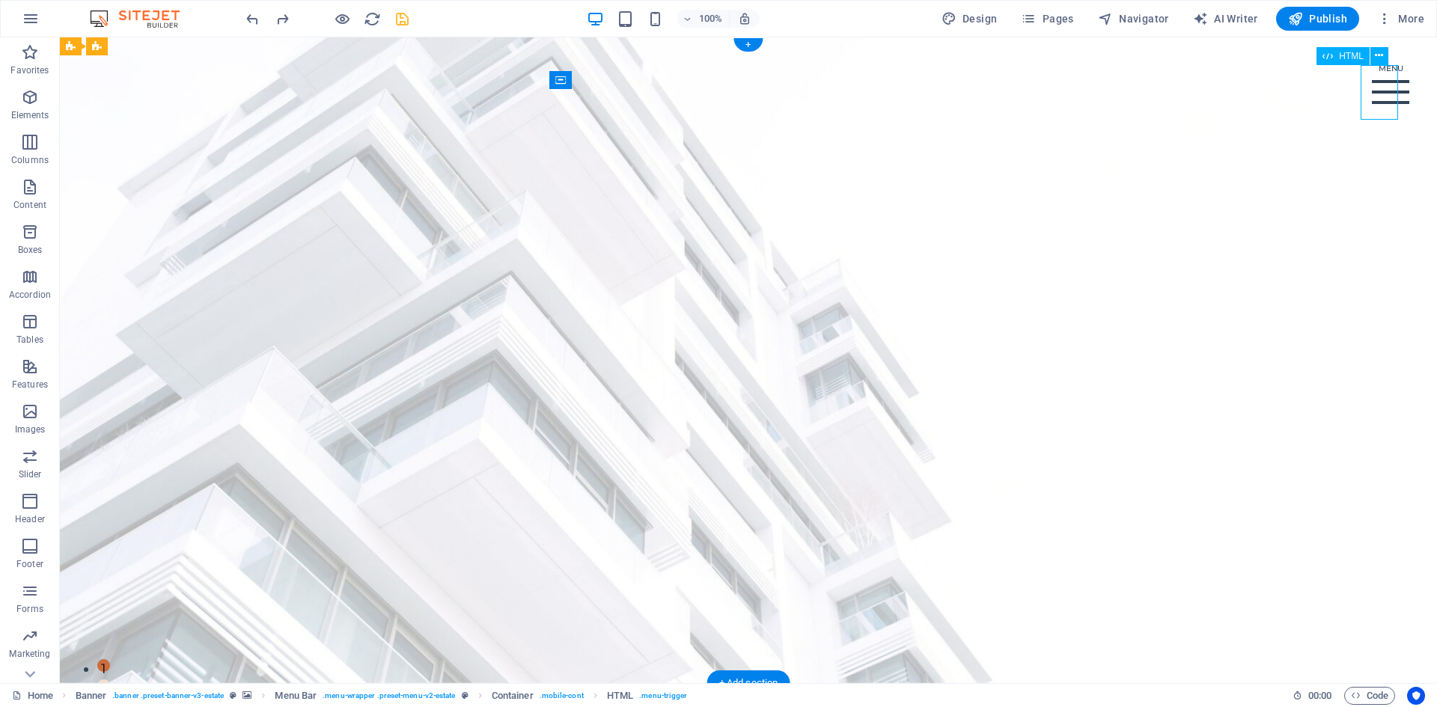
click at [1139, 96] on div "Menu" at bounding box center [1390, 92] width 37 height 55
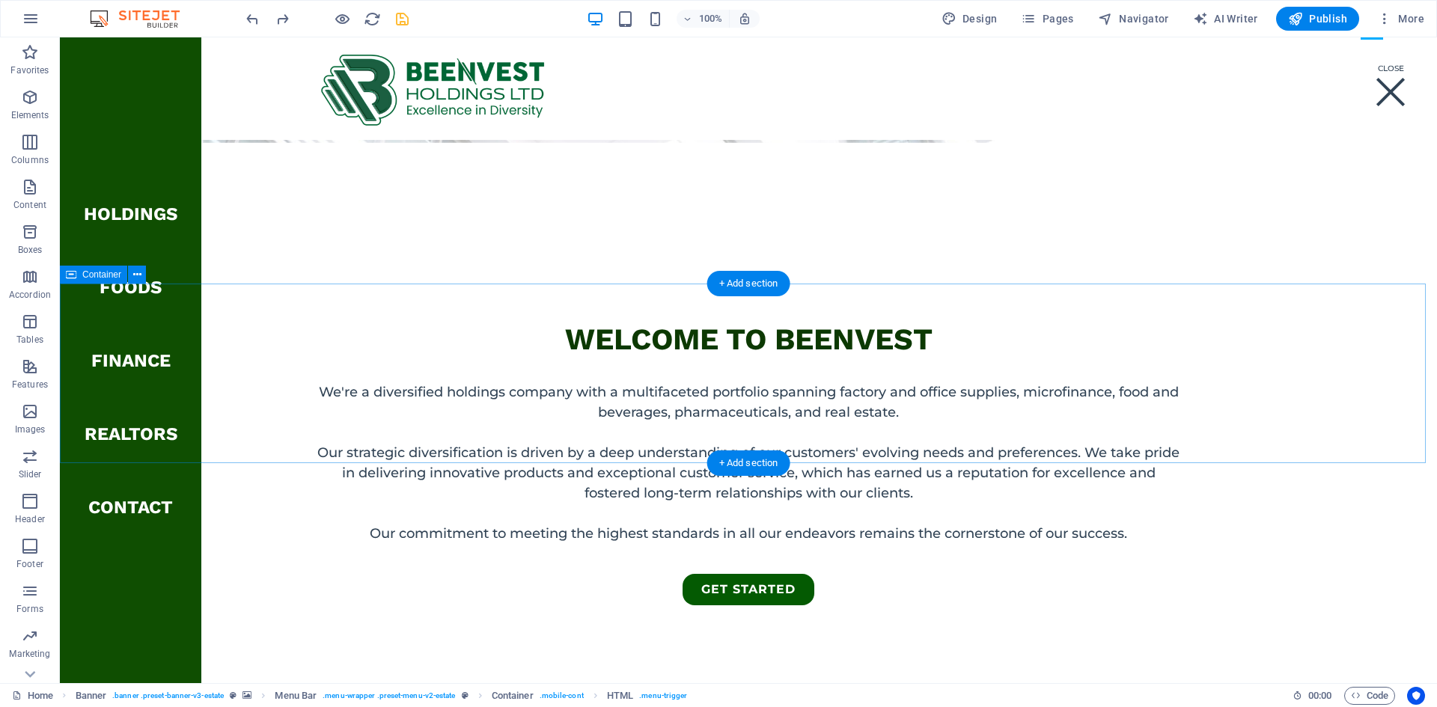
scroll to position [599, 0]
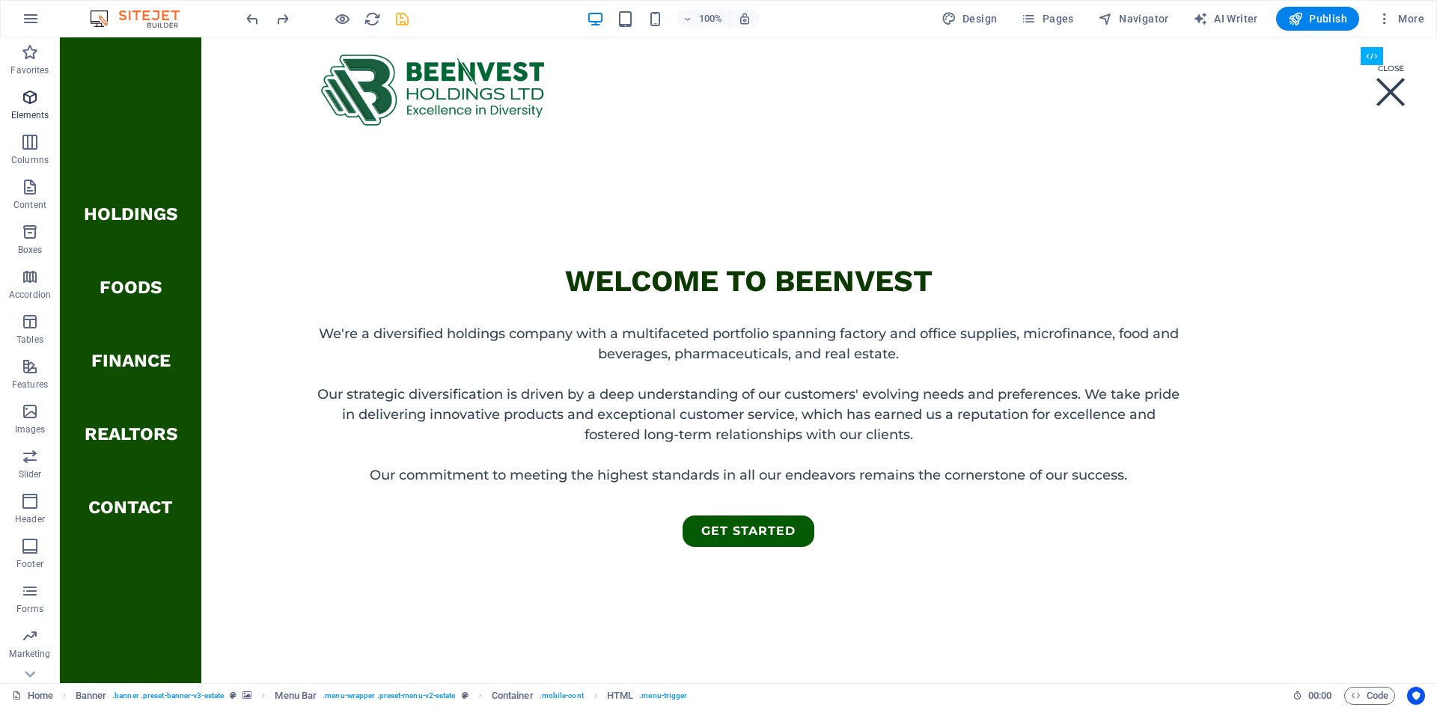
click at [29, 104] on icon "button" at bounding box center [30, 97] width 18 height 18
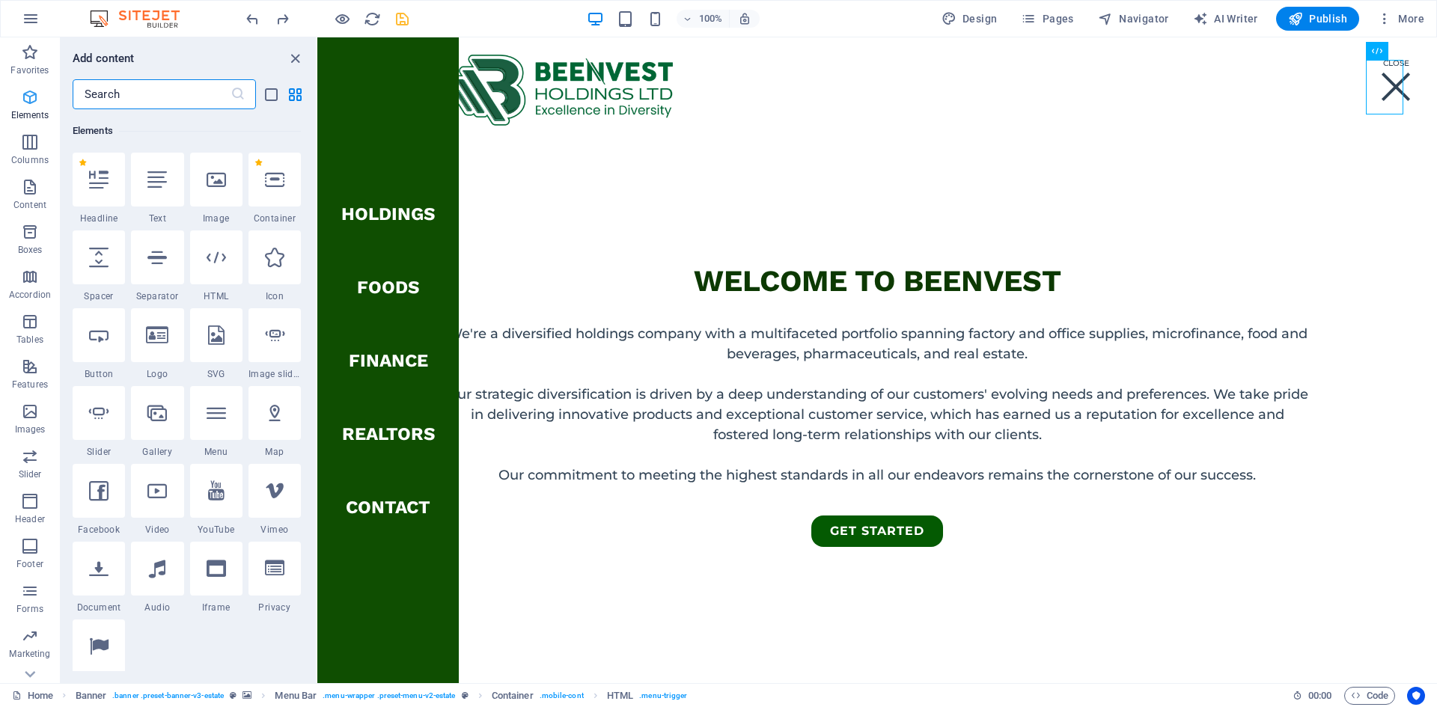
scroll to position [159, 0]
click at [279, 258] on icon at bounding box center [274, 256] width 19 height 19
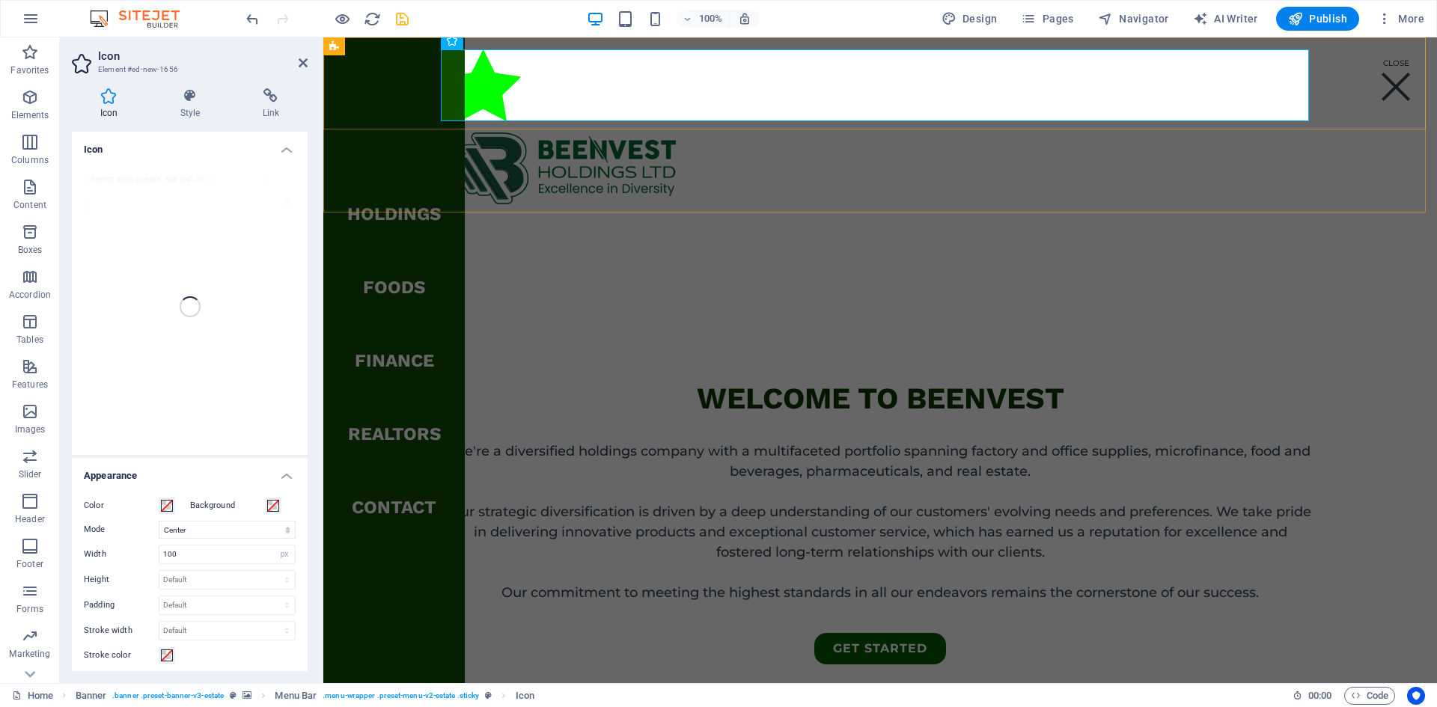
click at [784, 209] on div "Holdings FOODS FINANCE REALTORS Contact Holdings FOODS FINANCE REALTORS Contact…" at bounding box center [880, 127] width 1114 height 181
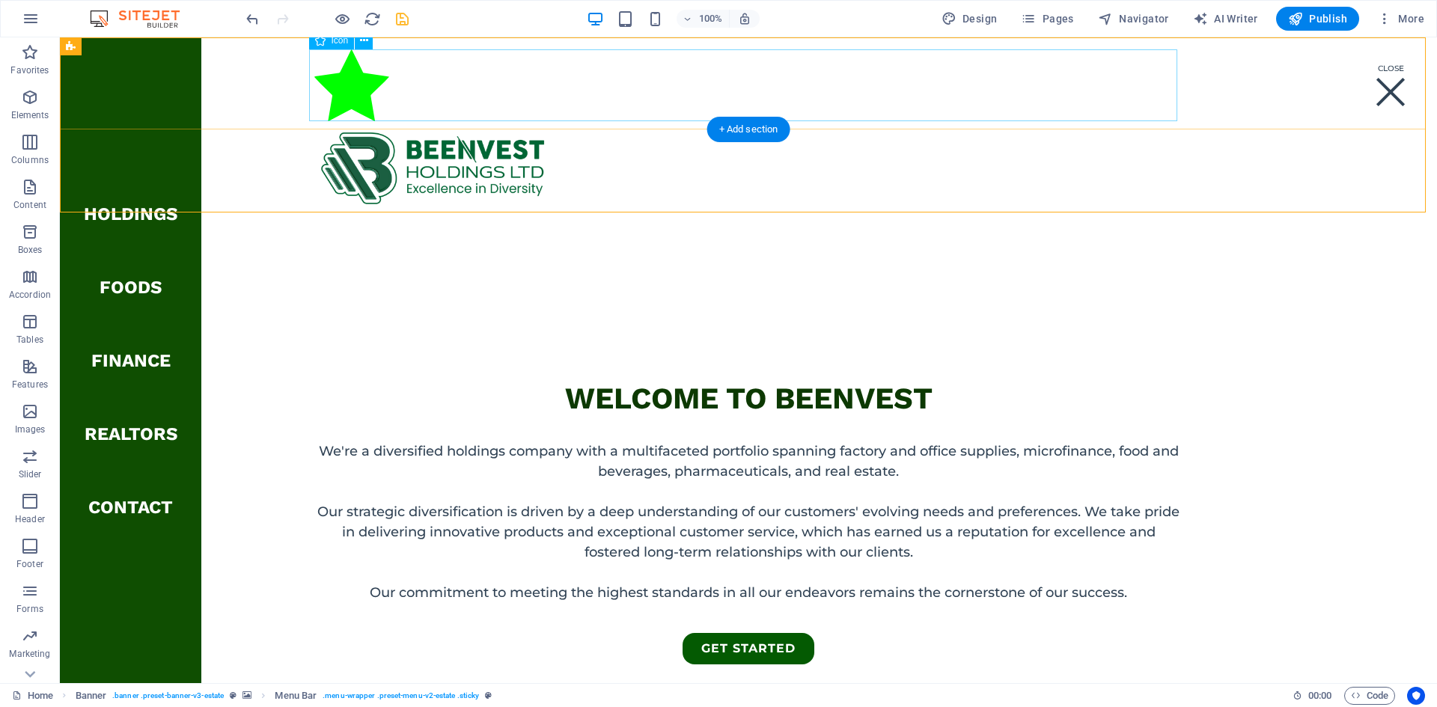
click at [478, 104] on figure at bounding box center [748, 88] width 868 height 78
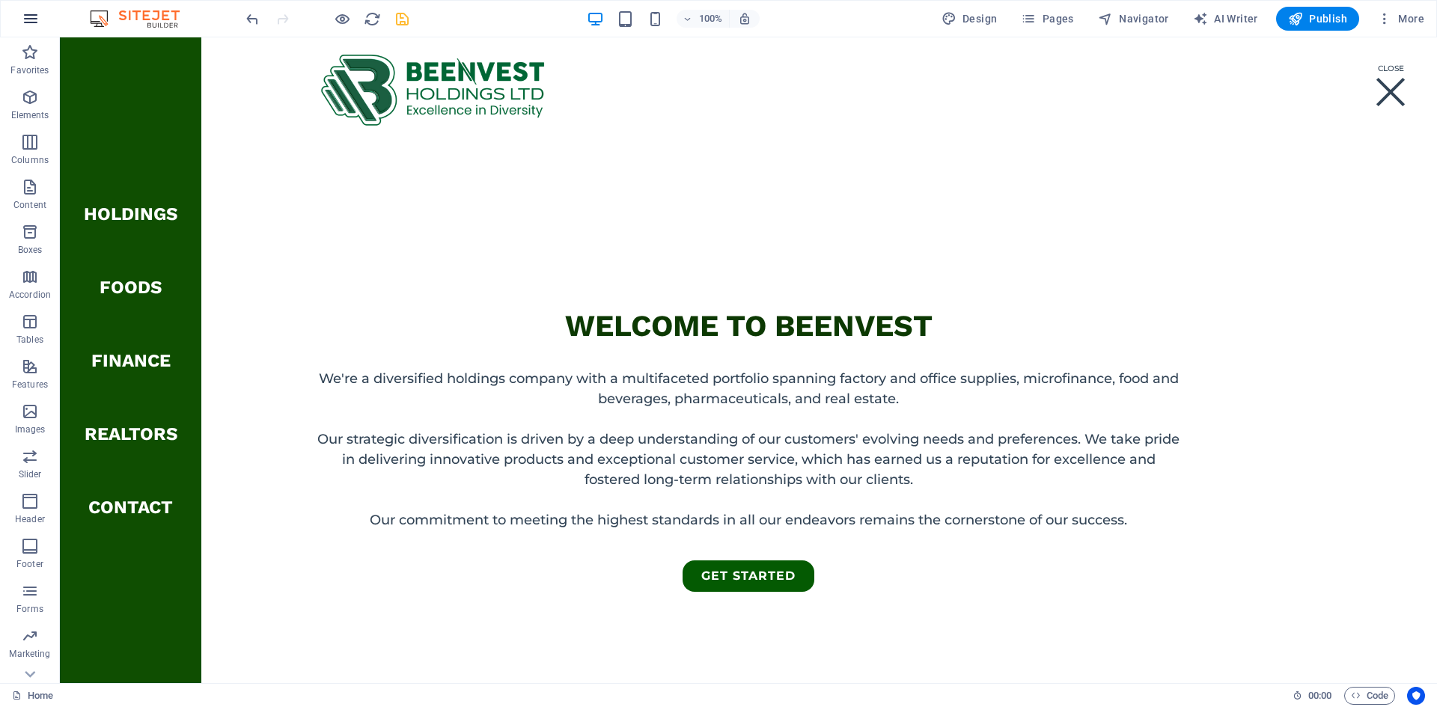
click at [23, 18] on icon "button" at bounding box center [31, 19] width 18 height 18
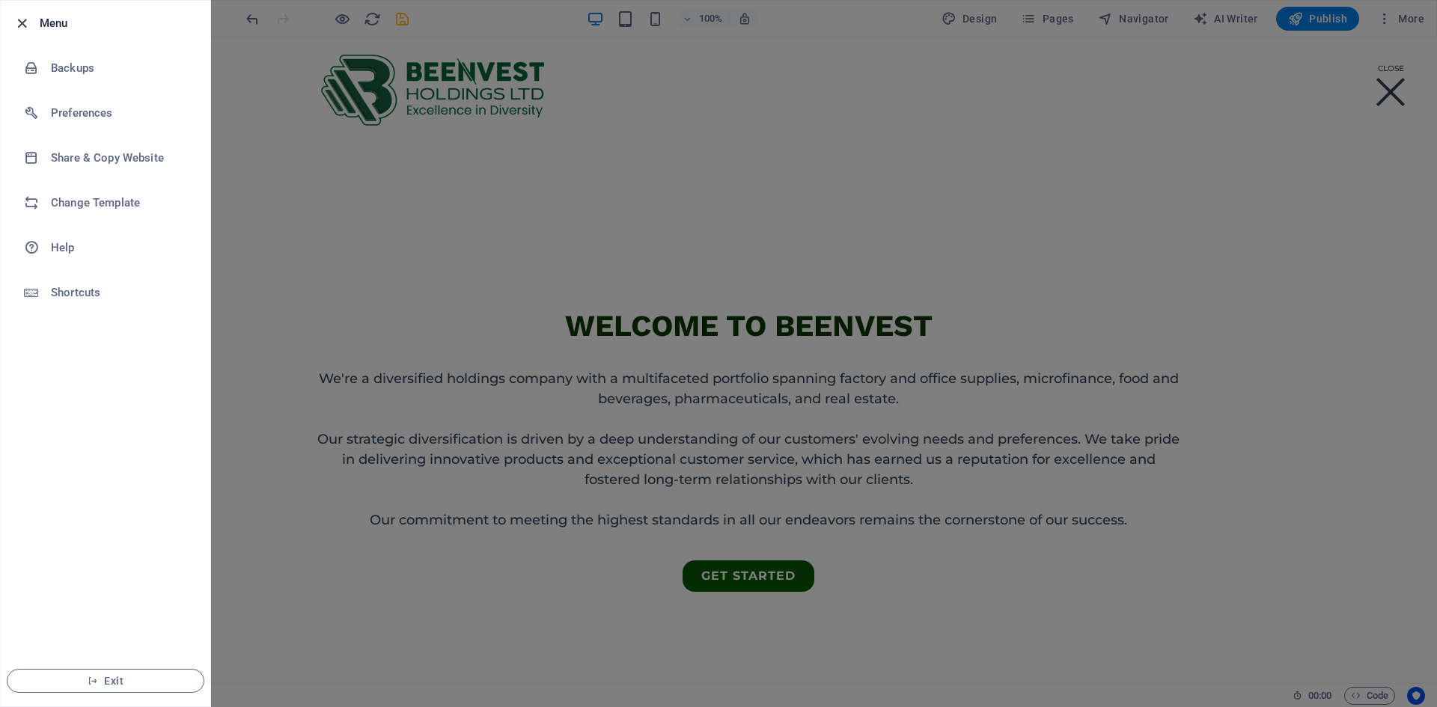
click at [21, 20] on icon "button" at bounding box center [21, 23] width 17 height 17
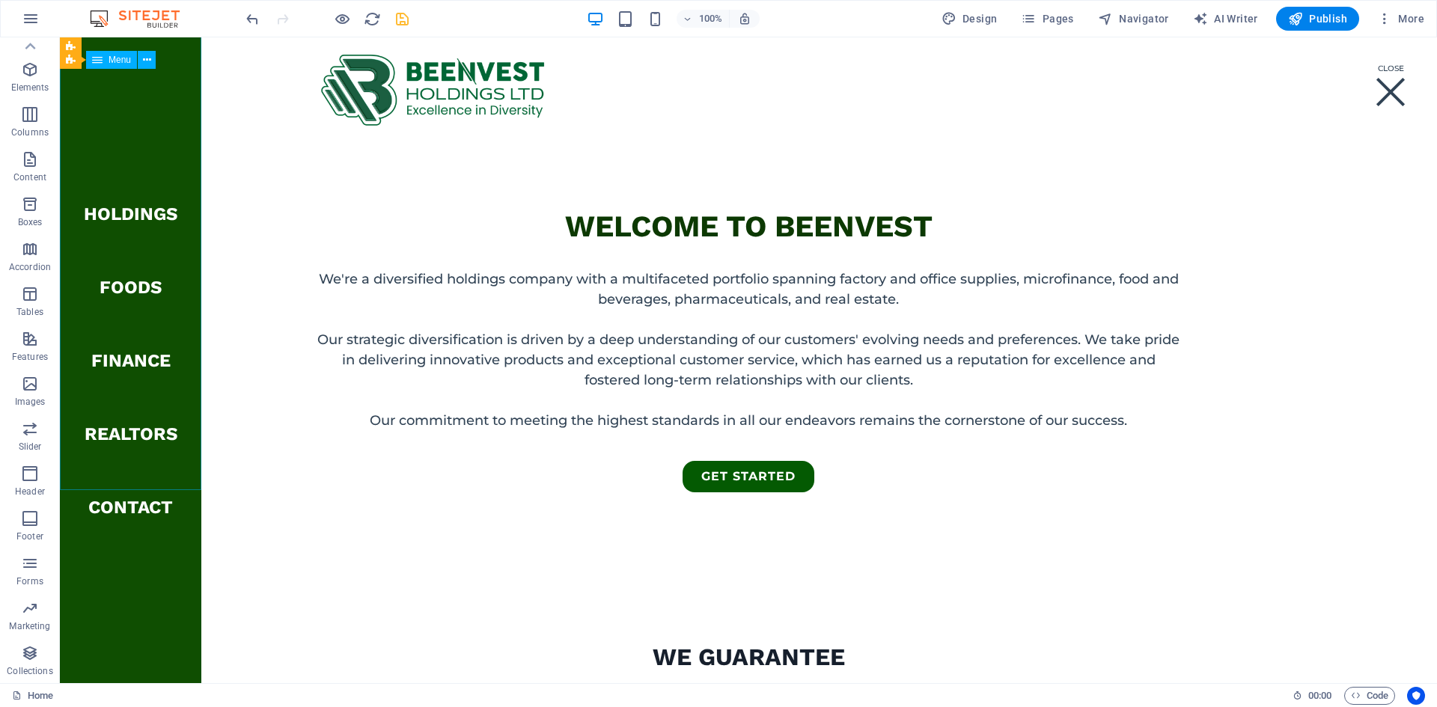
scroll to position [524, 0]
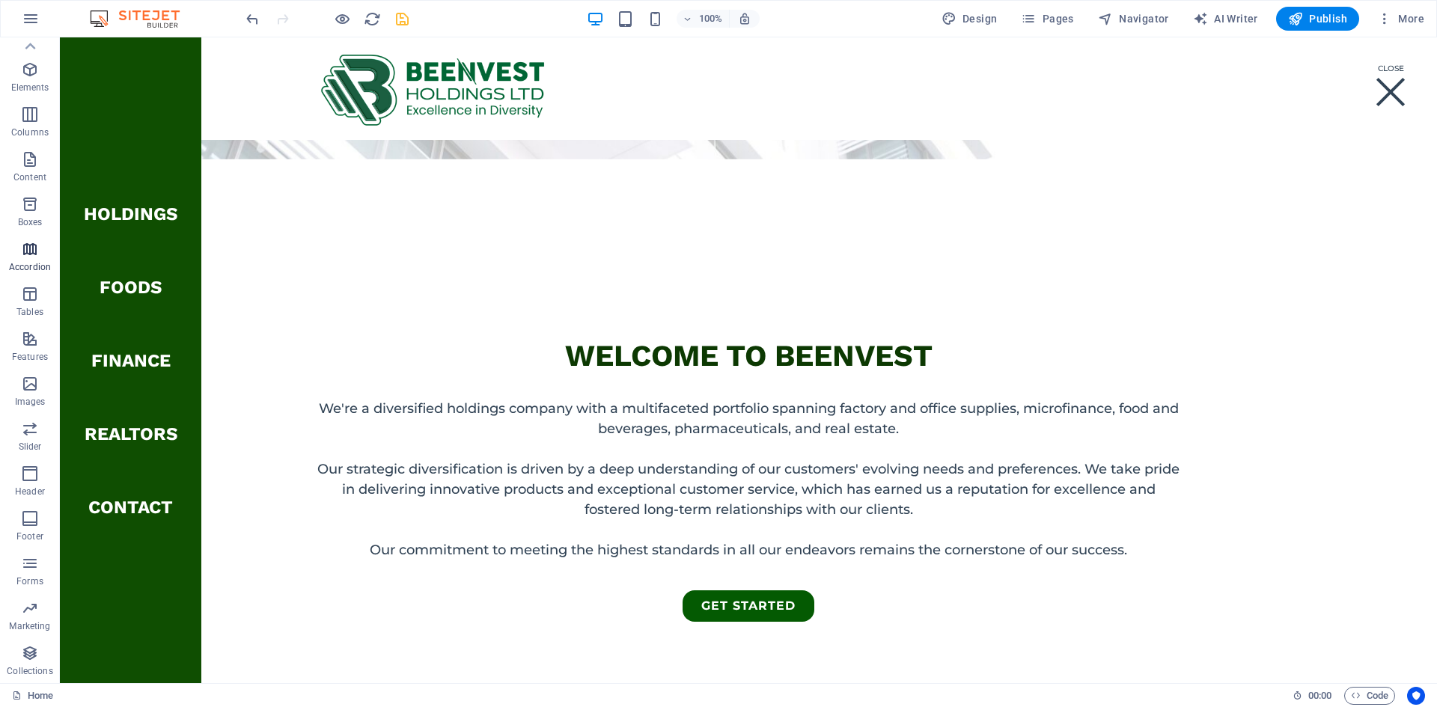
click at [25, 254] on icon "button" at bounding box center [30, 249] width 18 height 18
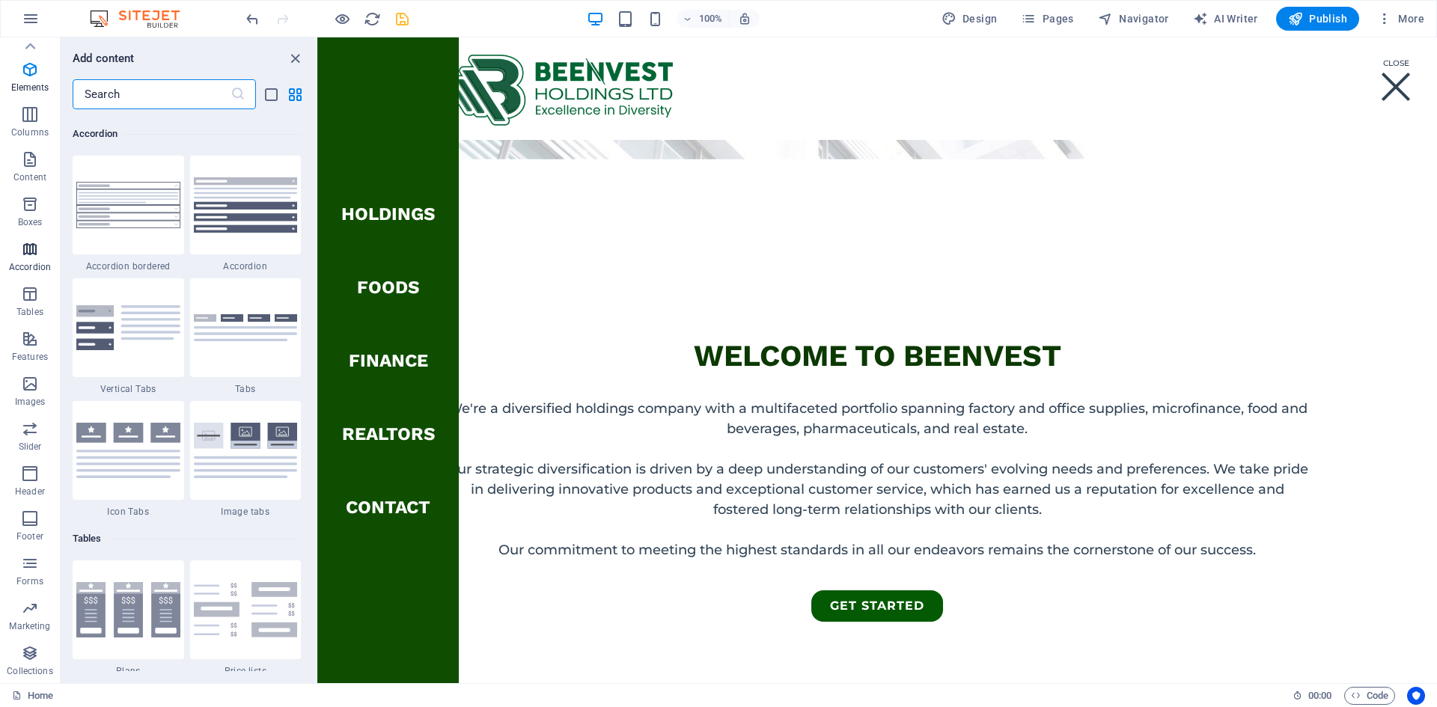
scroll to position [4780, 0]
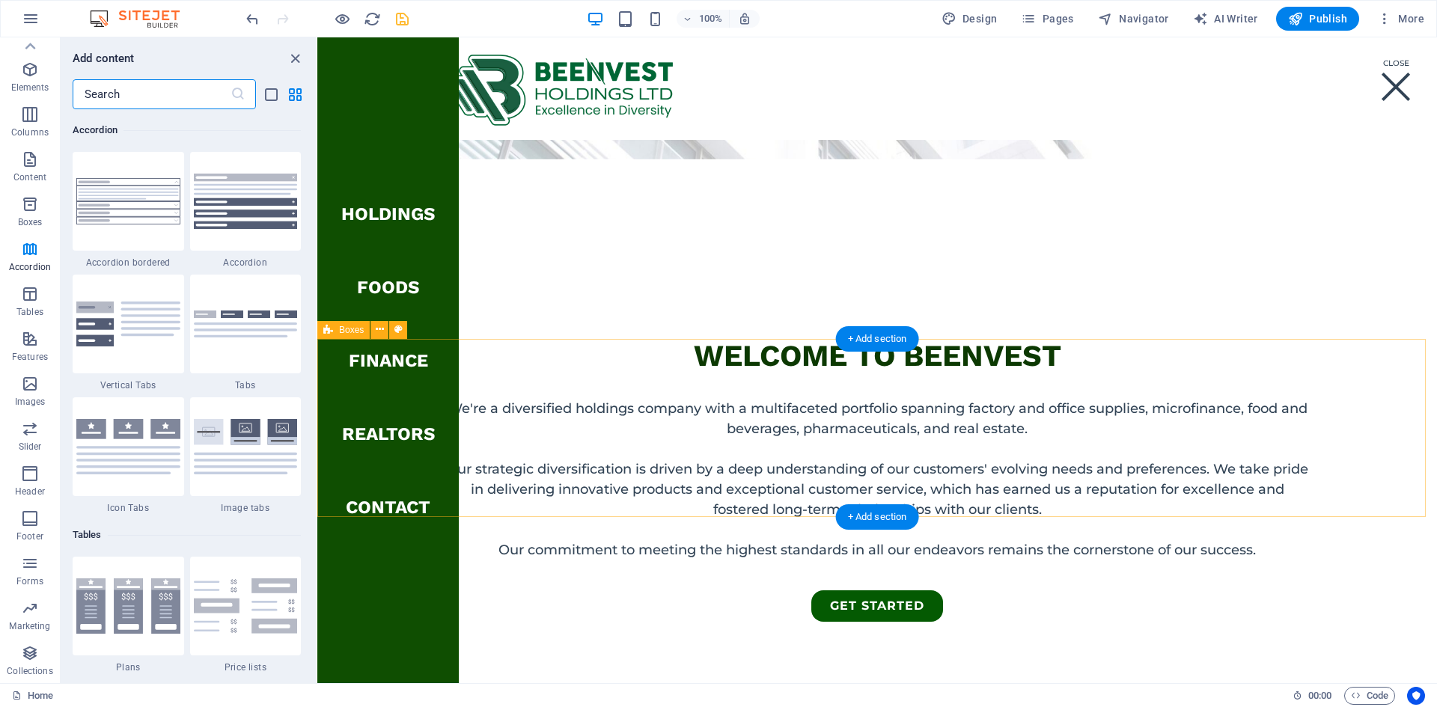
click at [292, 56] on icon "close panel" at bounding box center [295, 58] width 17 height 17
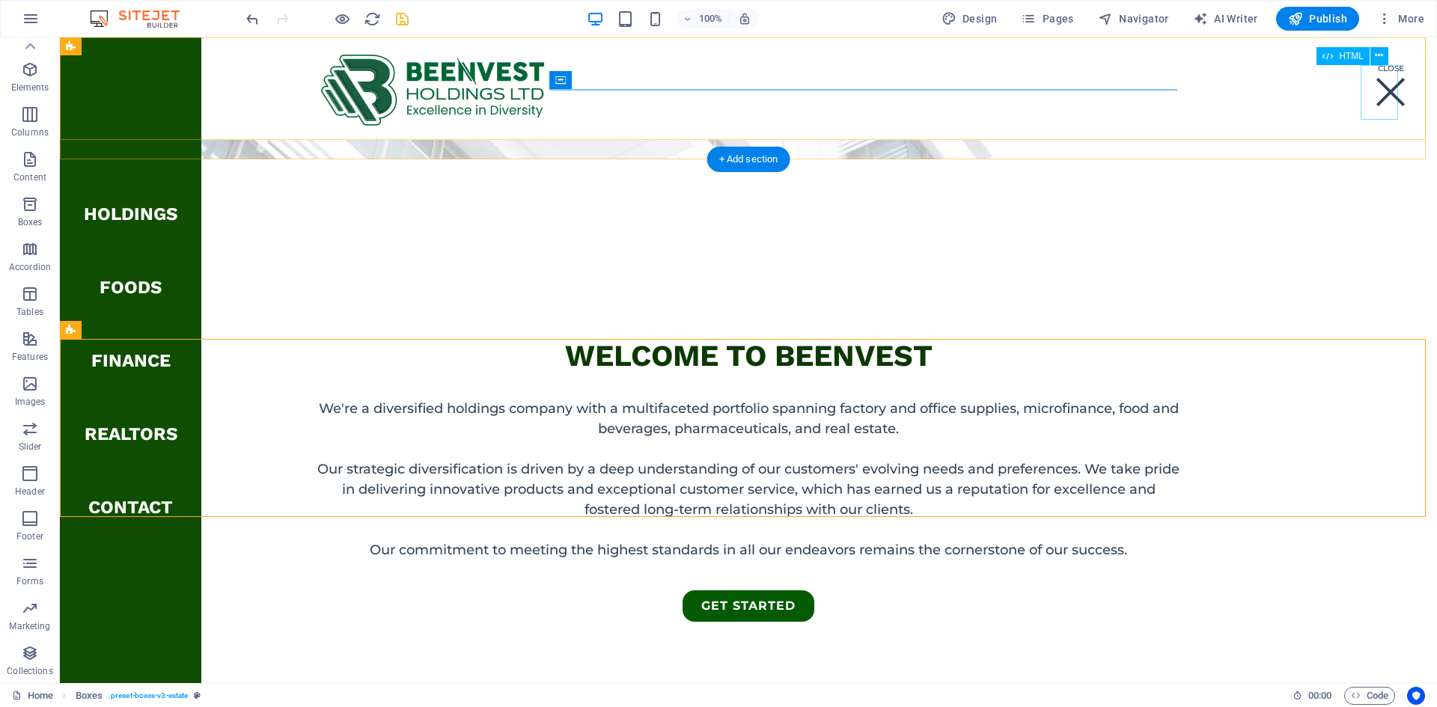
click at [1139, 91] on div "Menu" at bounding box center [1390, 92] width 37 height 55
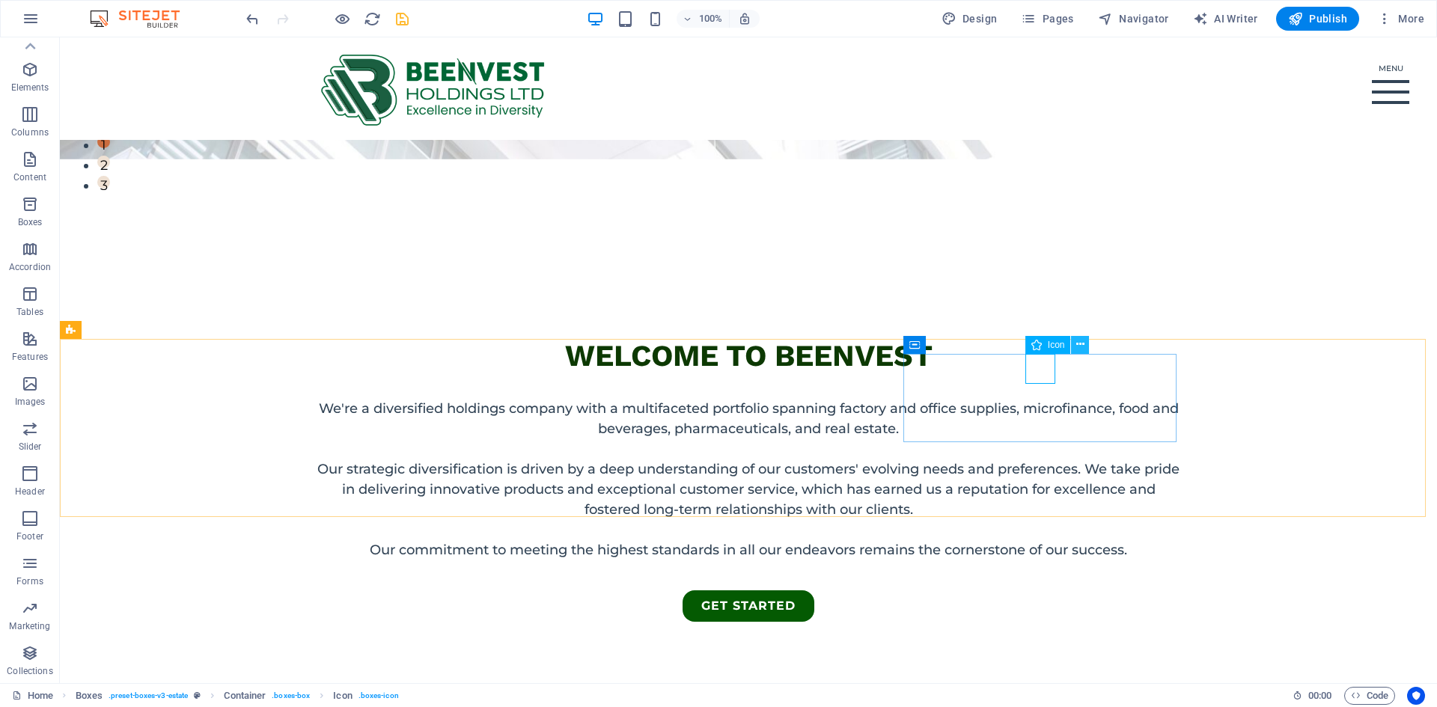
click at [1081, 347] on icon at bounding box center [1081, 345] width 8 height 16
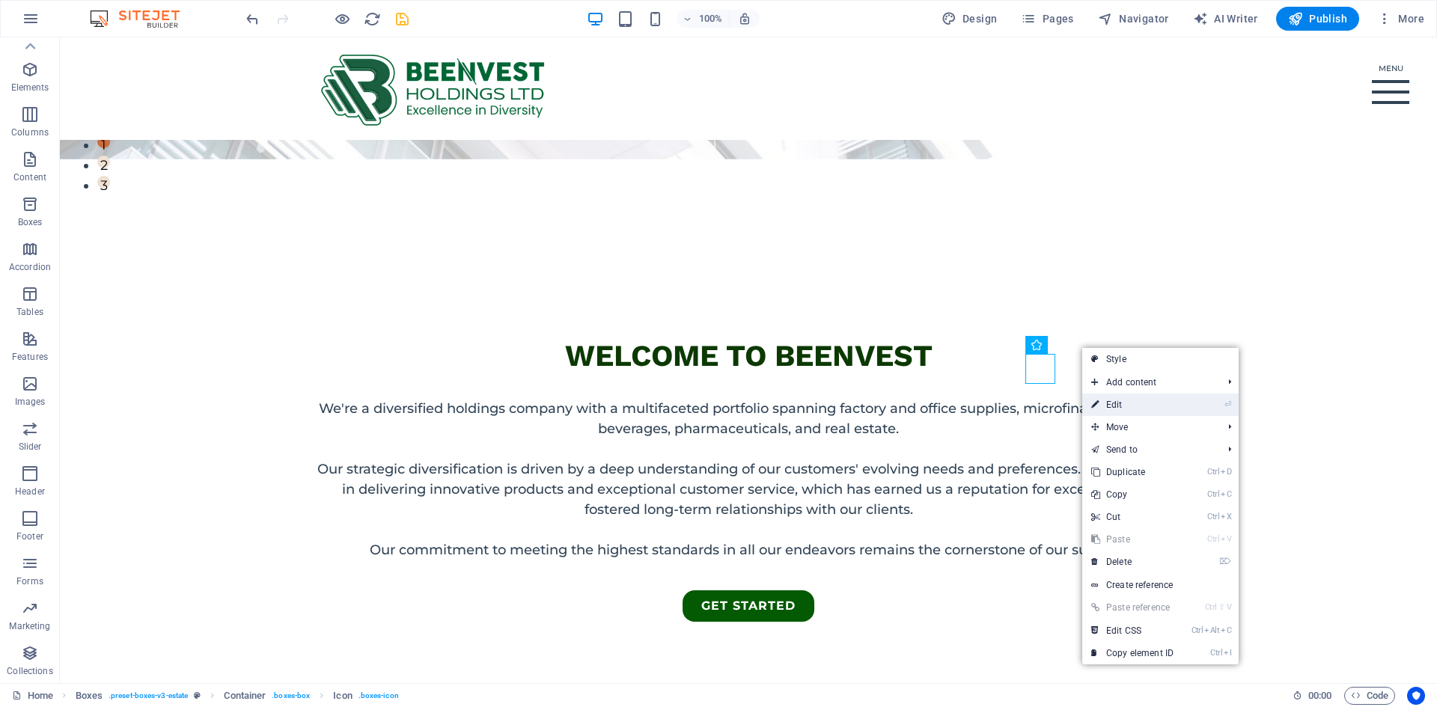
drag, startPoint x: 1133, startPoint y: 404, endPoint x: 796, endPoint y: 365, distance: 339.9
click at [1133, 404] on link "⏎ Edit" at bounding box center [1133, 405] width 100 height 22
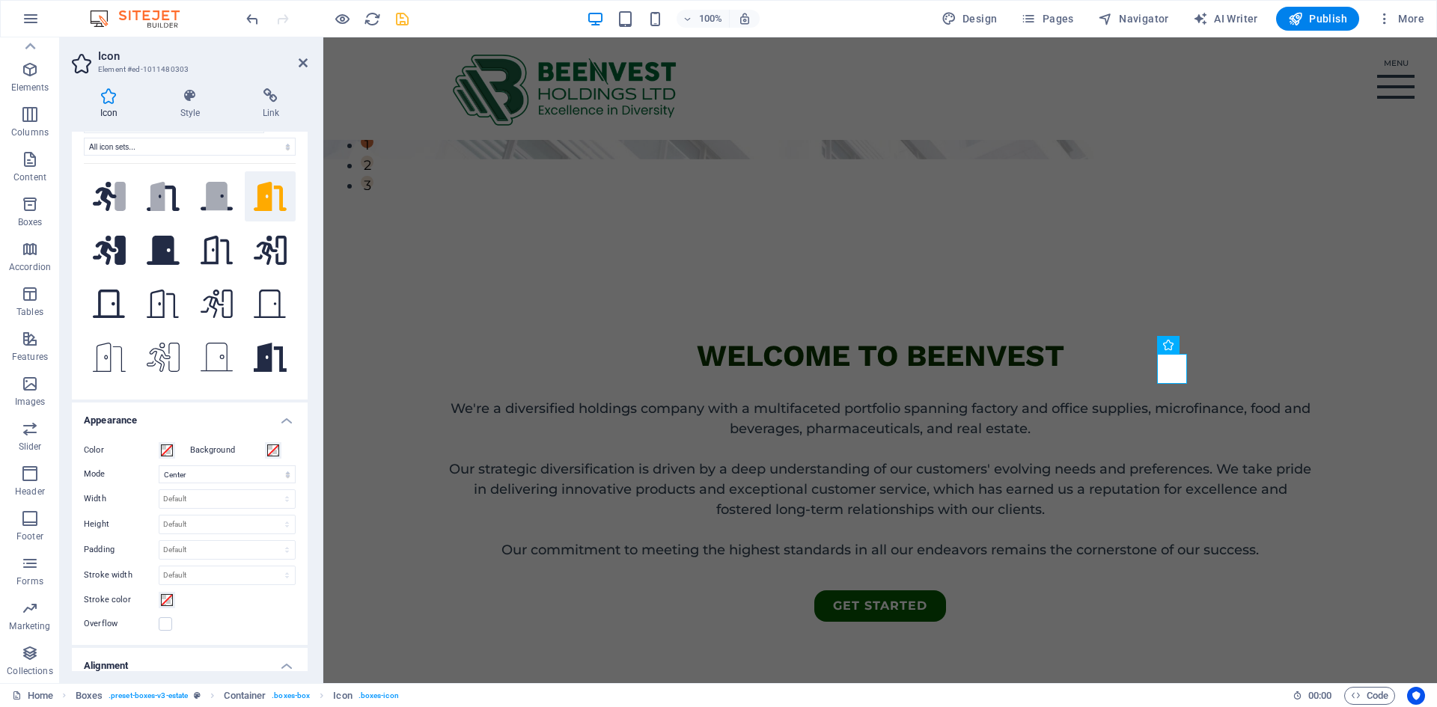
scroll to position [75, 0]
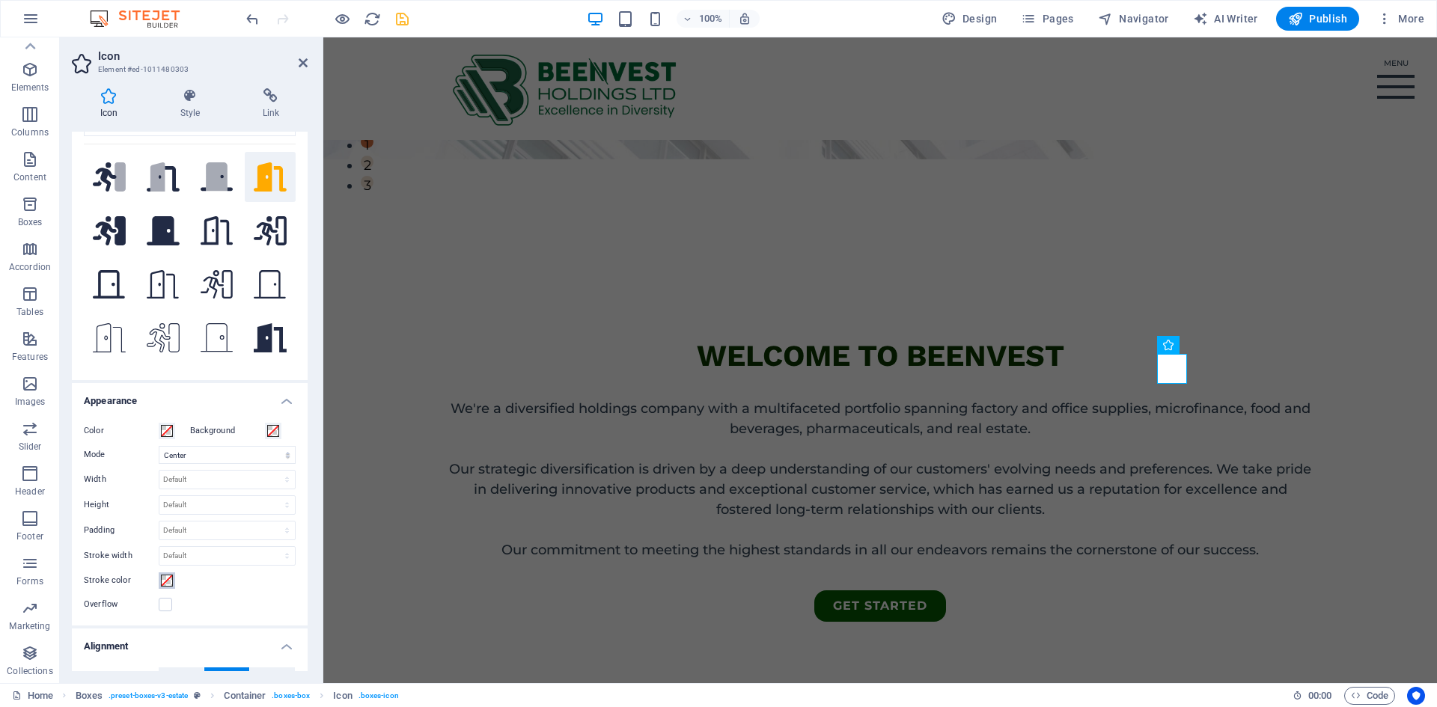
click at [168, 540] on span at bounding box center [167, 581] width 12 height 12
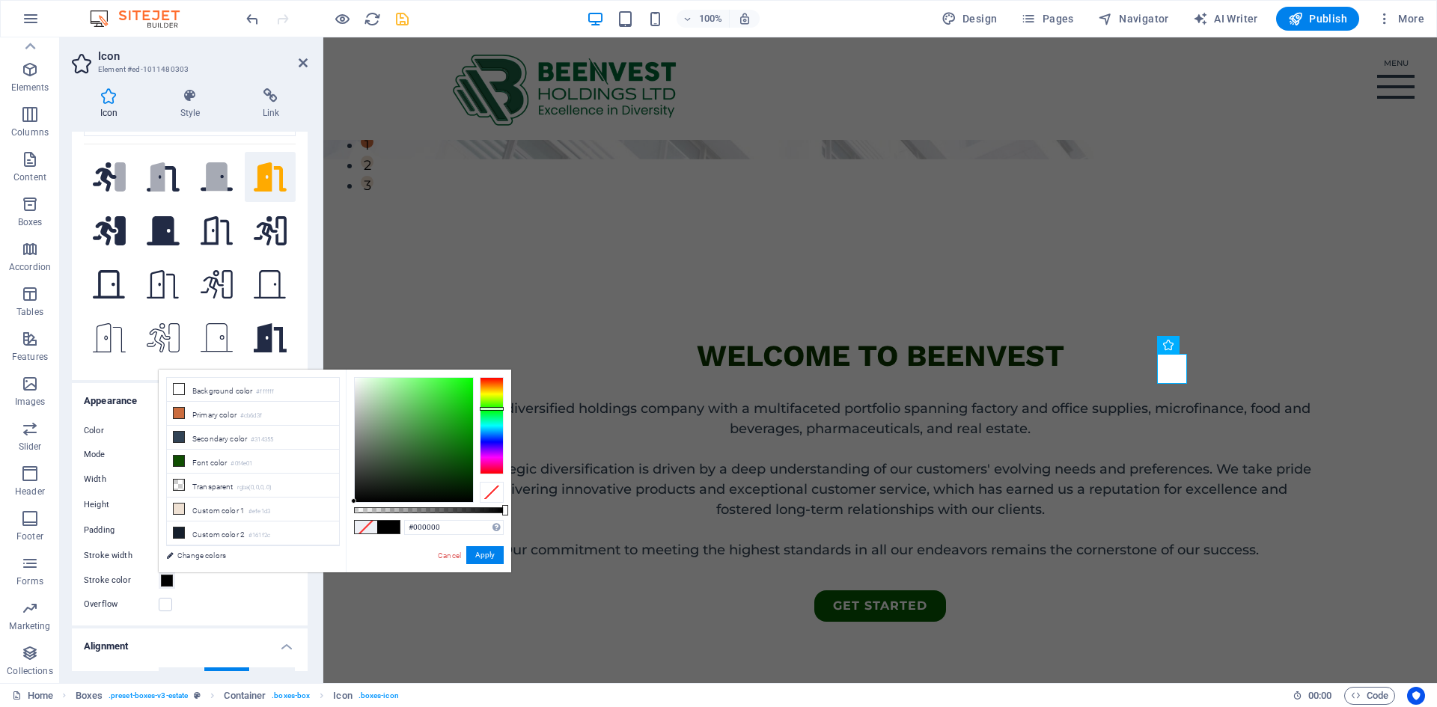
click at [493, 409] on div at bounding box center [492, 425] width 24 height 97
click at [467, 444] on div at bounding box center [414, 440] width 118 height 124
click at [488, 540] on button "Apply" at bounding box center [484, 556] width 37 height 18
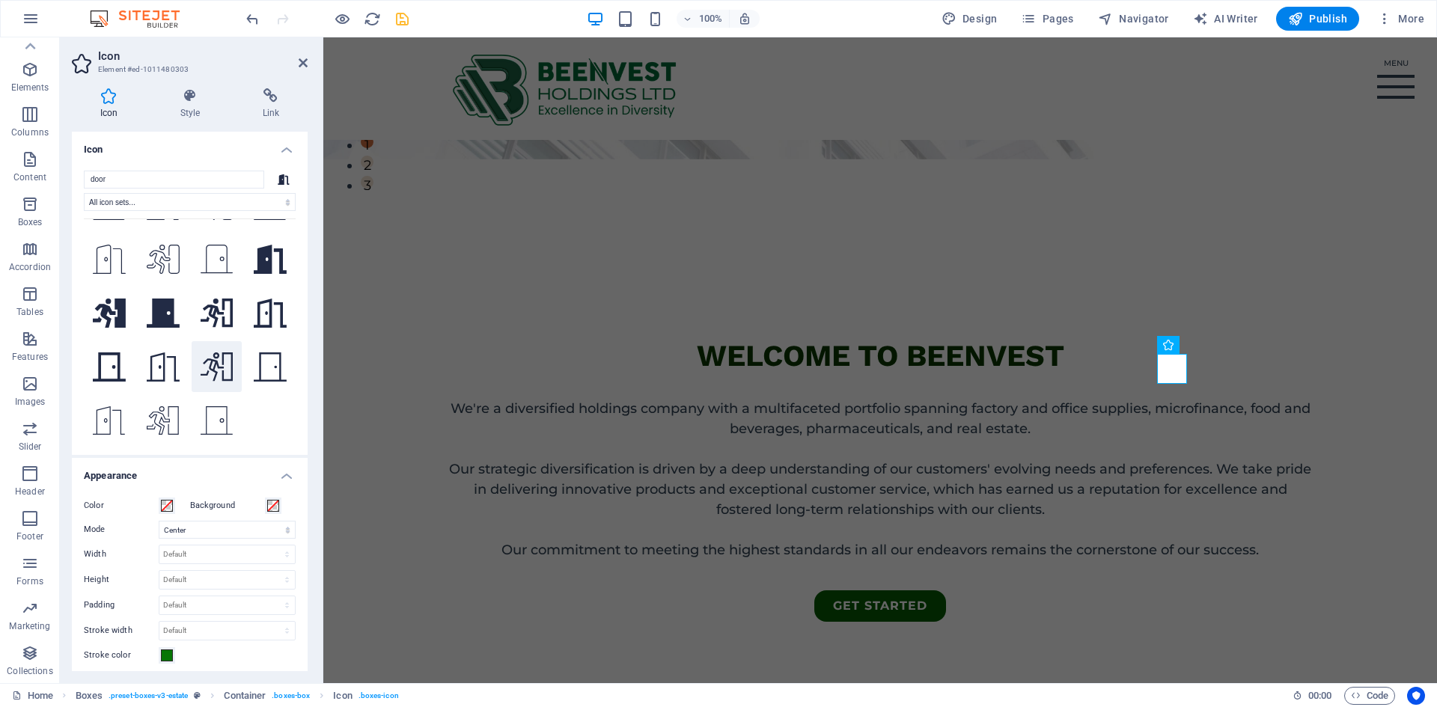
scroll to position [0, 0]
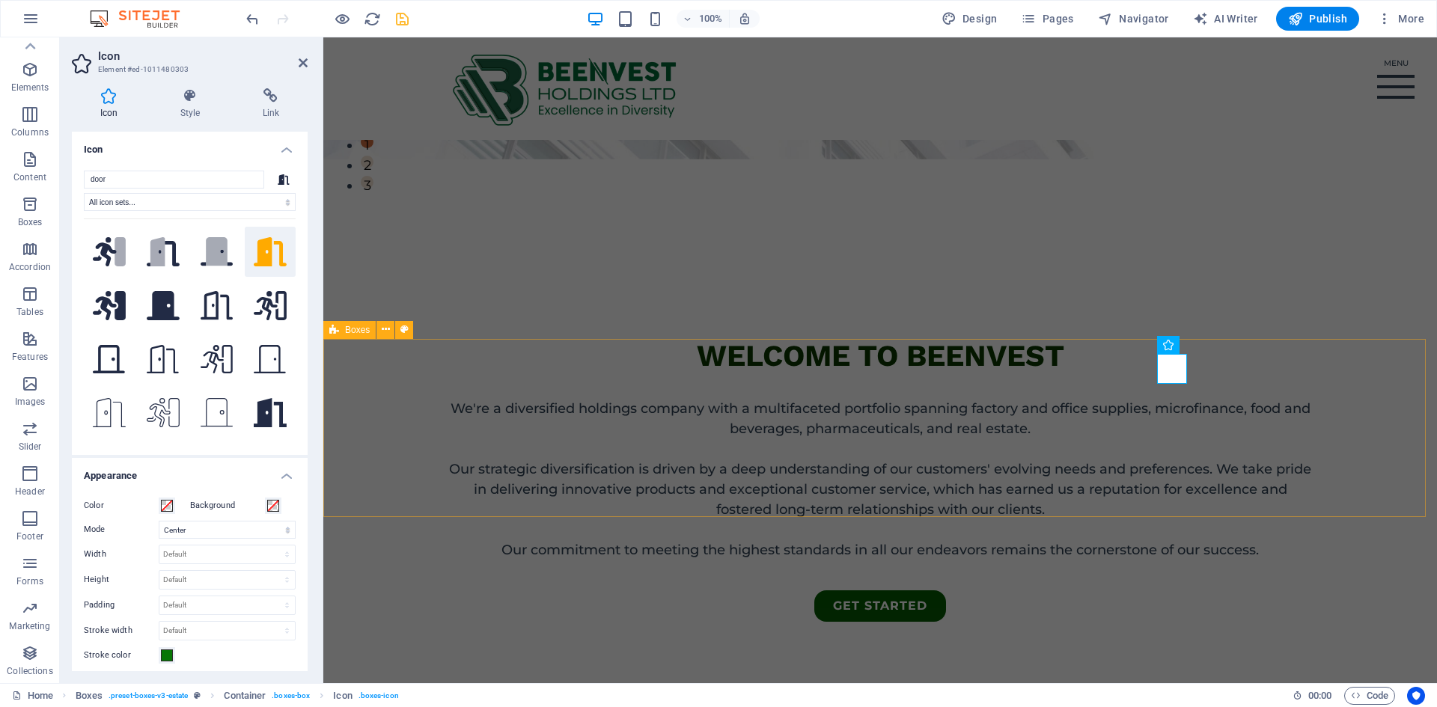
drag, startPoint x: 1288, startPoint y: 464, endPoint x: 1555, endPoint y: 468, distance: 266.6
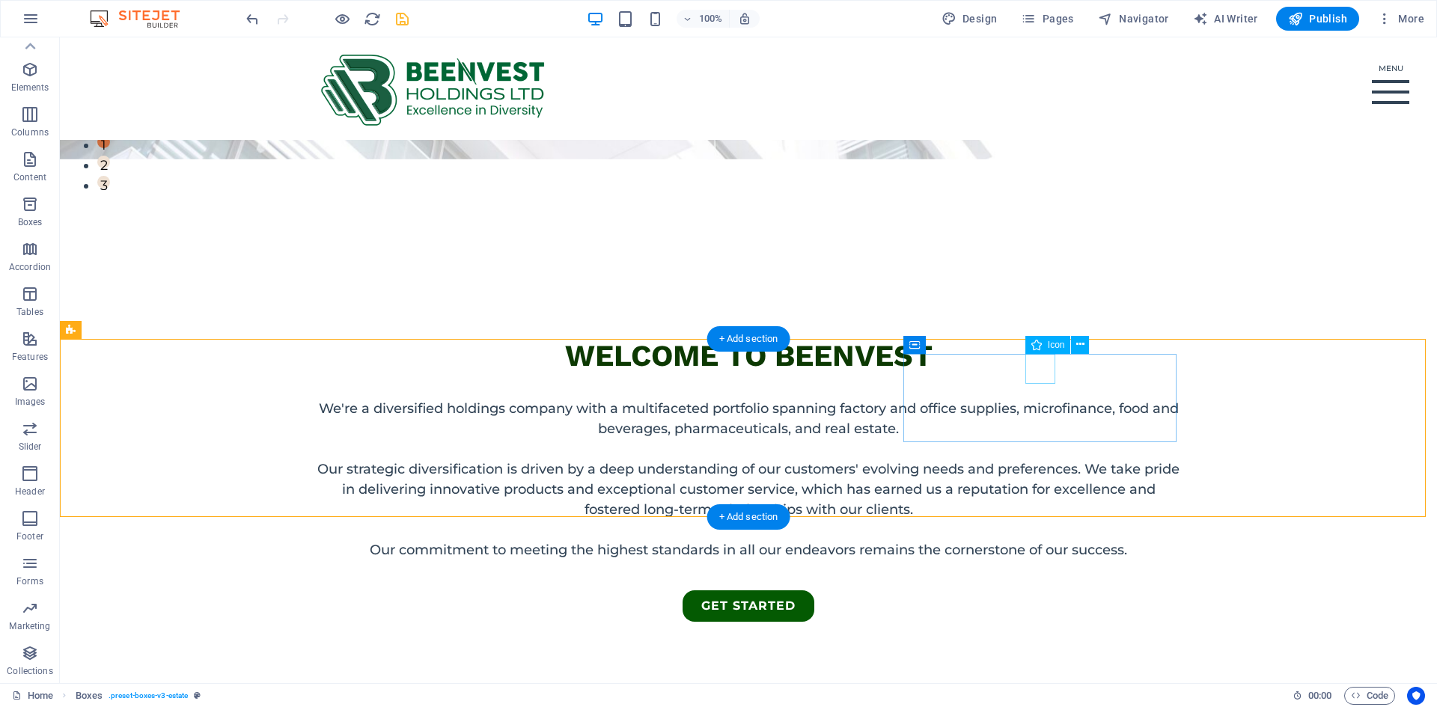
click at [1086, 345] on button at bounding box center [1080, 345] width 18 height 18
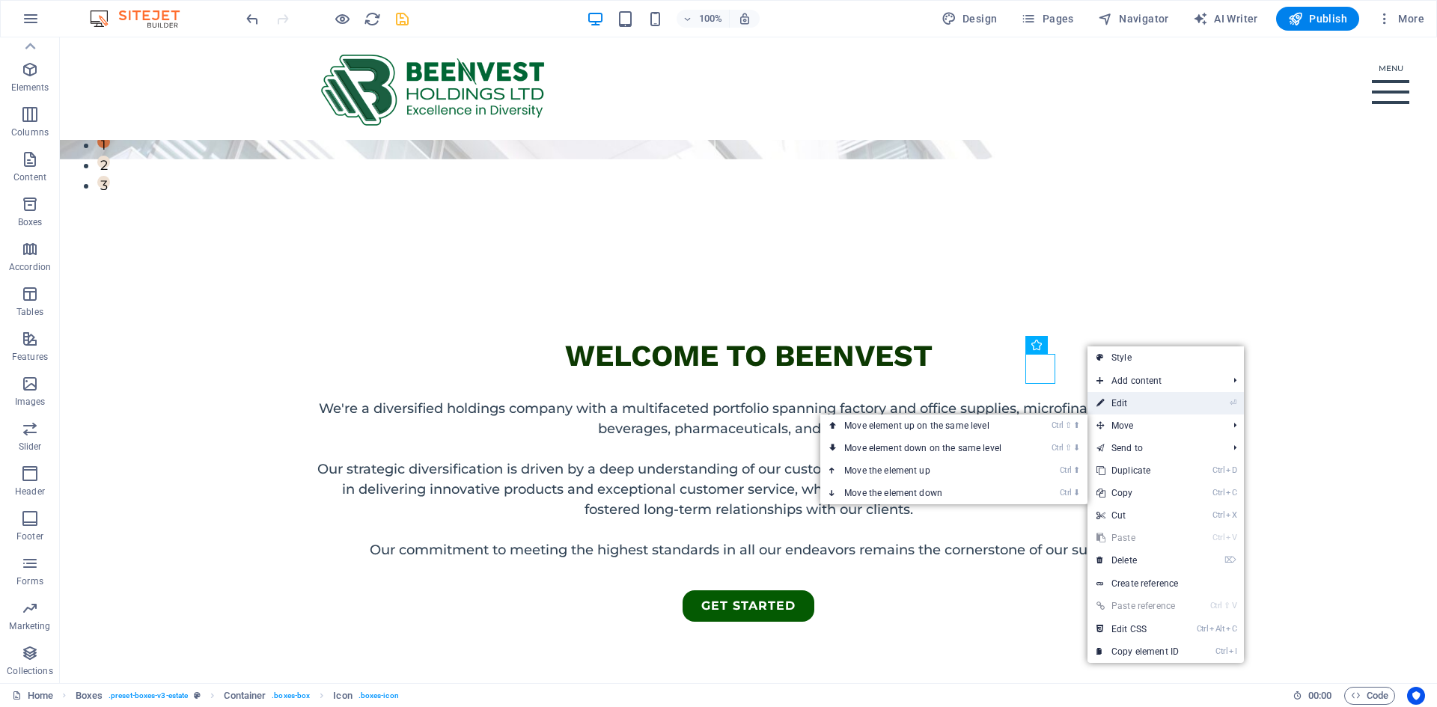
click at [1132, 414] on link "⏎ Edit" at bounding box center [1138, 403] width 100 height 22
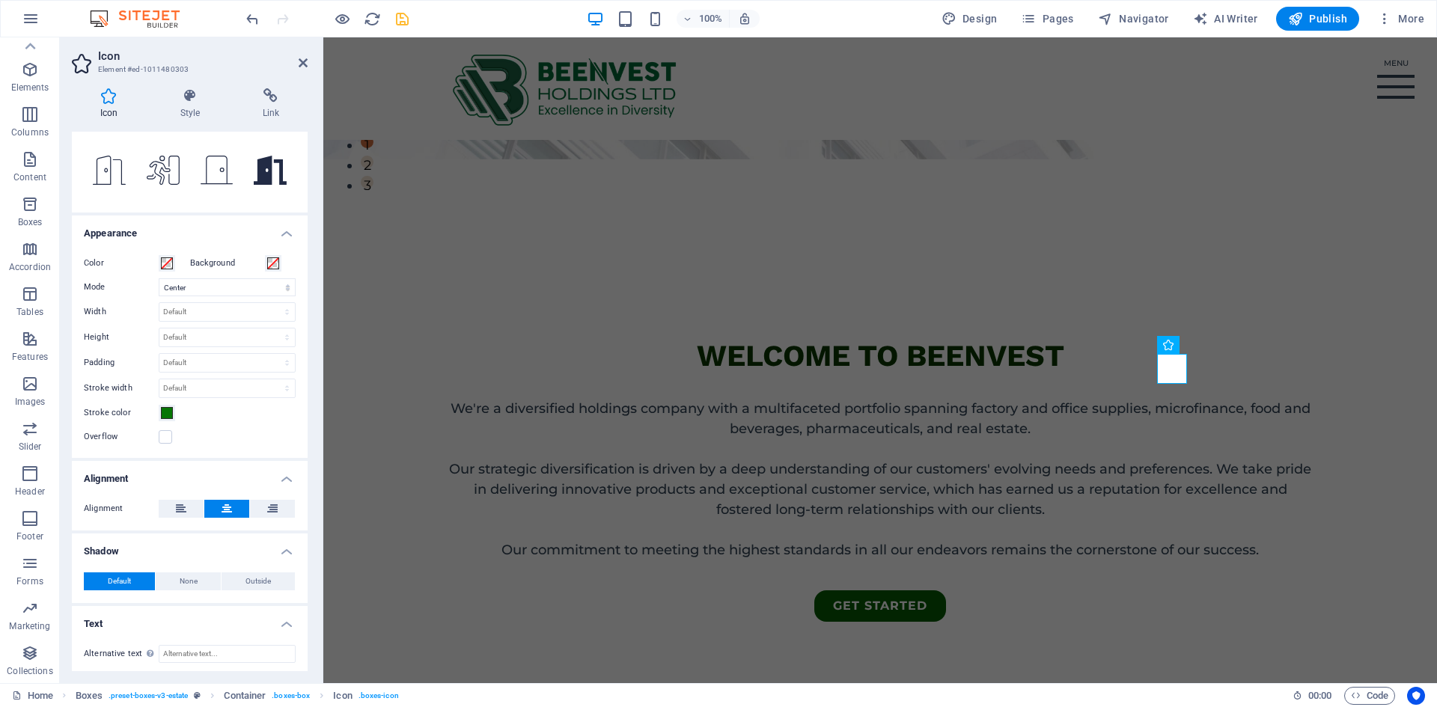
scroll to position [246, 0]
click at [159, 432] on label at bounding box center [165, 433] width 13 height 13
click at [0, 0] on input "Overflow" at bounding box center [0, 0] width 0 height 0
click at [164, 261] on span at bounding box center [167, 260] width 12 height 12
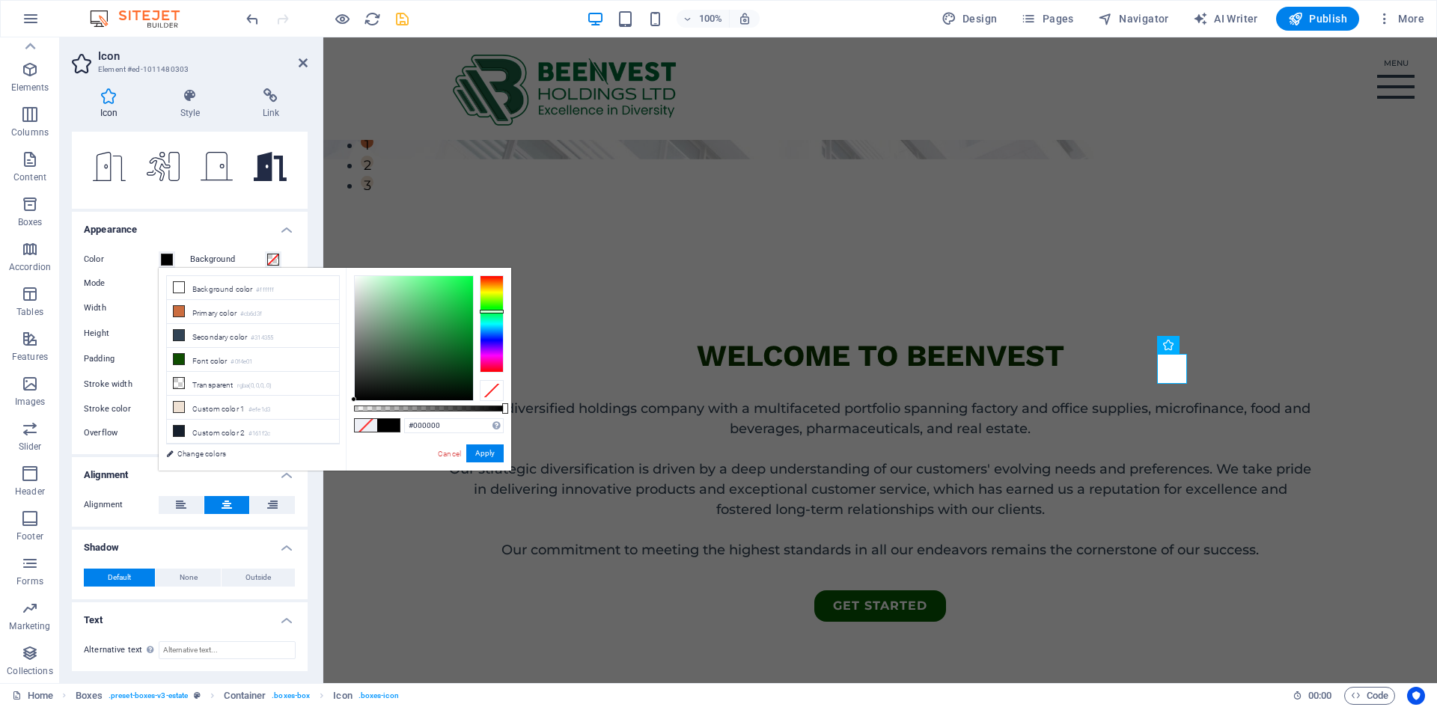
click at [494, 311] on div at bounding box center [492, 324] width 24 height 97
click at [463, 347] on div at bounding box center [414, 338] width 118 height 124
click at [488, 452] on button "Apply" at bounding box center [484, 454] width 37 height 18
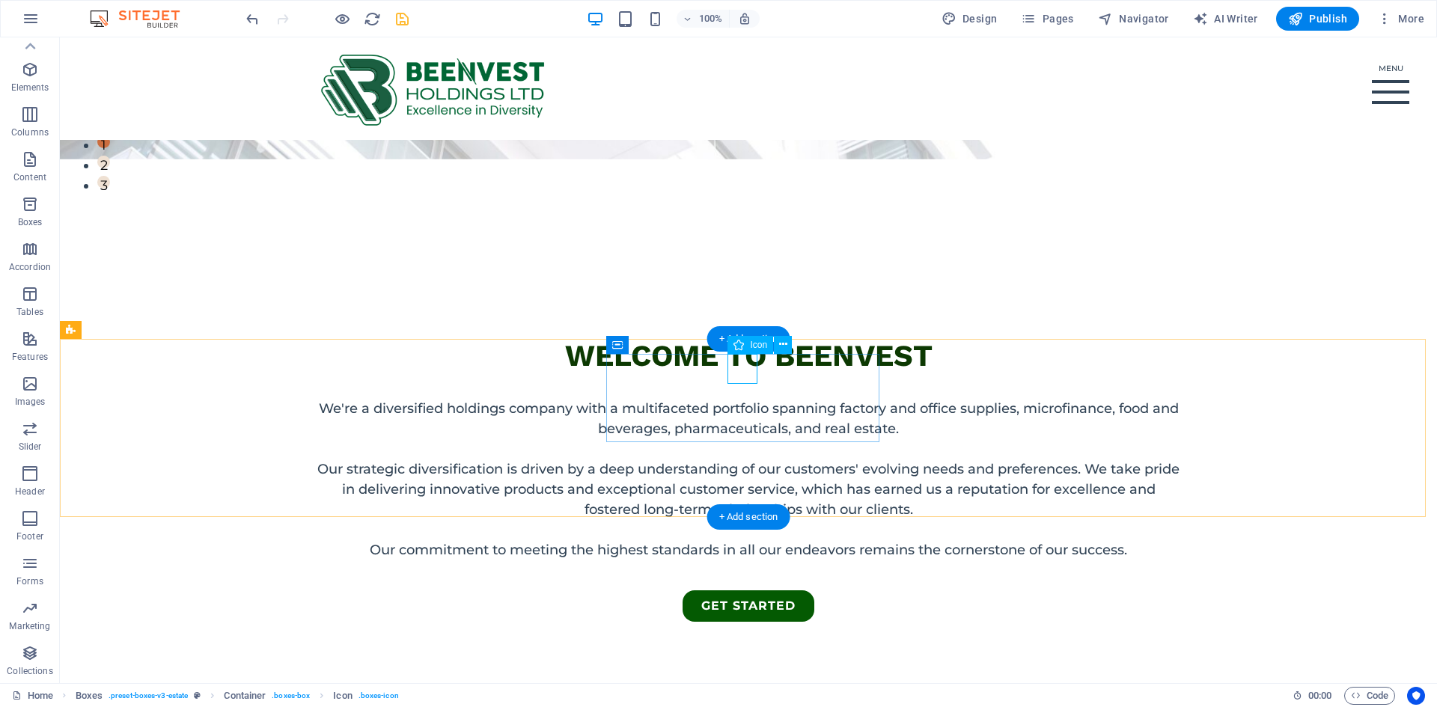
click at [782, 344] on icon at bounding box center [783, 345] width 8 height 16
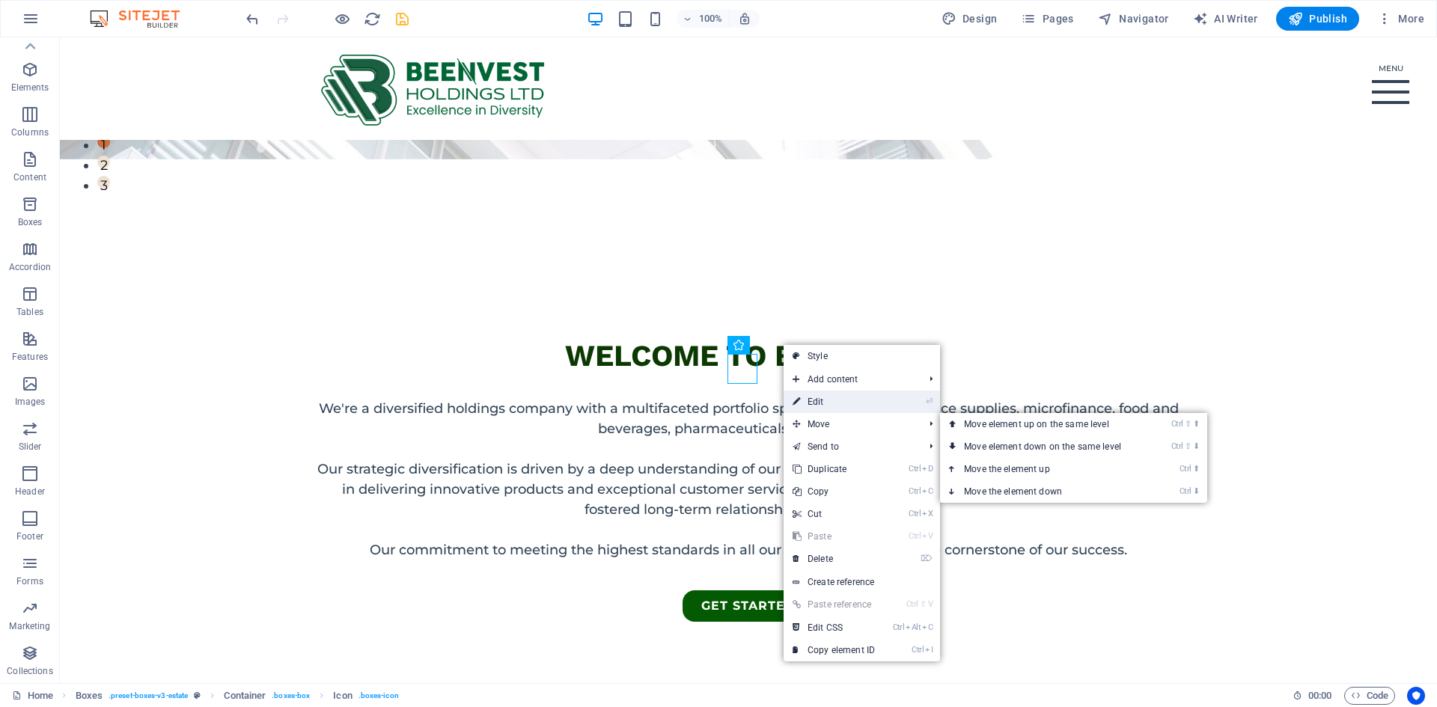
click at [824, 400] on link "⏎ Edit" at bounding box center [834, 402] width 100 height 22
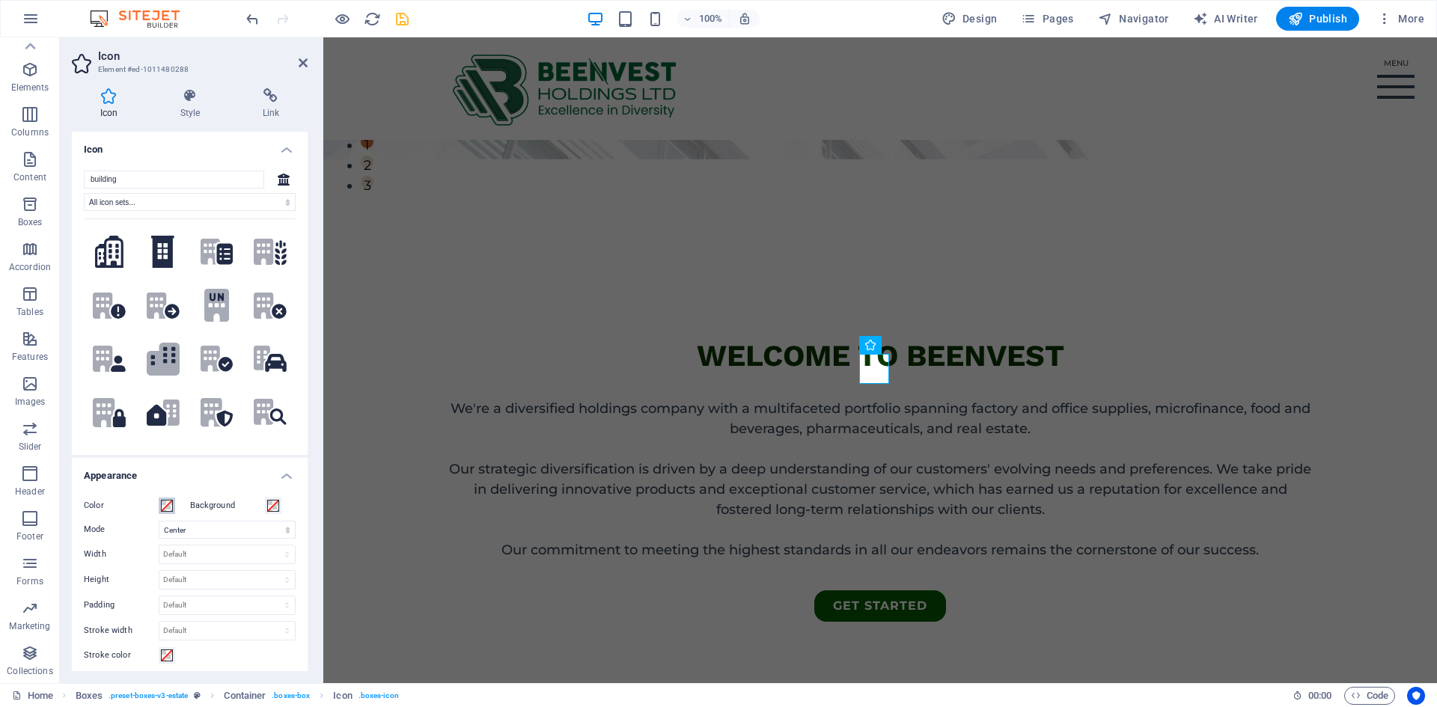
click at [166, 505] on span at bounding box center [167, 506] width 12 height 12
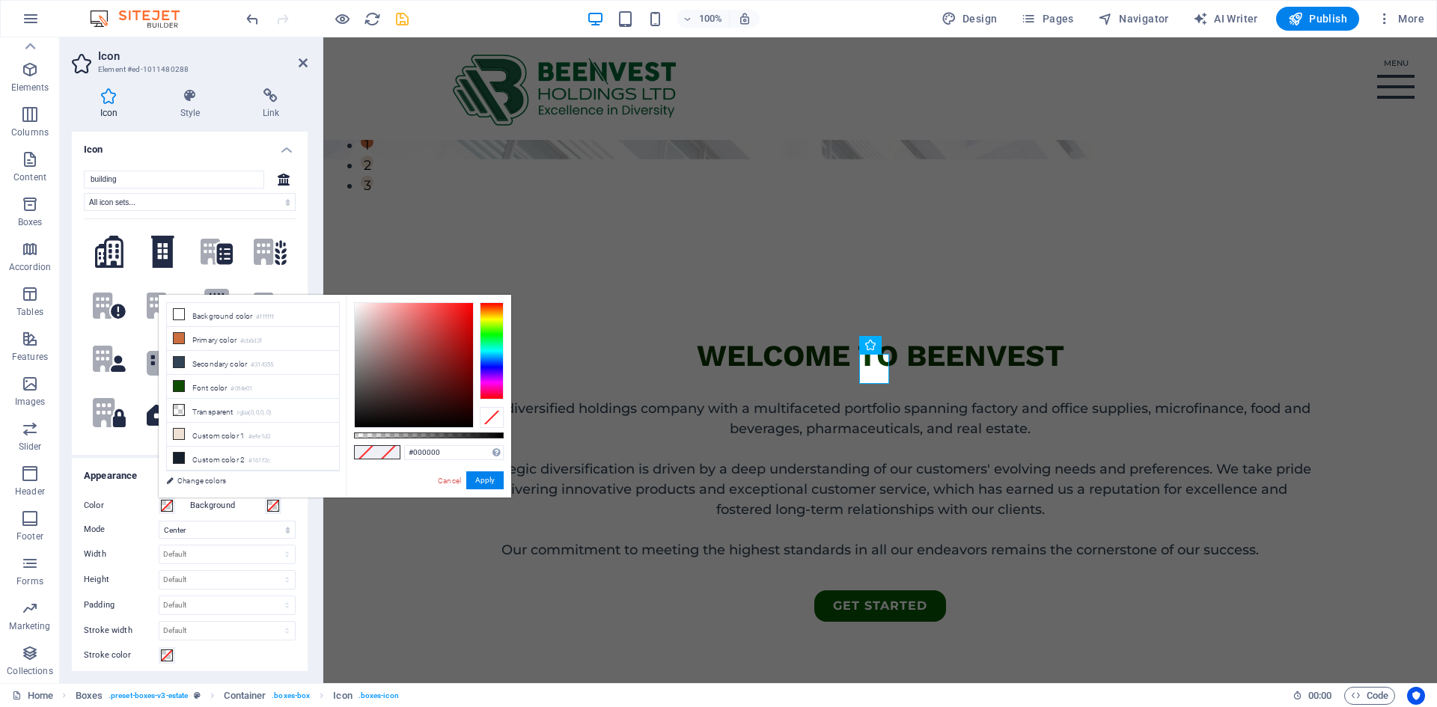
click at [489, 335] on div at bounding box center [492, 350] width 24 height 97
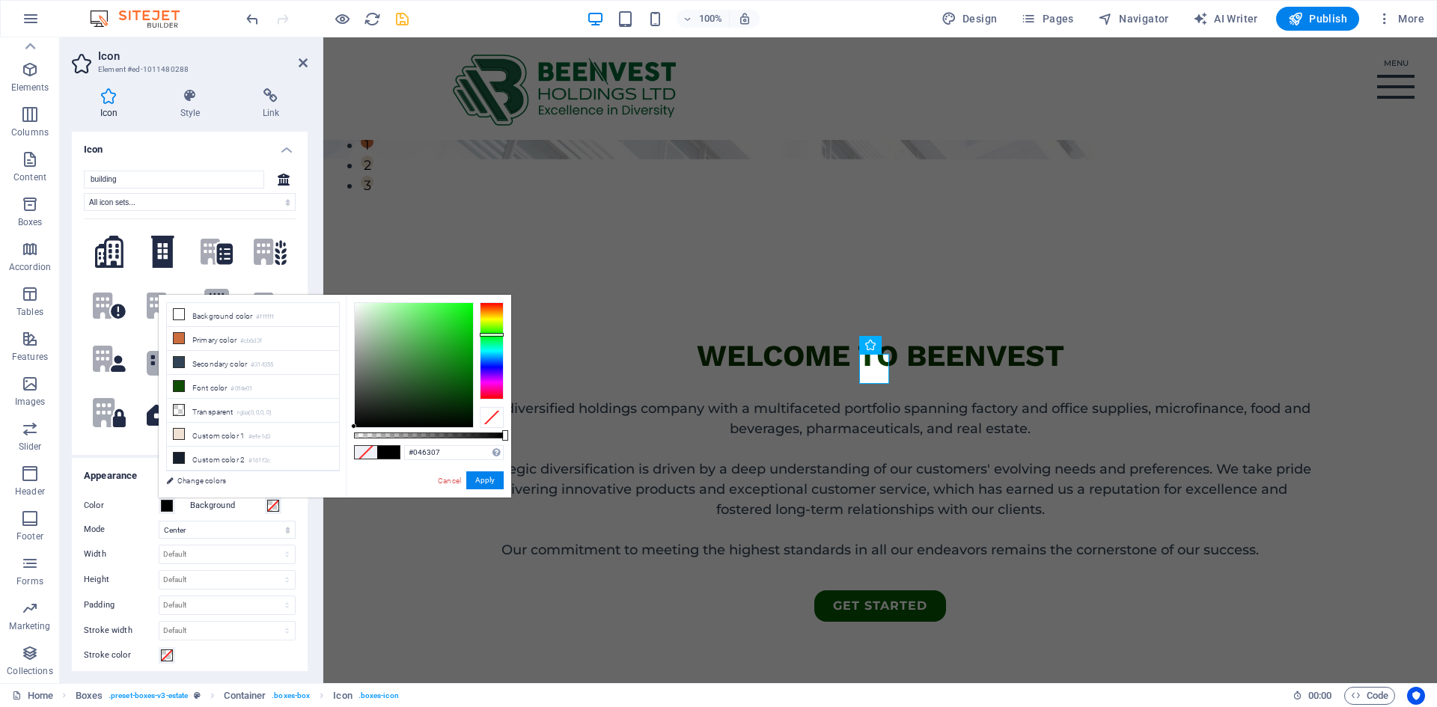
click at [467, 378] on div at bounding box center [414, 365] width 118 height 124
click at [488, 481] on button "Apply" at bounding box center [484, 481] width 37 height 18
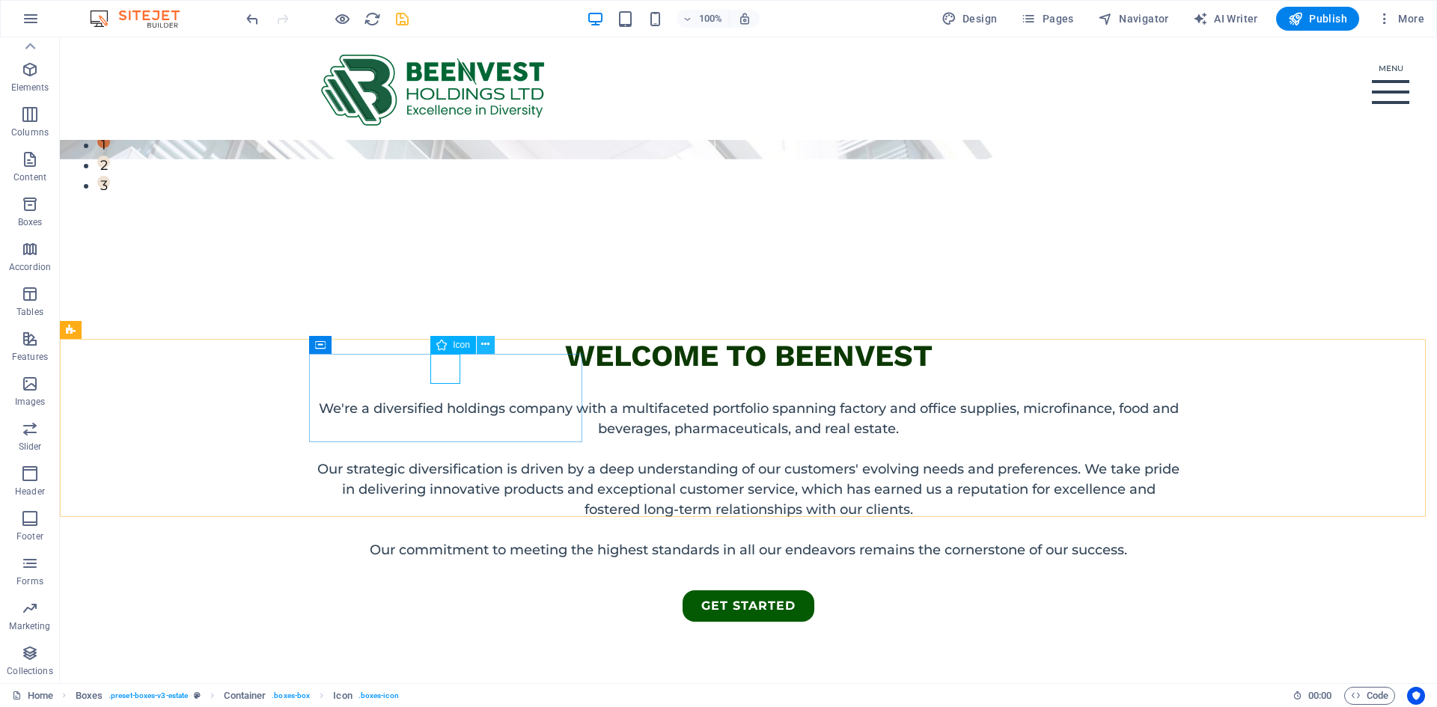
click at [488, 344] on icon at bounding box center [485, 345] width 8 height 16
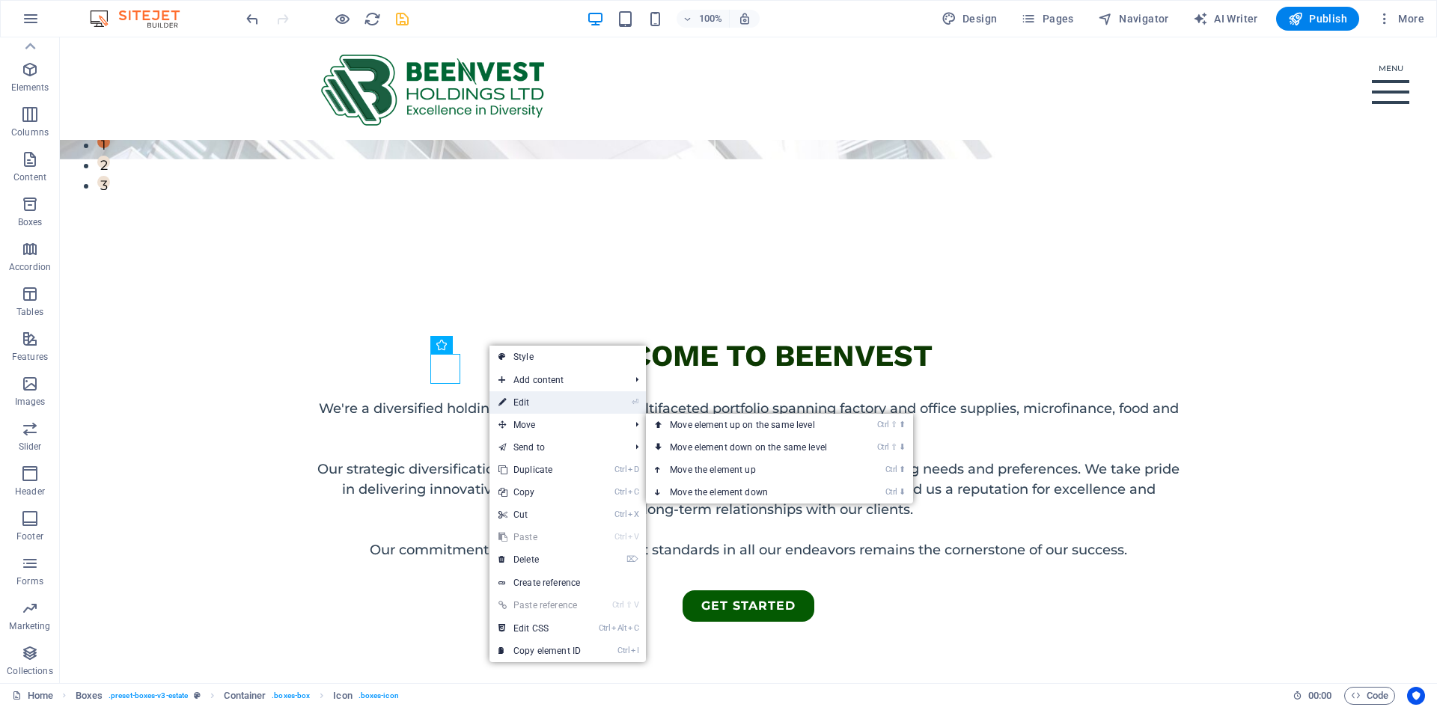
drag, startPoint x: 537, startPoint y: 406, endPoint x: 207, endPoint y: 376, distance: 330.8
click at [537, 406] on link "⏎ Edit" at bounding box center [540, 403] width 100 height 22
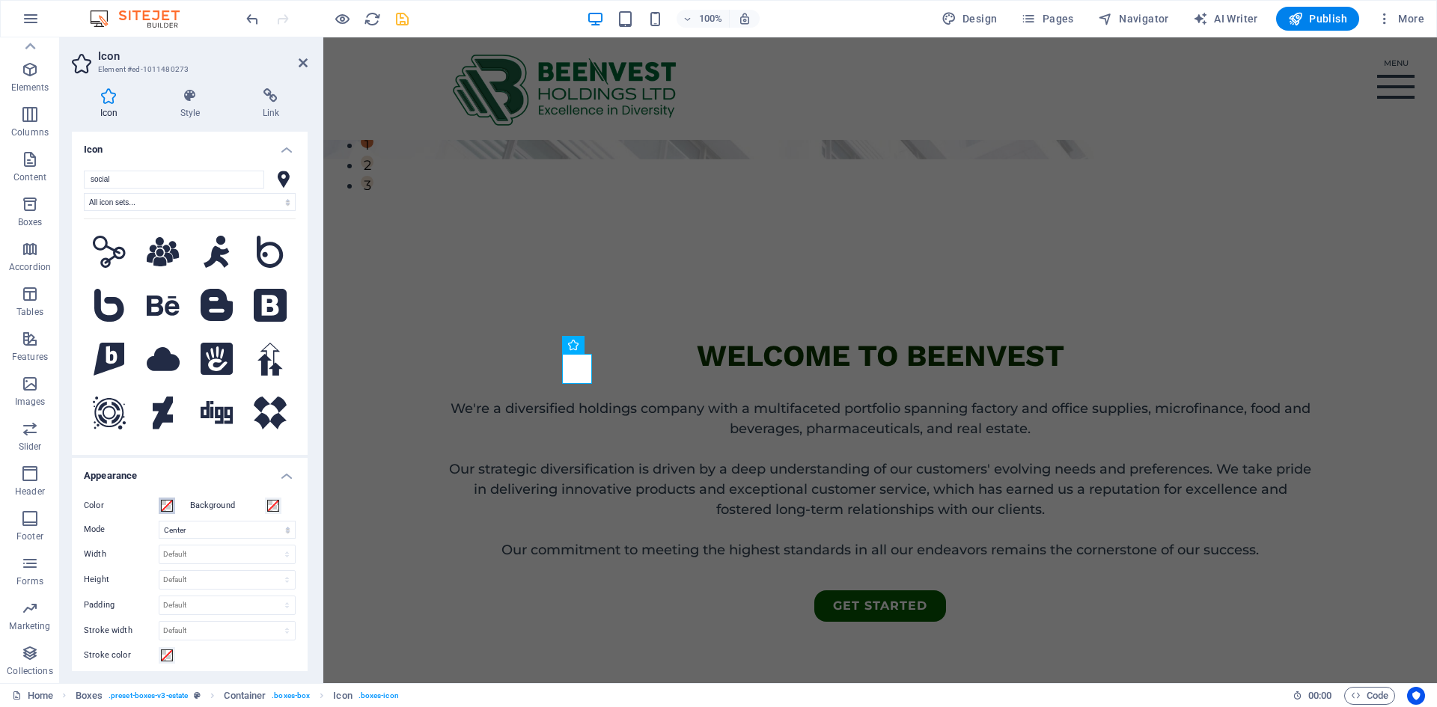
click at [160, 506] on button "Color" at bounding box center [167, 506] width 16 height 16
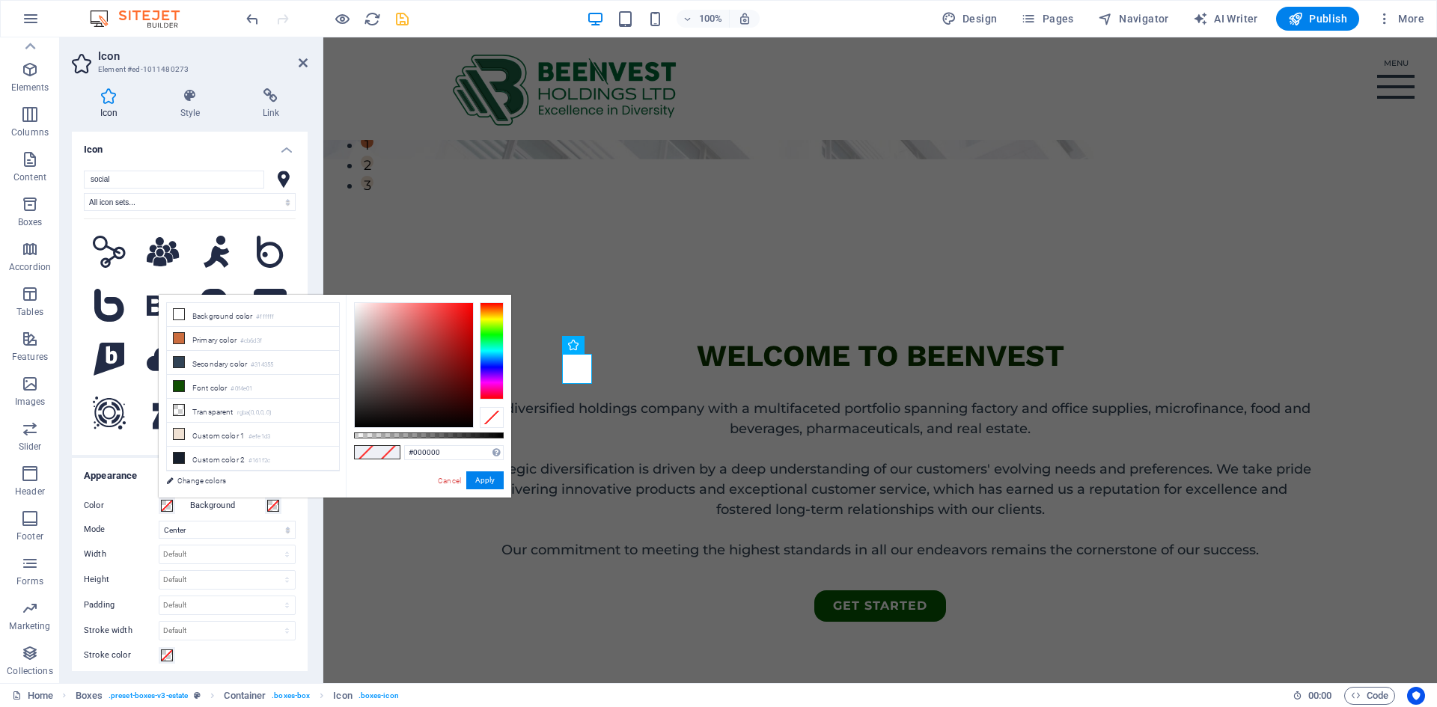
click at [491, 337] on div at bounding box center [492, 350] width 24 height 97
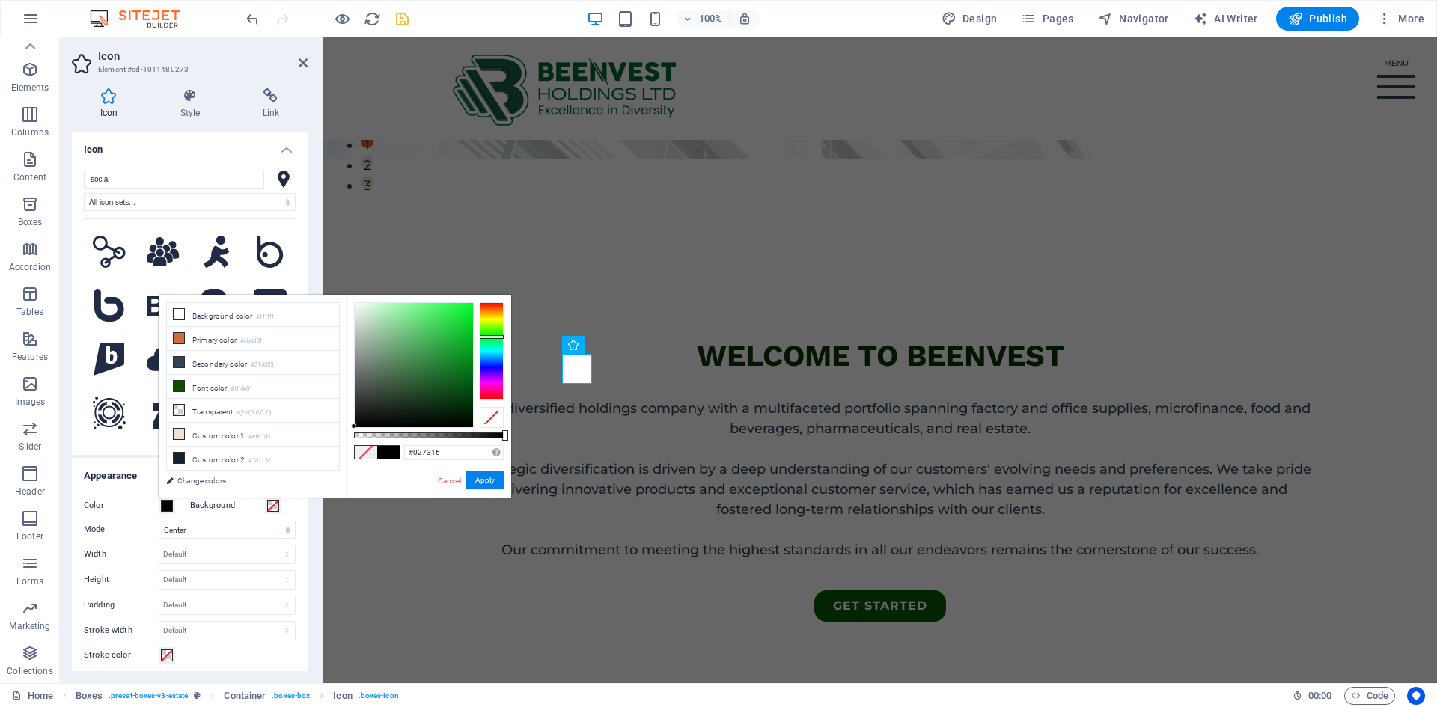
click at [470, 371] on div at bounding box center [414, 365] width 118 height 124
click at [491, 481] on button "Apply" at bounding box center [484, 481] width 37 height 18
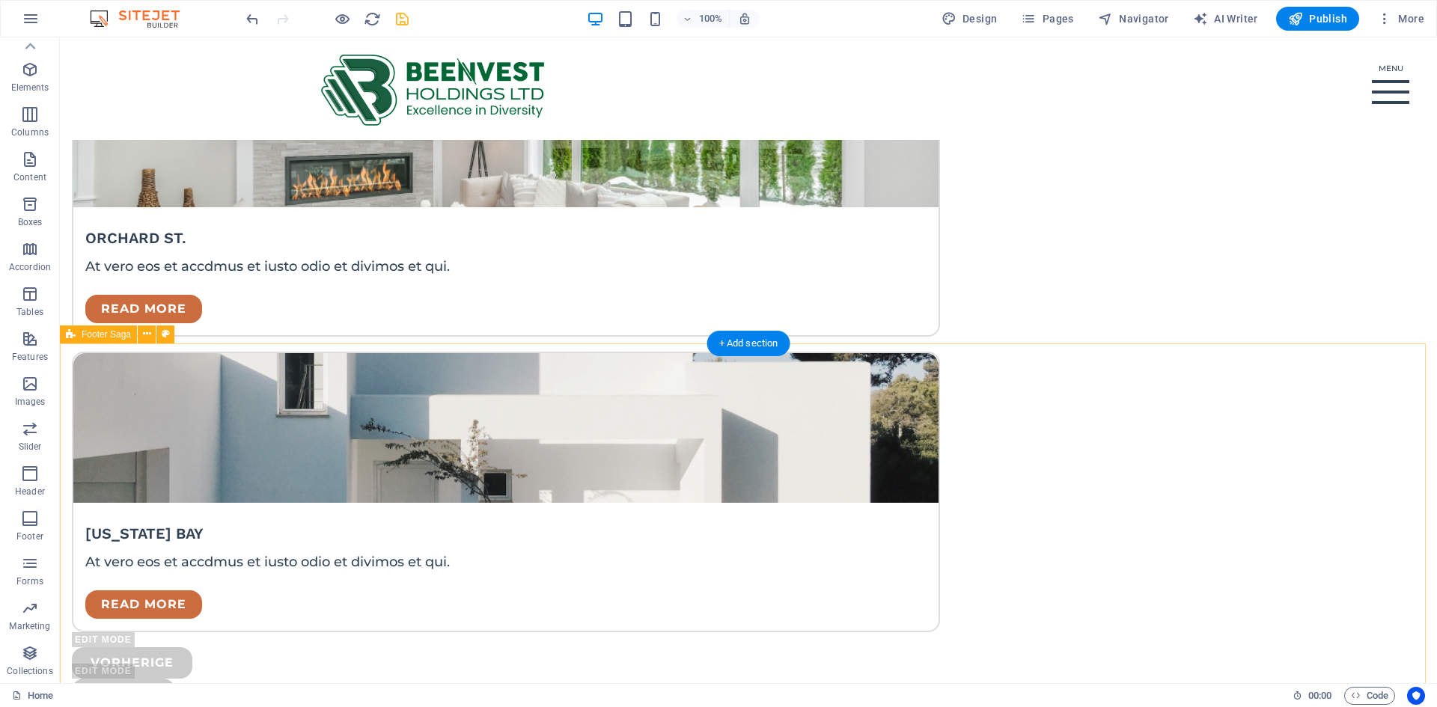
scroll to position [3959, 0]
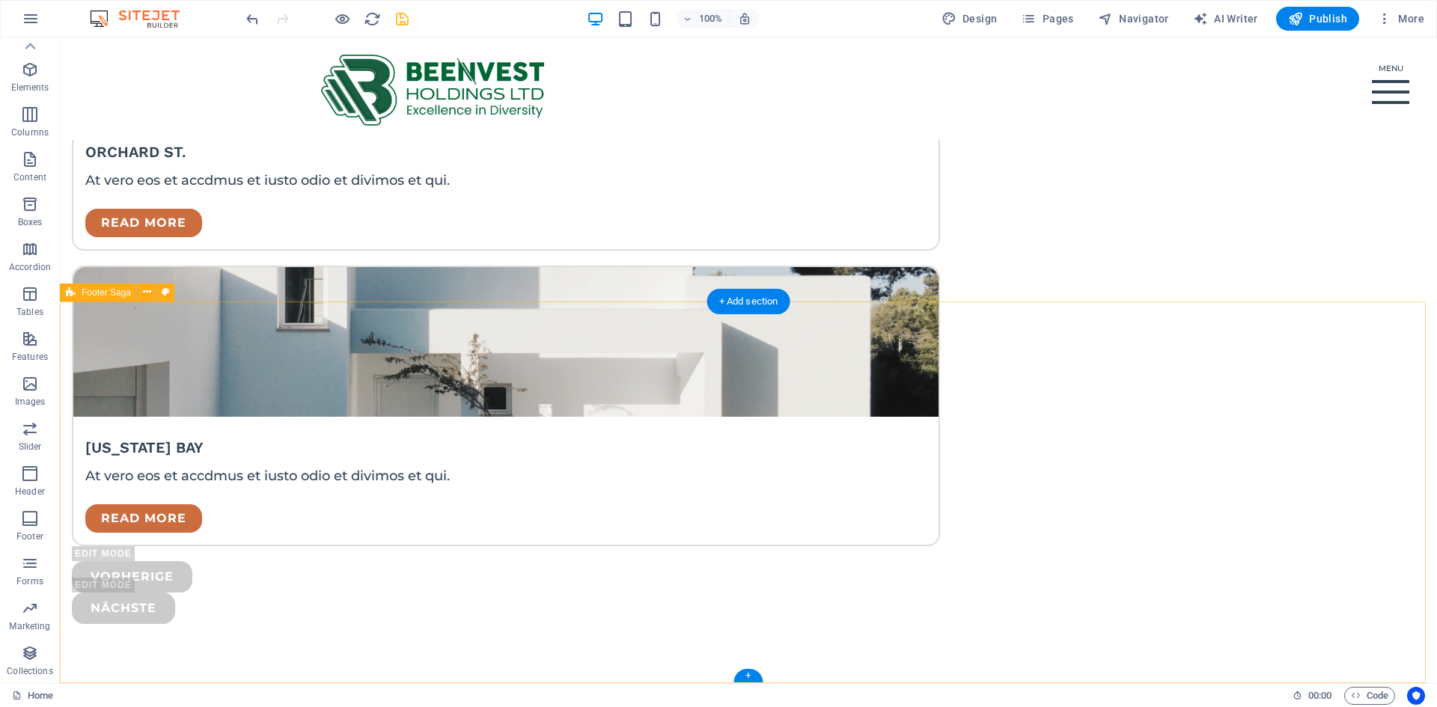
click at [145, 291] on icon at bounding box center [147, 292] width 8 height 16
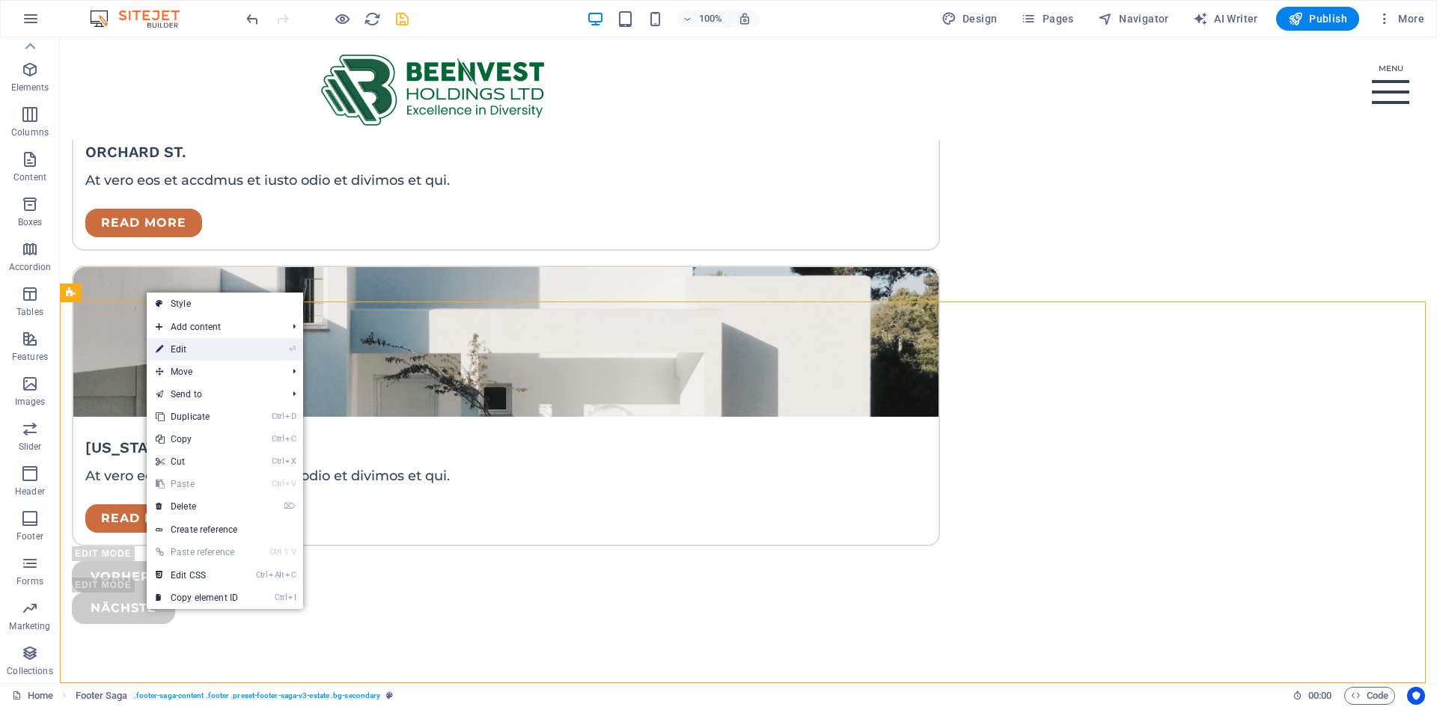
click at [201, 356] on link "⏎ Edit" at bounding box center [197, 349] width 100 height 22
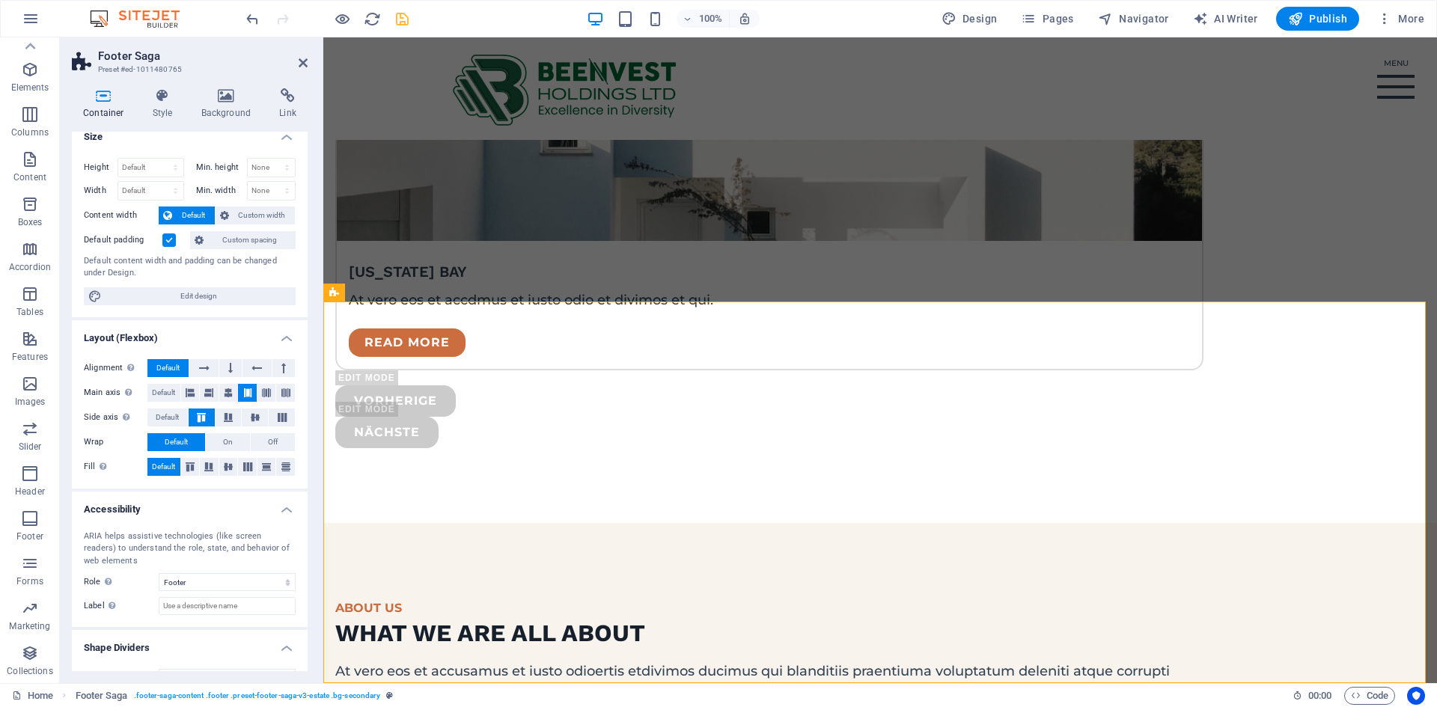
scroll to position [0, 0]
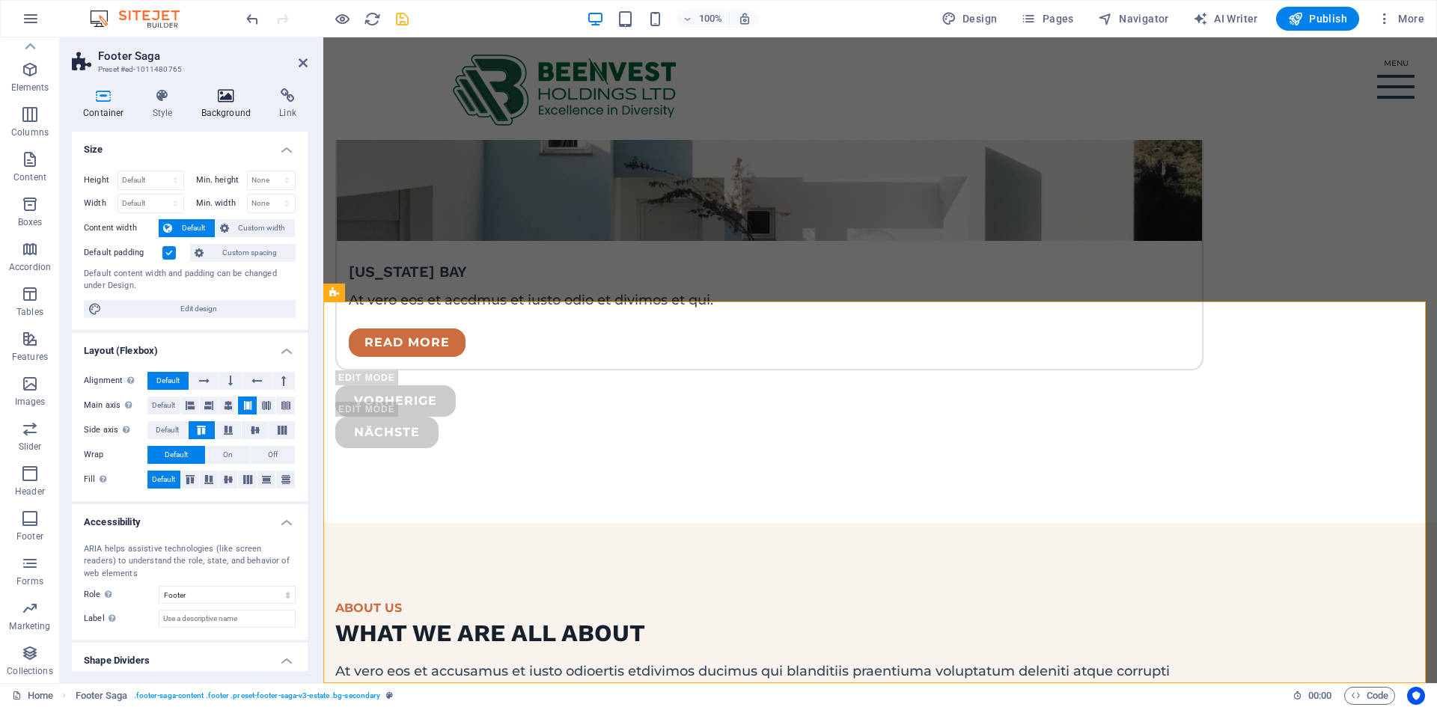
click at [222, 95] on icon at bounding box center [226, 95] width 73 height 15
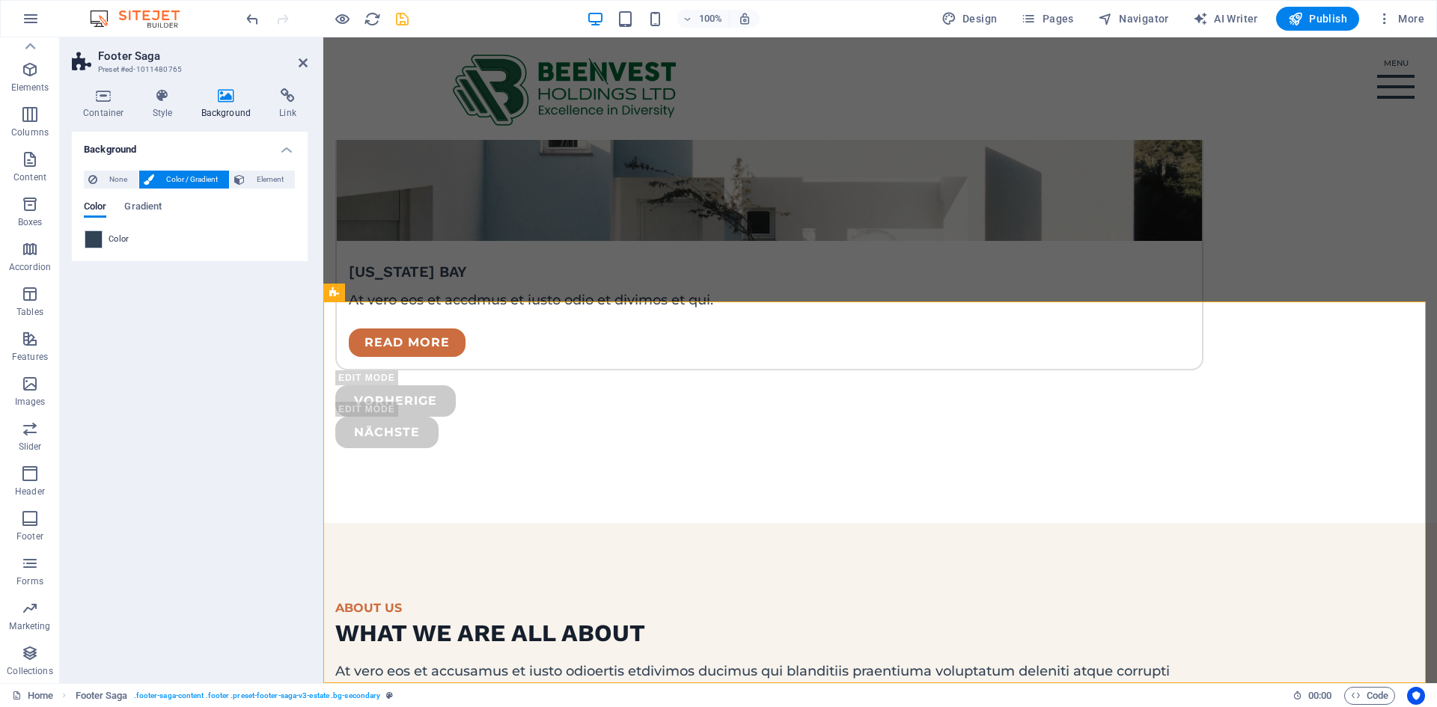
click at [208, 180] on span "Color / Gradient" at bounding box center [192, 180] width 66 height 18
click at [99, 237] on span at bounding box center [93, 239] width 16 height 16
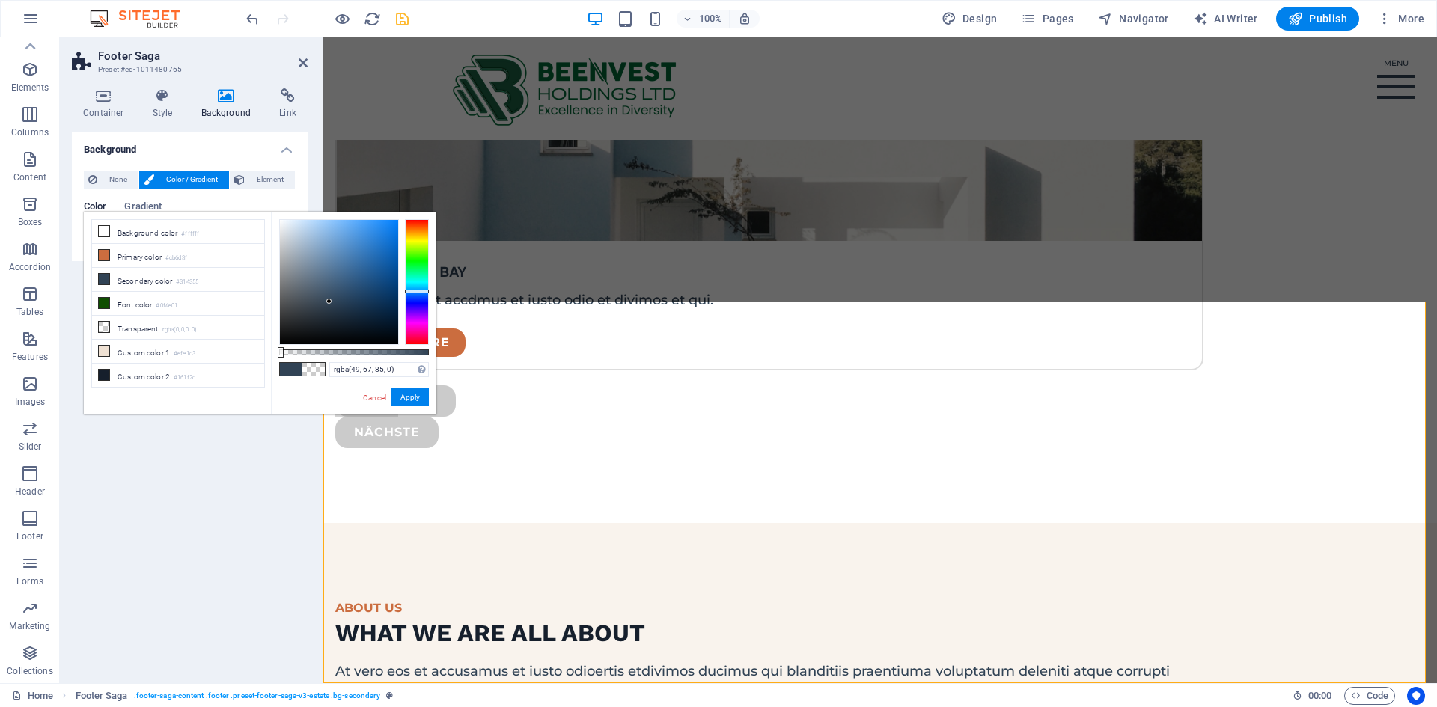
drag, startPoint x: 430, startPoint y: 353, endPoint x: 279, endPoint y: 344, distance: 151.5
click at [279, 344] on div "rgba(49, 67, 85, 0) Supported formats #0852ed rgb(8, 82, 237) rgba(8, 82, 237, …" at bounding box center [353, 422] width 165 height 420
click at [103, 232] on icon at bounding box center [104, 231] width 10 height 10
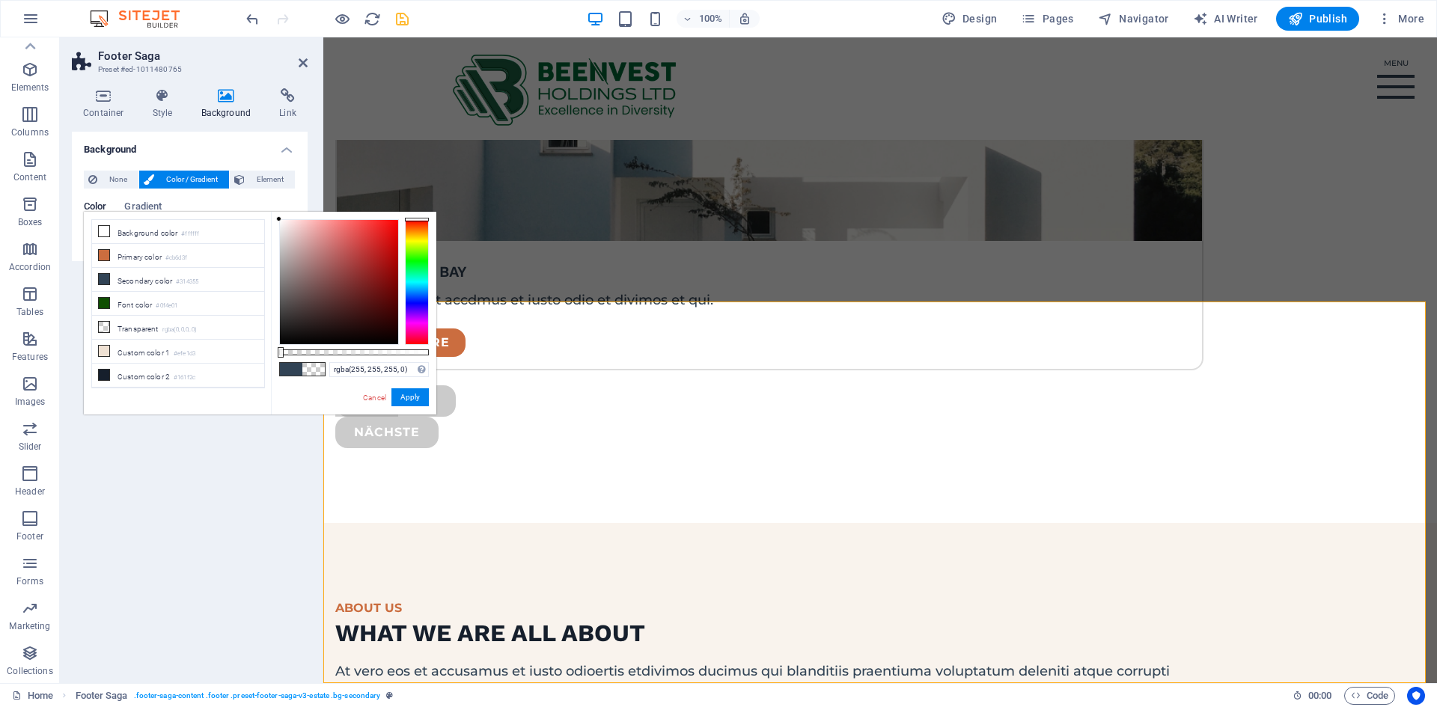
drag, startPoint x: 281, startPoint y: 352, endPoint x: 266, endPoint y: 350, distance: 15.1
click at [266, 350] on div "less Background color #ffffff Primary color #cb6d3f Secondary color #314355 Fon…" at bounding box center [260, 313] width 353 height 203
click at [410, 398] on button "Apply" at bounding box center [410, 398] width 37 height 18
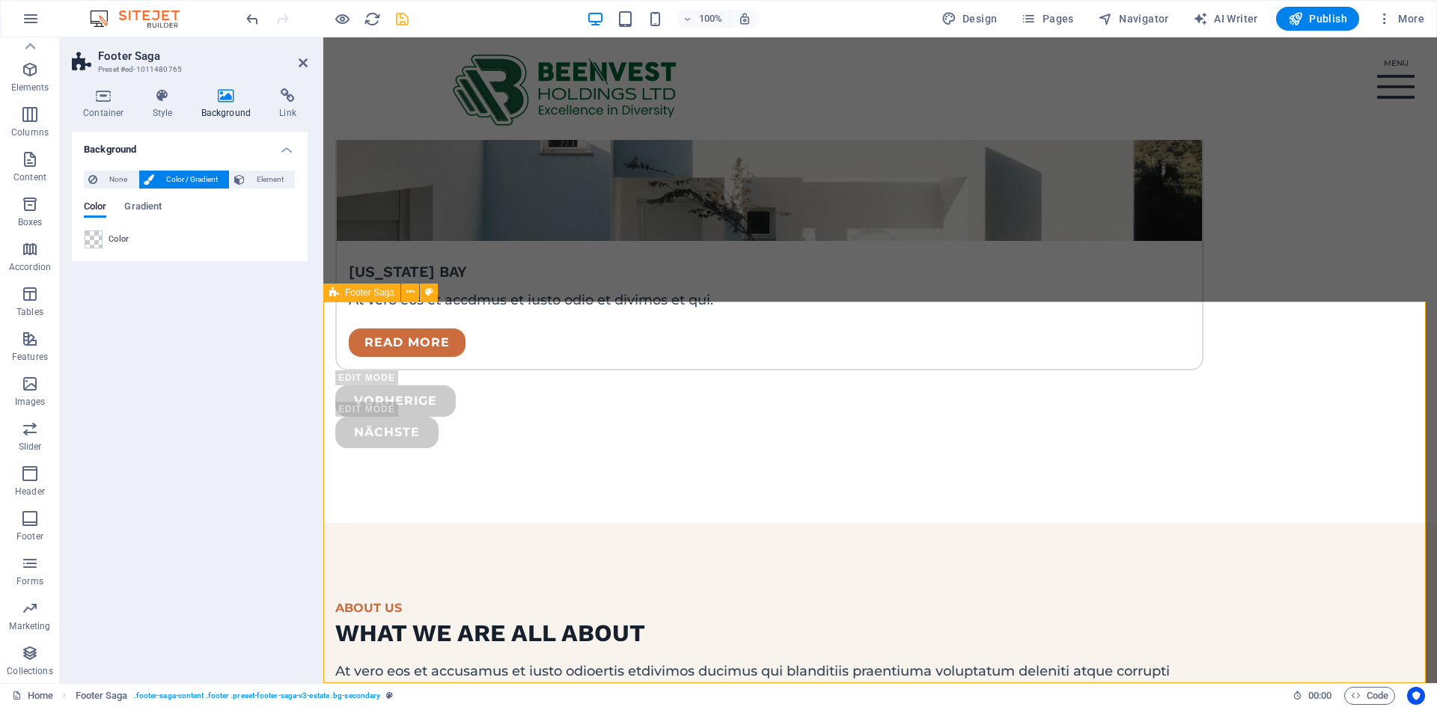
drag, startPoint x: 538, startPoint y: 563, endPoint x: 547, endPoint y: 557, distance: 11.4
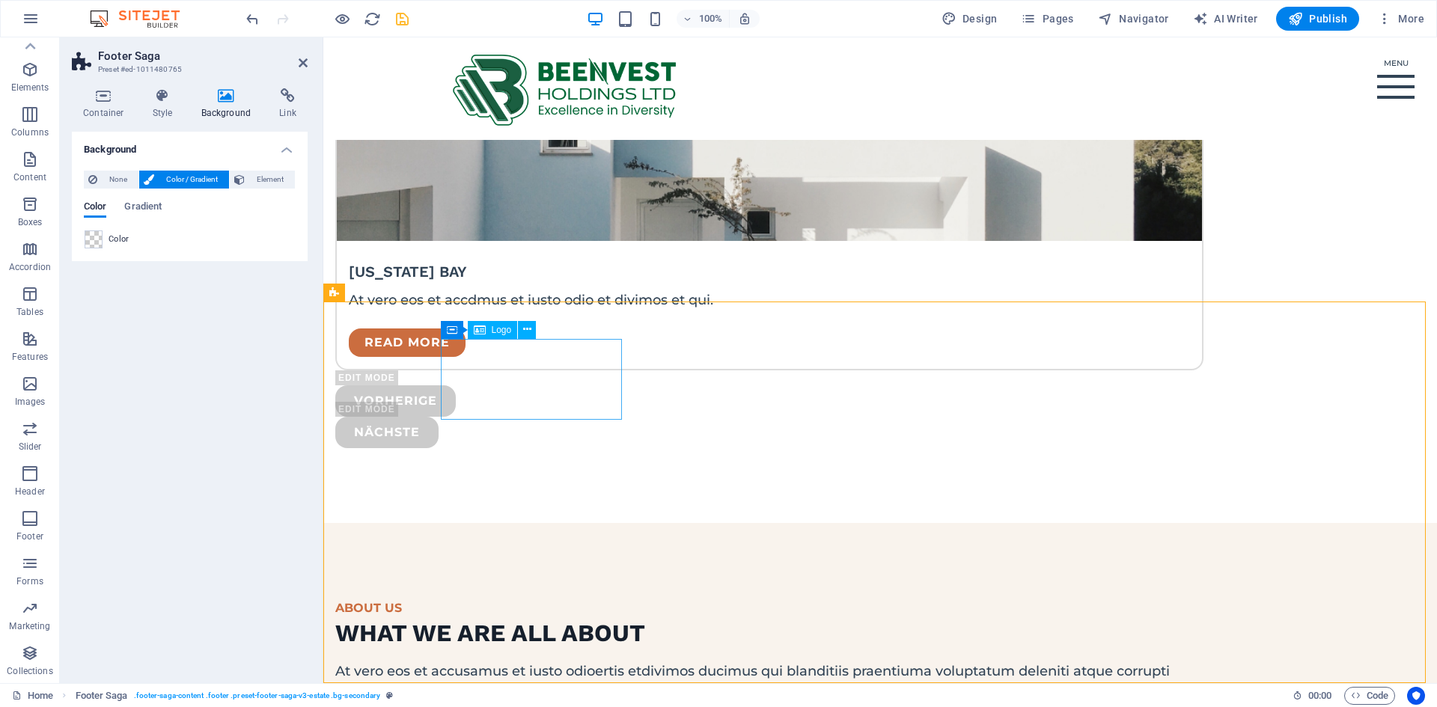
click at [198, 177] on span "Color / Gradient" at bounding box center [192, 180] width 66 height 18
click at [94, 238] on span at bounding box center [93, 239] width 16 height 16
click at [95, 237] on span at bounding box center [93, 239] width 16 height 16
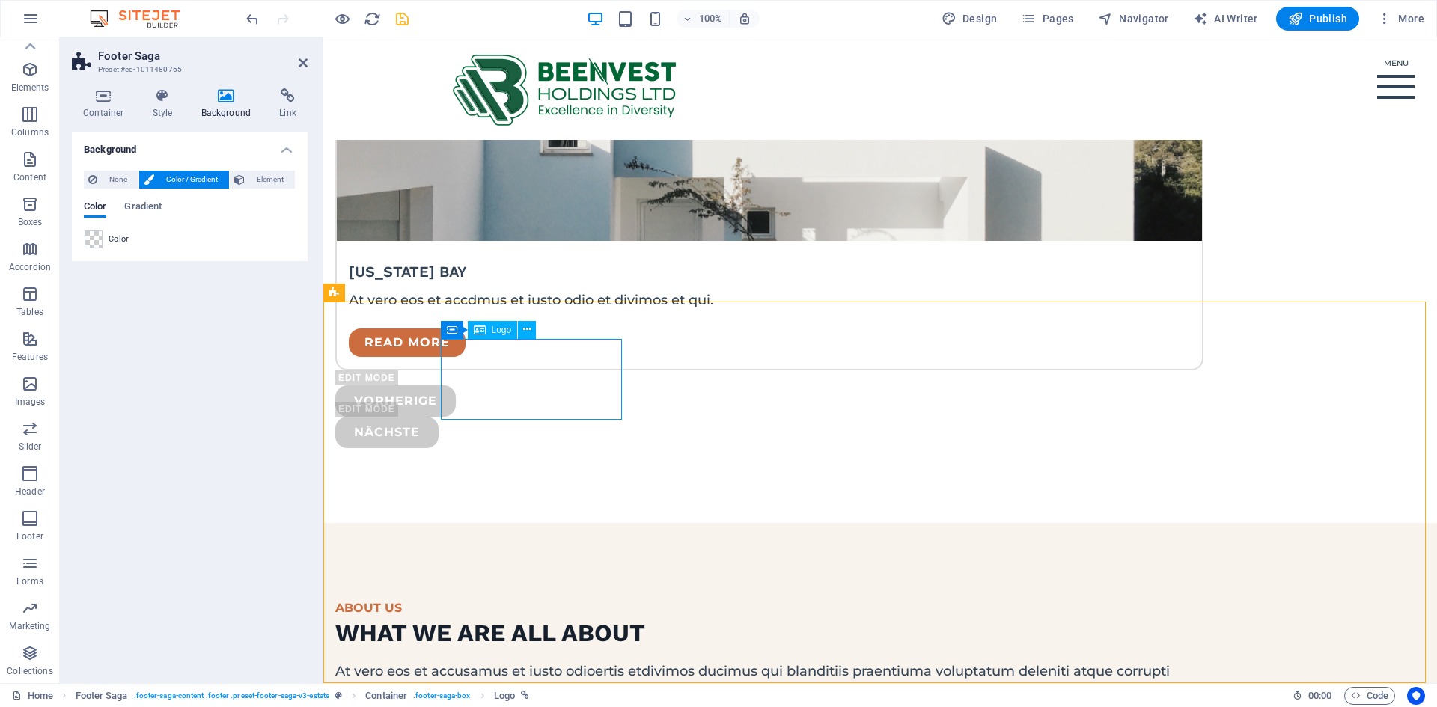
click at [517, 328] on icon at bounding box center [518, 330] width 8 height 16
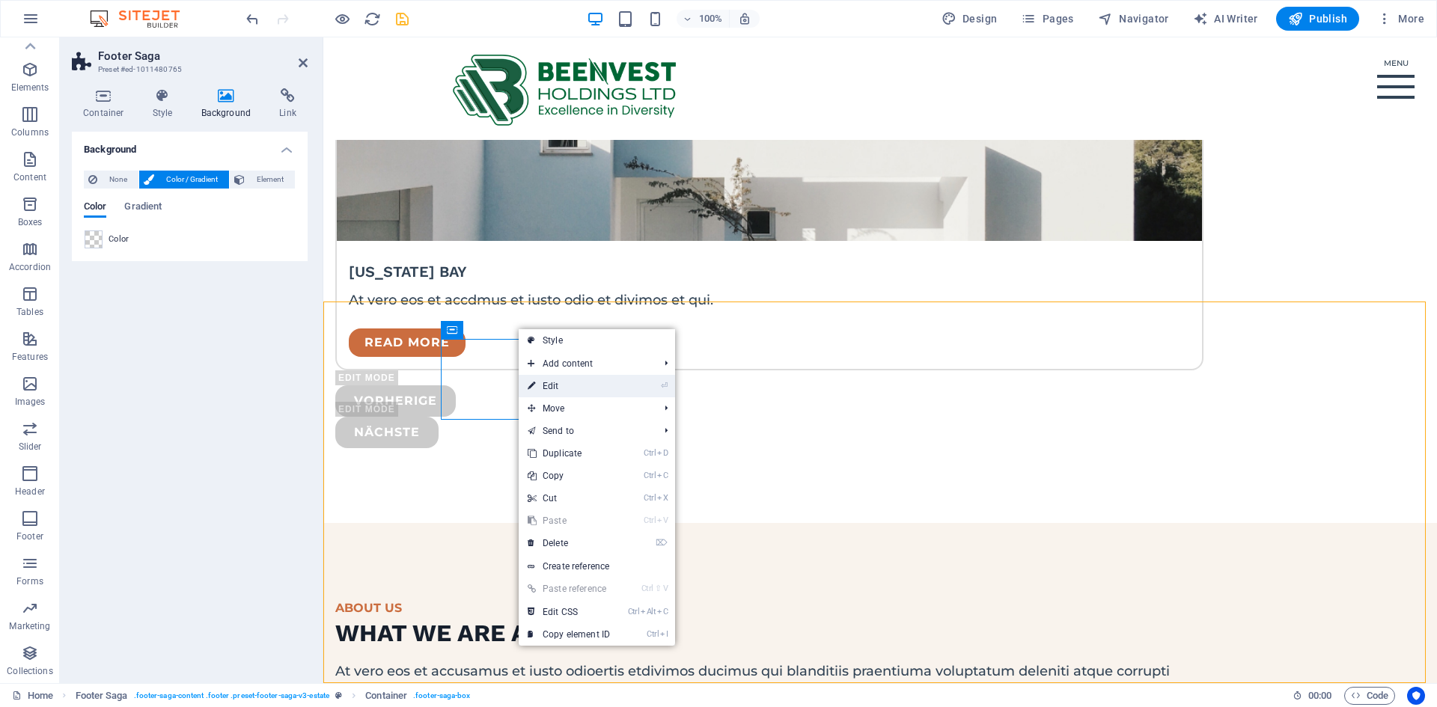
drag, startPoint x: 236, startPoint y: 348, endPoint x: 559, endPoint y: 386, distance: 325.6
click at [559, 386] on link "⏎ Edit" at bounding box center [569, 386] width 100 height 22
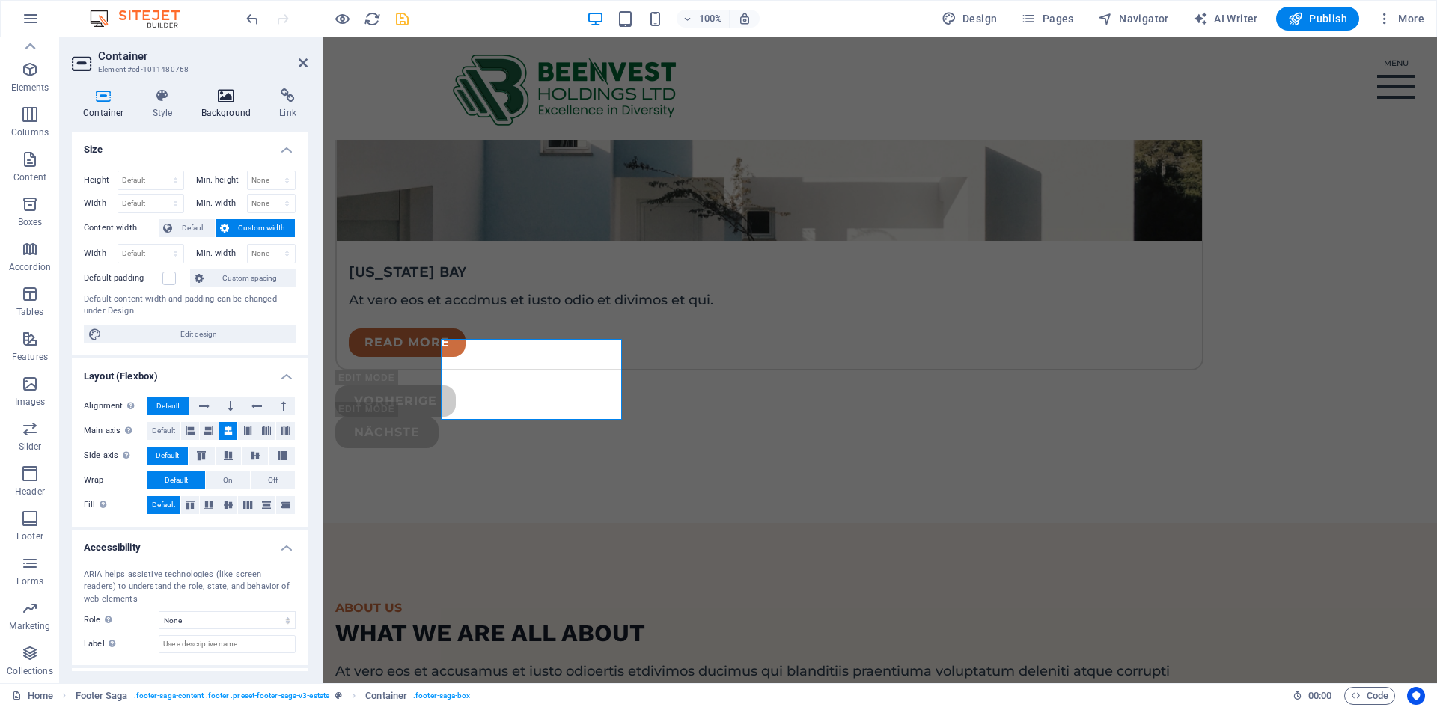
click at [227, 88] on icon at bounding box center [226, 95] width 73 height 15
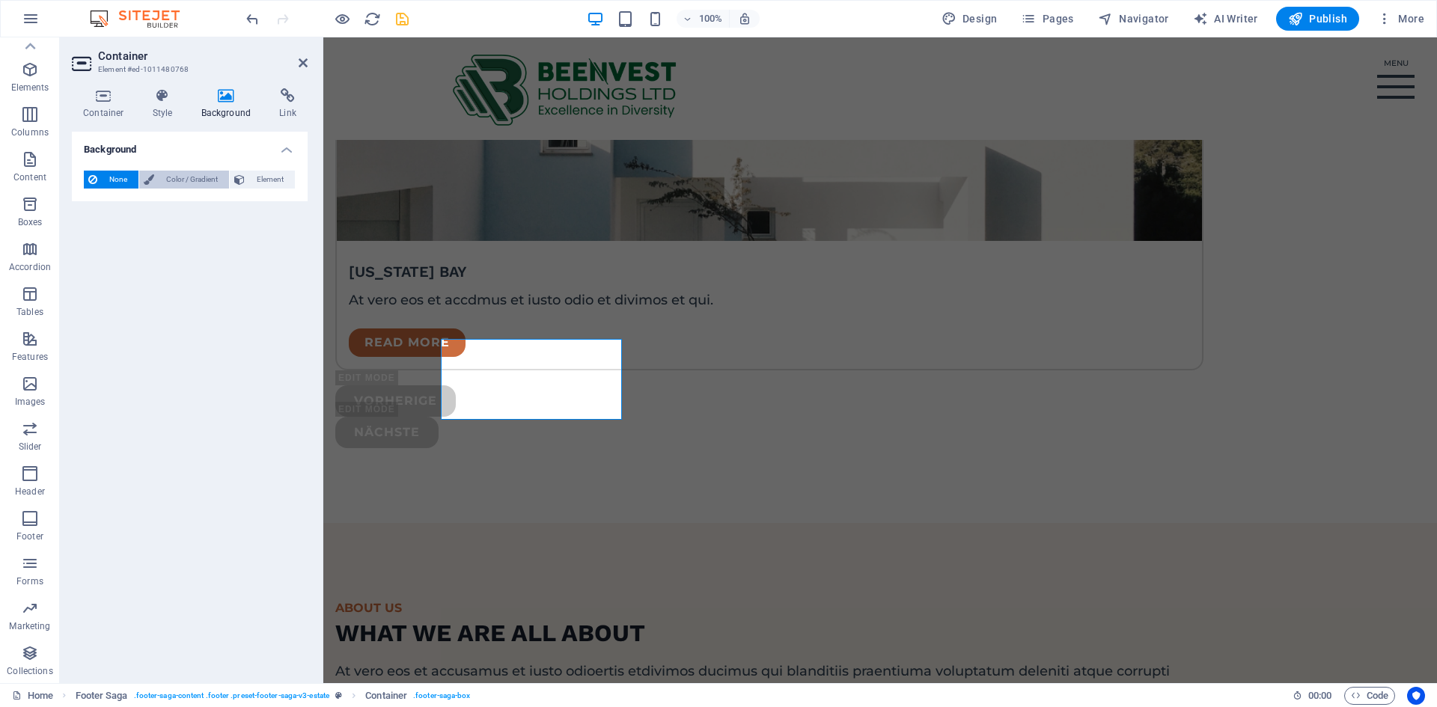
click at [203, 179] on span "Color / Gradient" at bounding box center [192, 180] width 66 height 18
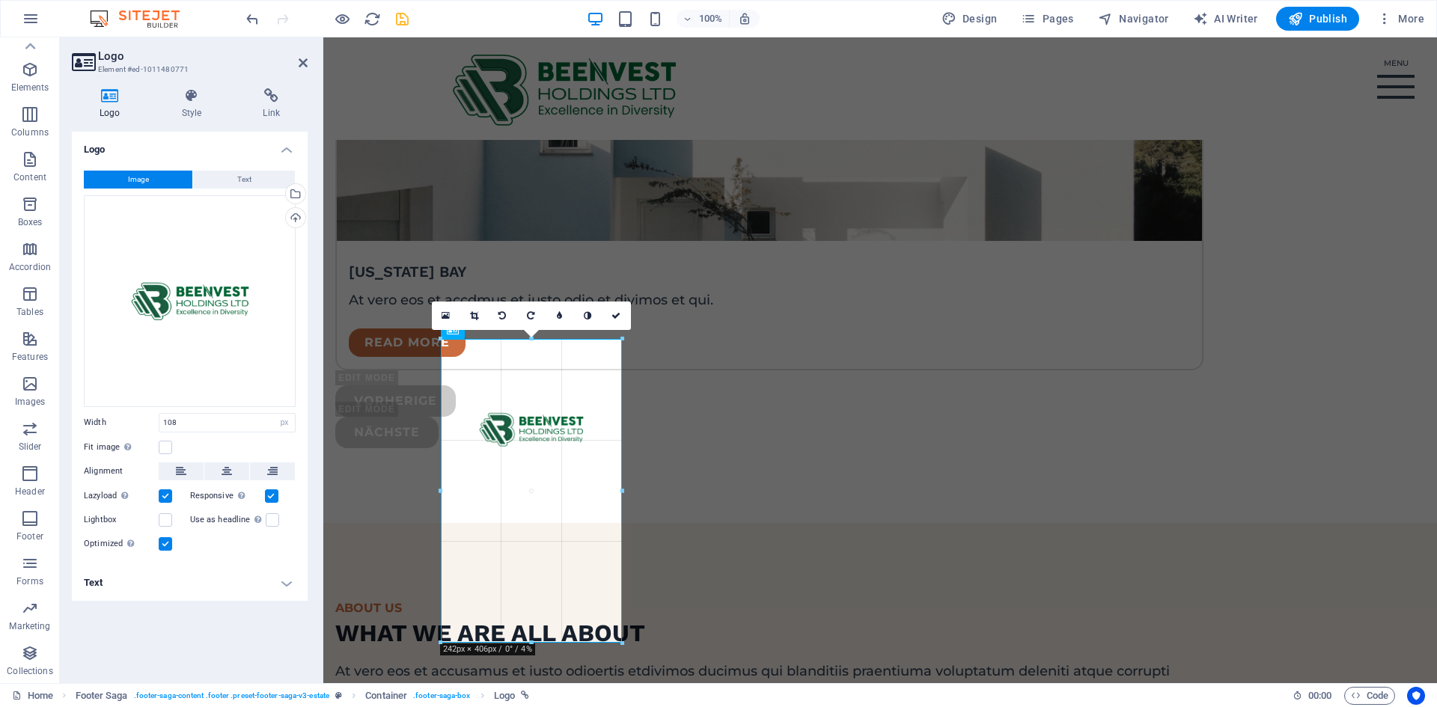
drag, startPoint x: 523, startPoint y: 421, endPoint x: 310, endPoint y: 575, distance: 263.3
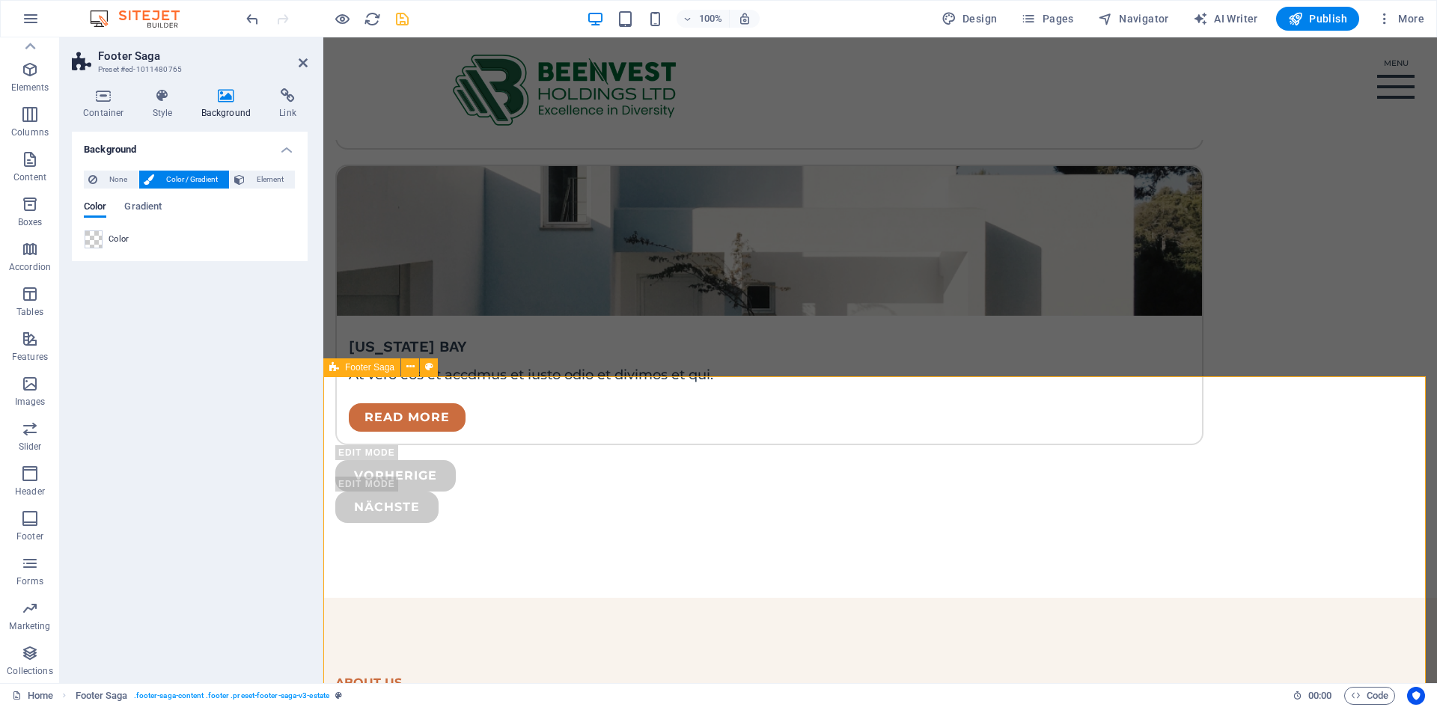
scroll to position [3959, 0]
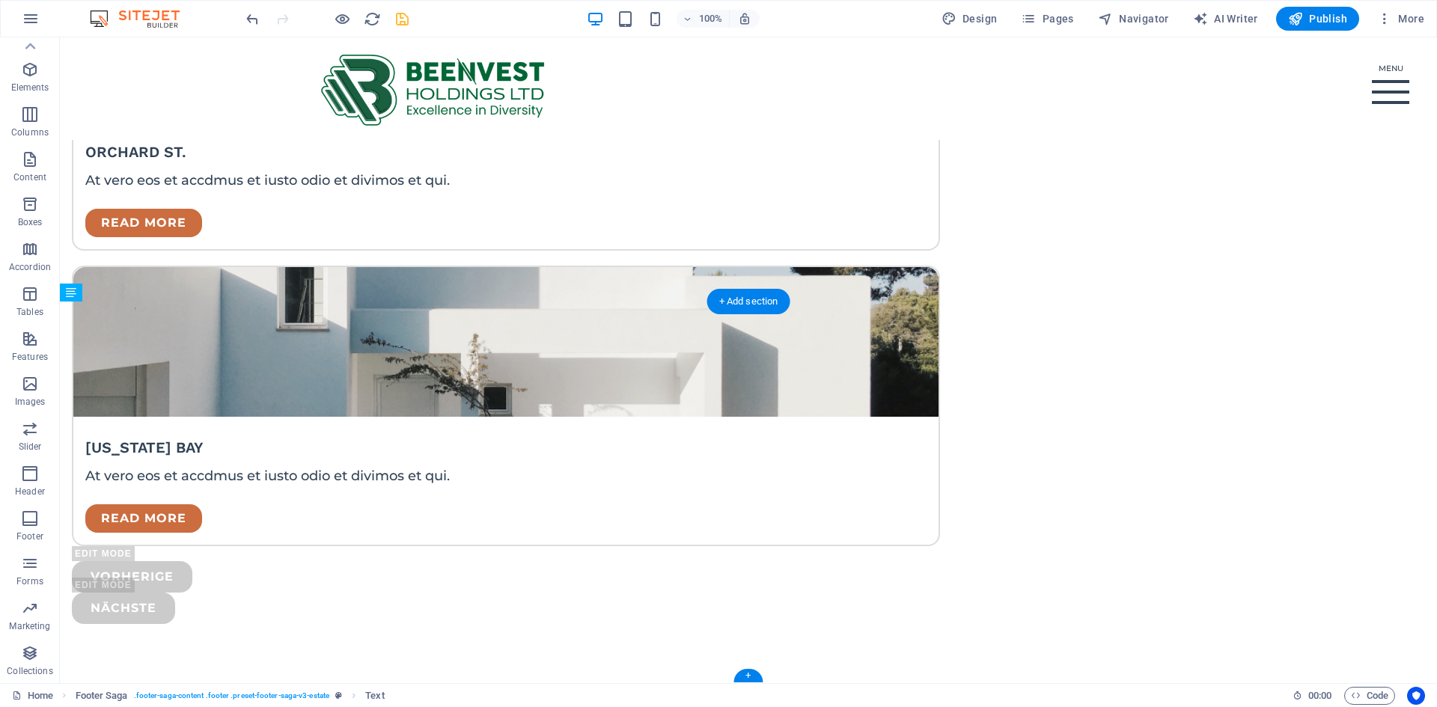
drag, startPoint x: 605, startPoint y: 645, endPoint x: 864, endPoint y: 592, distance: 264.4
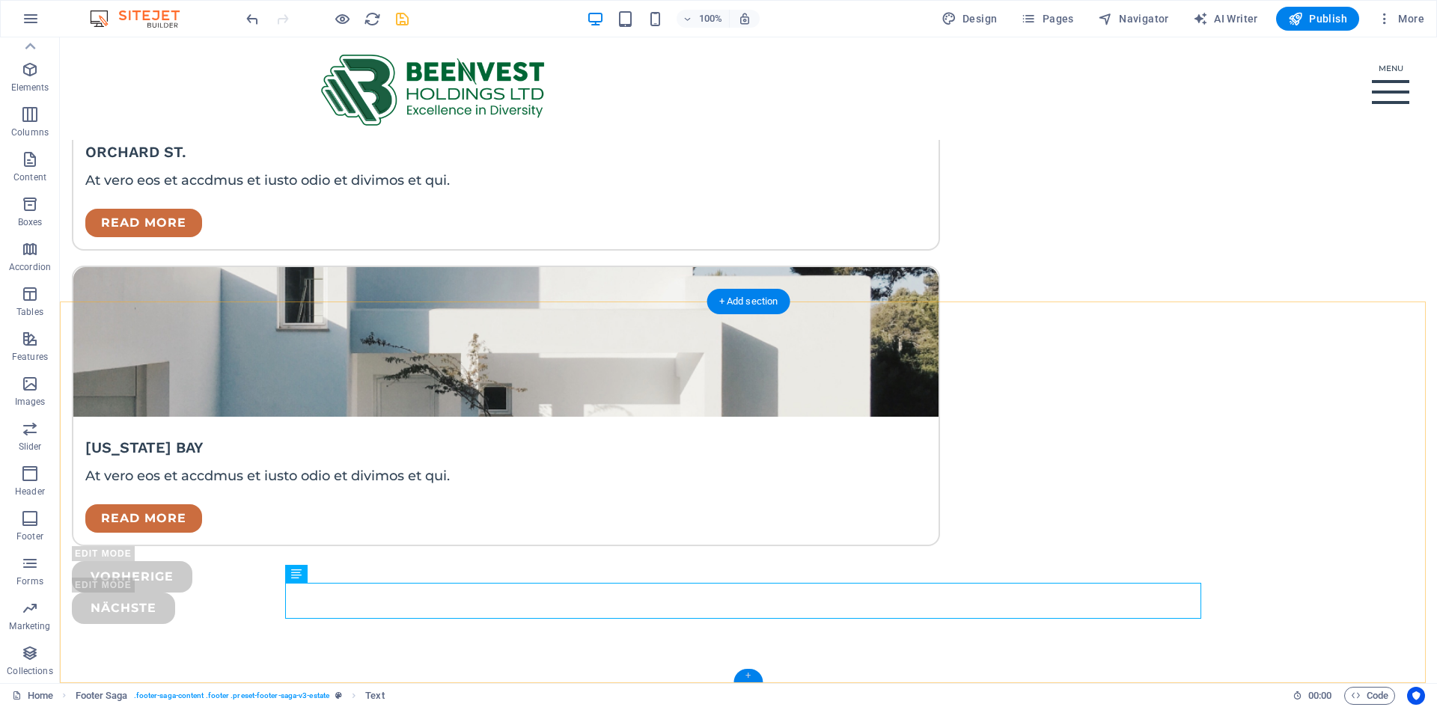
click at [751, 540] on div "+" at bounding box center [748, 675] width 29 height 13
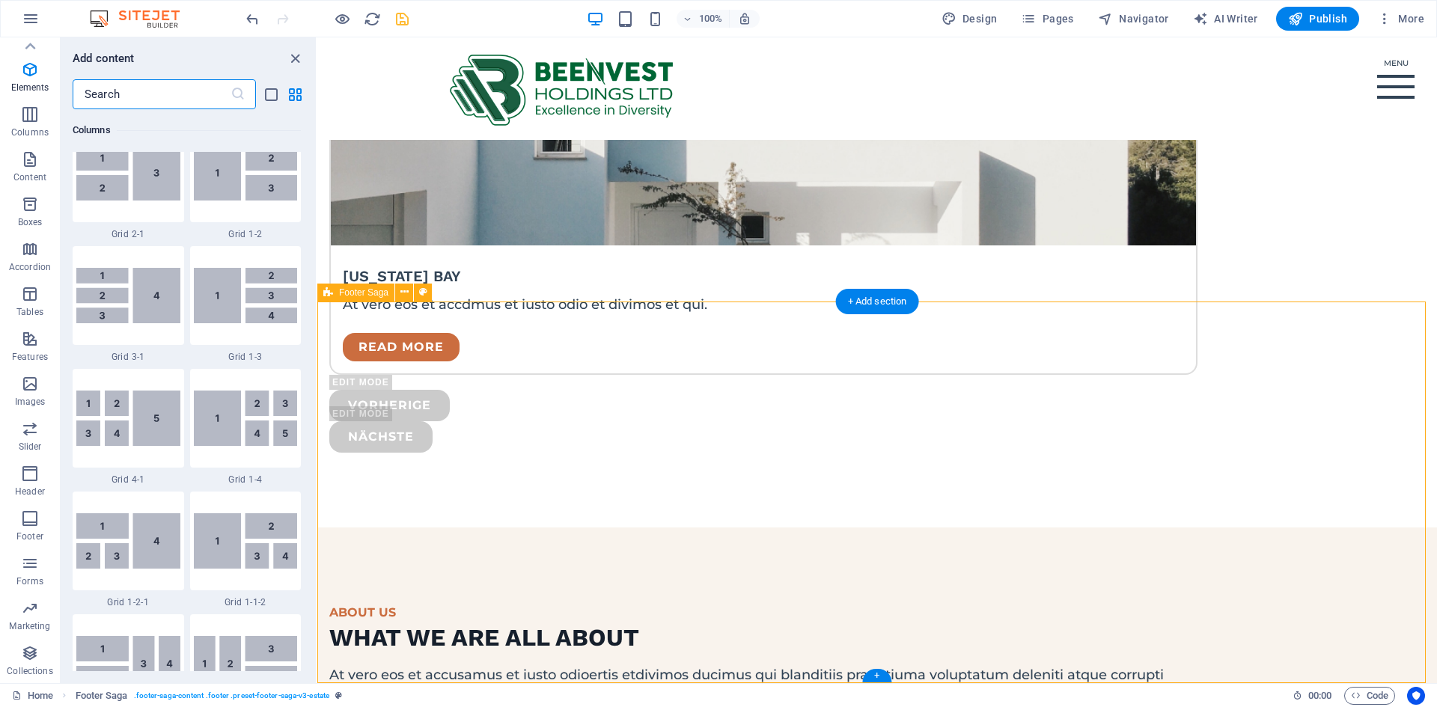
scroll to position [2620, 0]
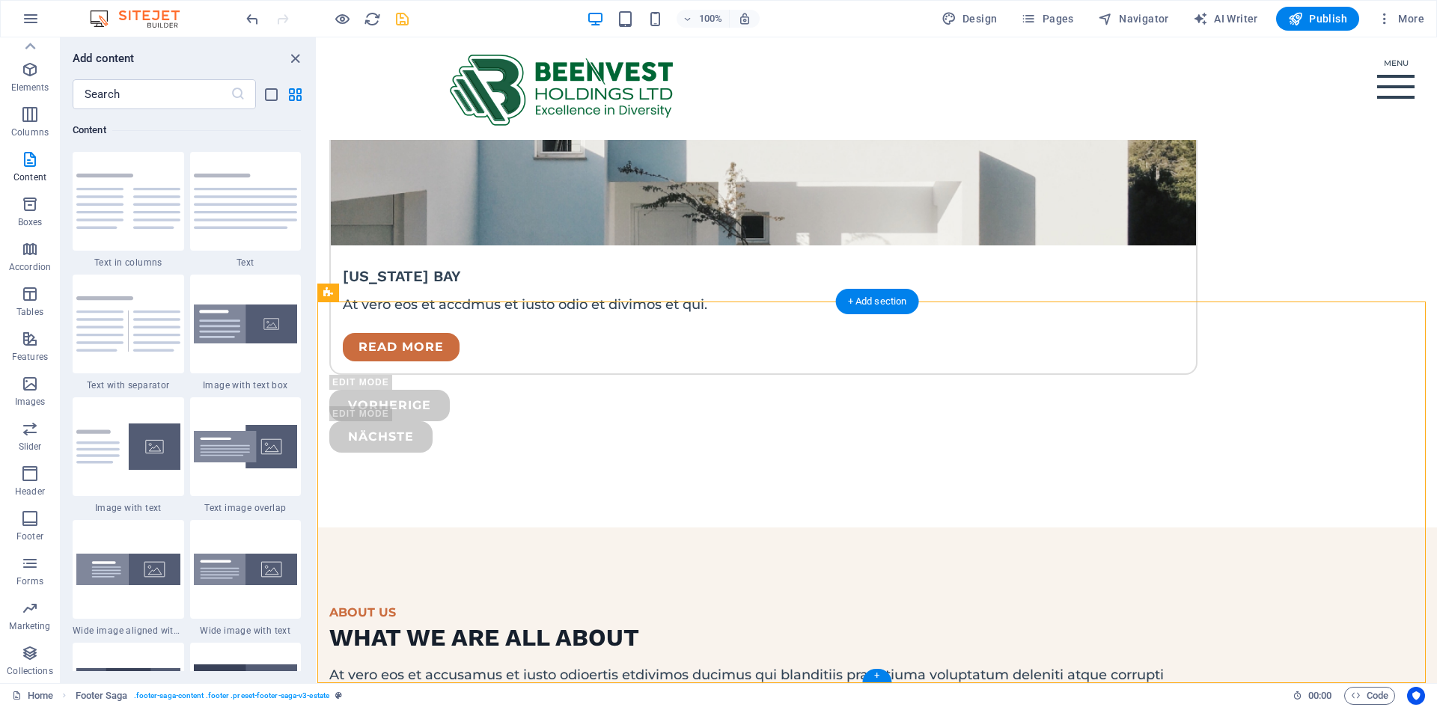
drag, startPoint x: 1181, startPoint y: 719, endPoint x: 870, endPoint y: 606, distance: 331.3
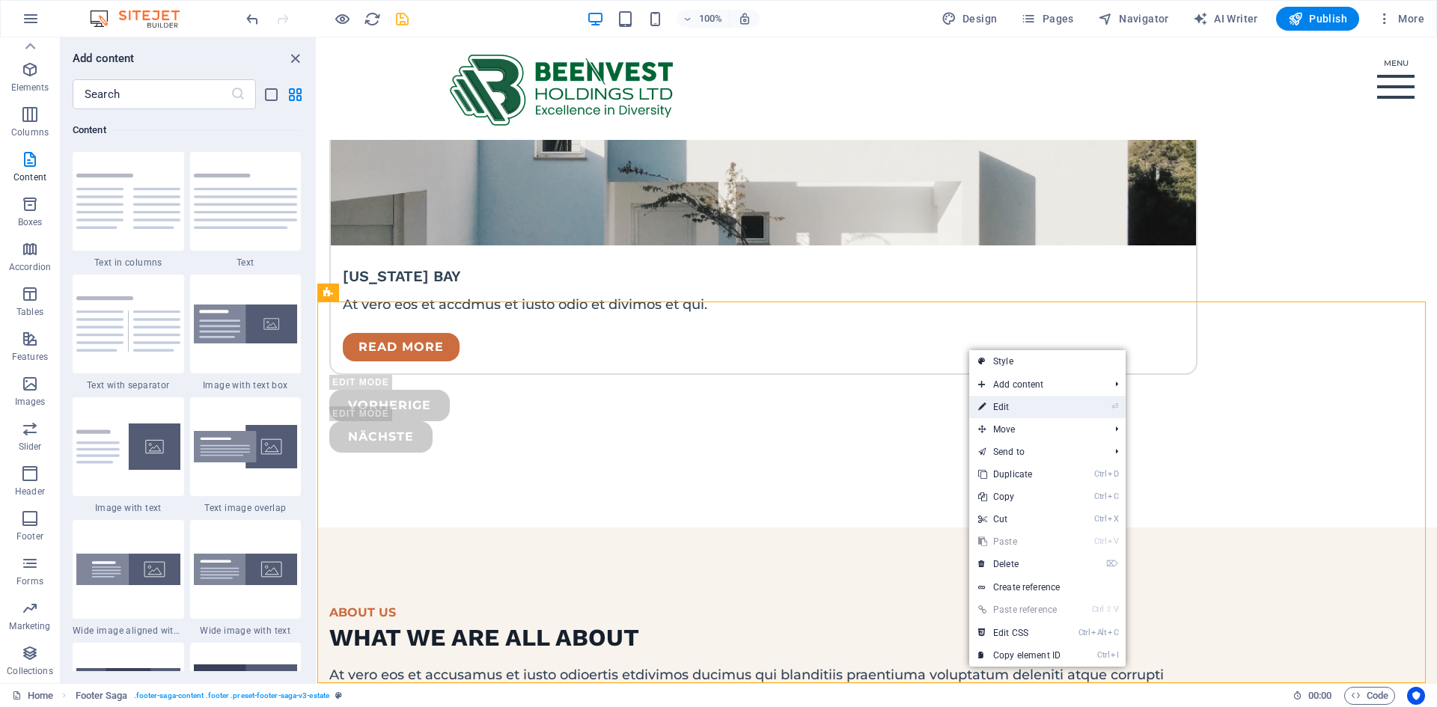
click at [1023, 405] on link "⏎ Edit" at bounding box center [1020, 407] width 100 height 22
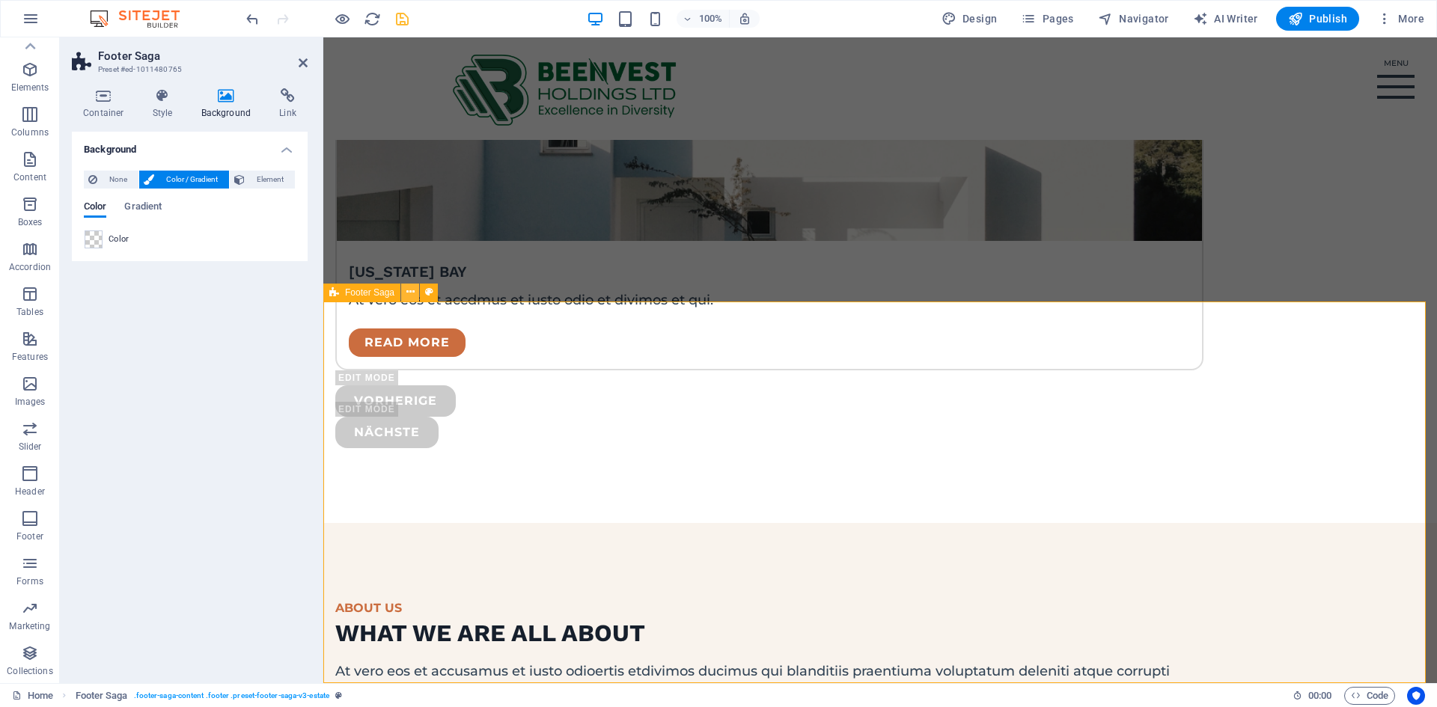
click at [407, 293] on icon at bounding box center [411, 292] width 8 height 16
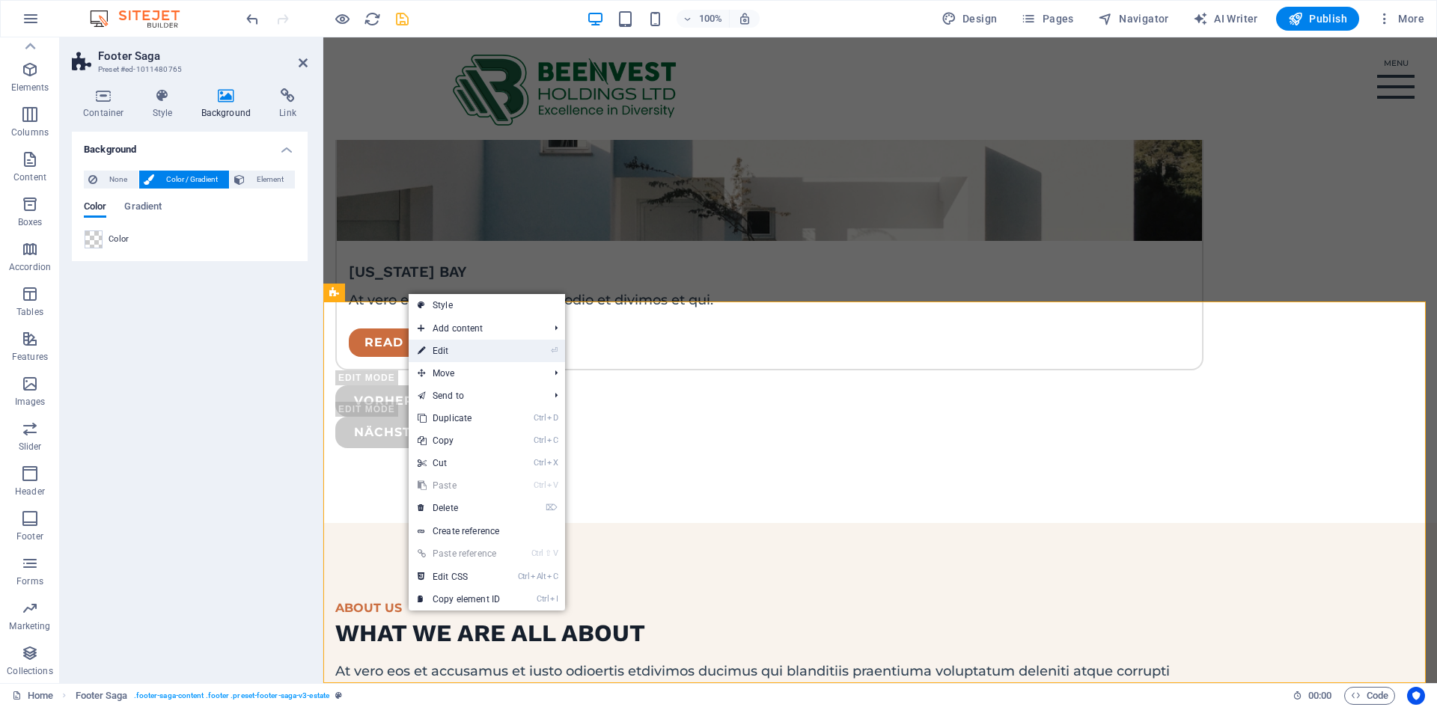
click at [457, 347] on link "⏎ Edit" at bounding box center [459, 351] width 100 height 22
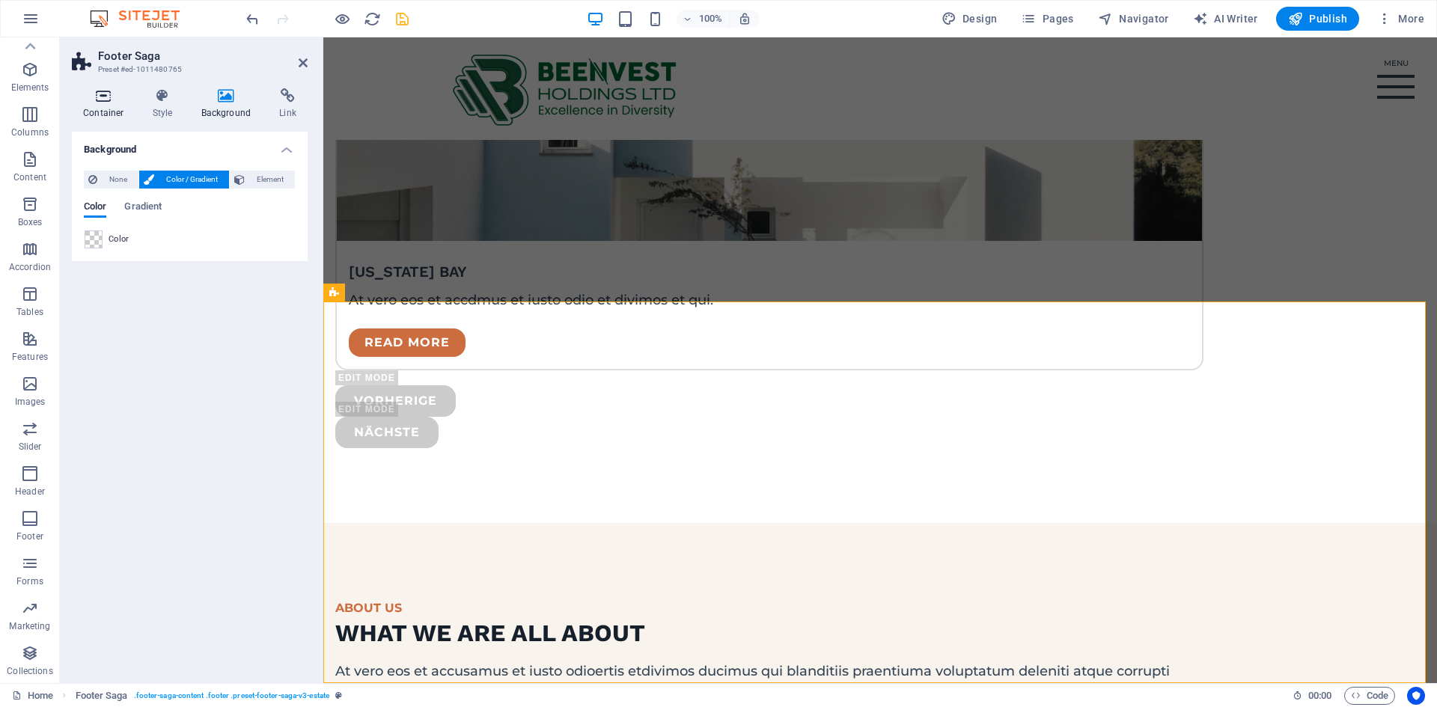
click at [106, 97] on icon at bounding box center [104, 95] width 64 height 15
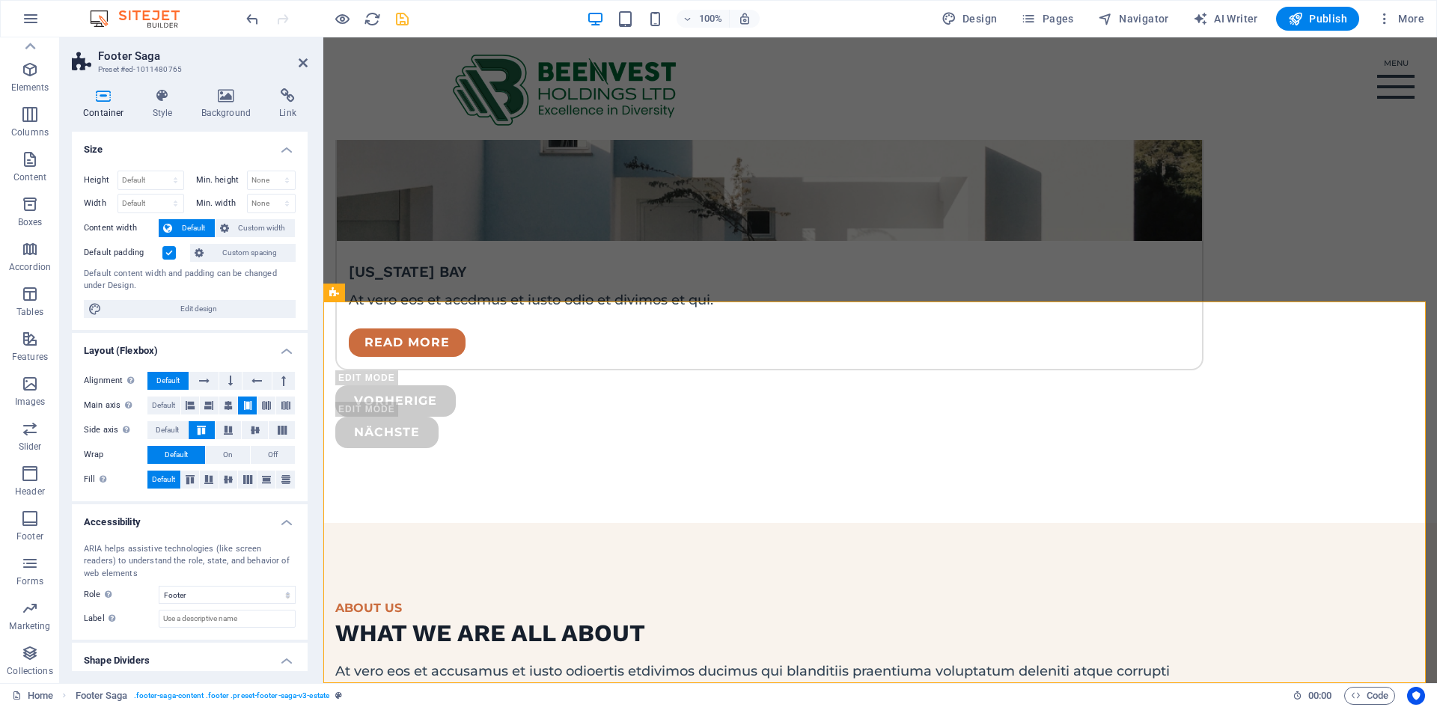
scroll to position [40, 0]
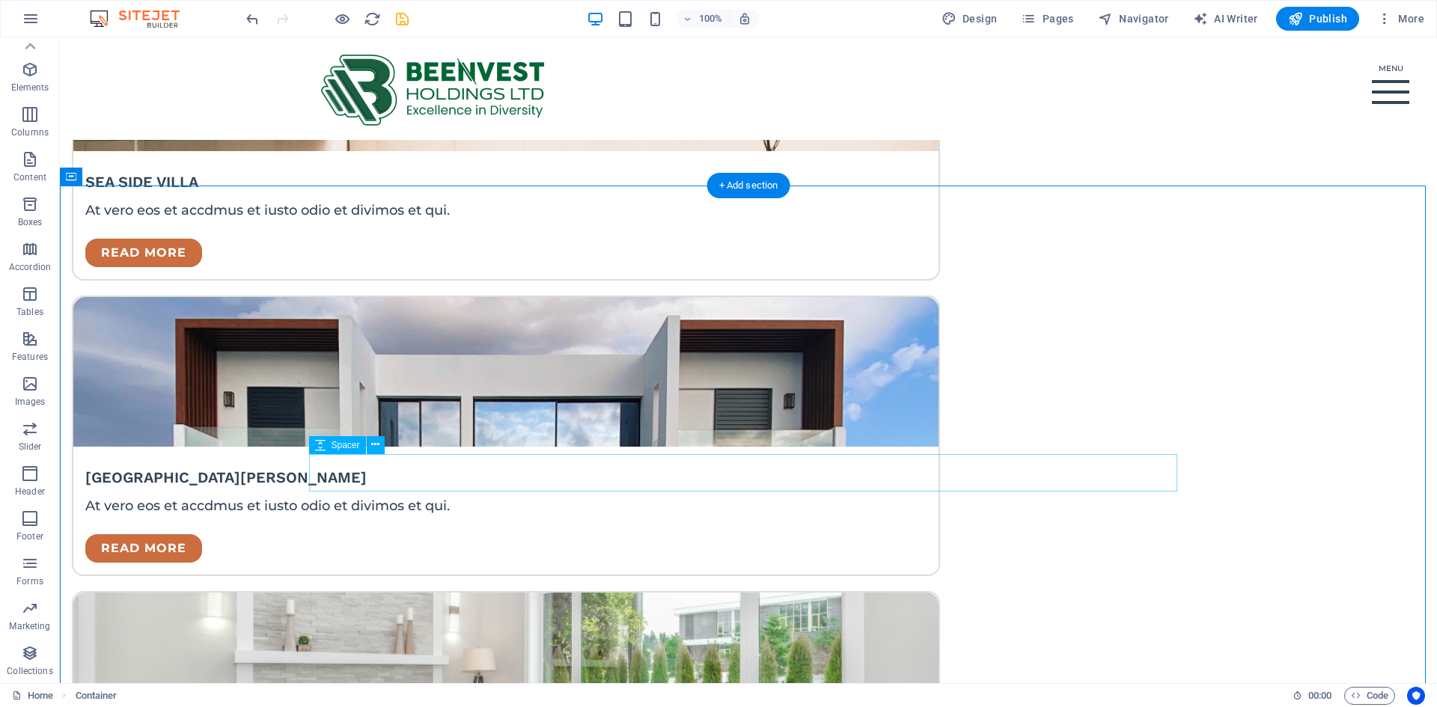
scroll to position [3285, 0]
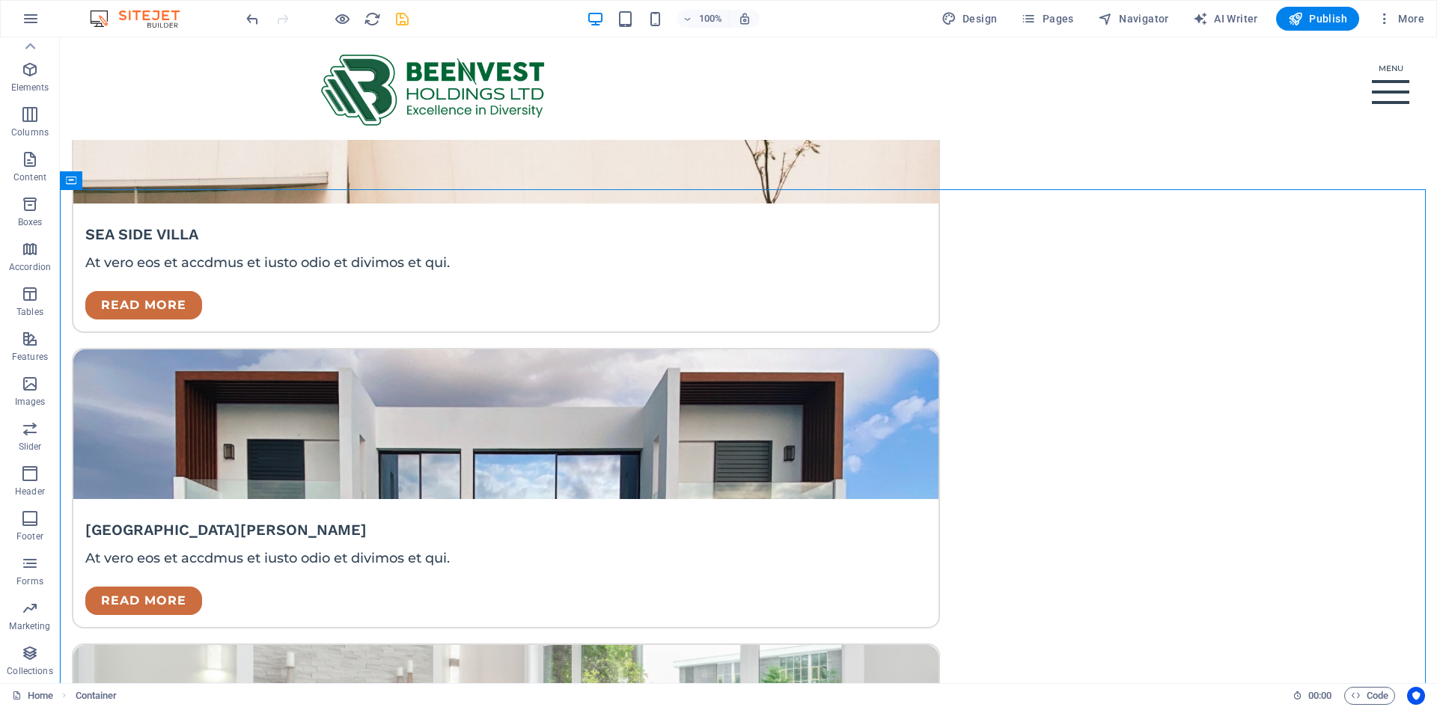
click at [405, 11] on icon "save" at bounding box center [402, 18] width 17 height 17
